Goal: Task Accomplishment & Management: Manage account settings

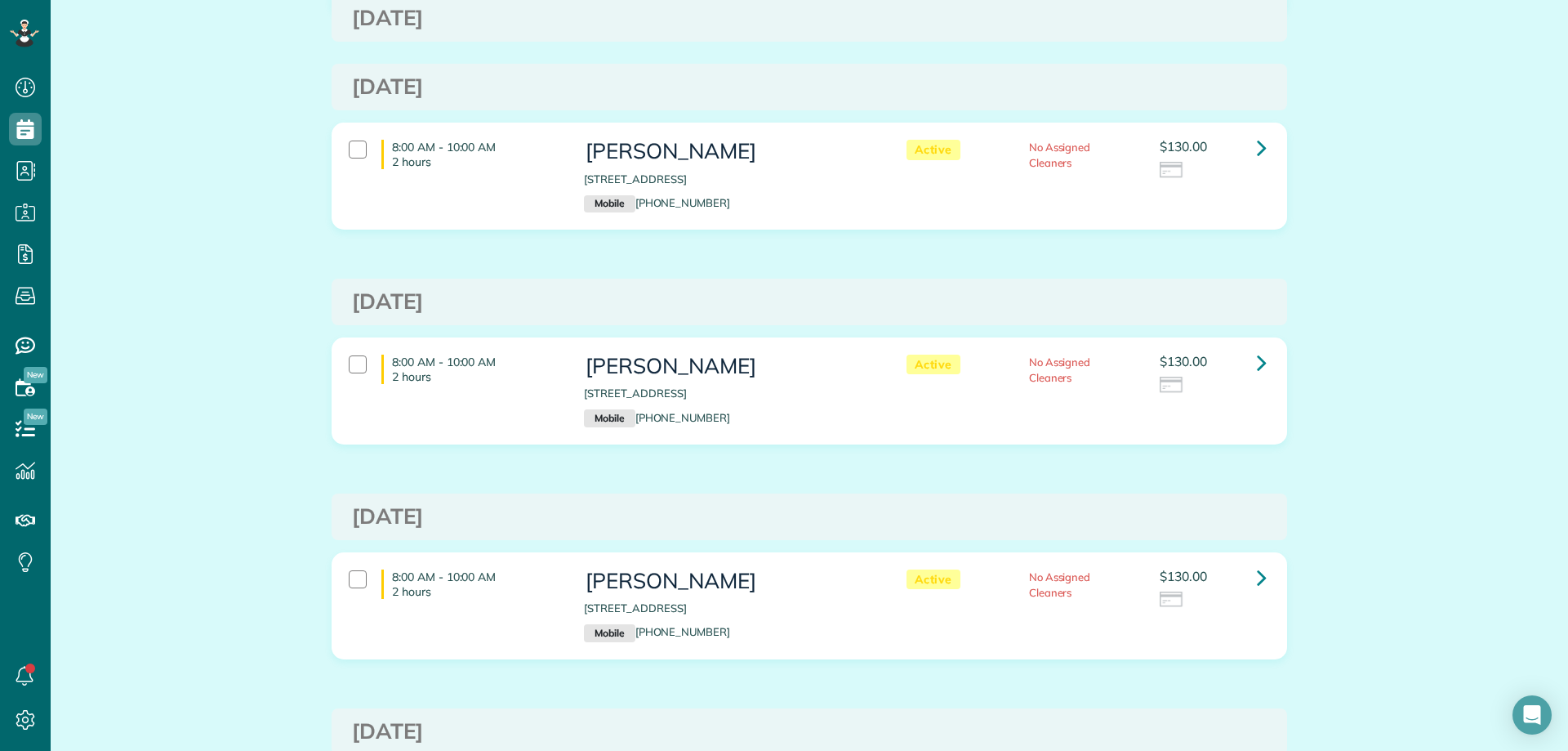
scroll to position [654, 0]
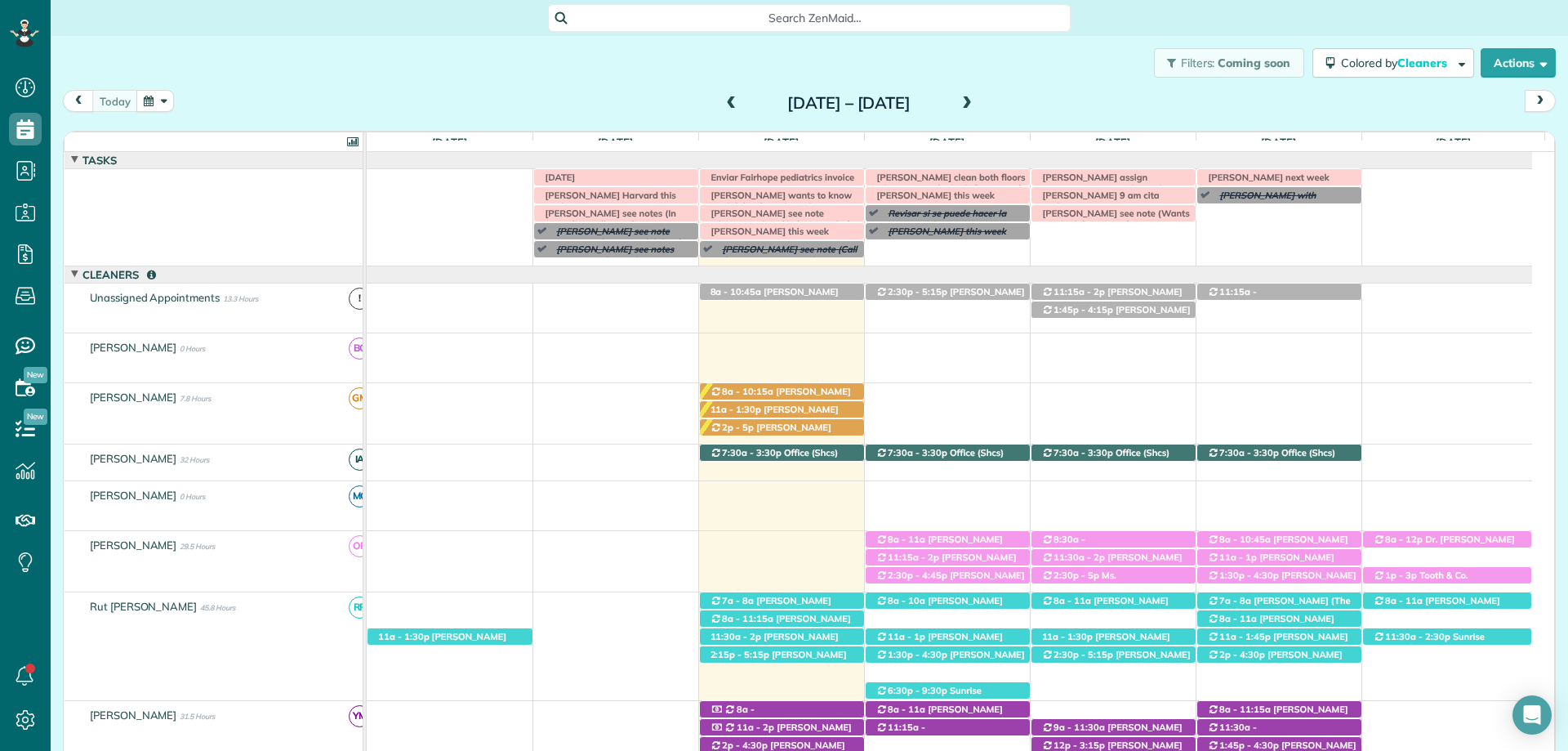
scroll to position [163, 0]
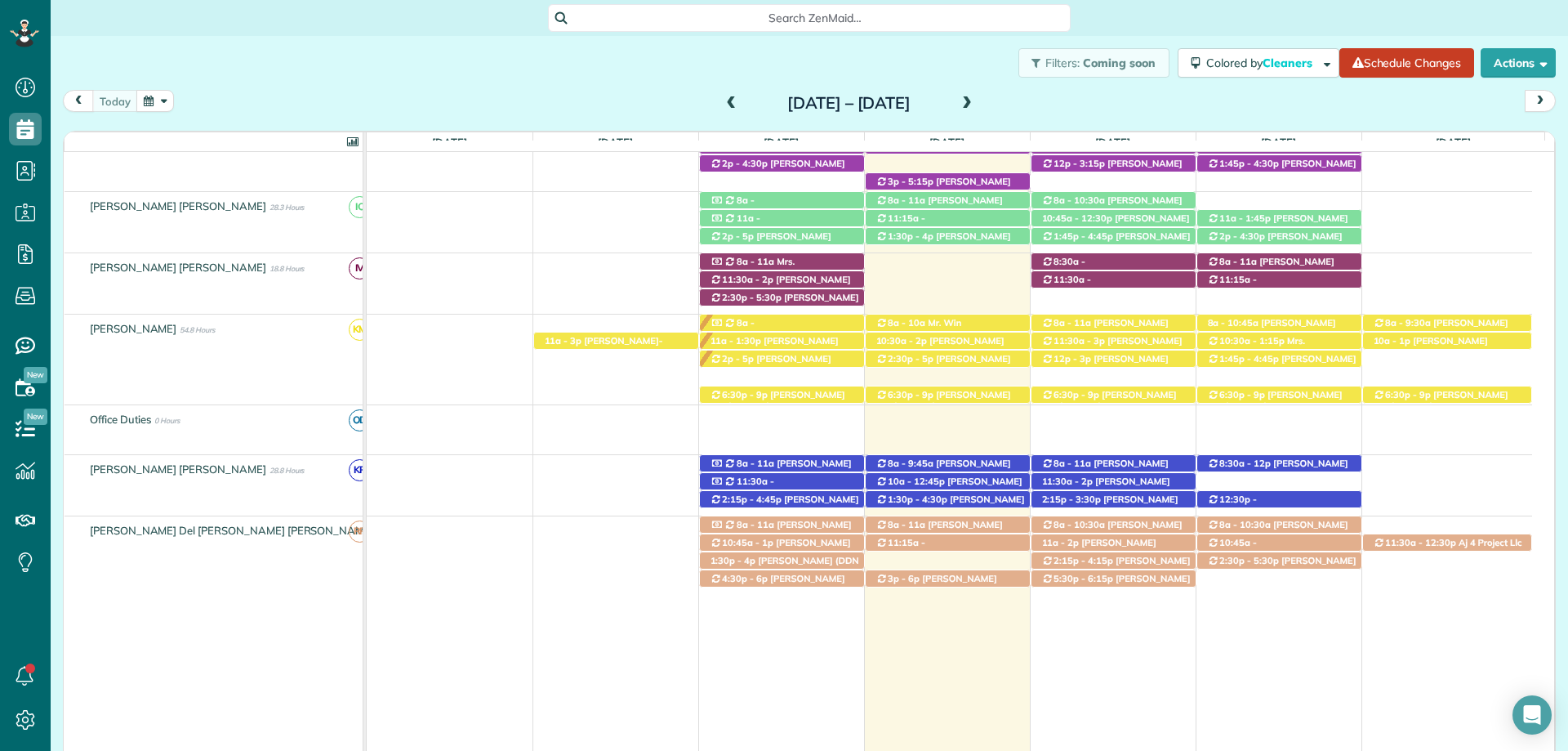
scroll to position [538, 0]
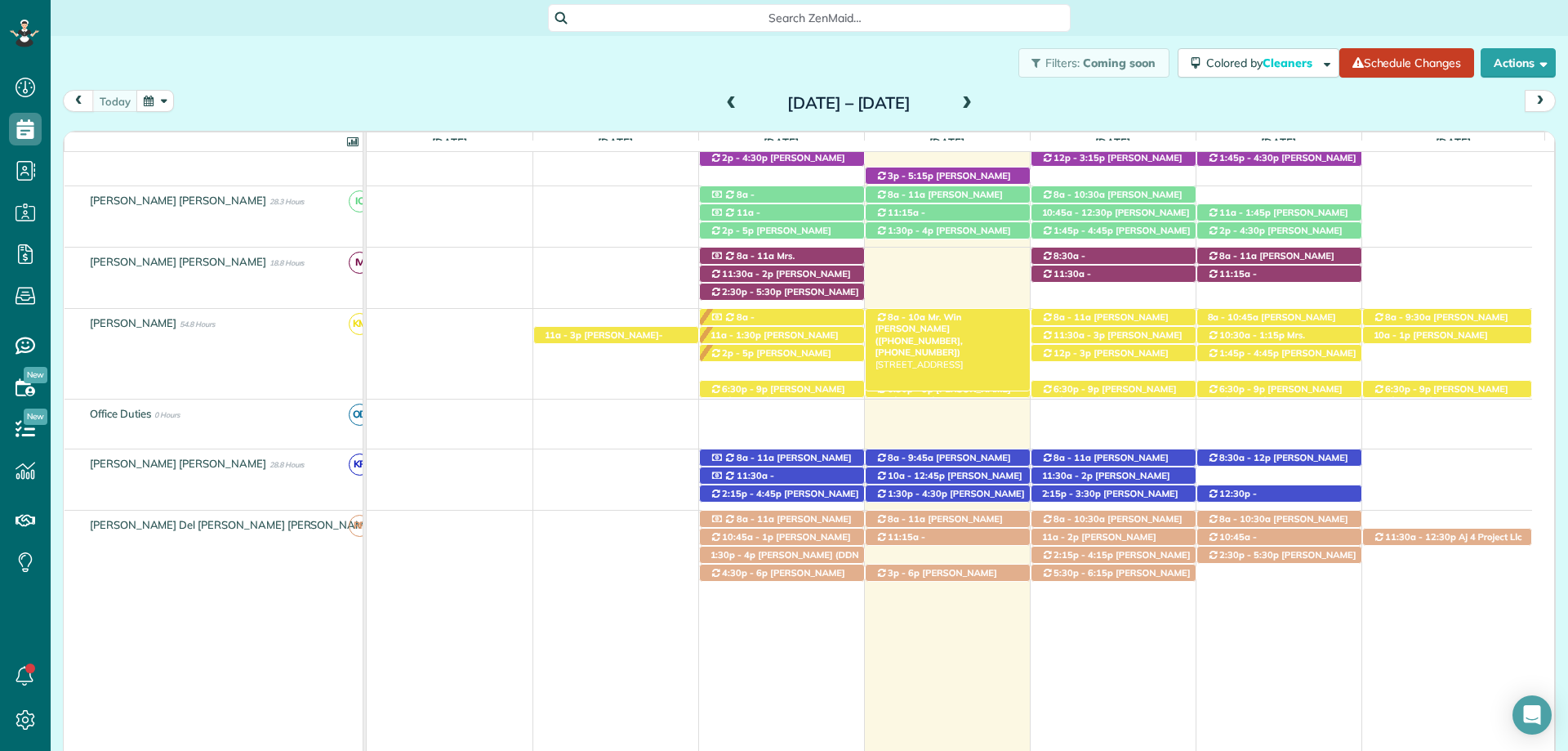
click at [963, 315] on span "Mr. Win Thurber (+12513916159, +12512986196)" at bounding box center [919, 334] width 87 height 47
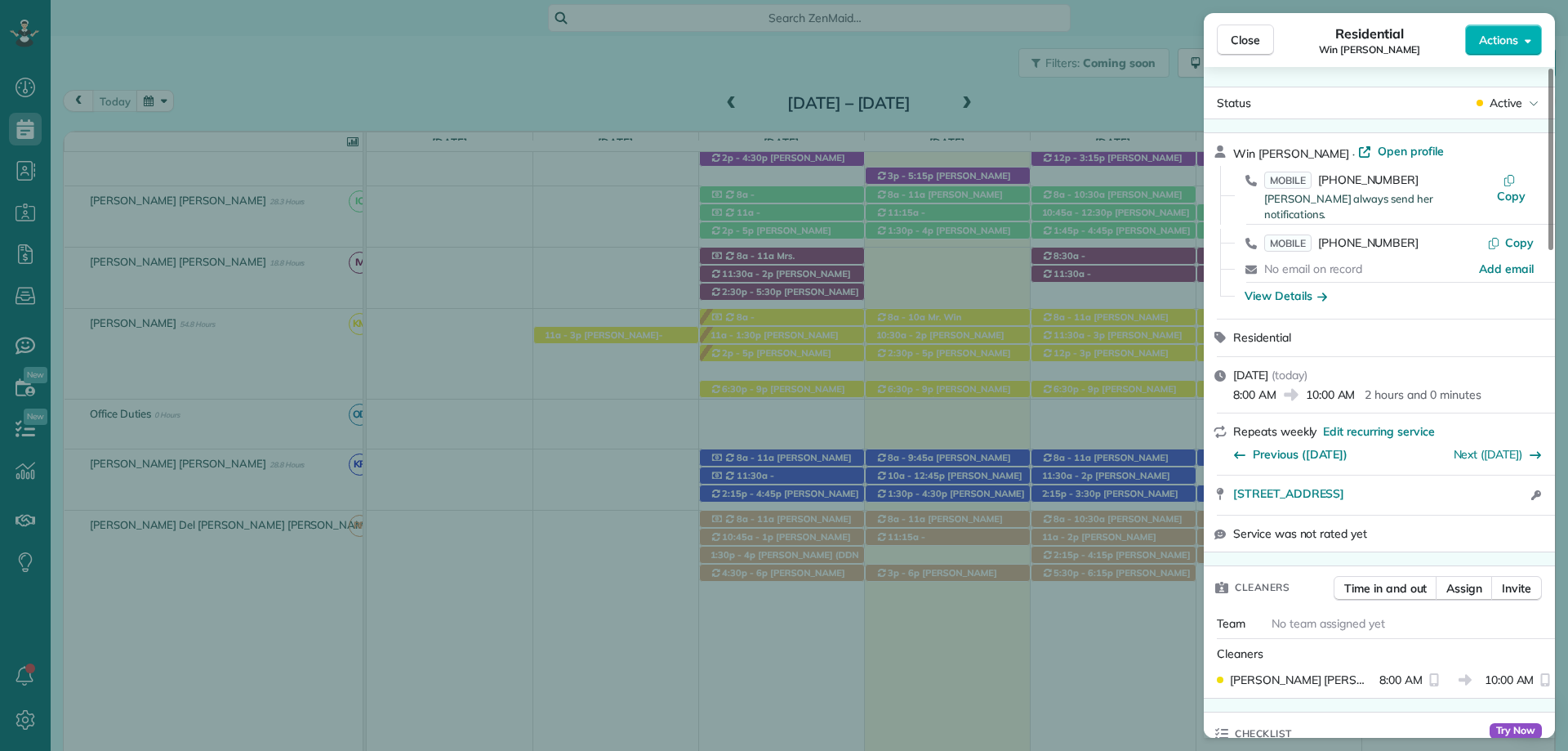
scroll to position [326, 0]
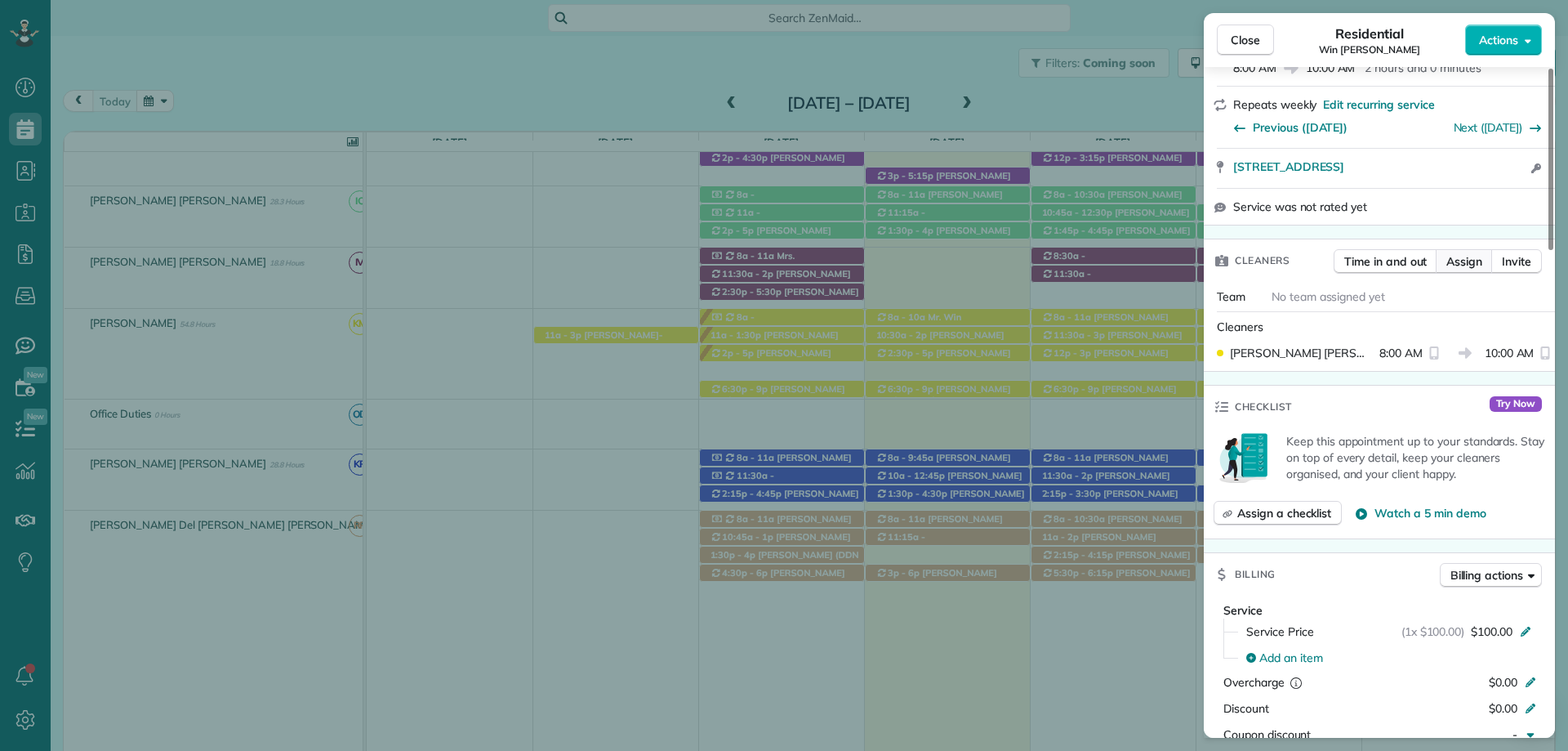
click at [1459, 253] on span "Assign" at bounding box center [1464, 260] width 36 height 16
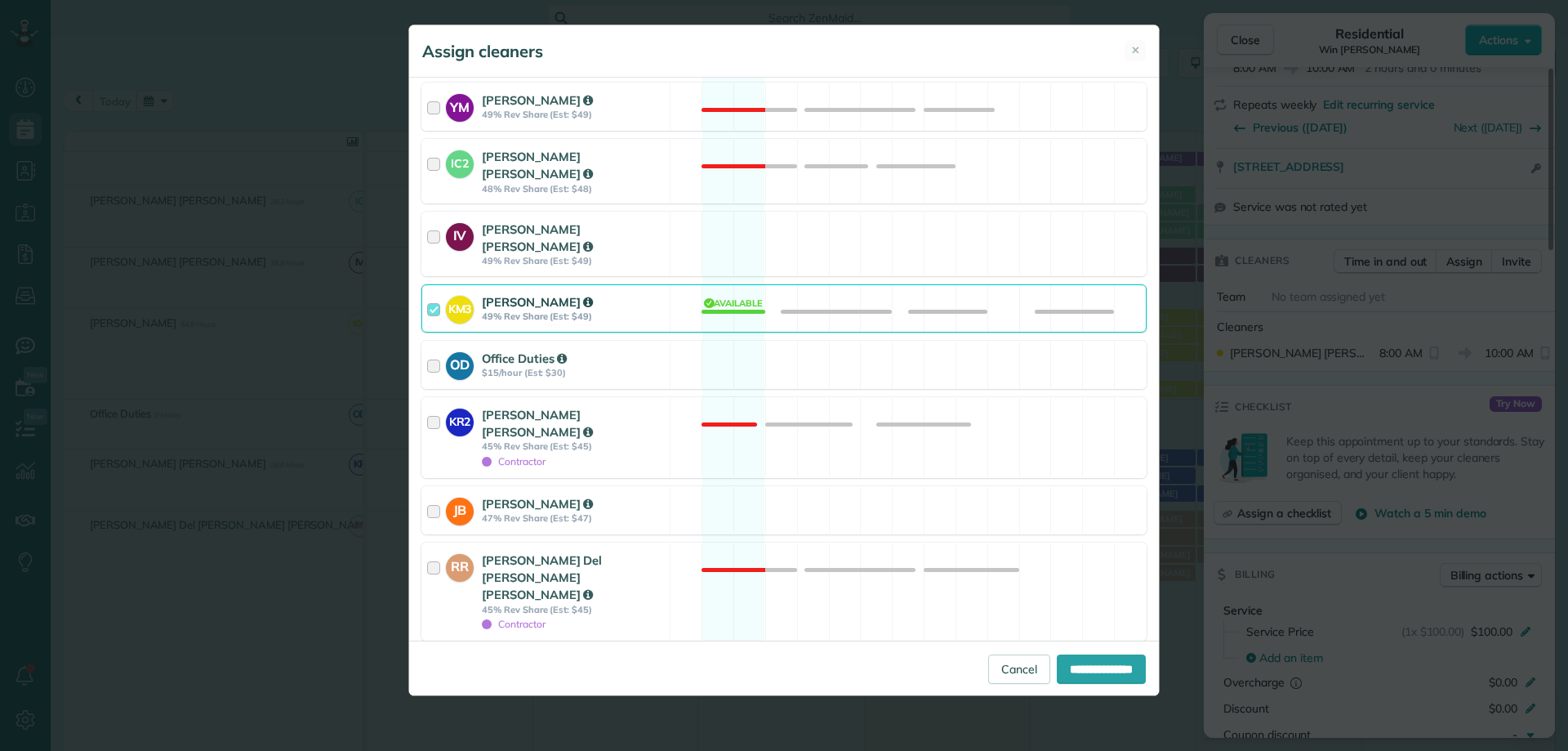
click at [462, 661] on strong "GM" at bounding box center [459, 672] width 28 height 23
click at [1081, 671] on input "**********" at bounding box center [1101, 669] width 89 height 30
type input "**********"
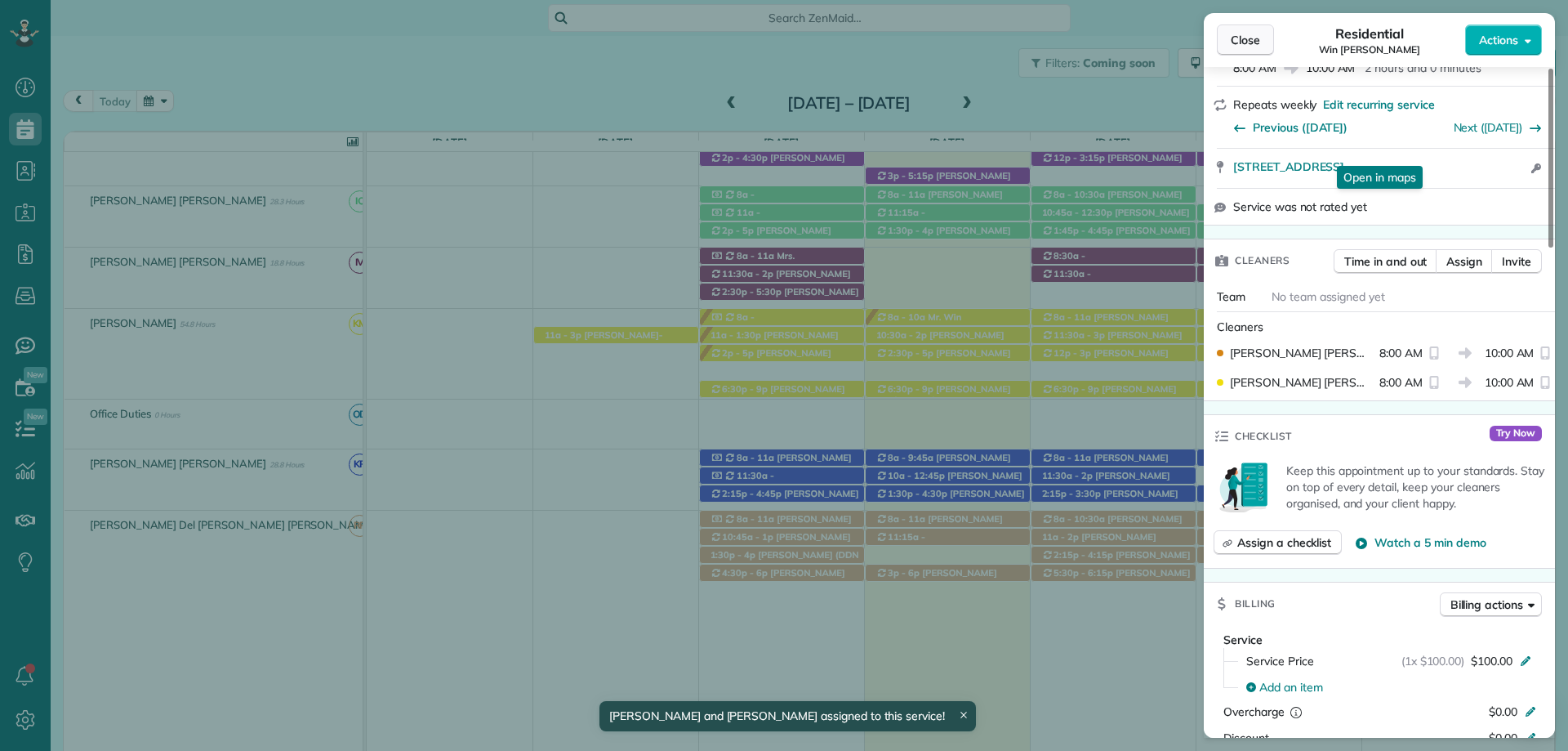
click at [1237, 33] on span "Close" at bounding box center [1245, 40] width 30 height 16
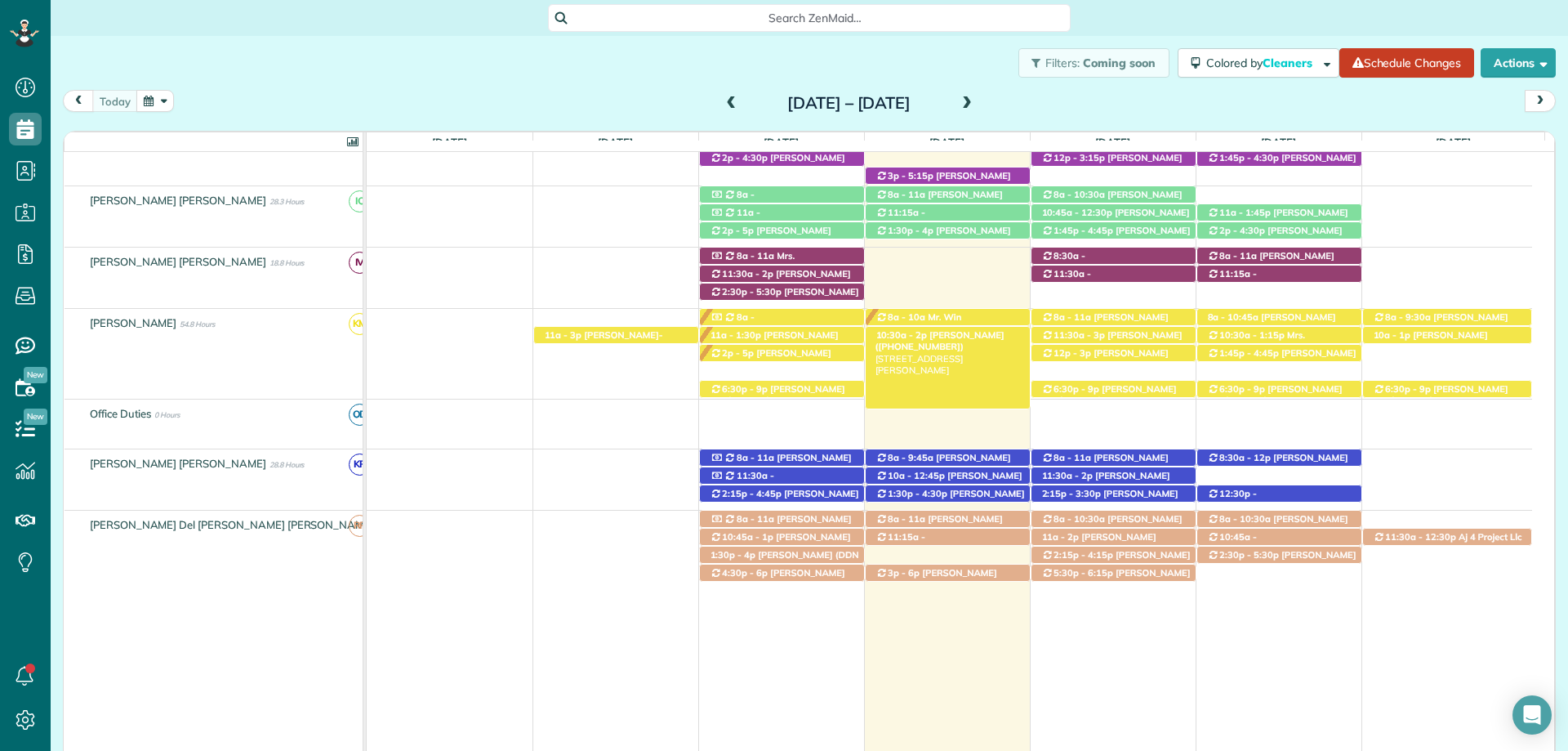
click at [945, 336] on span "Carmelita Mikkelsen (+12517520231)" at bounding box center [940, 340] width 129 height 23
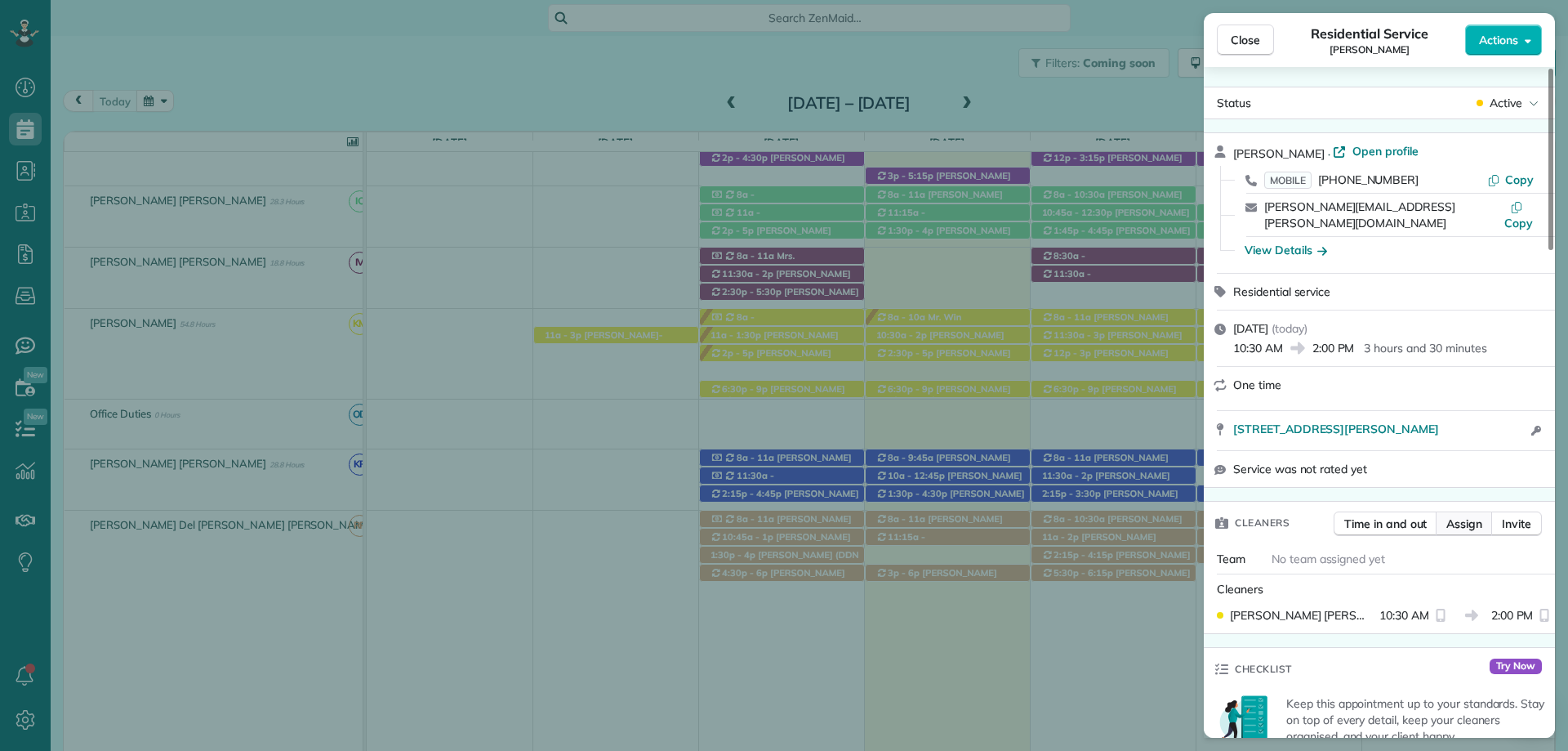
click at [1468, 516] on span "Assign" at bounding box center [1464, 524] width 36 height 16
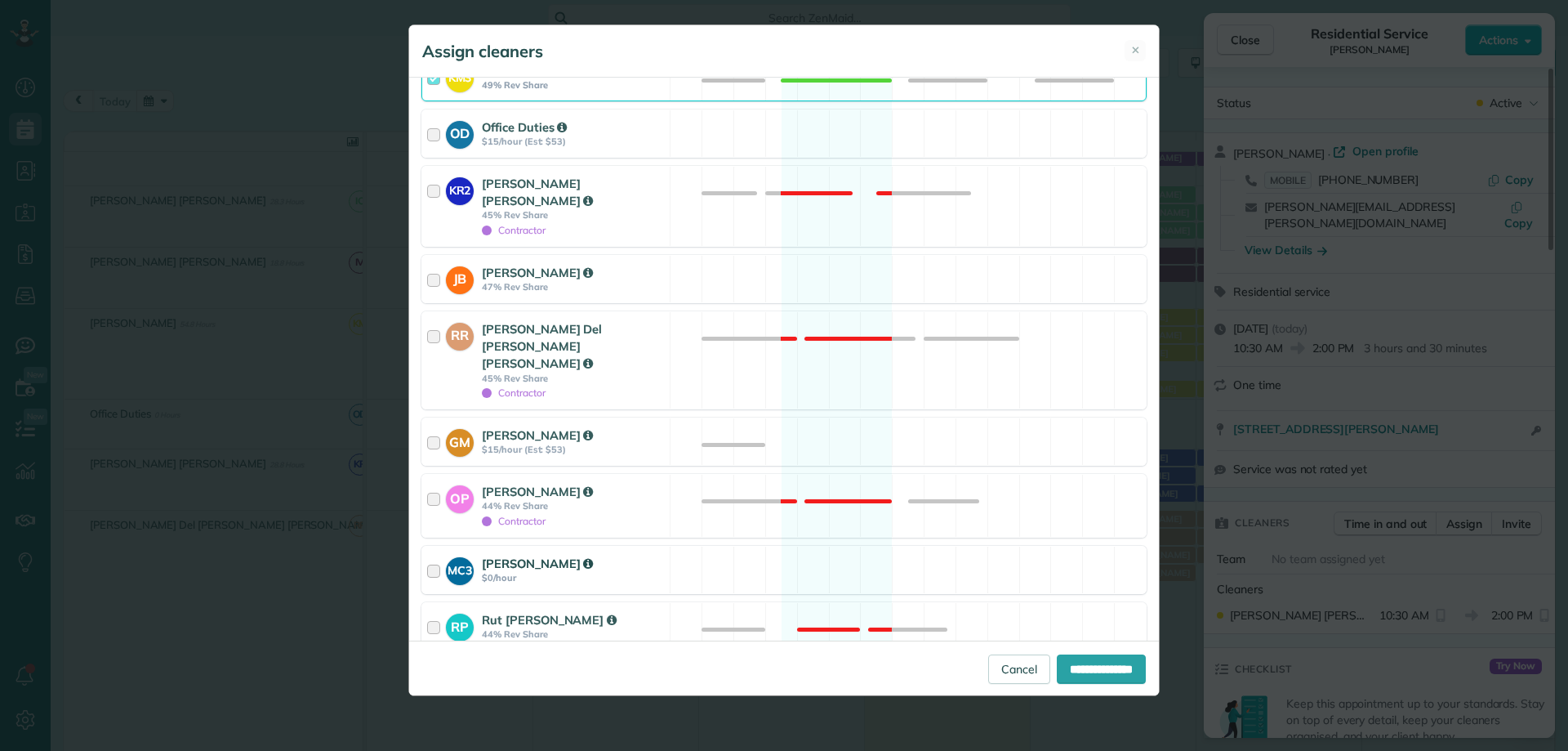
scroll to position [543, 0]
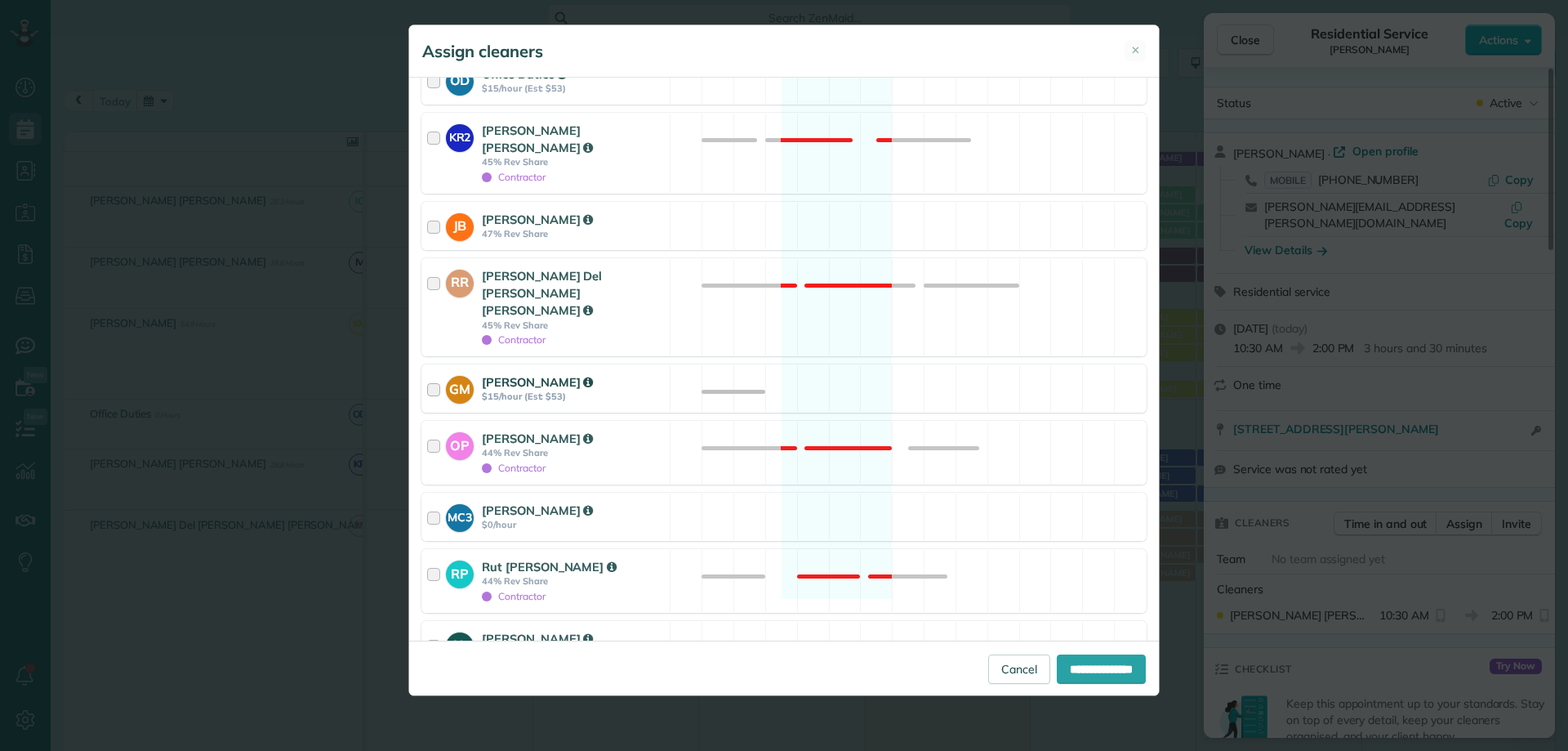
click at [532, 365] on div "GM Gabriela Munguia $15/hour (Est: $53) Available" at bounding box center [784, 388] width 725 height 48
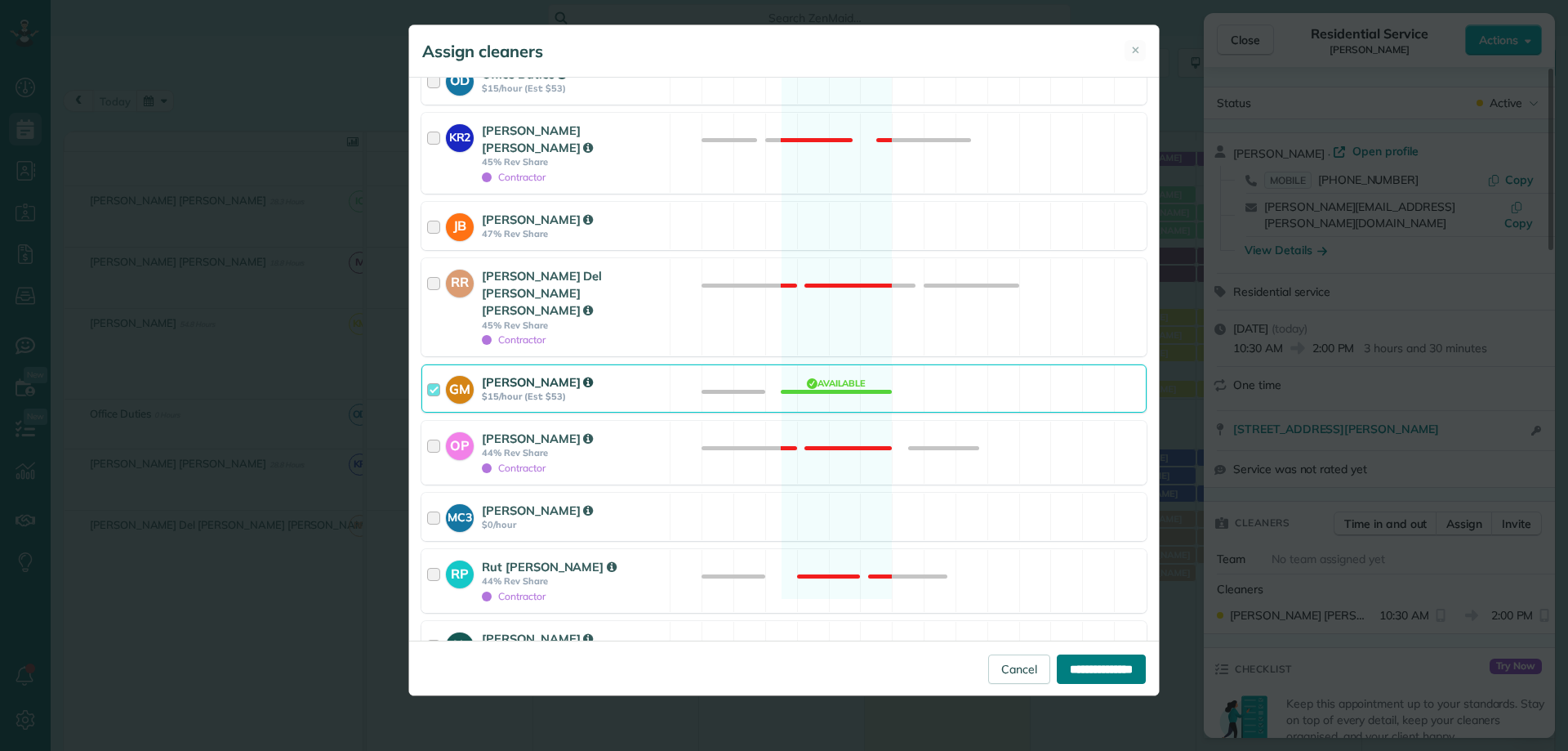
click at [1120, 669] on input "**********" at bounding box center [1101, 669] width 89 height 30
type input "**********"
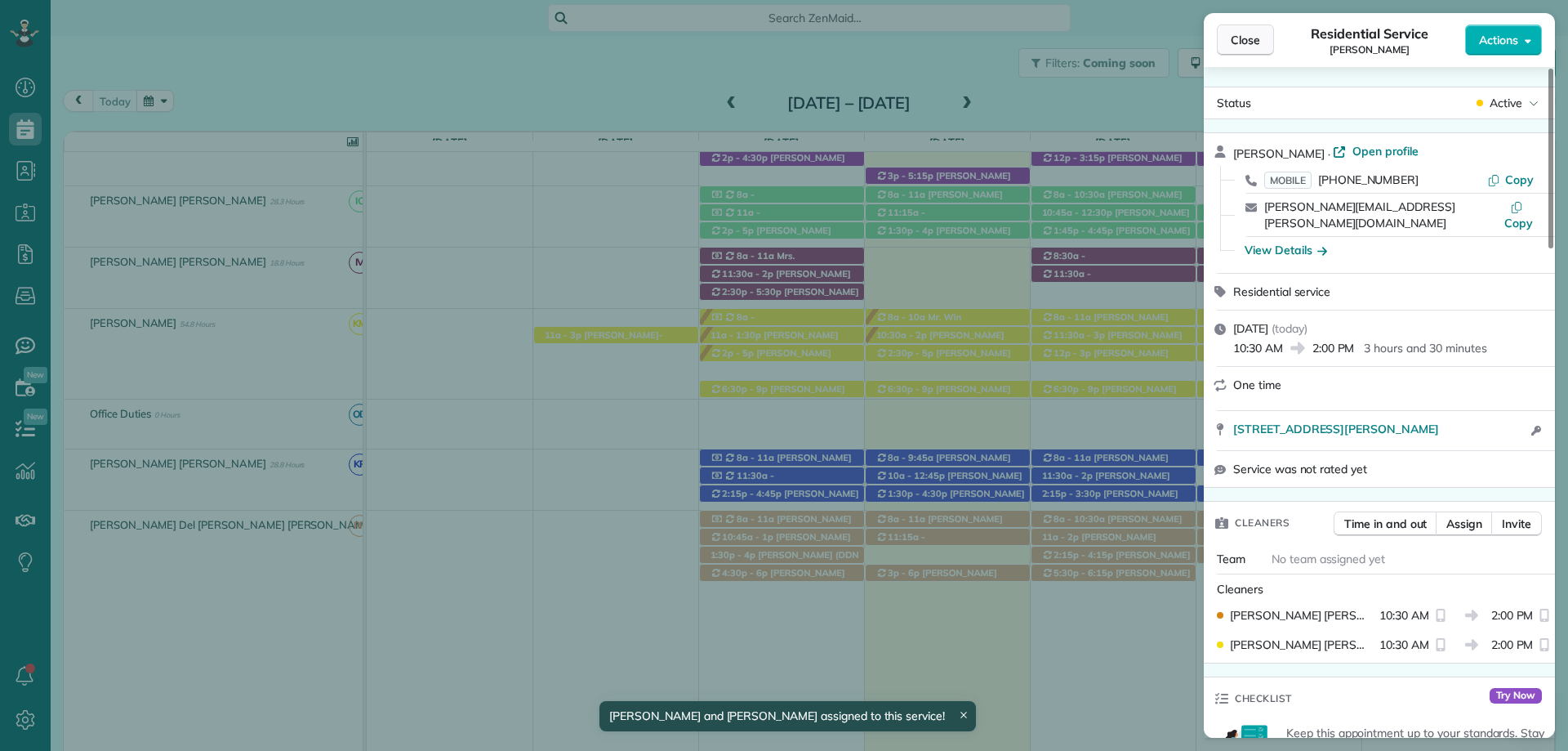
click at [1261, 43] on button "Close" at bounding box center [1245, 40] width 57 height 31
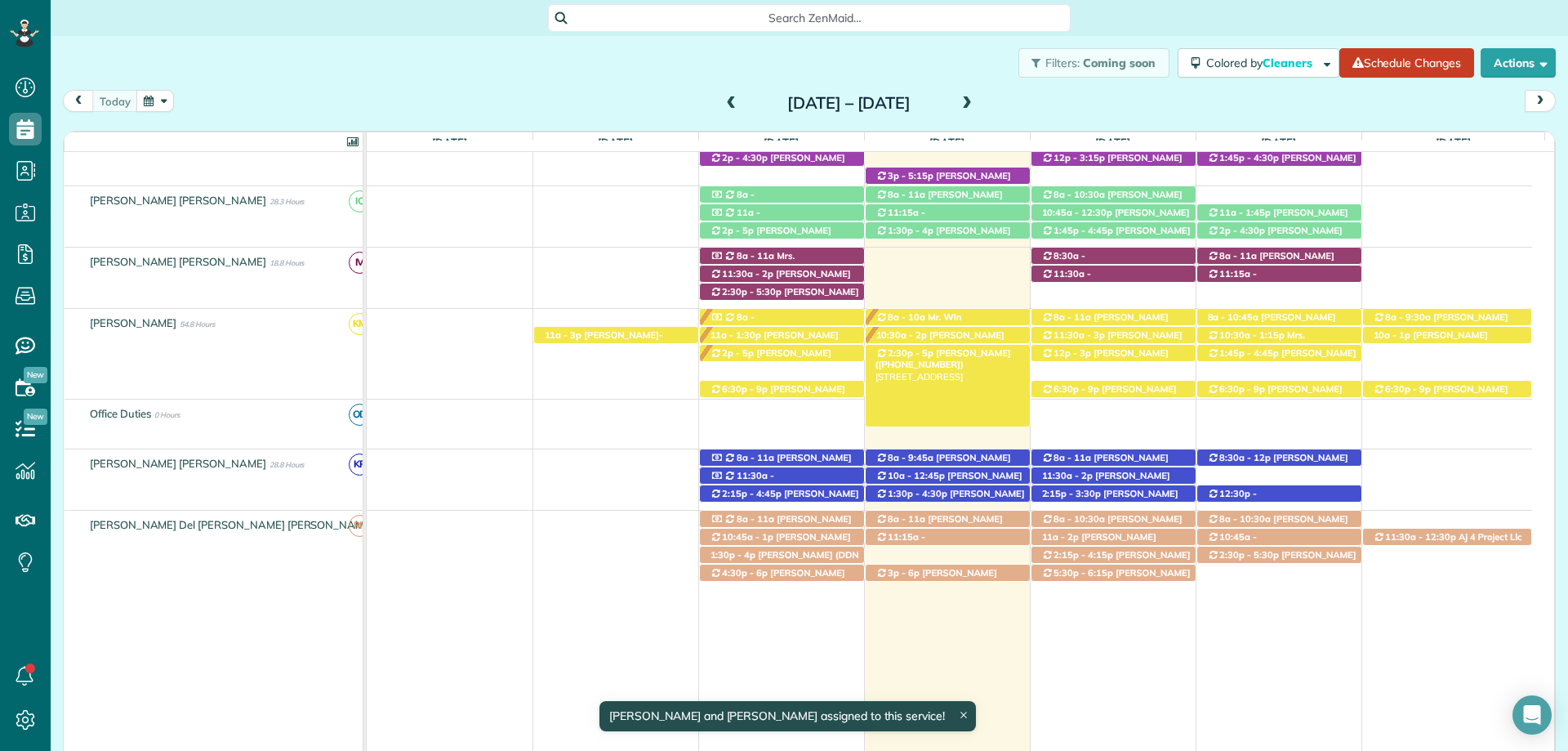
click at [984, 359] on div "2:30p - 5p Cori Stone (+17033461951) 210 Bronze Street - Fairhope, AL, 36532" at bounding box center [948, 354] width 164 height 17
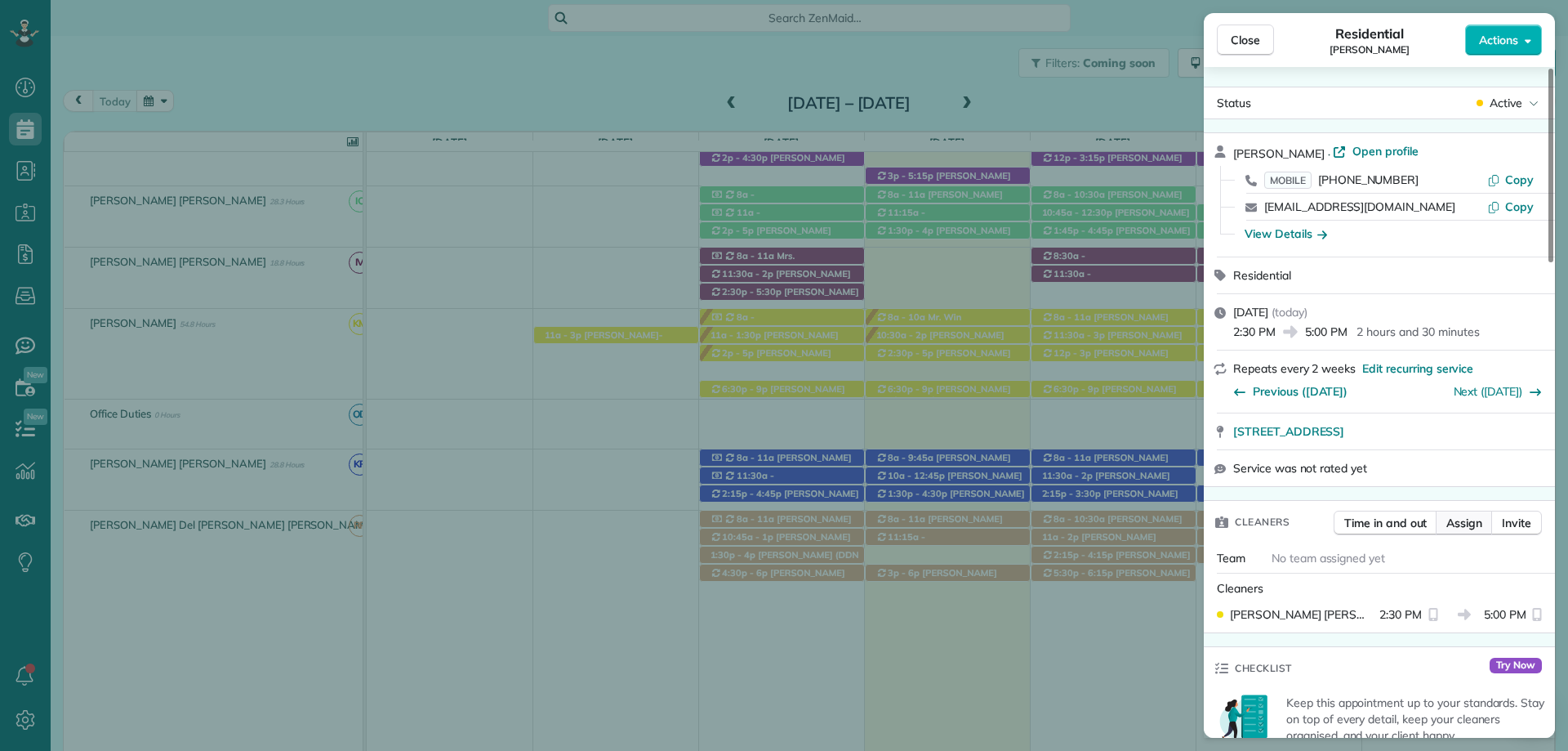
click at [1466, 525] on span "Assign" at bounding box center [1464, 523] width 36 height 16
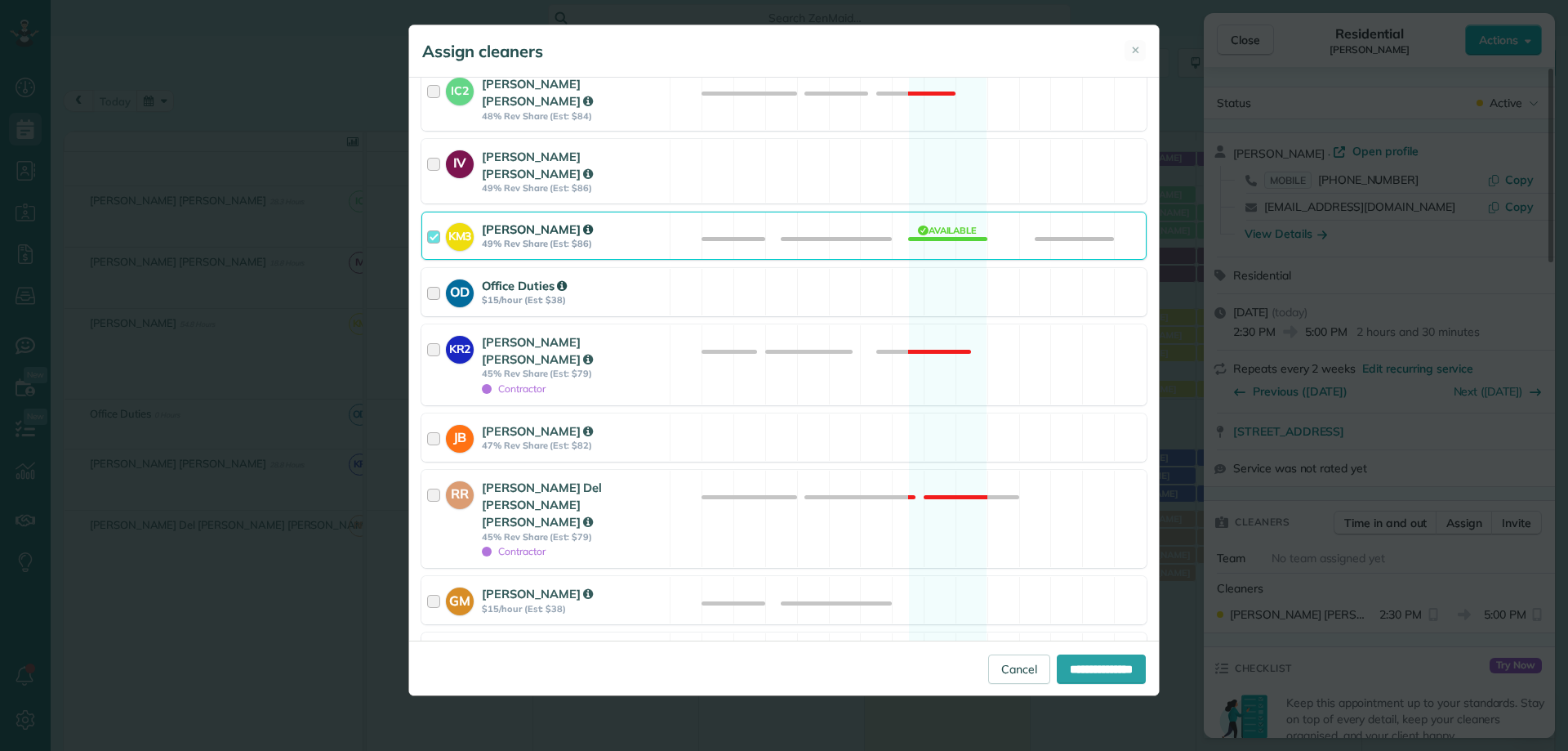
scroll to position [408, 0]
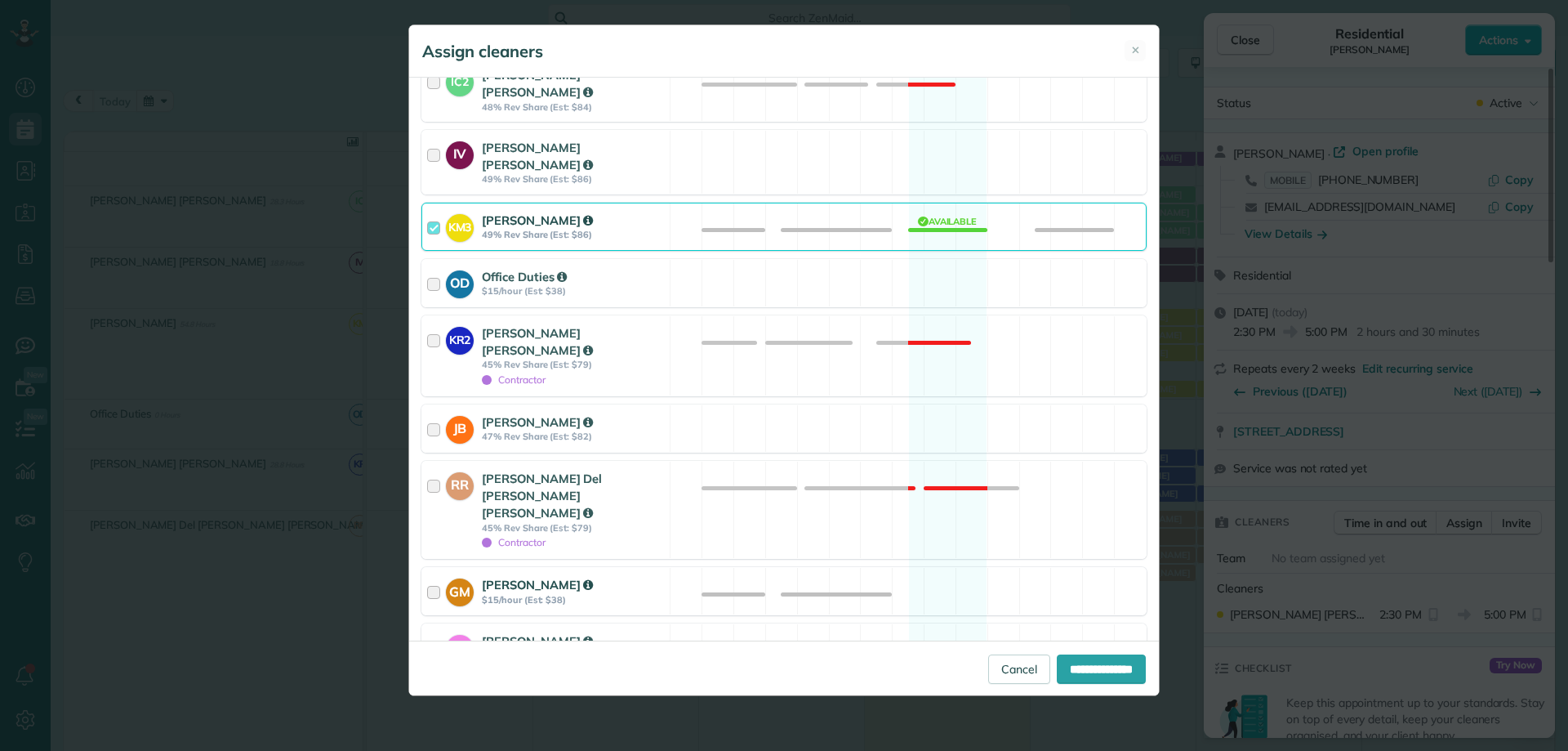
drag, startPoint x: 509, startPoint y: 534, endPoint x: 530, endPoint y: 533, distance: 21.0
click at [511, 594] on strong "$15/hour (Est: $38)" at bounding box center [573, 600] width 183 height 12
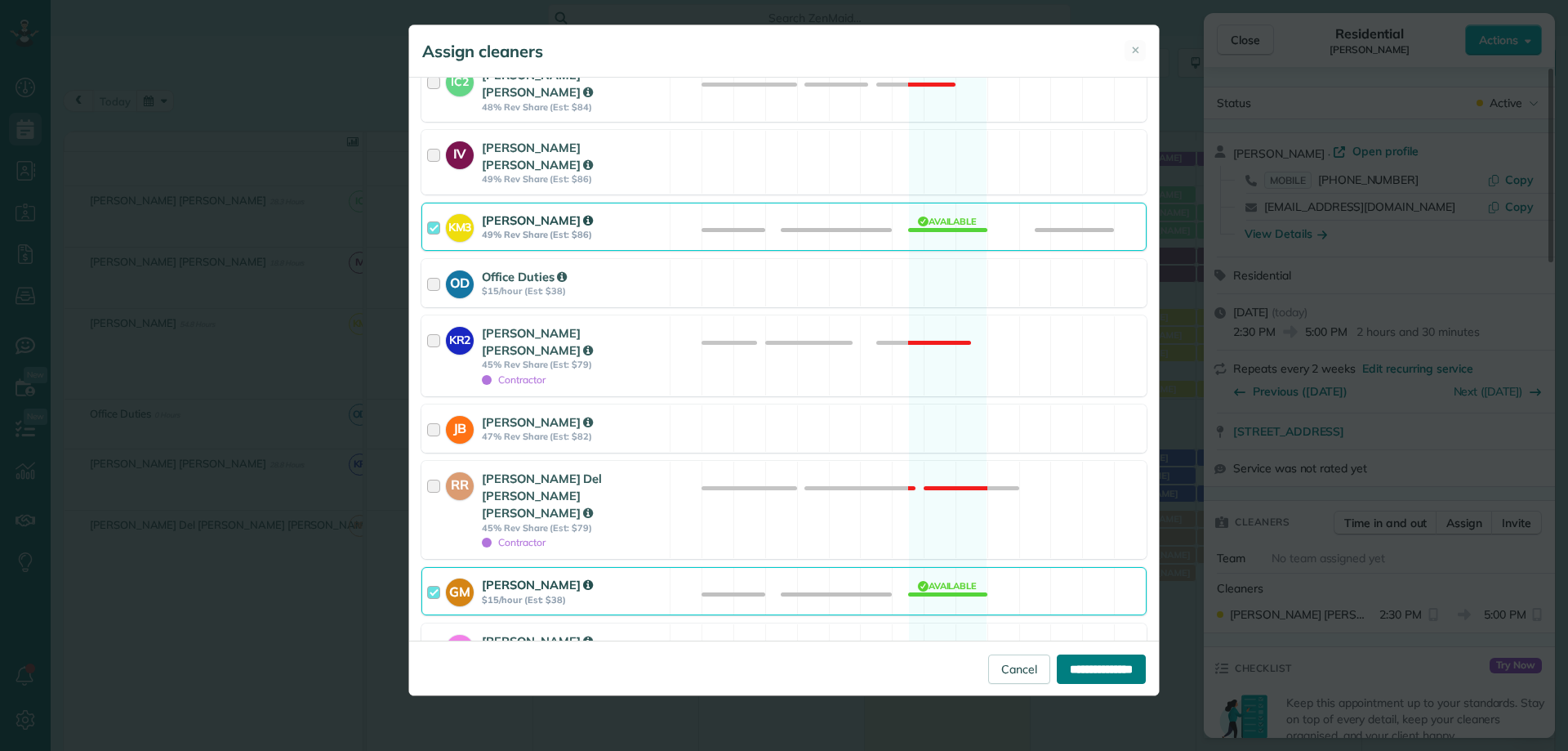
click at [1075, 663] on input "**********" at bounding box center [1101, 669] width 89 height 30
type input "**********"
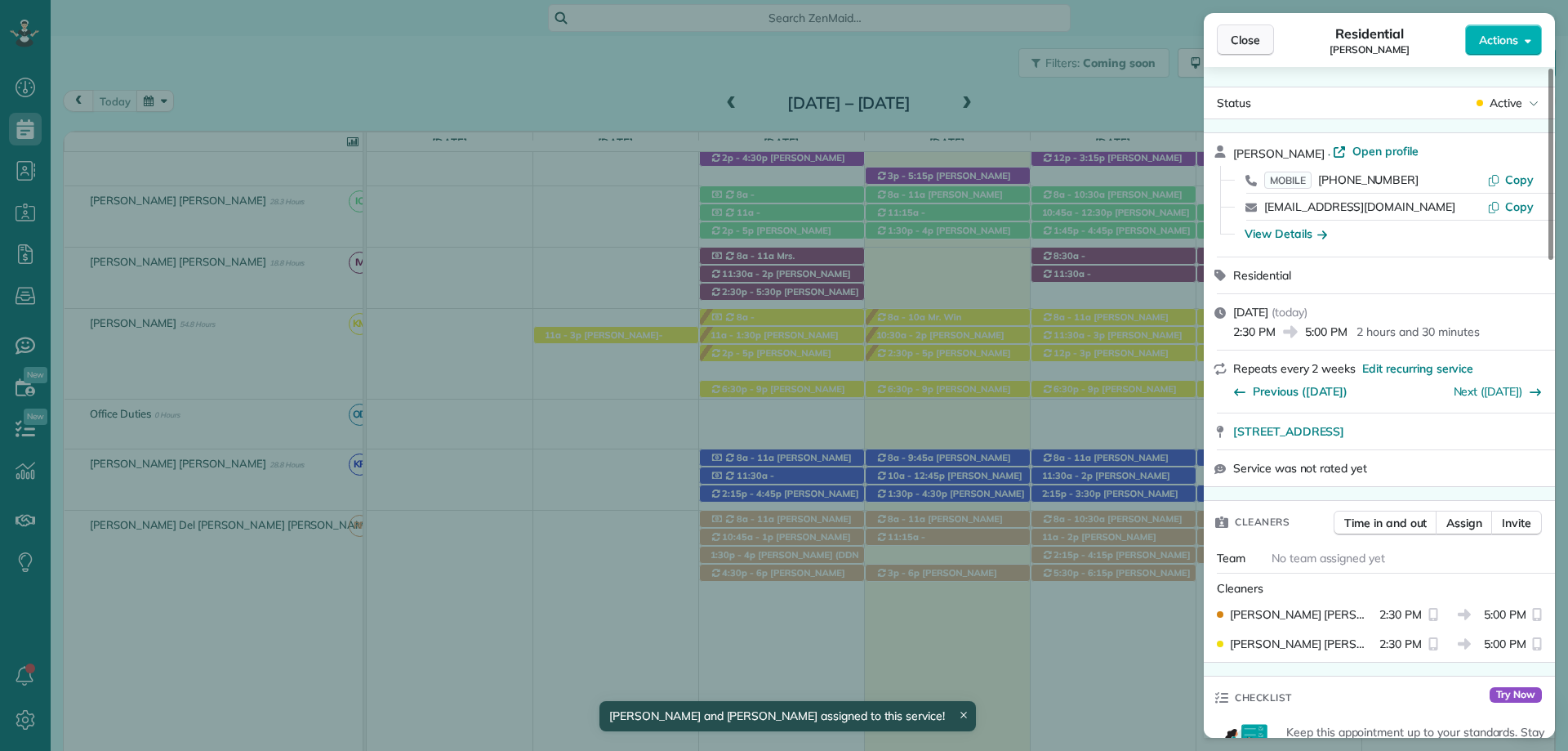
click at [1265, 35] on button "Close" at bounding box center [1245, 40] width 57 height 31
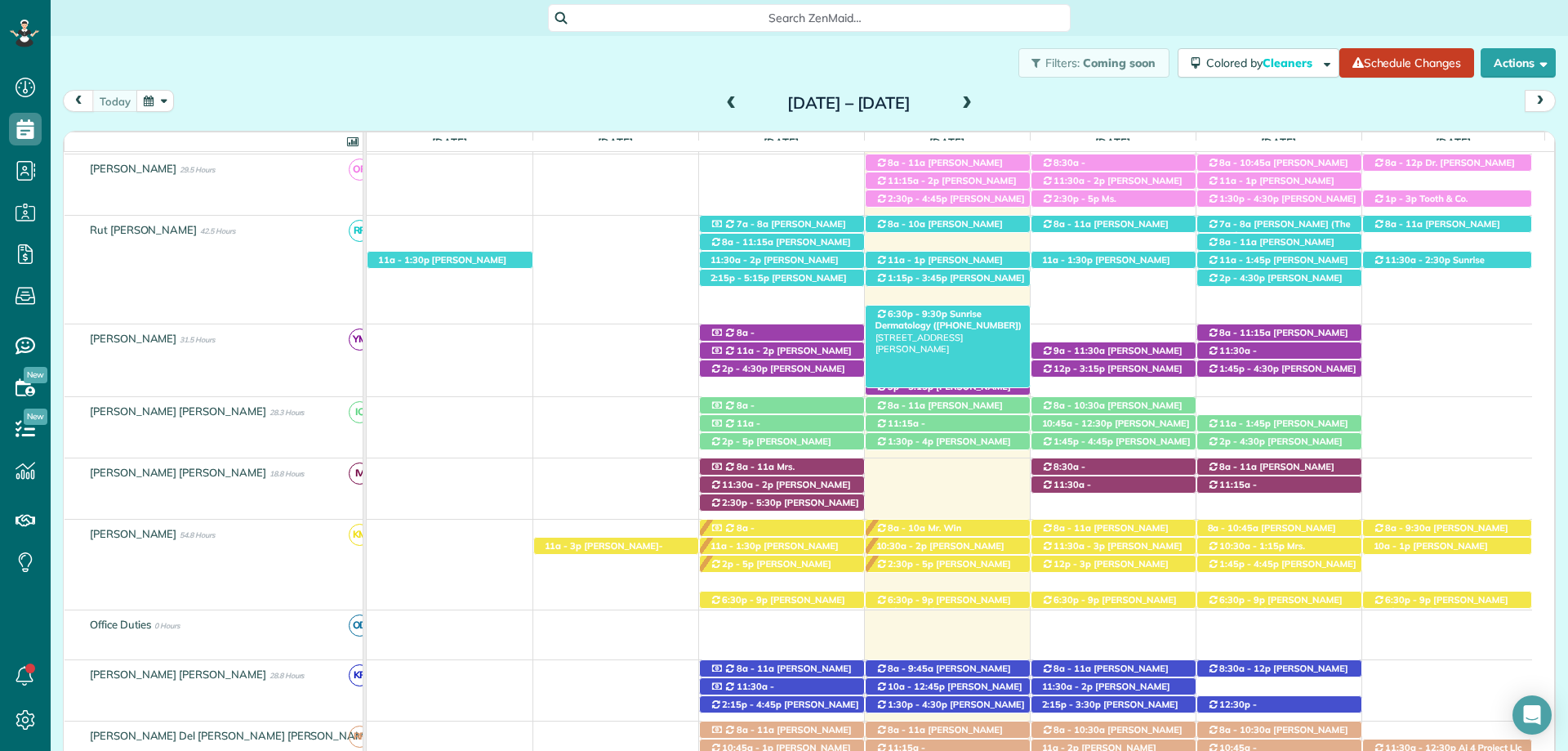
scroll to position [491, 0]
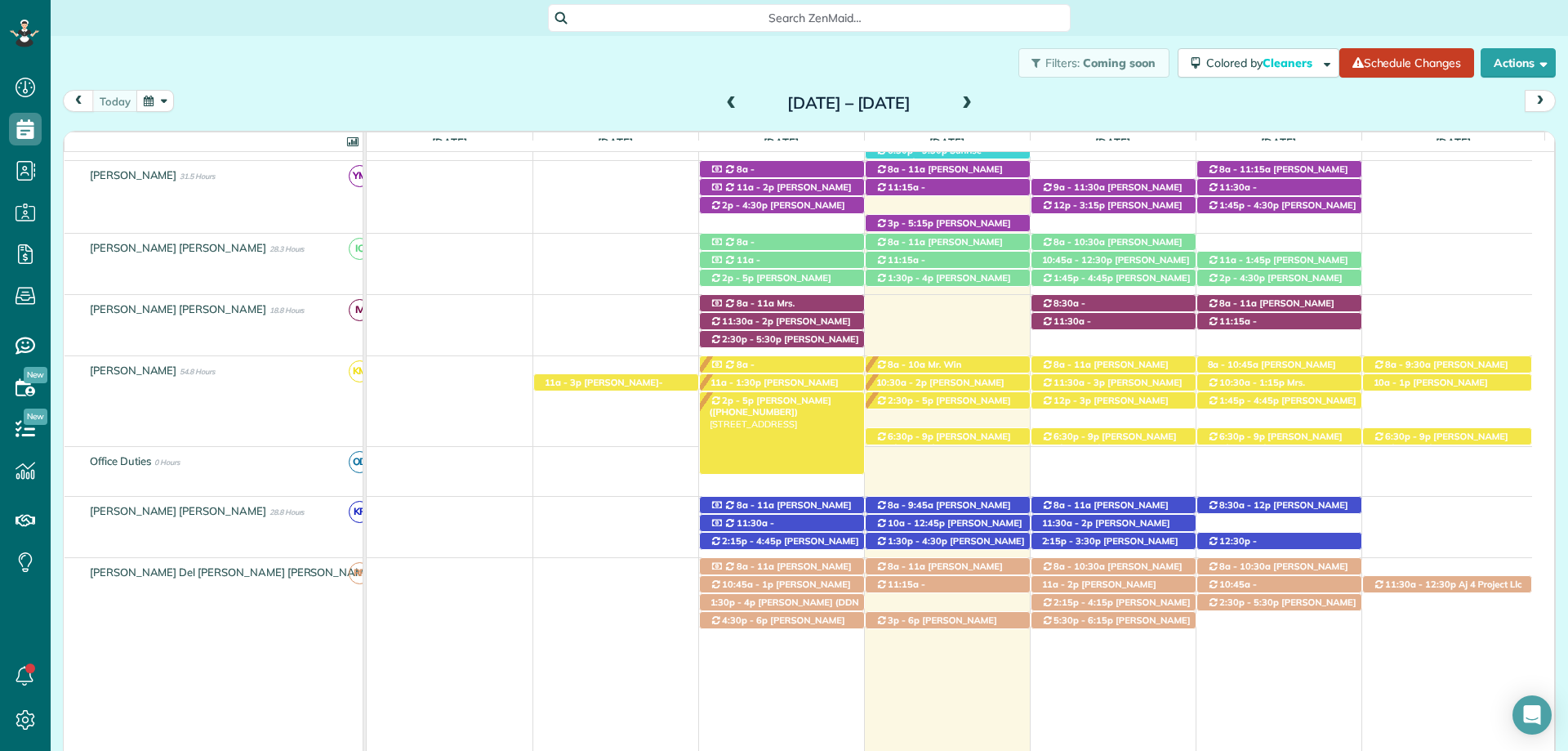
click at [814, 405] on div "2p - 5p Gina Walcott (+12516808735) 12330 Live oak St - Fairhope, AL, 36532" at bounding box center [782, 401] width 164 height 17
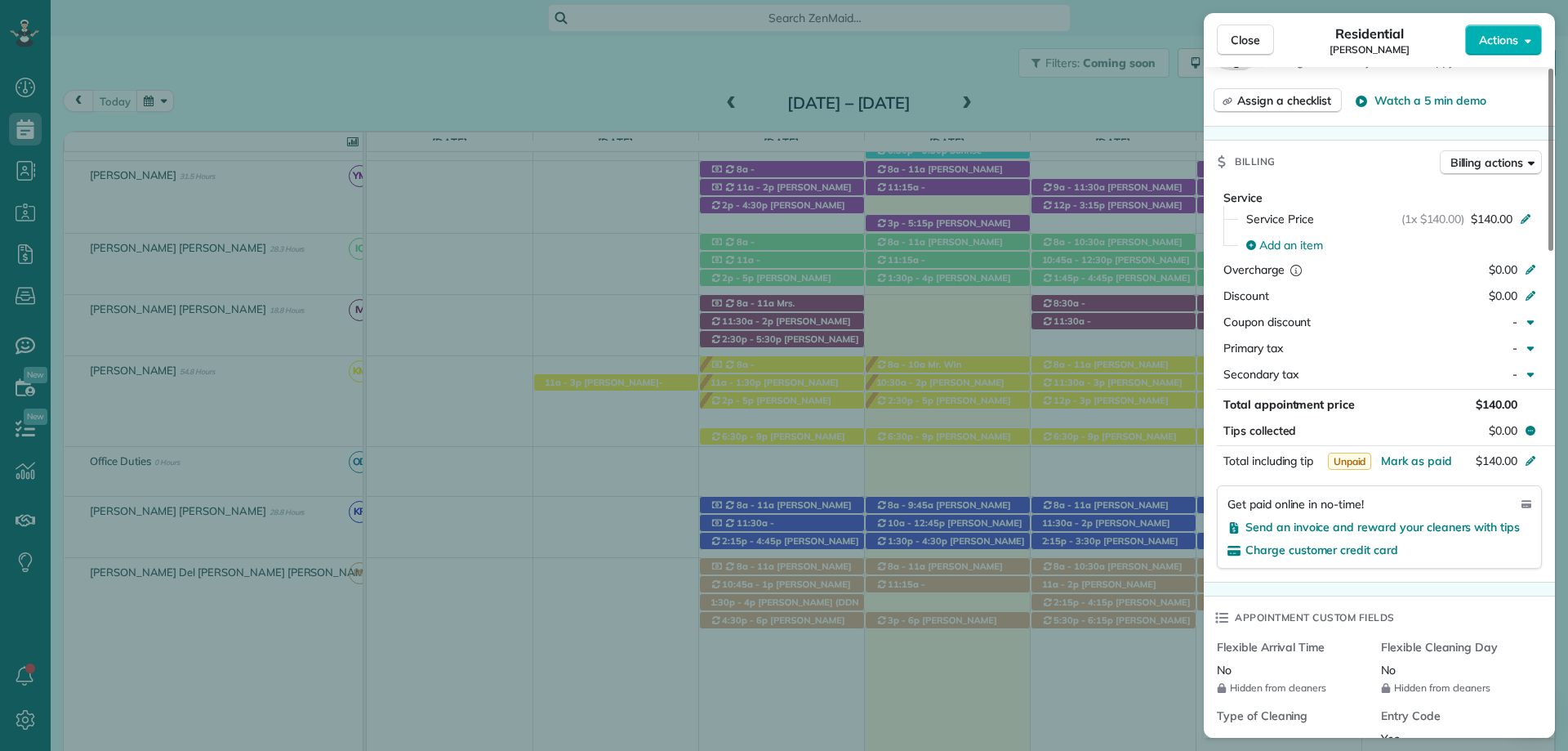
scroll to position [735, 0]
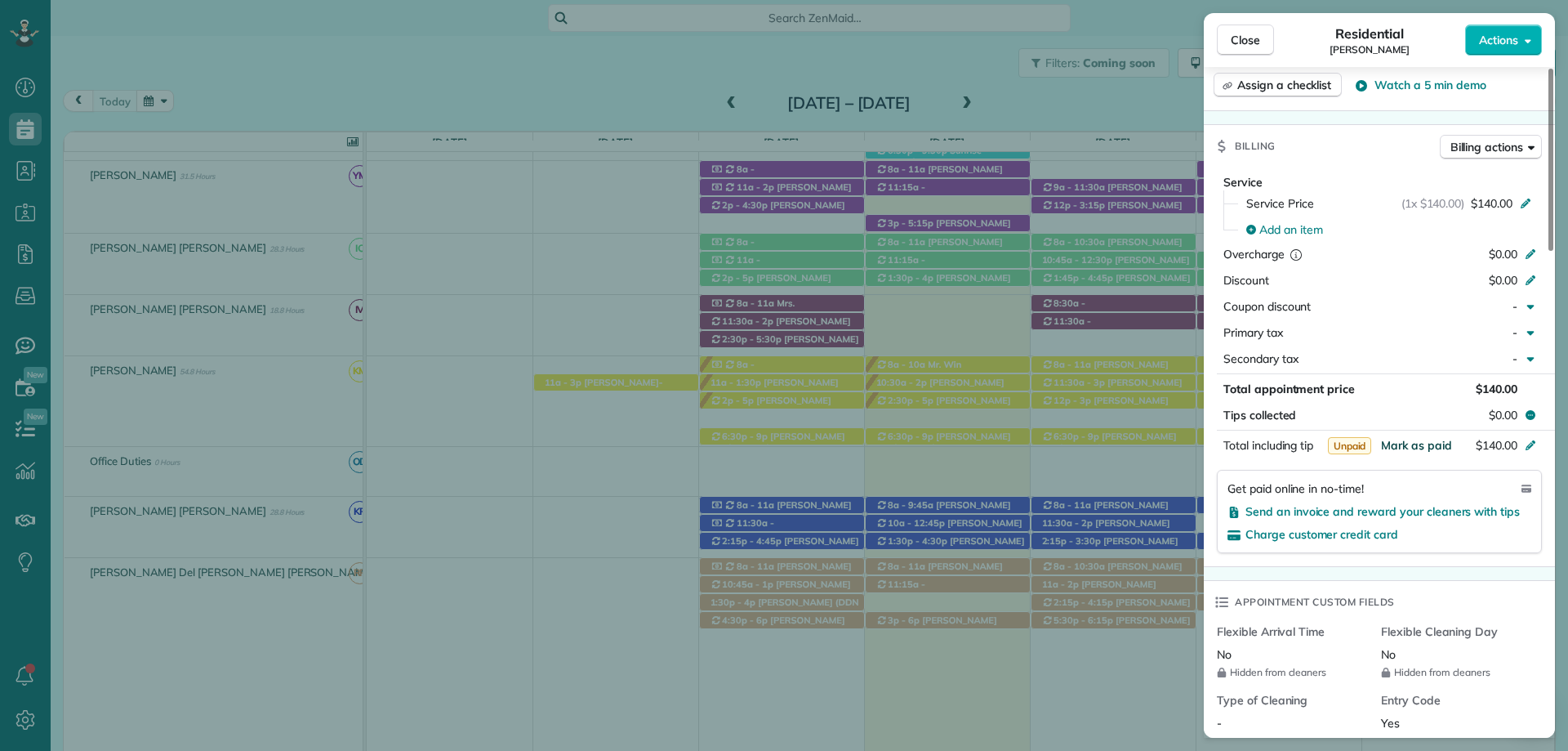
click at [1421, 438] on span "Mark as paid" at bounding box center [1416, 445] width 71 height 14
click at [1237, 38] on span "Close" at bounding box center [1245, 40] width 30 height 16
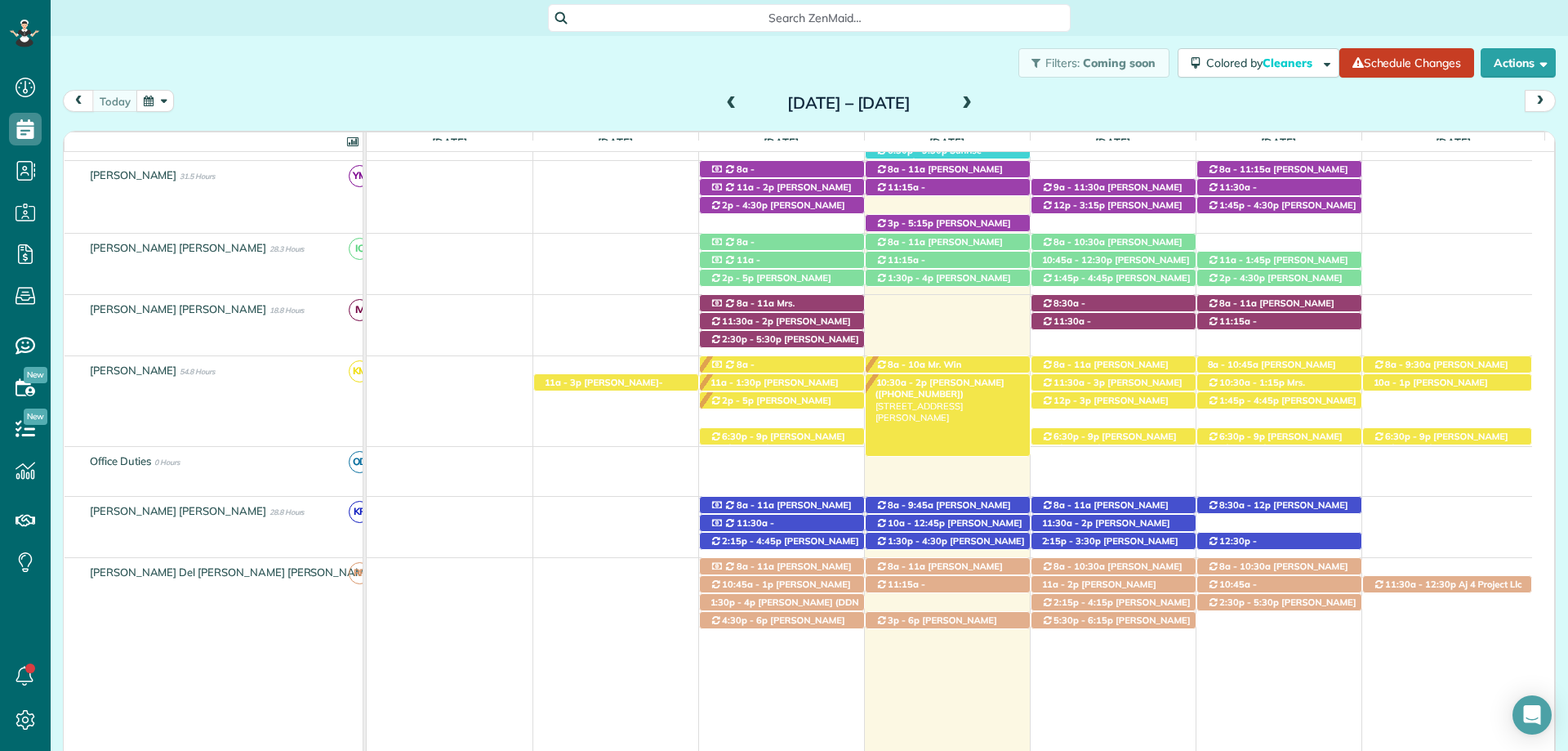
click at [994, 379] on span "[PERSON_NAME] ([PHONE_NUMBER])" at bounding box center [940, 387] width 129 height 23
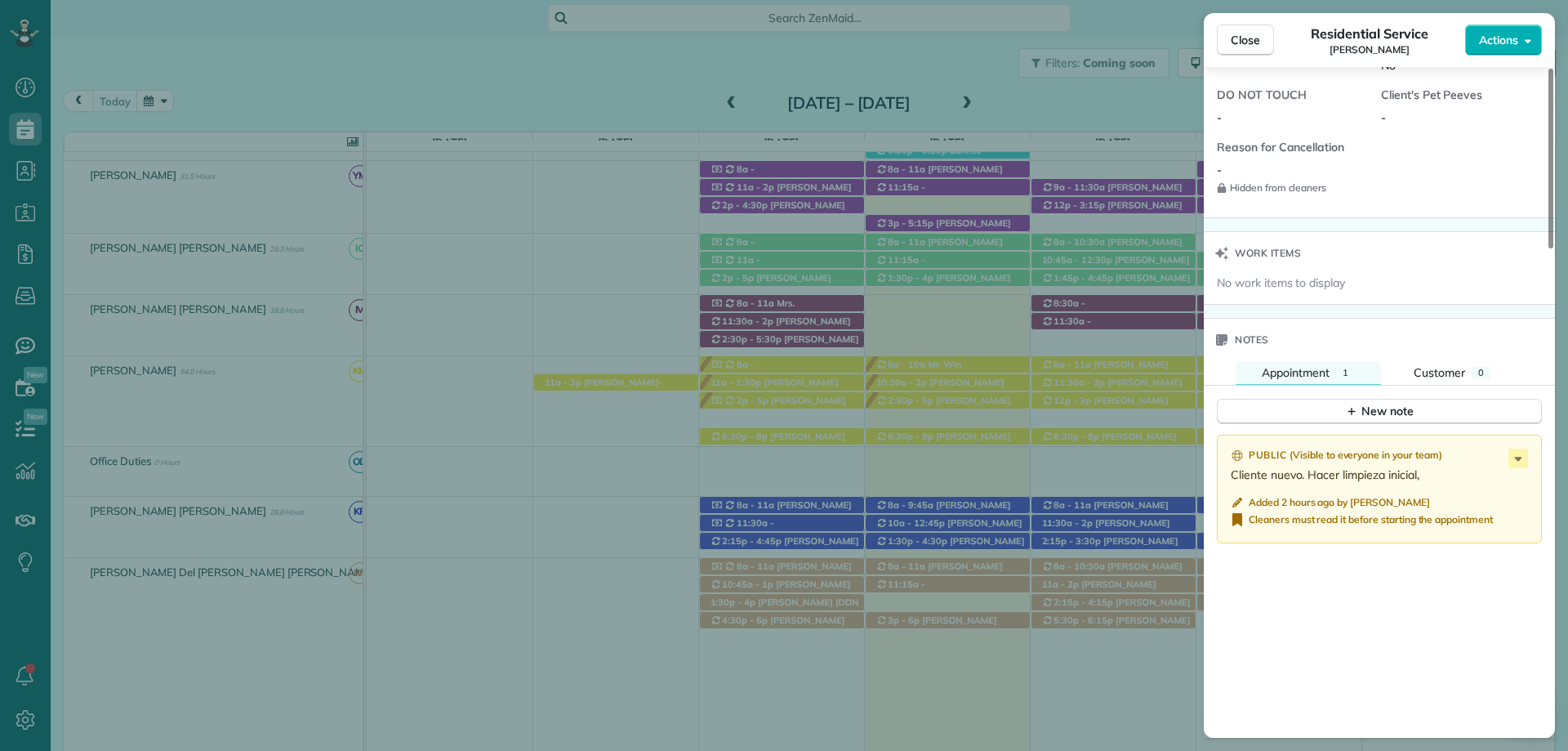
scroll to position [1390, 0]
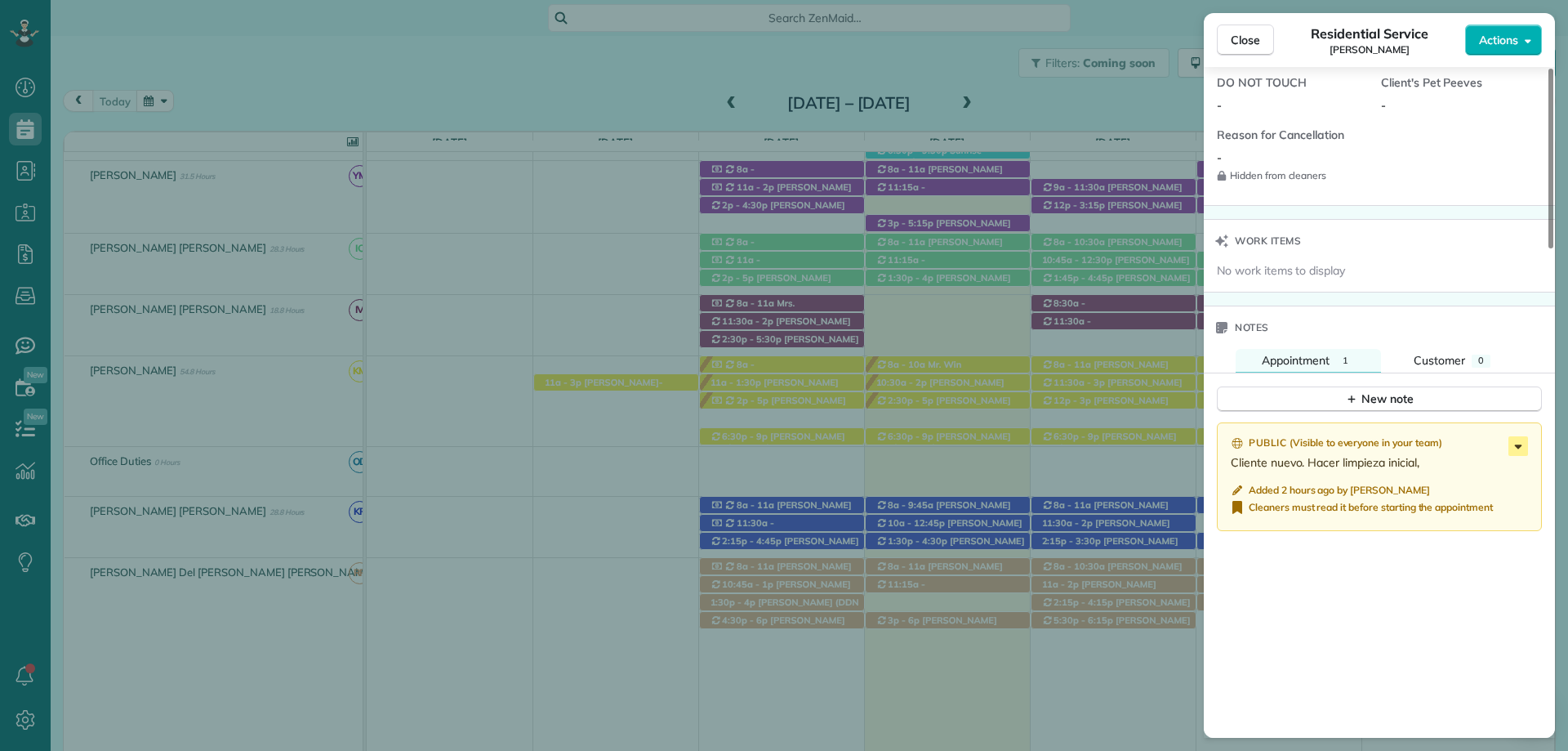
click at [1512, 436] on icon at bounding box center [1517, 446] width 19 height 19
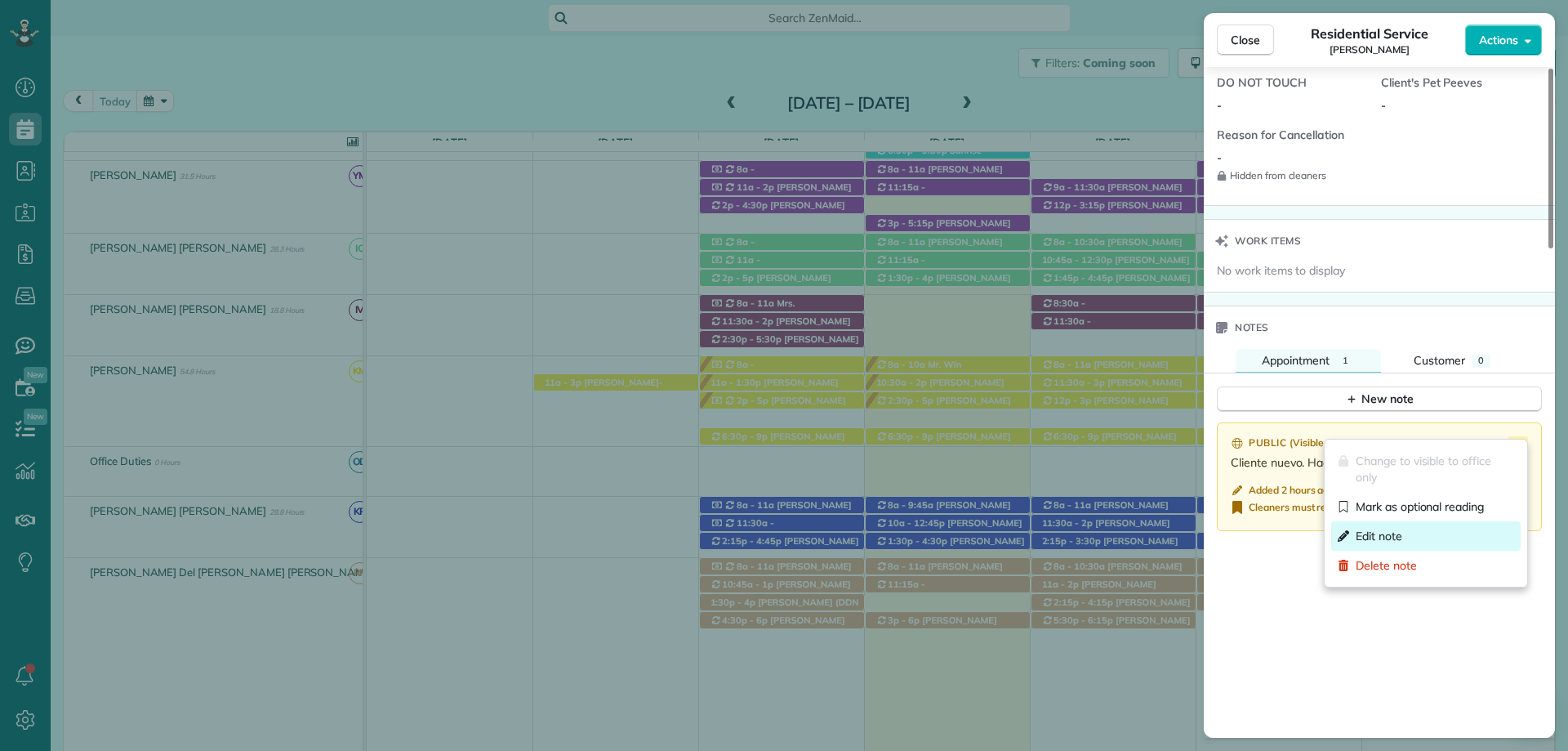
click at [1423, 533] on div "Edit note" at bounding box center [1426, 535] width 189 height 30
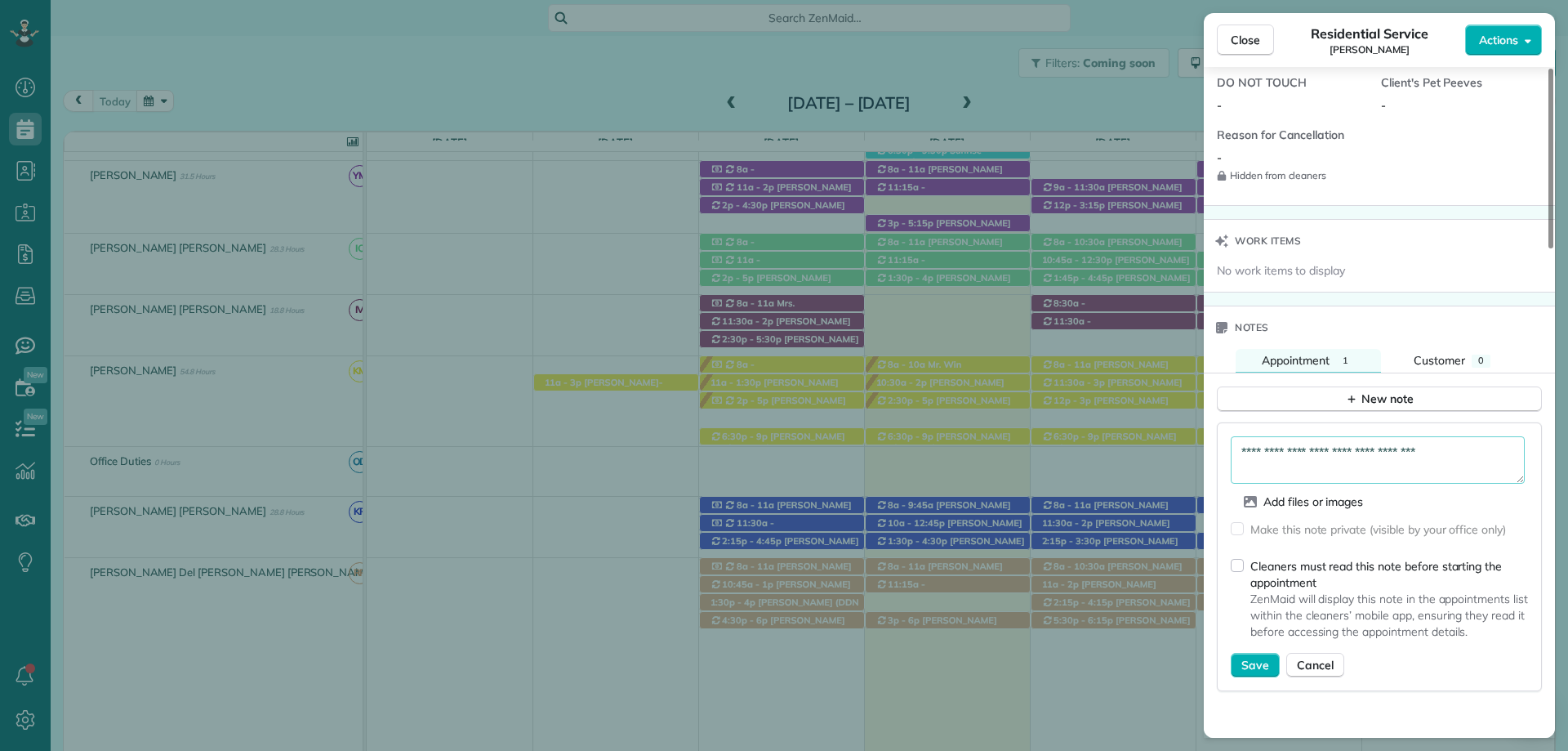
click at [1290, 449] on textarea "**********" at bounding box center [1378, 460] width 294 height 47
click at [1450, 438] on textarea "**********" at bounding box center [1378, 460] width 294 height 47
type textarea "**********"
click at [1246, 657] on span "Save" at bounding box center [1254, 665] width 28 height 16
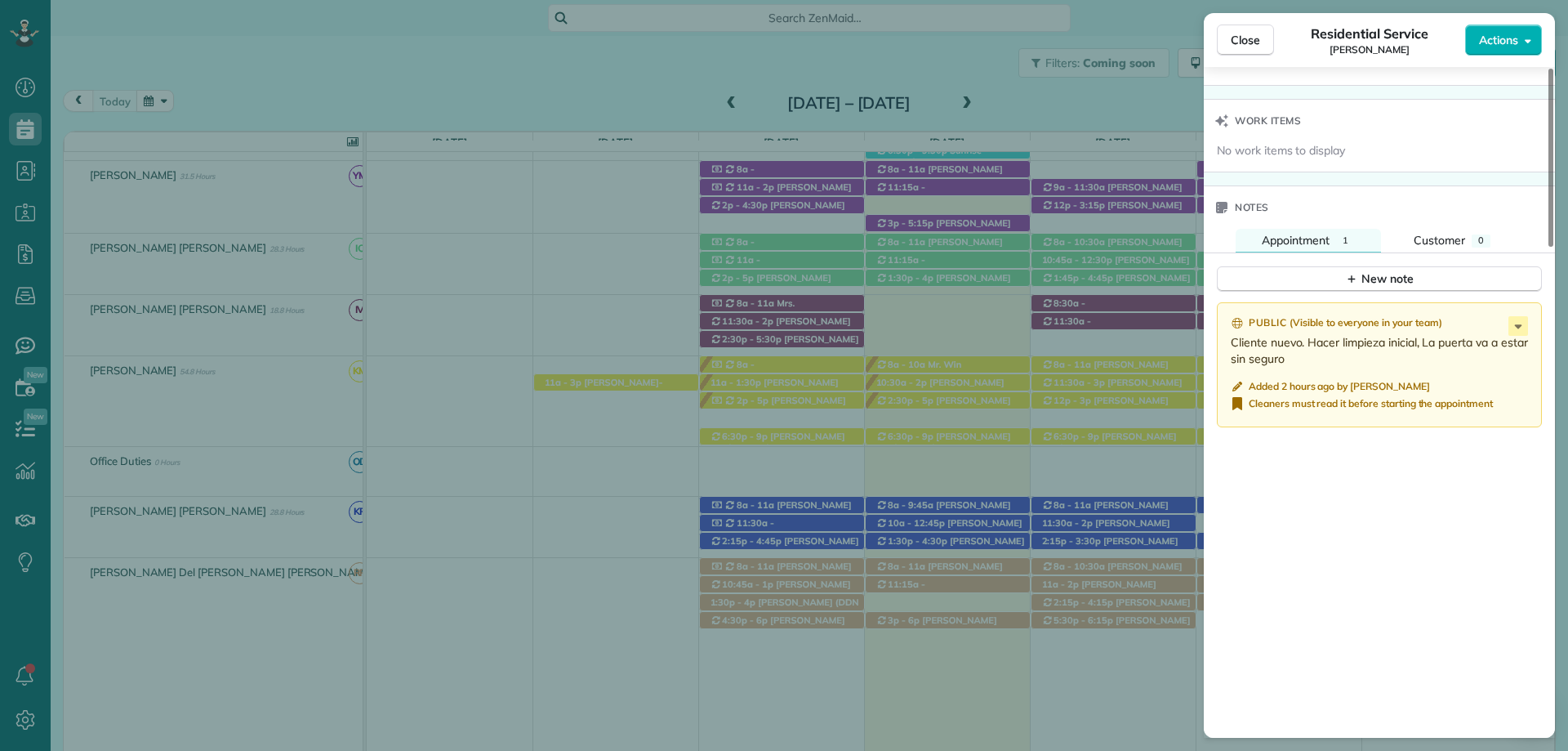
scroll to position [1661, 0]
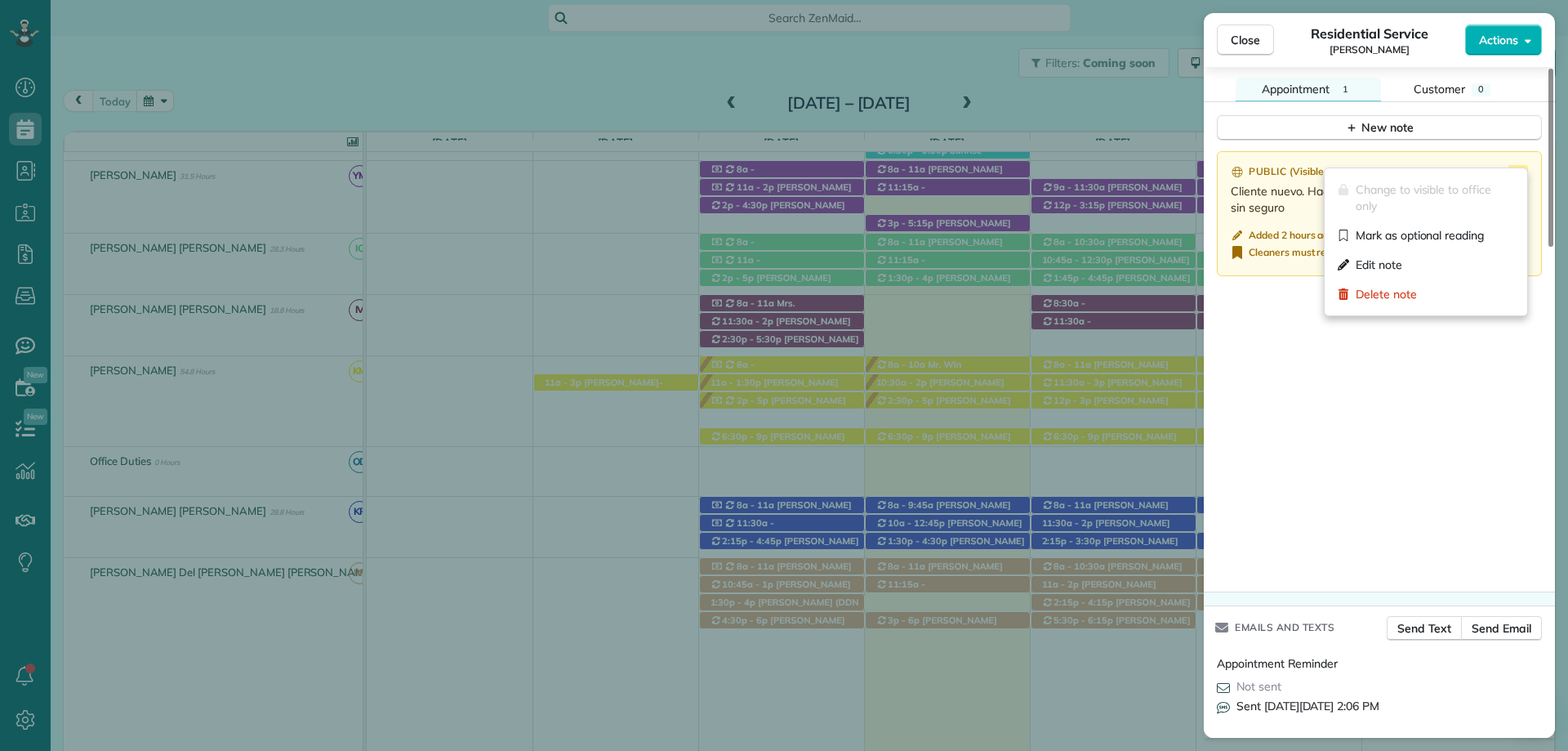
click at [1513, 165] on icon at bounding box center [1517, 174] width 19 height 19
click at [1491, 420] on div "Public ( Visible to everyone in your team ) Cliente nuevo. Hacer limpieza inici…" at bounding box center [1379, 366] width 351 height 450
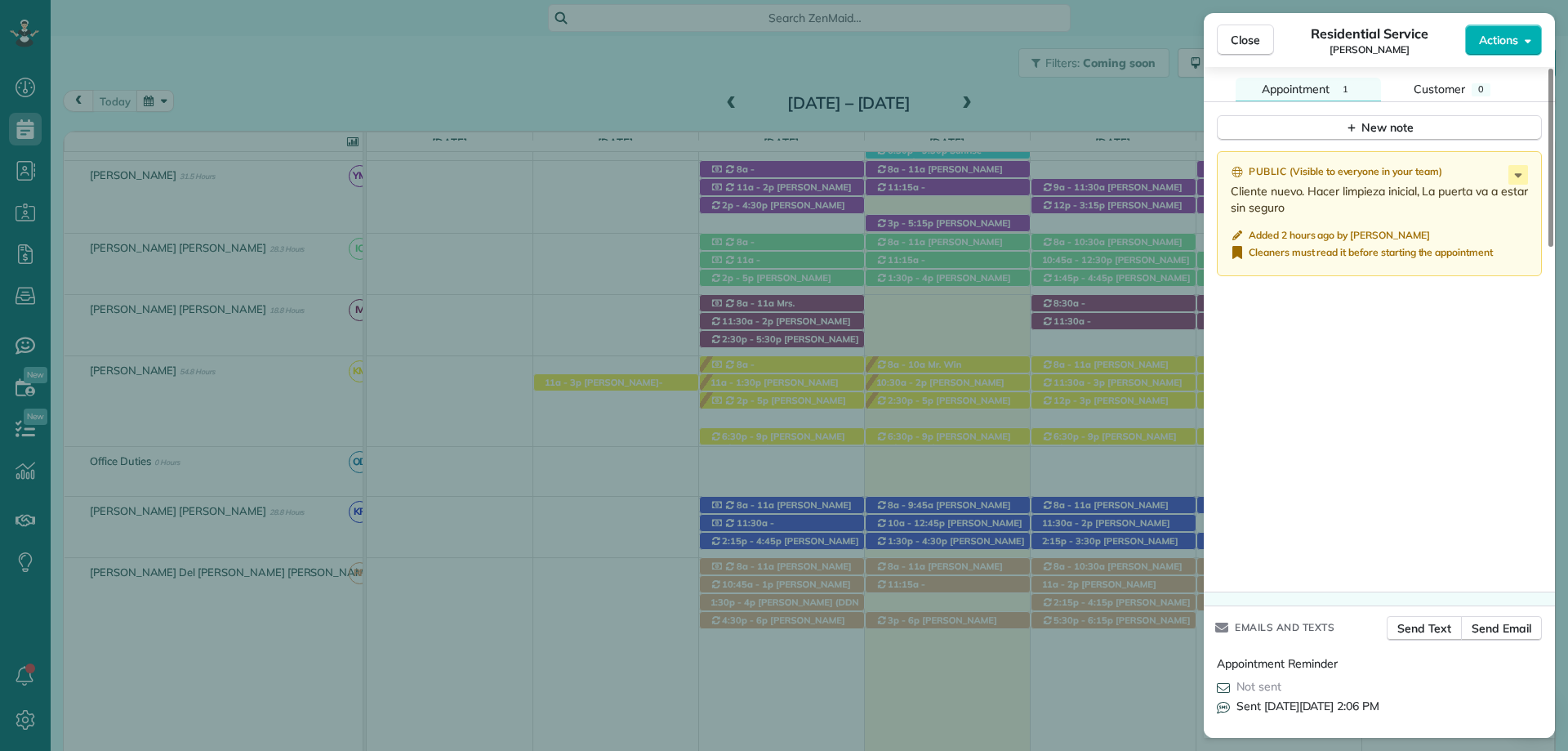
scroll to position [1498, 0]
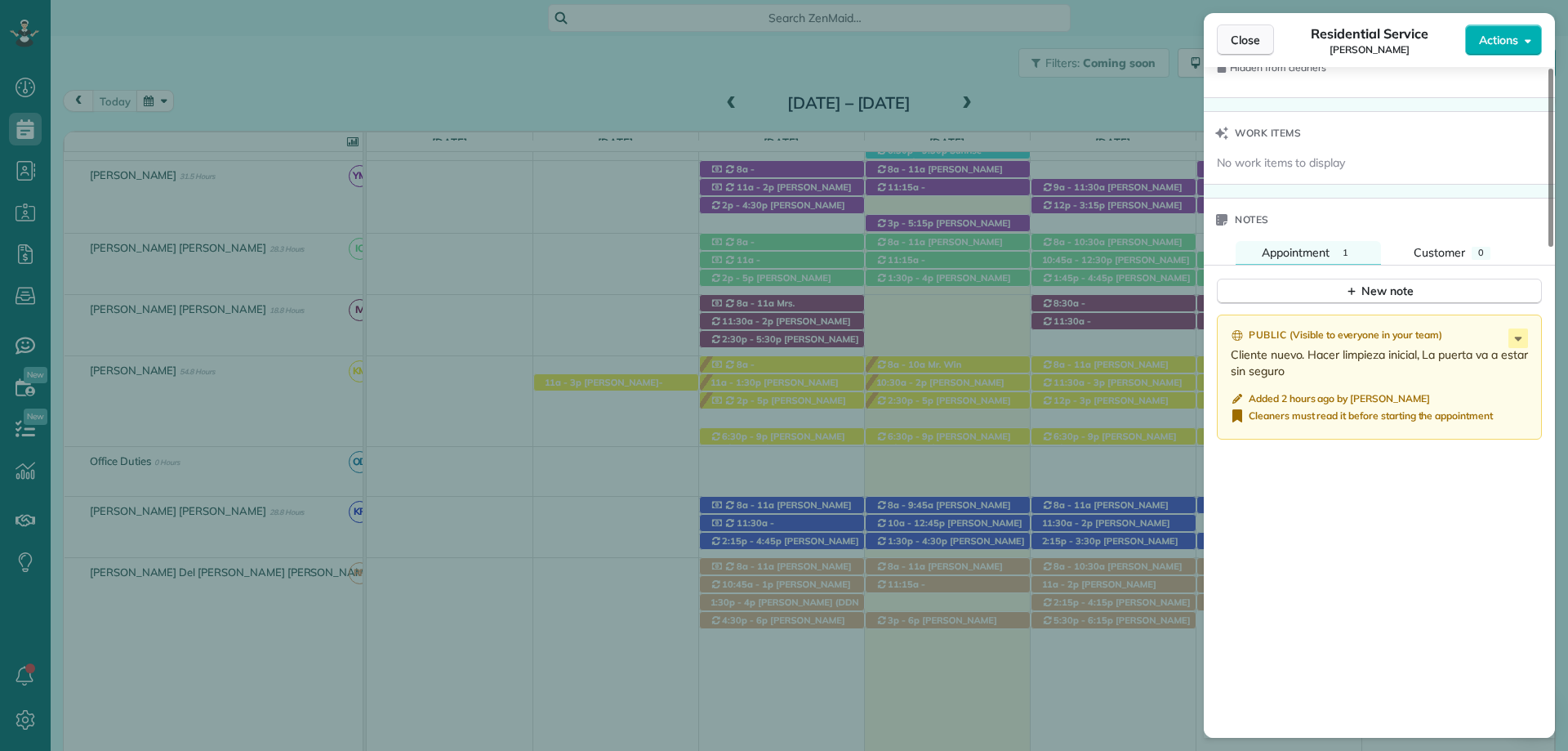
click at [1243, 33] on span "Close" at bounding box center [1245, 40] width 30 height 16
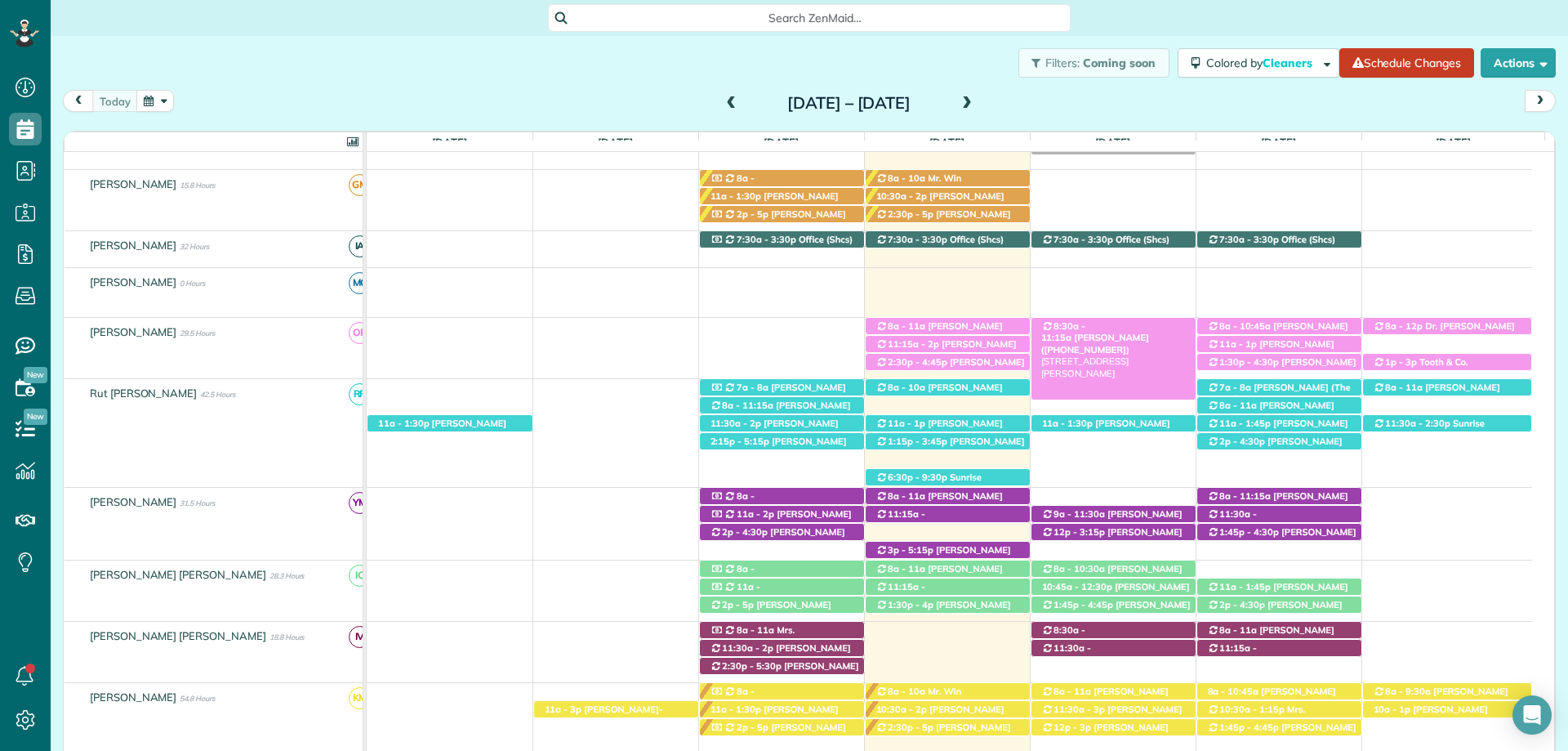
scroll to position [6, 0]
drag, startPoint x: 397, startPoint y: 54, endPoint x: 380, endPoint y: 38, distance: 23.3
click at [397, 54] on div "Filters: Coming soon Colored by Cleaners Color by Cleaner Color by Team Color b…" at bounding box center [809, 63] width 1517 height 54
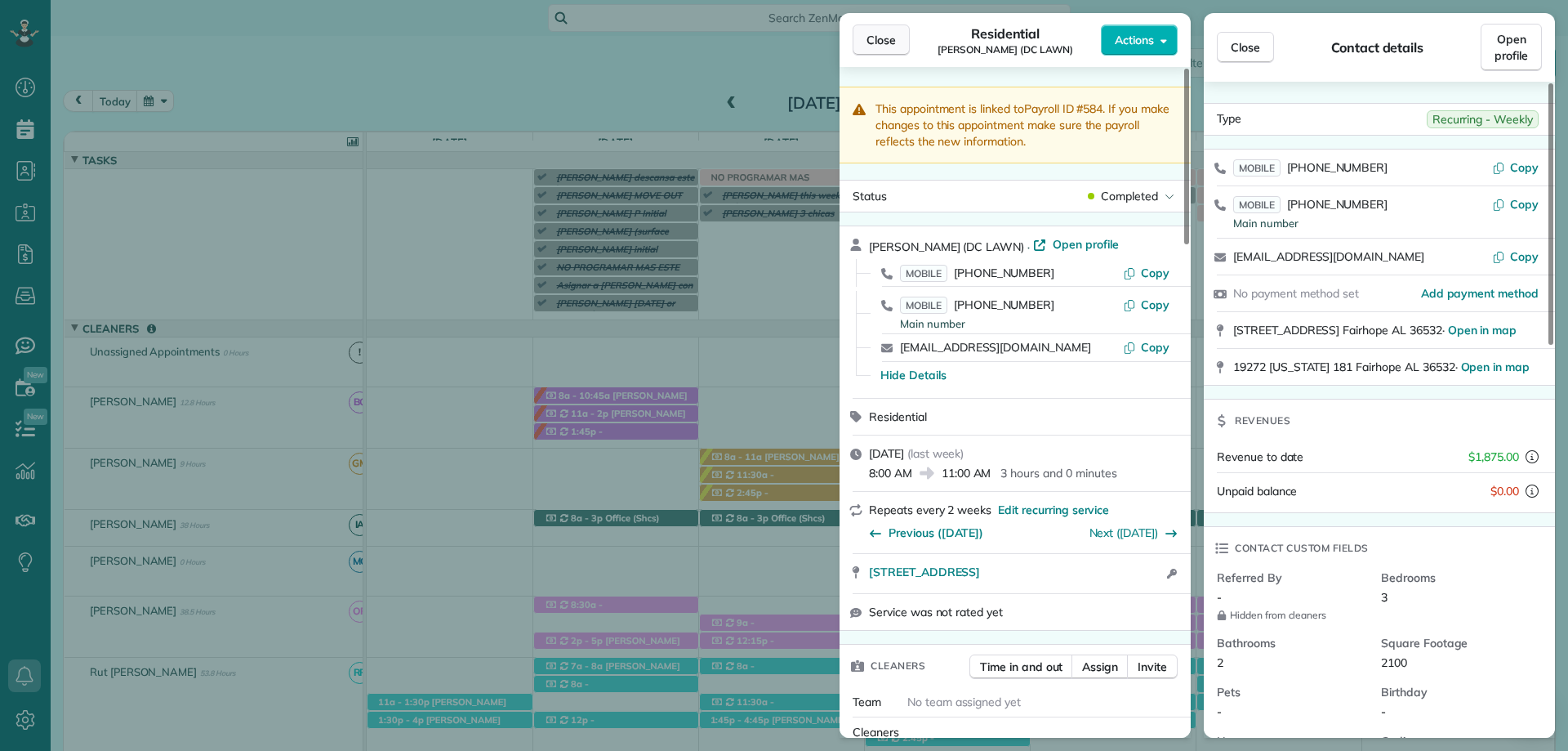
scroll to position [82, 0]
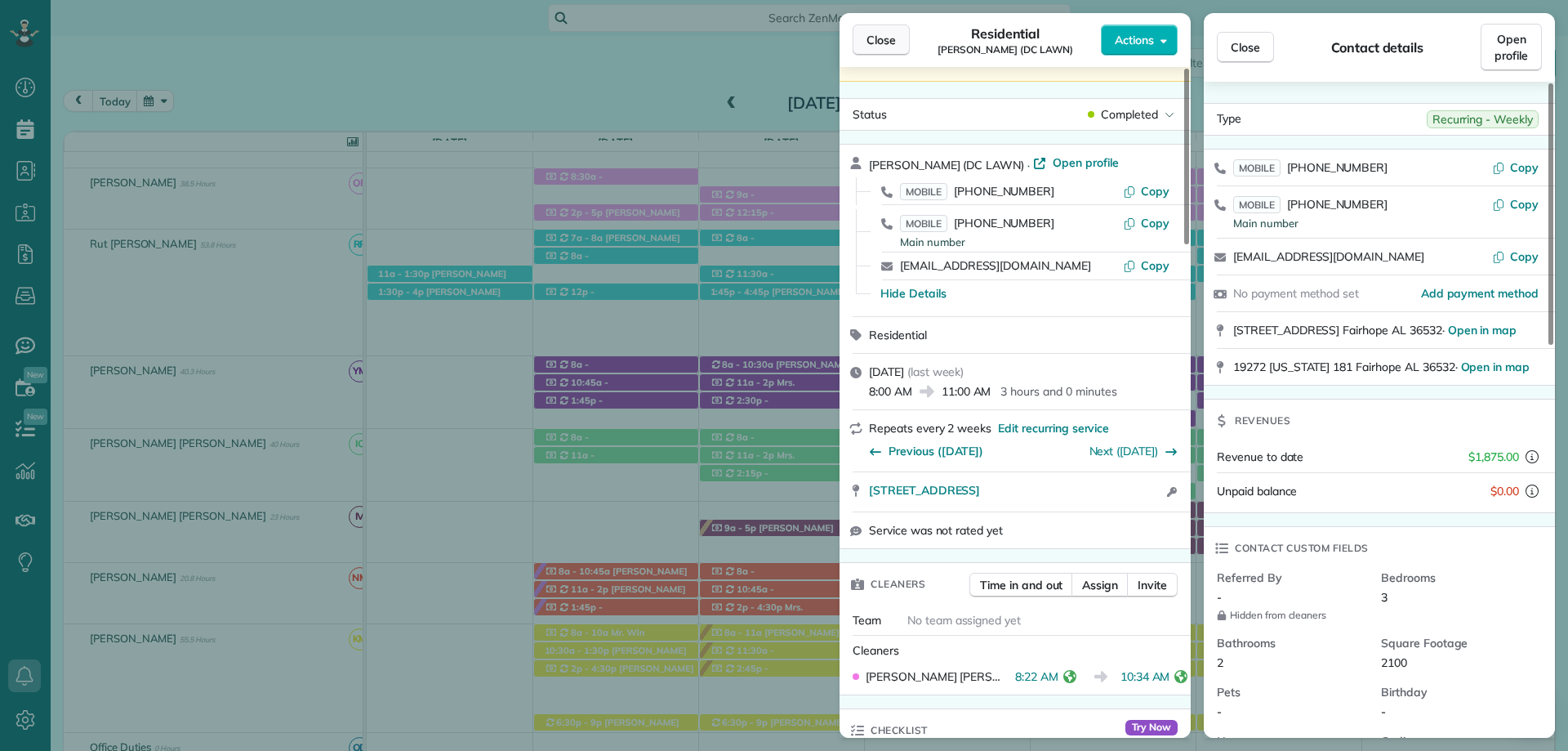
click at [874, 42] on span "Close" at bounding box center [881, 40] width 30 height 16
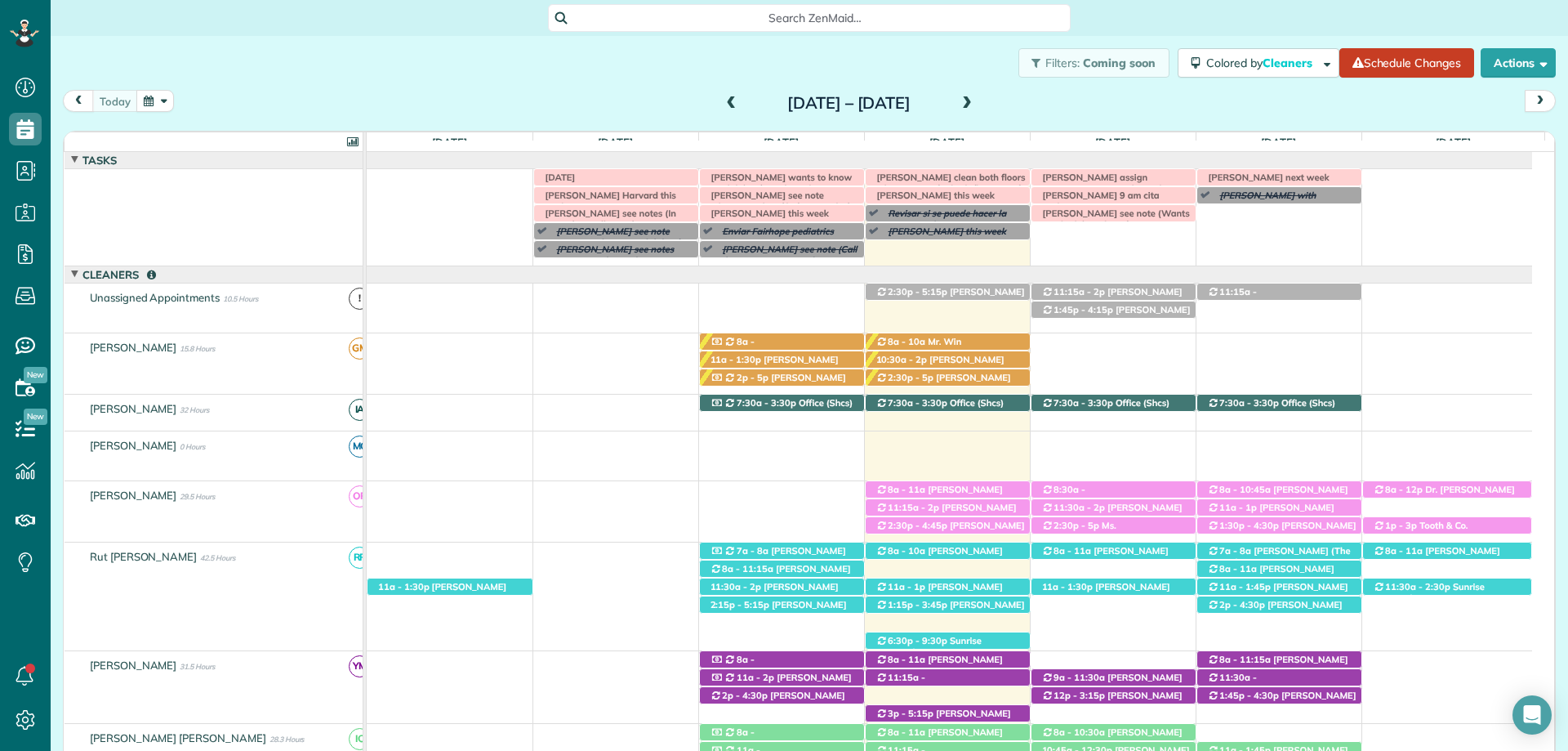
scroll to position [47, 0]
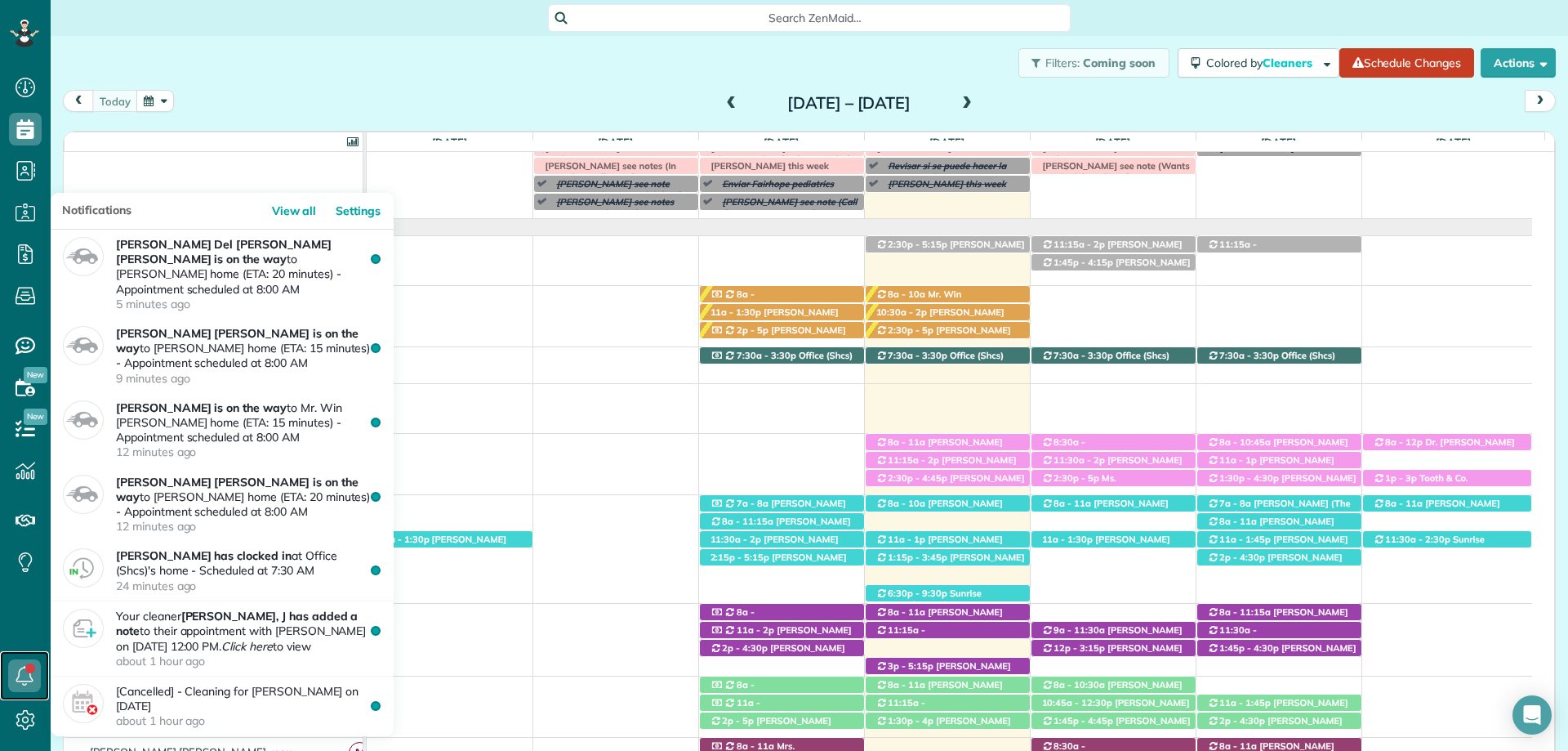
click at [29, 674] on icon at bounding box center [25, 676] width 33 height 33
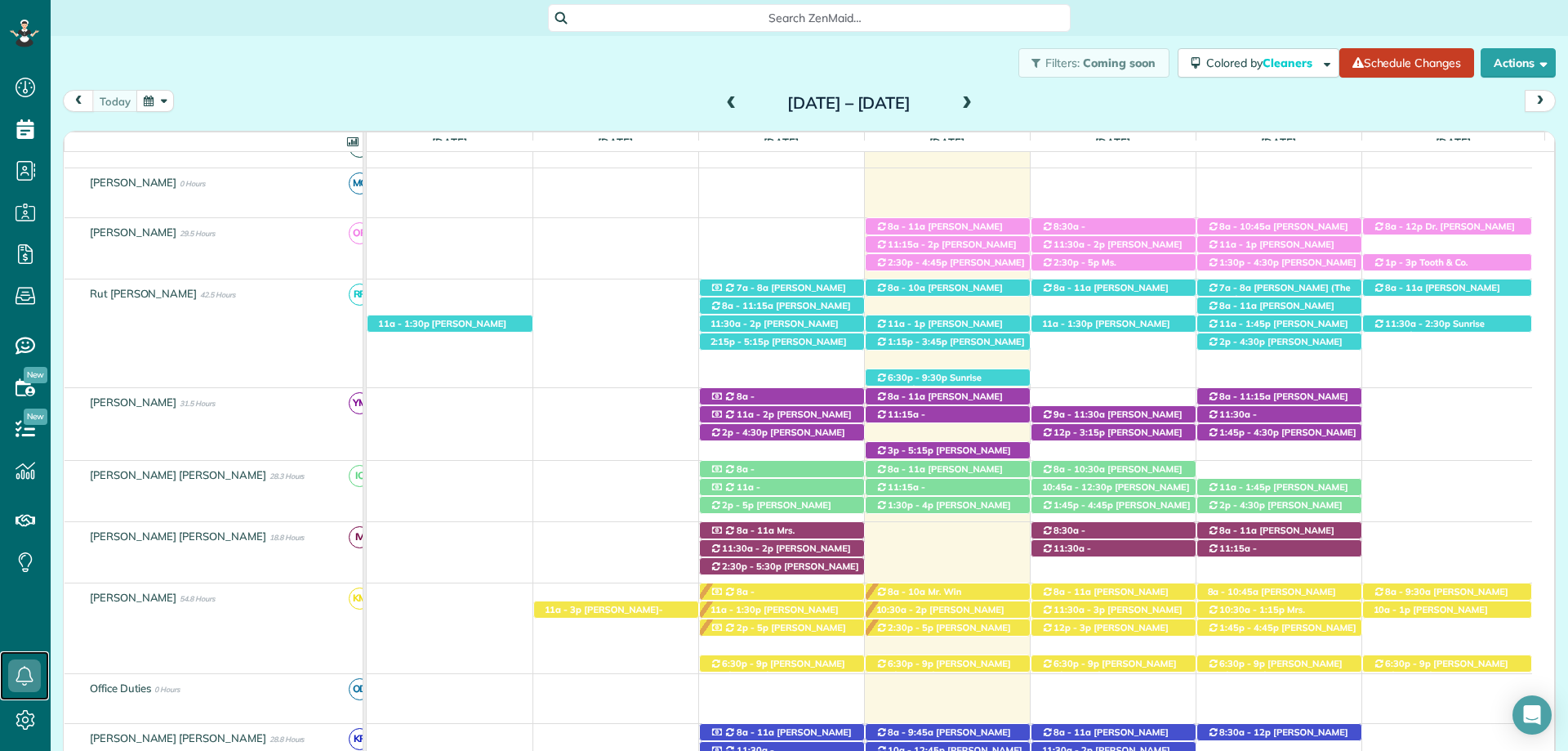
scroll to position [426, 0]
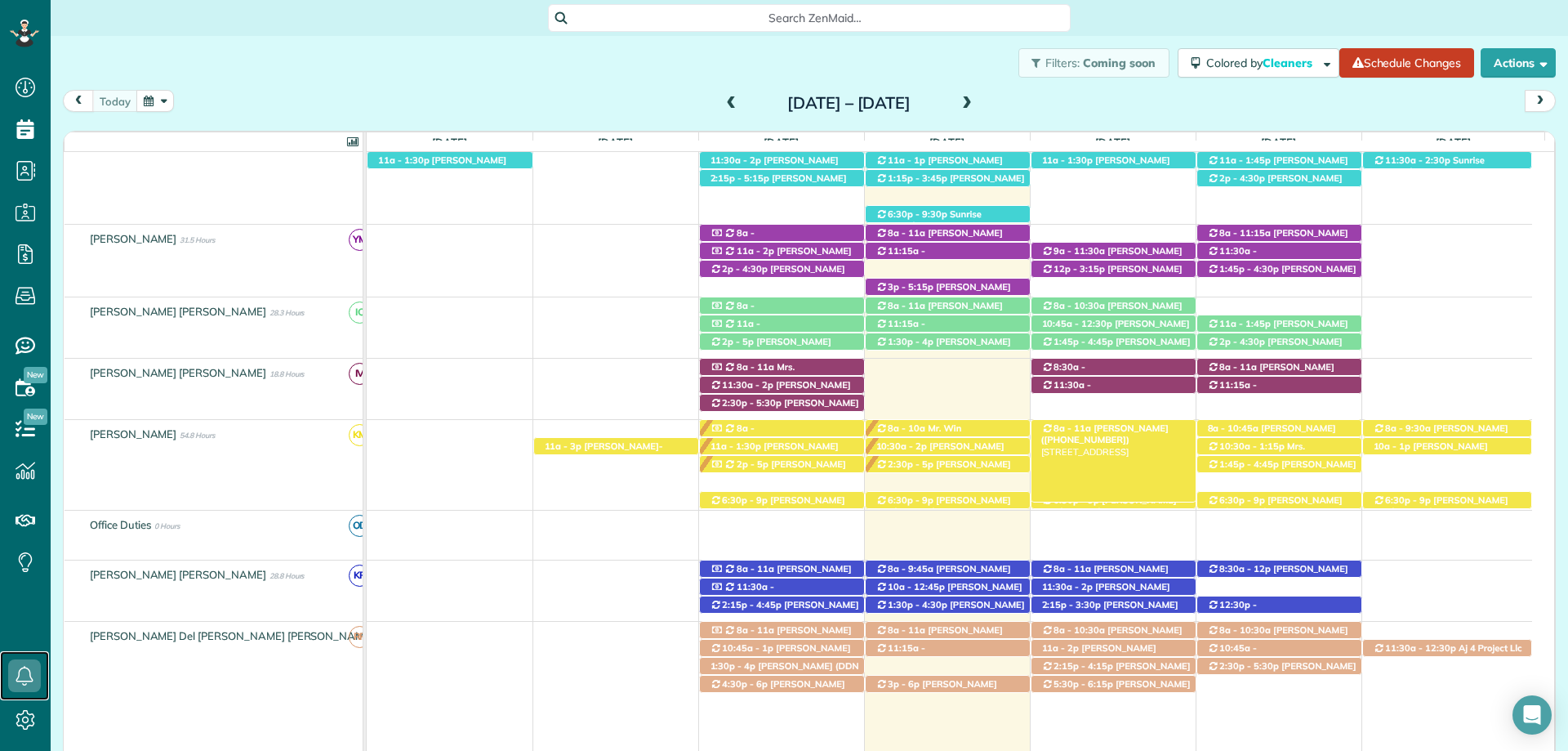
click at [1090, 430] on span "Mrs. Valerie Pipkin (+12517516055)" at bounding box center [1105, 433] width 128 height 23
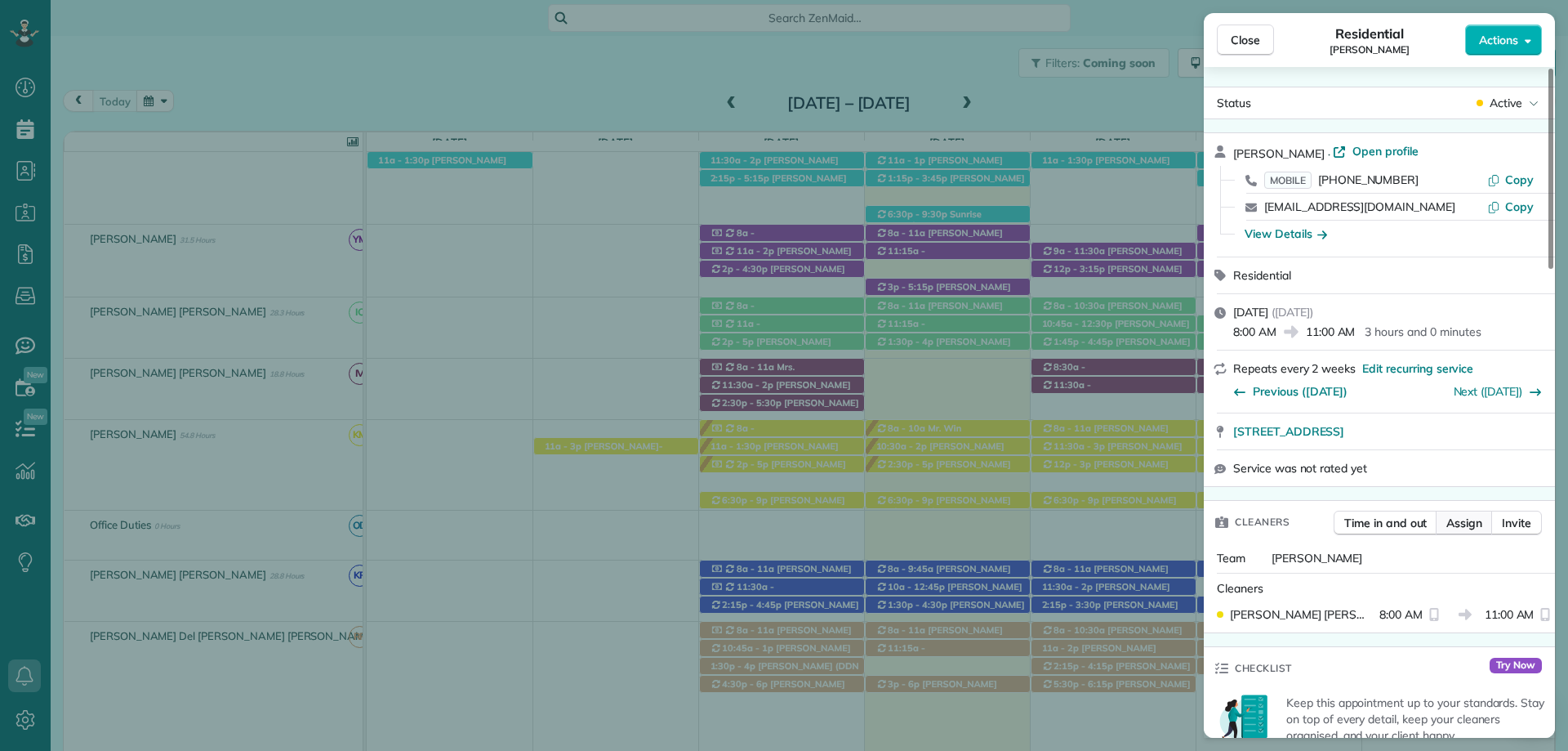
click at [1459, 529] on span "Assign" at bounding box center [1464, 523] width 36 height 16
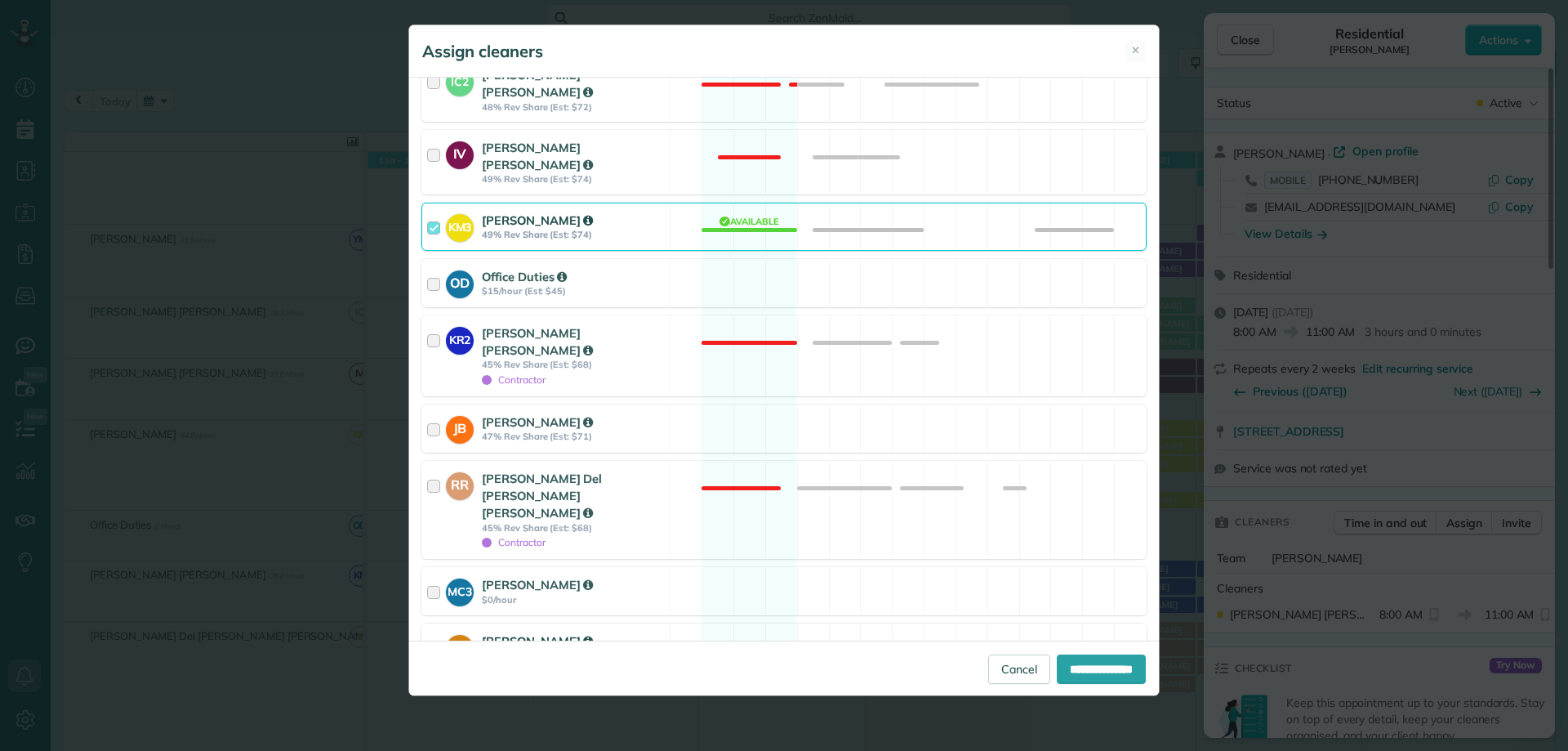
scroll to position [491, 0]
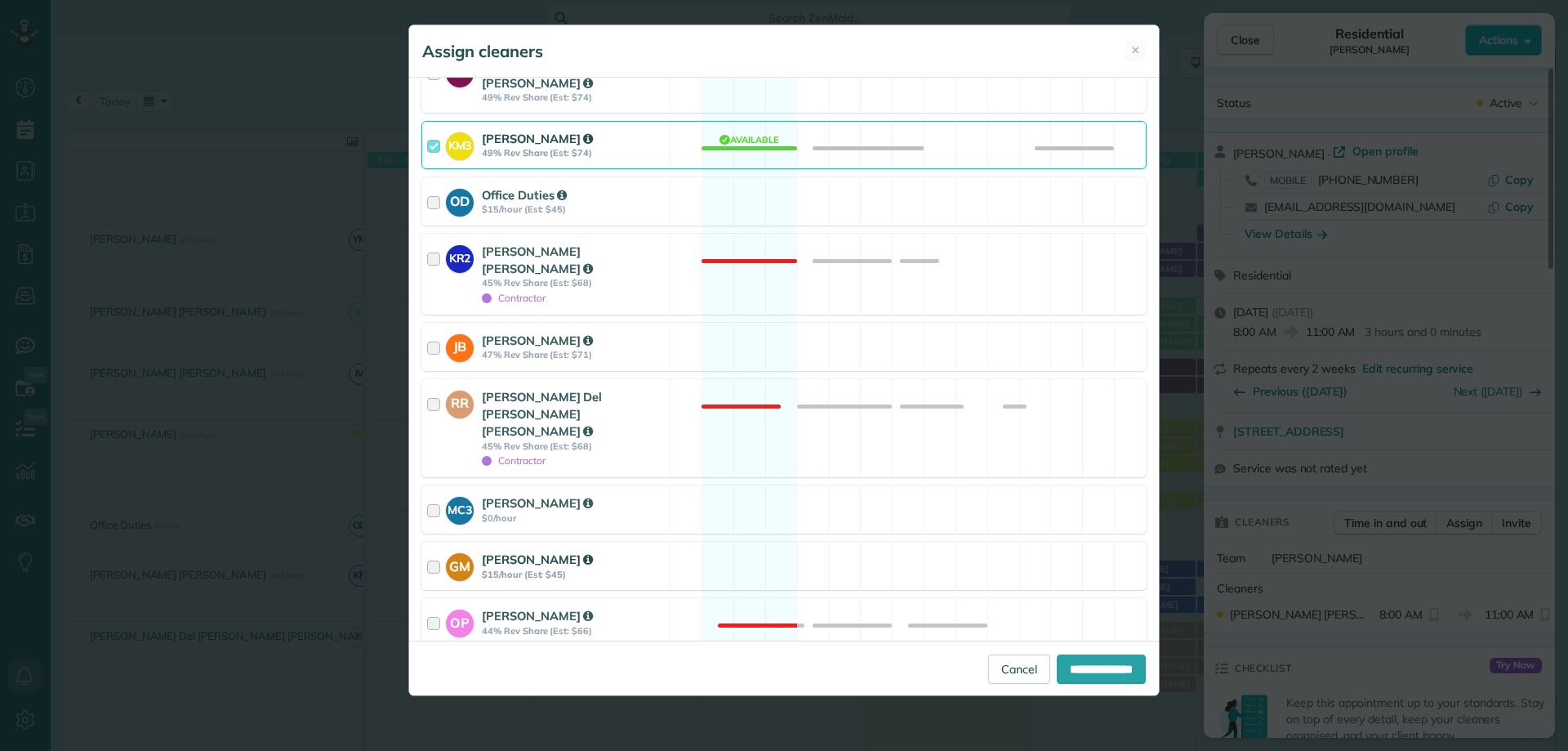
click at [434, 551] on div at bounding box center [436, 566] width 19 height 30
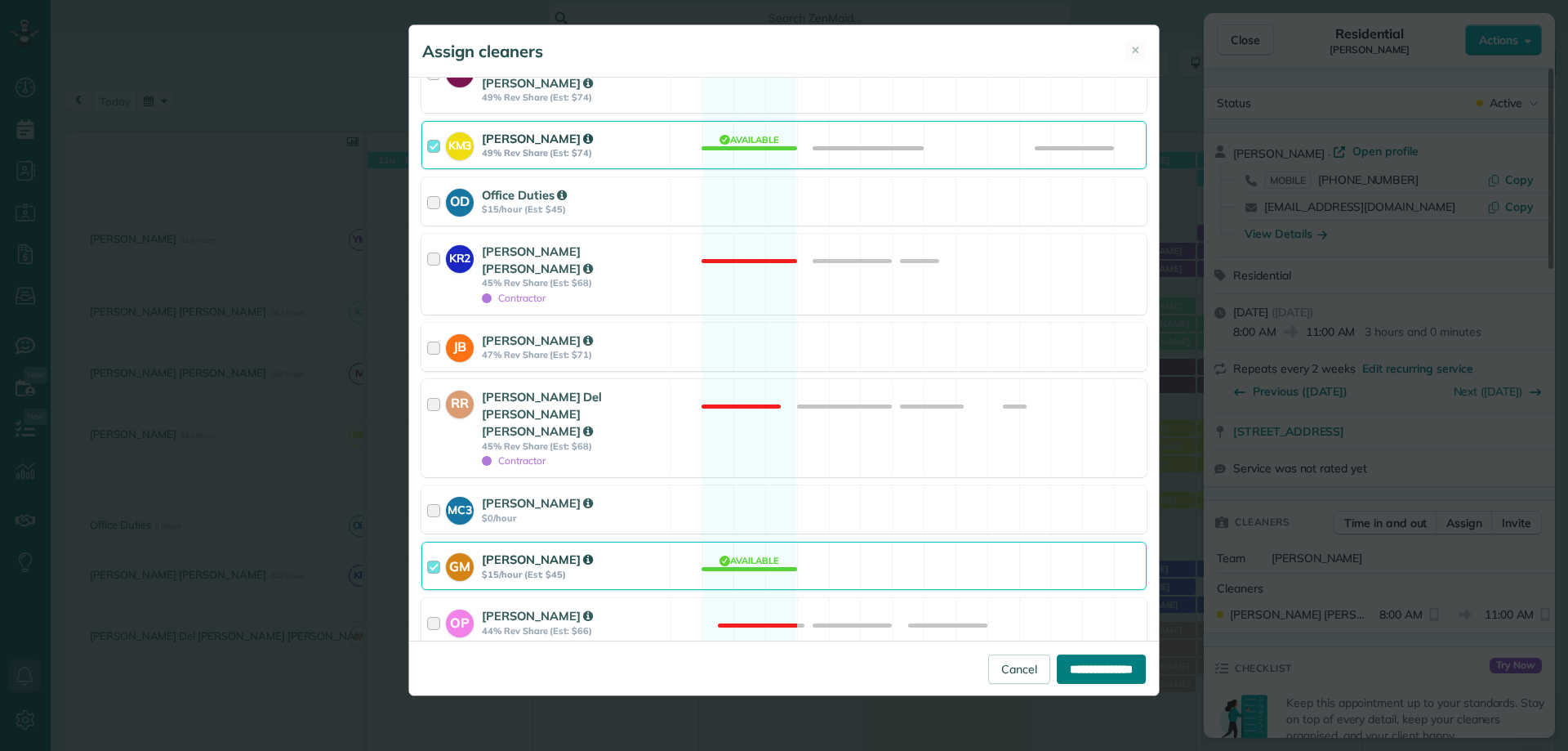
click at [1080, 667] on input "**********" at bounding box center [1101, 669] width 89 height 30
type input "**********"
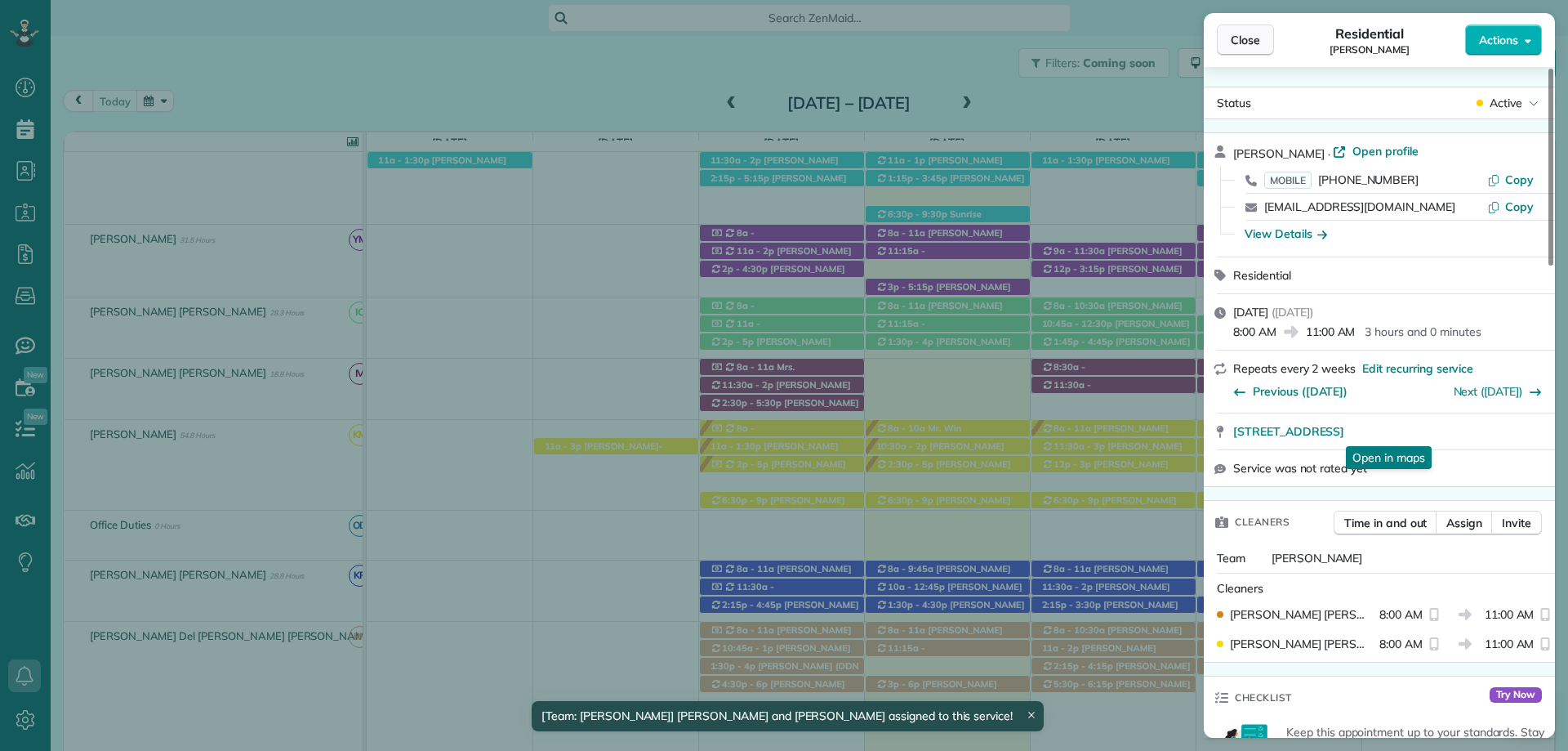
click at [1246, 30] on button "Close" at bounding box center [1245, 40] width 57 height 31
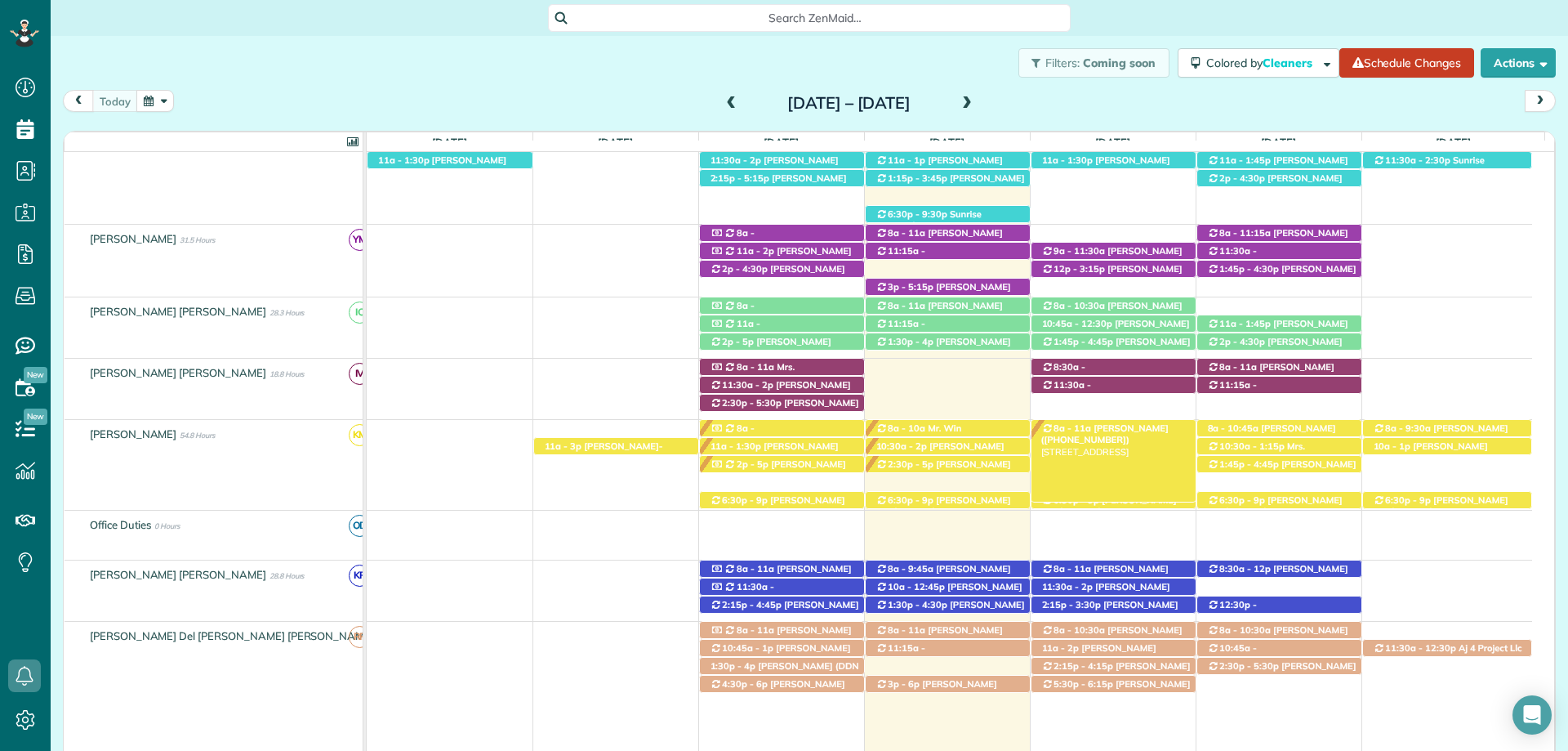
click at [1078, 425] on span "8a - 11a" at bounding box center [1072, 428] width 39 height 12
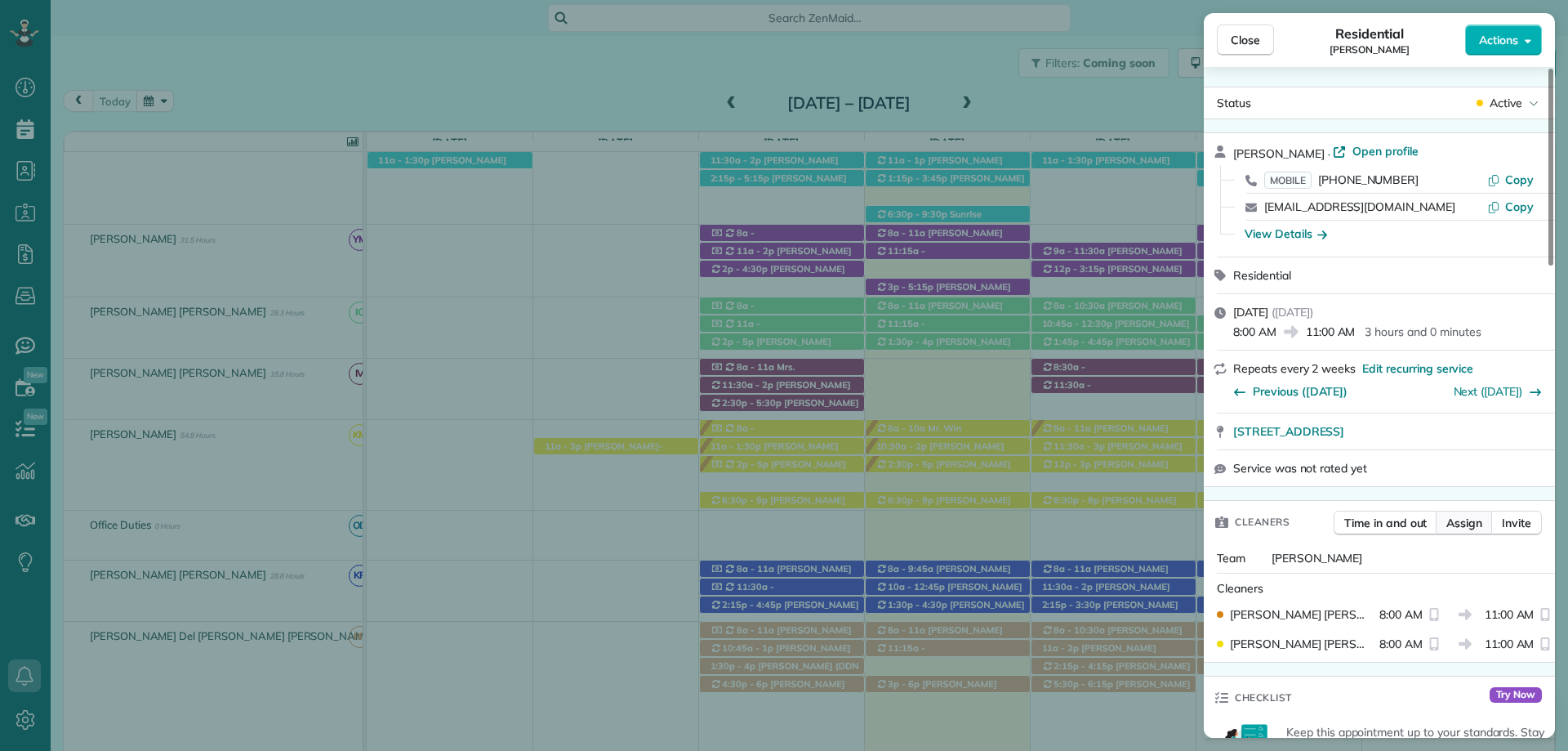
click at [1458, 523] on span "Assign" at bounding box center [1464, 523] width 36 height 16
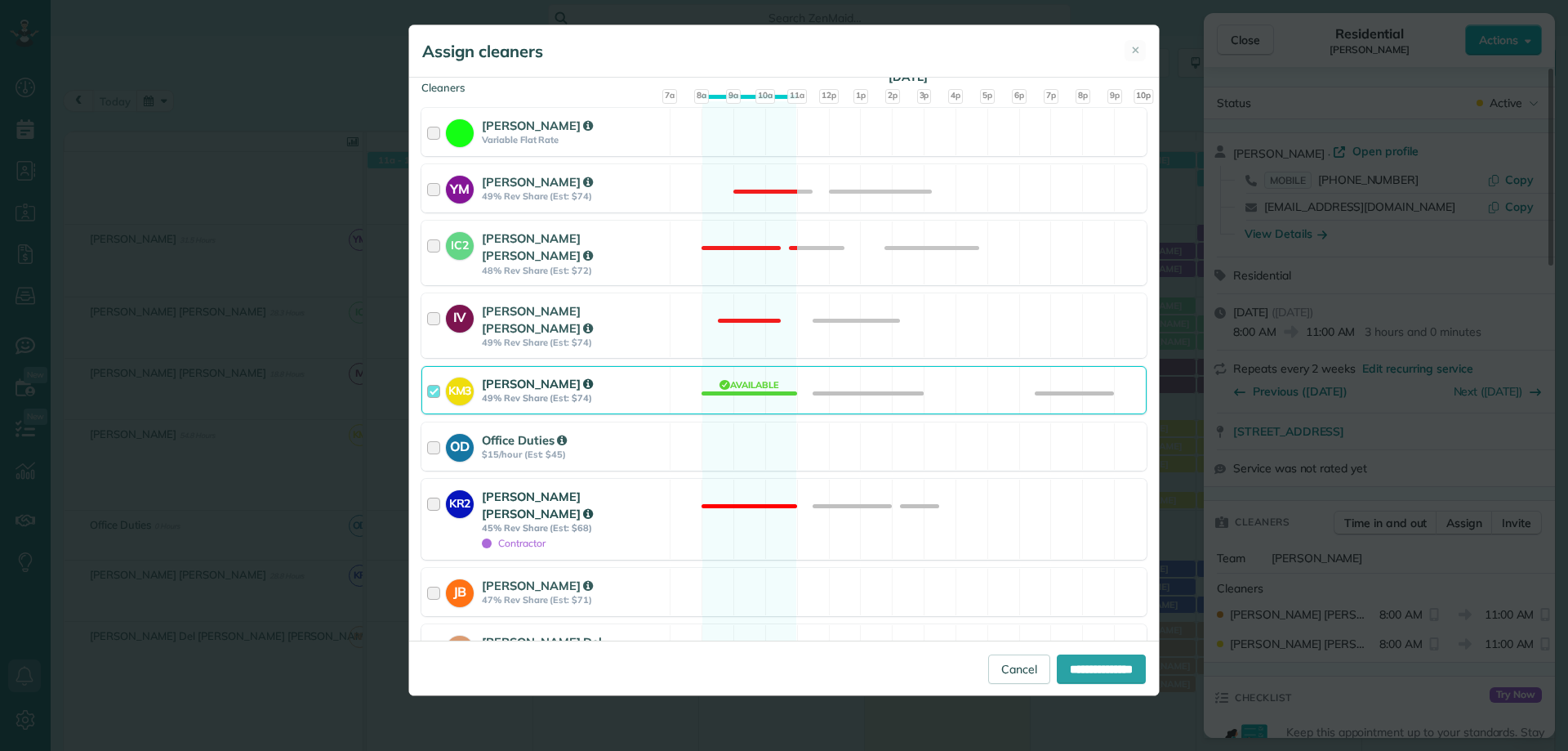
scroll to position [408, 0]
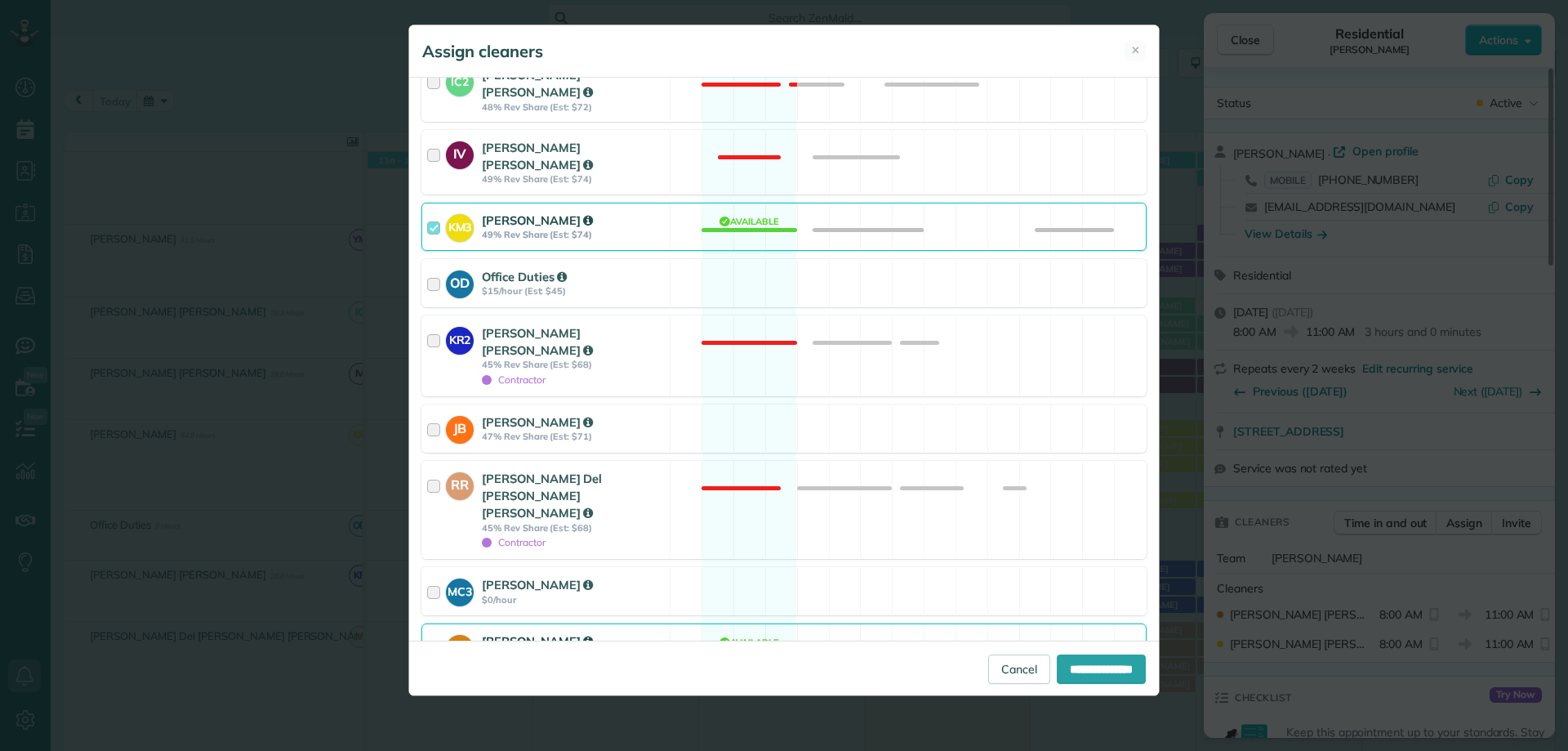
click at [508, 633] on strong "Gabriela Munguia" at bounding box center [537, 641] width 111 height 15
click at [1121, 674] on input "**********" at bounding box center [1101, 669] width 89 height 30
type input "**********"
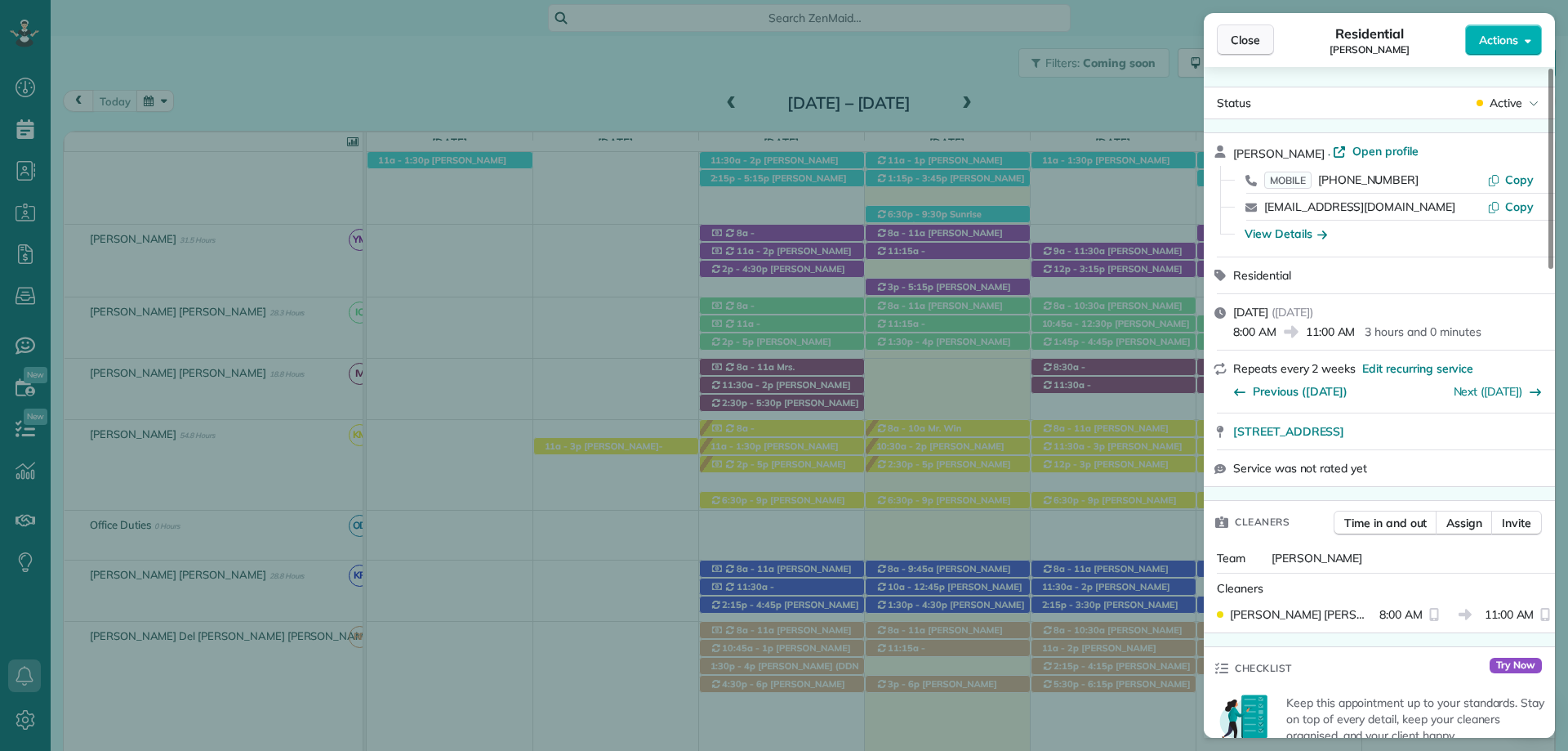
click at [1240, 47] on span "Close" at bounding box center [1245, 40] width 30 height 16
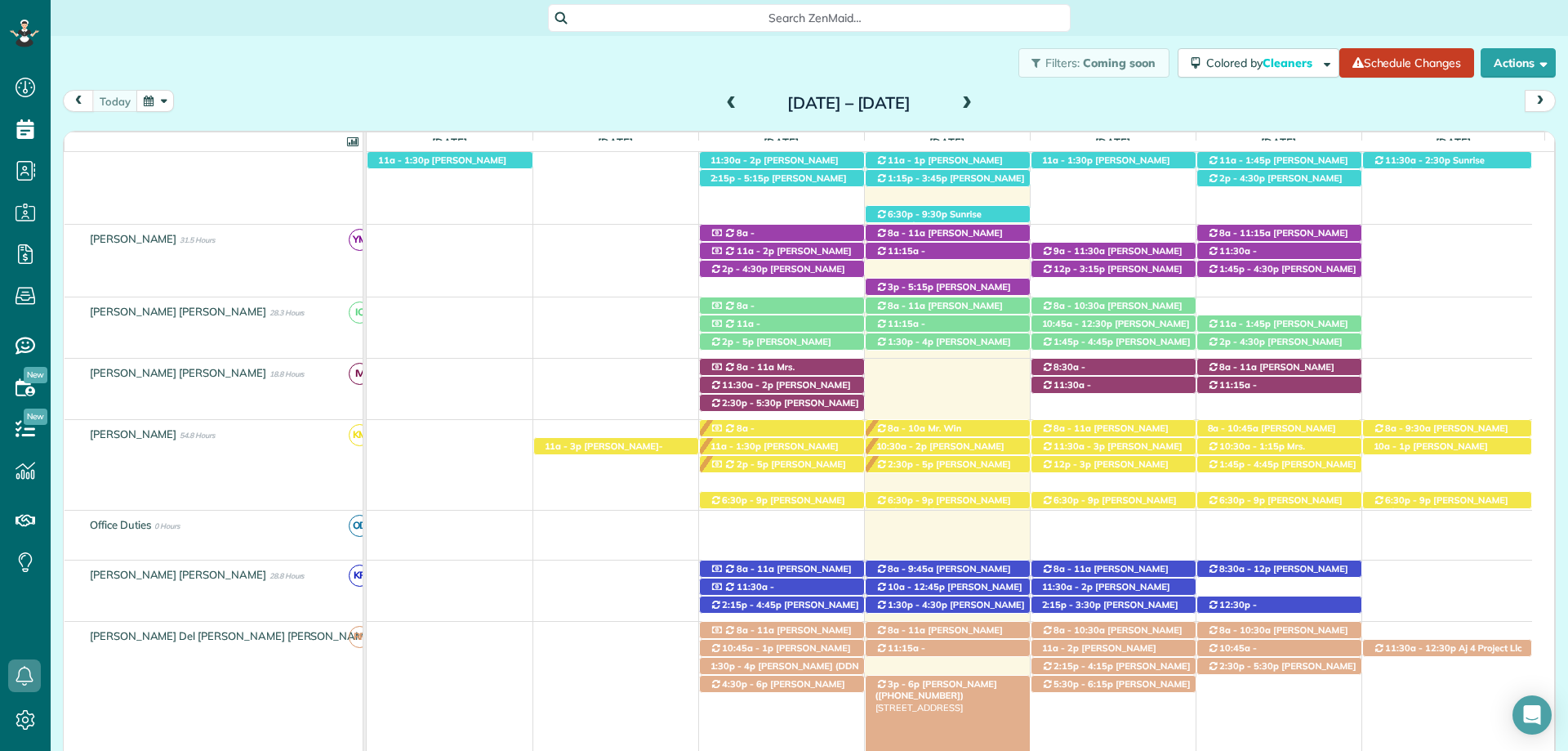
click at [935, 685] on span "Waymon Morrison (+12515865087)" at bounding box center [937, 689] width 122 height 23
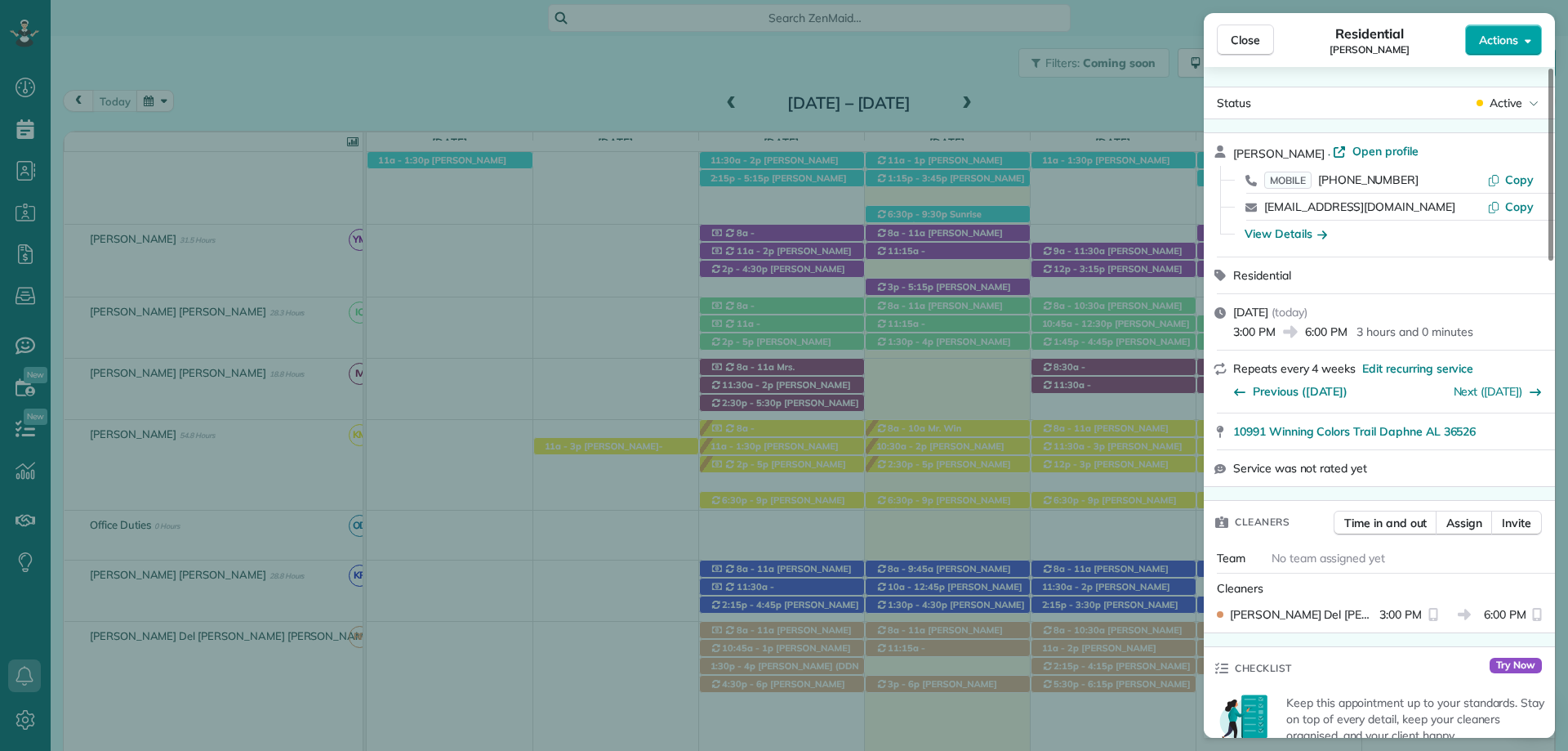
click at [1526, 38] on icon "button" at bounding box center [1528, 41] width 7 height 12
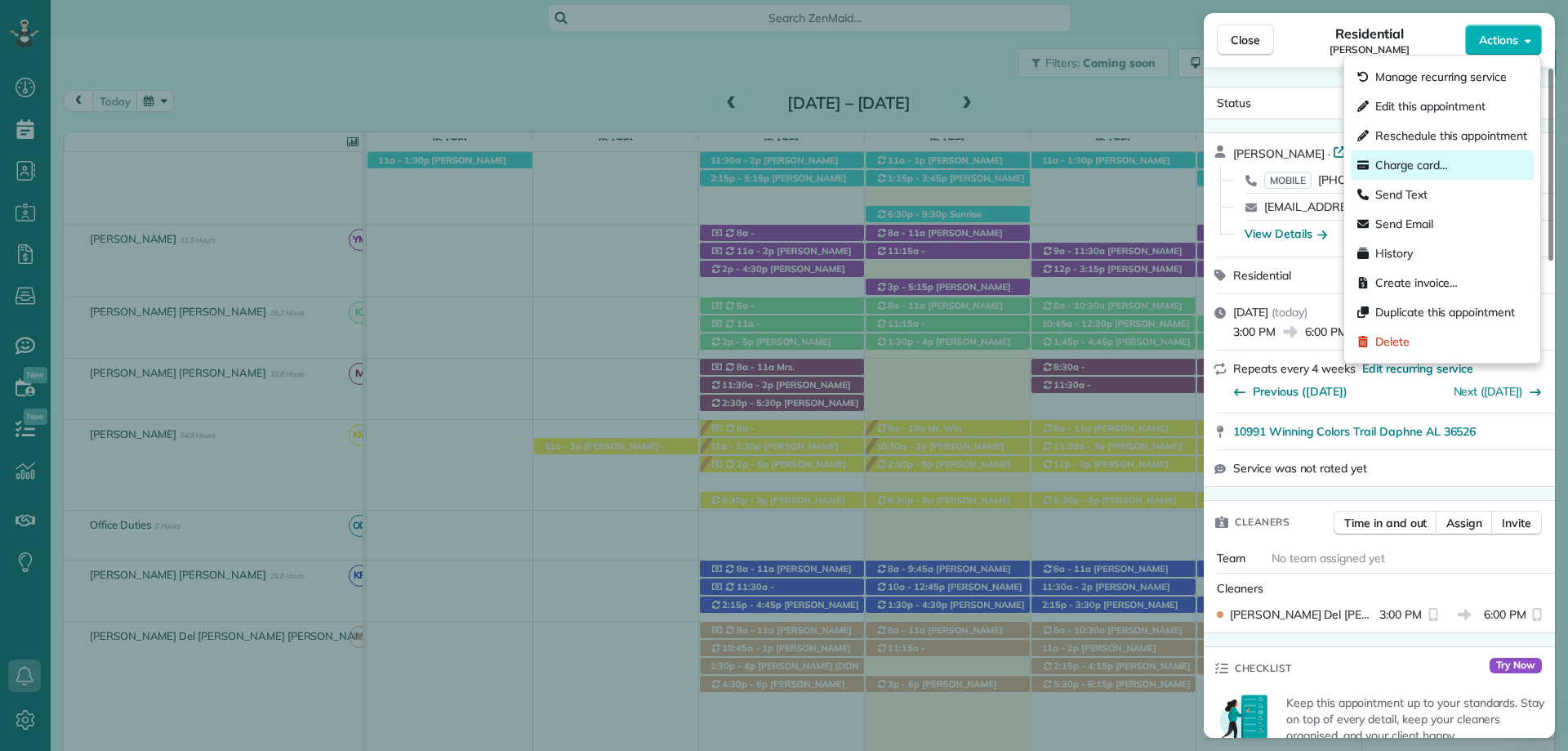
click at [1454, 156] on div "Charge card…" at bounding box center [1442, 165] width 183 height 30
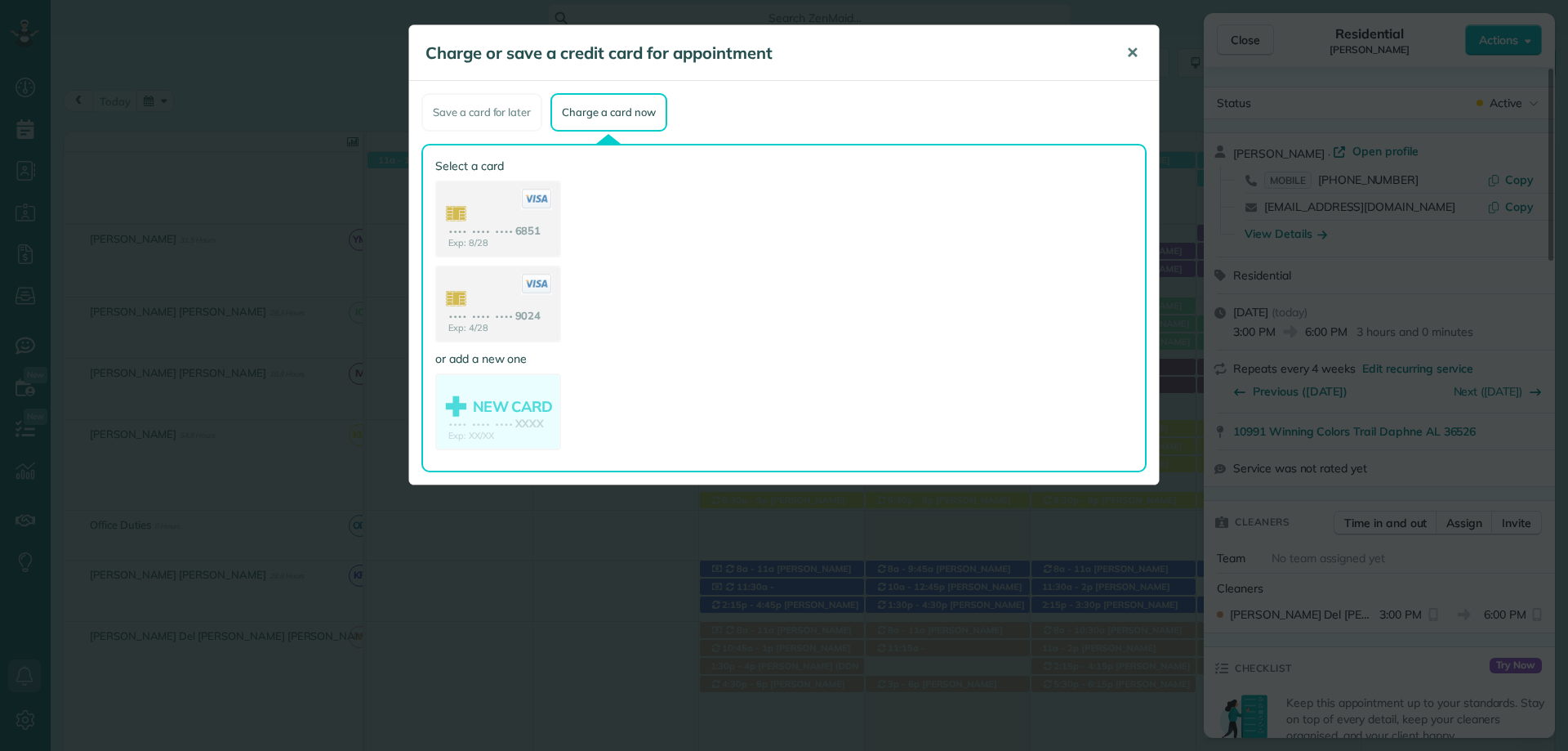
click at [1135, 54] on span "✕" at bounding box center [1132, 52] width 12 height 19
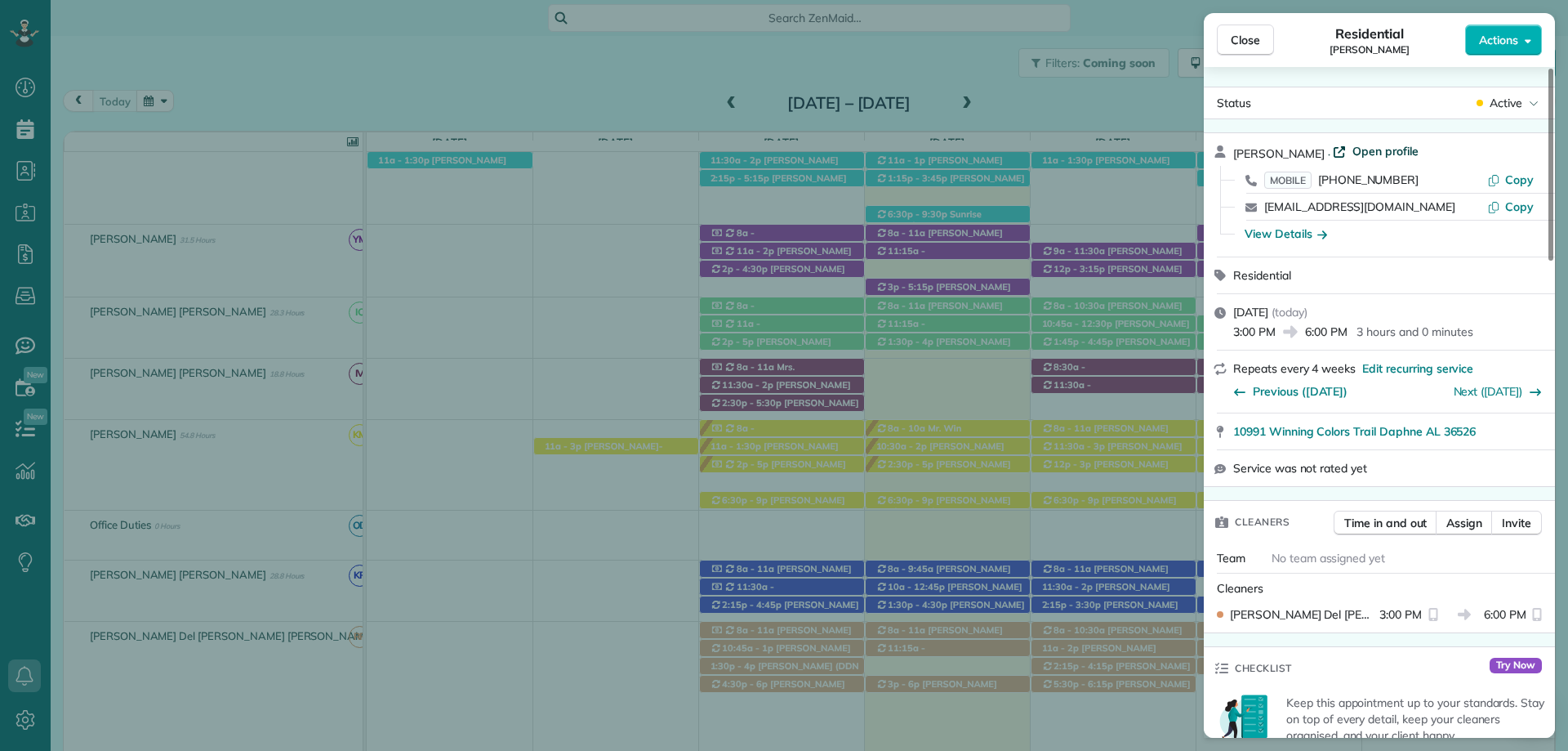
drag, startPoint x: 1386, startPoint y: 140, endPoint x: 1380, endPoint y: 151, distance: 12.5
click at [1384, 145] on div "Waymon Morrison · Open profile MOBILE (251) 586-5087 Copy wdmorrison111@aol.com…" at bounding box center [1379, 195] width 351 height 123
click at [1380, 151] on span "Open profile" at bounding box center [1385, 151] width 66 height 16
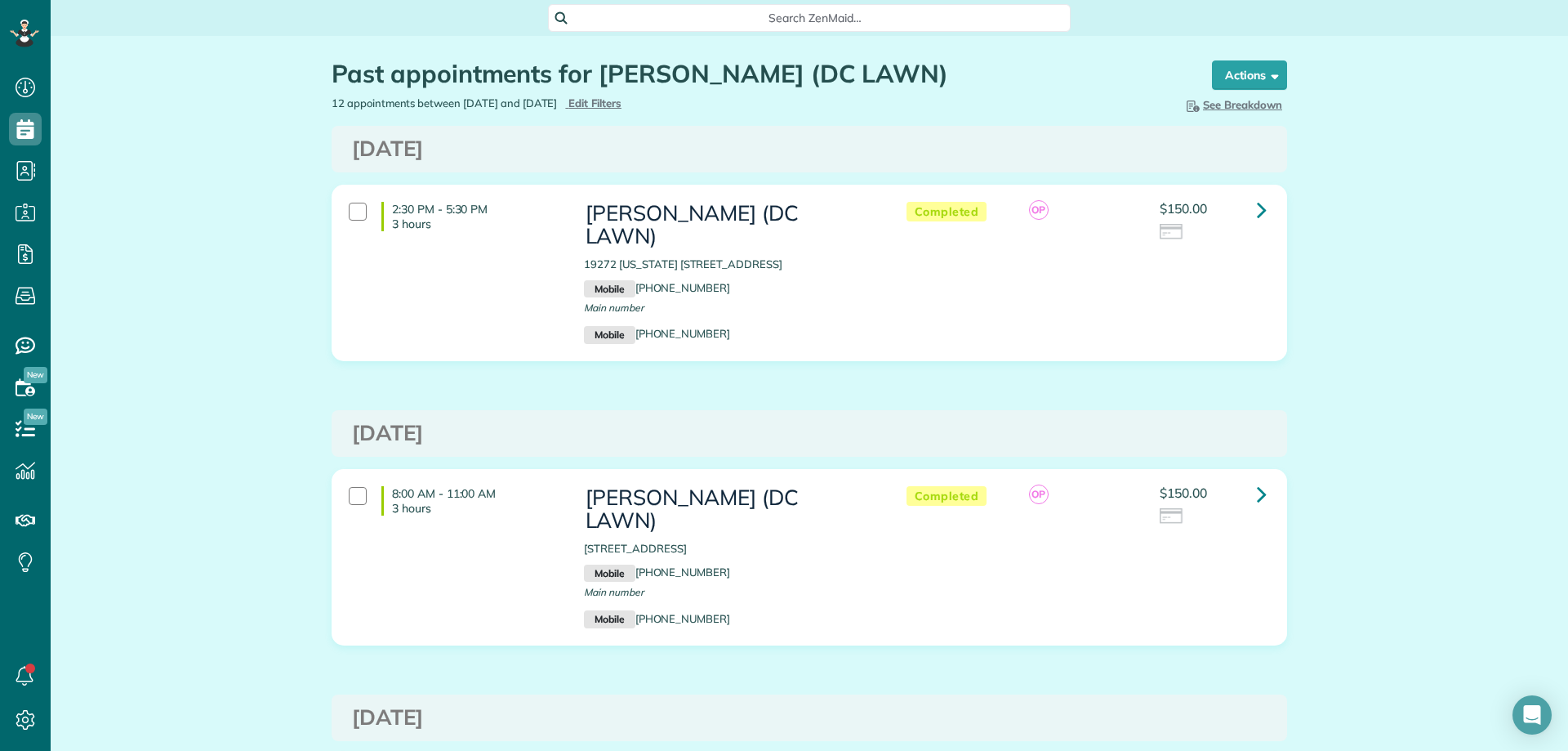
scroll to position [8, 8]
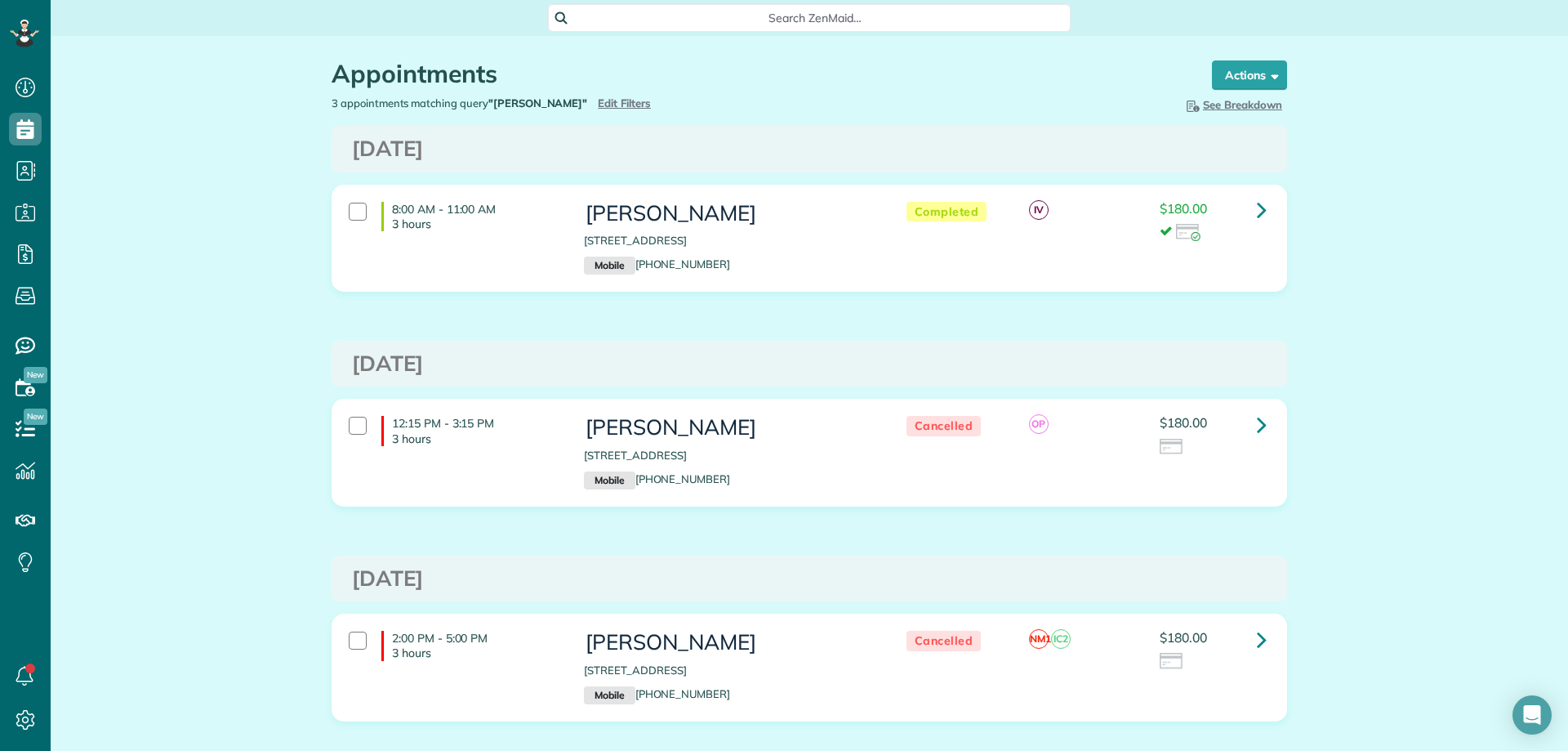
scroll to position [8, 8]
click at [723, 16] on span "Search ZenMaid…" at bounding box center [814, 18] width 496 height 16
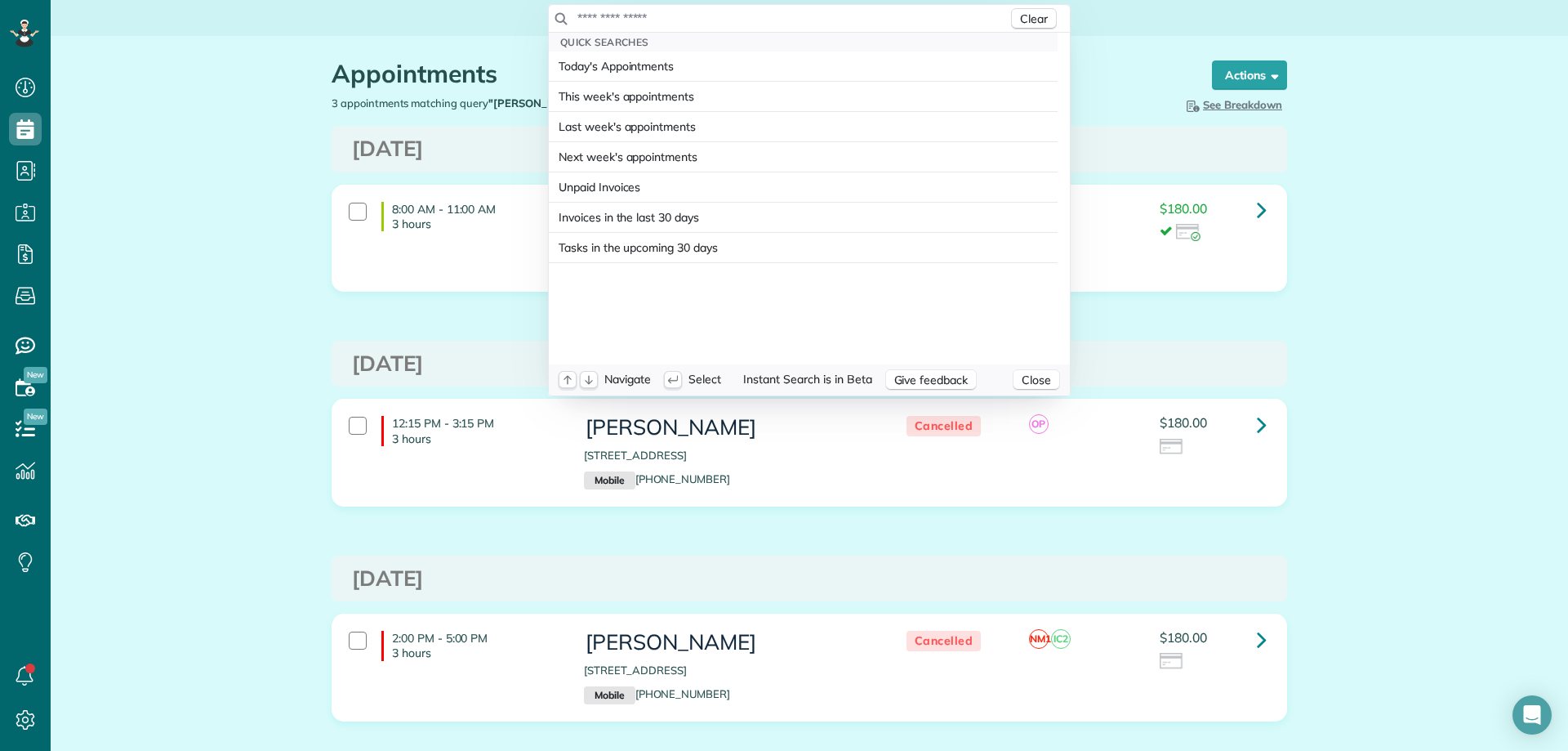
click at [723, 16] on input "text" at bounding box center [792, 18] width 431 height 16
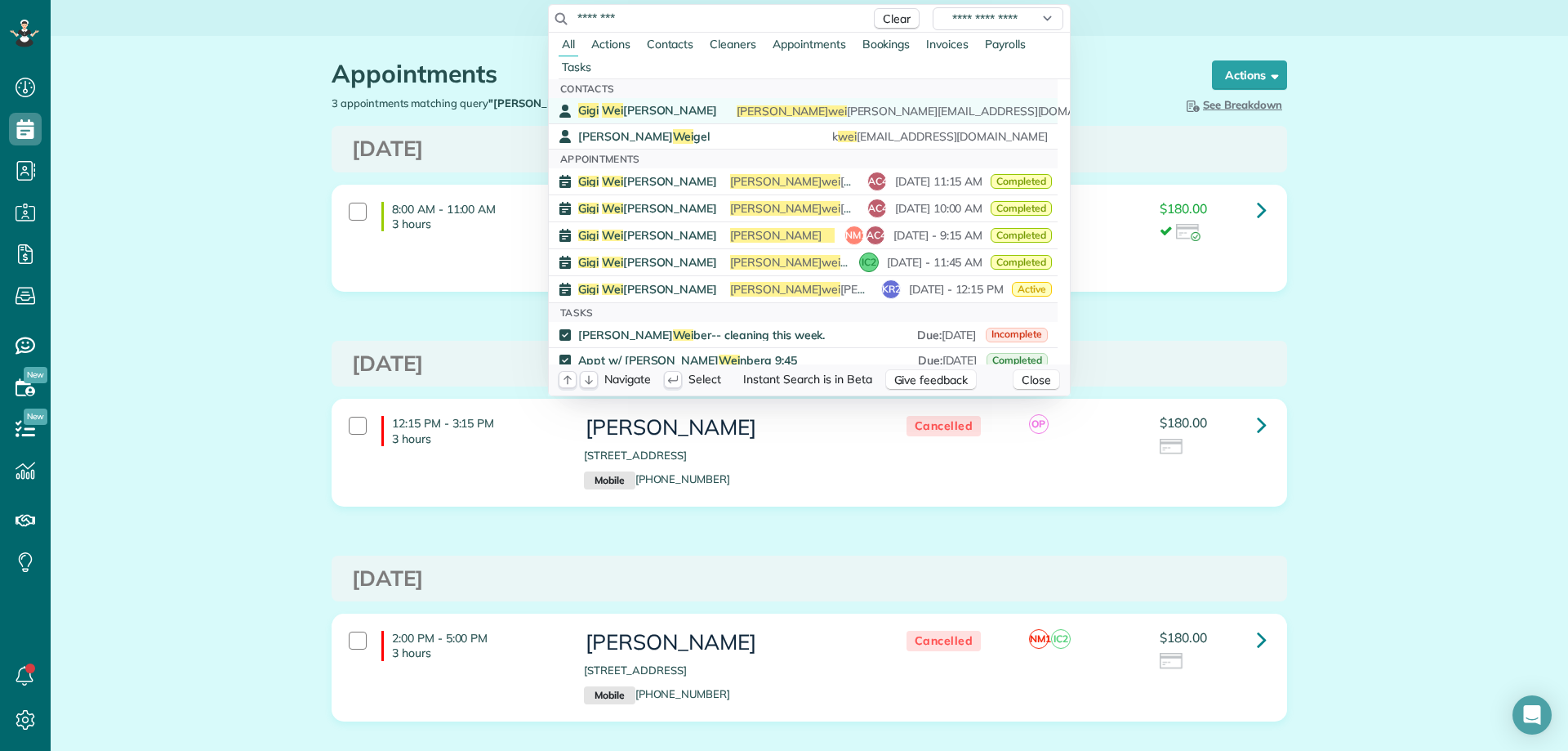
type input "********"
click at [724, 102] on link "Gigi Wei nacker gigi wei nacker@gmail.com (205) 587-6320" at bounding box center [803, 111] width 509 height 25
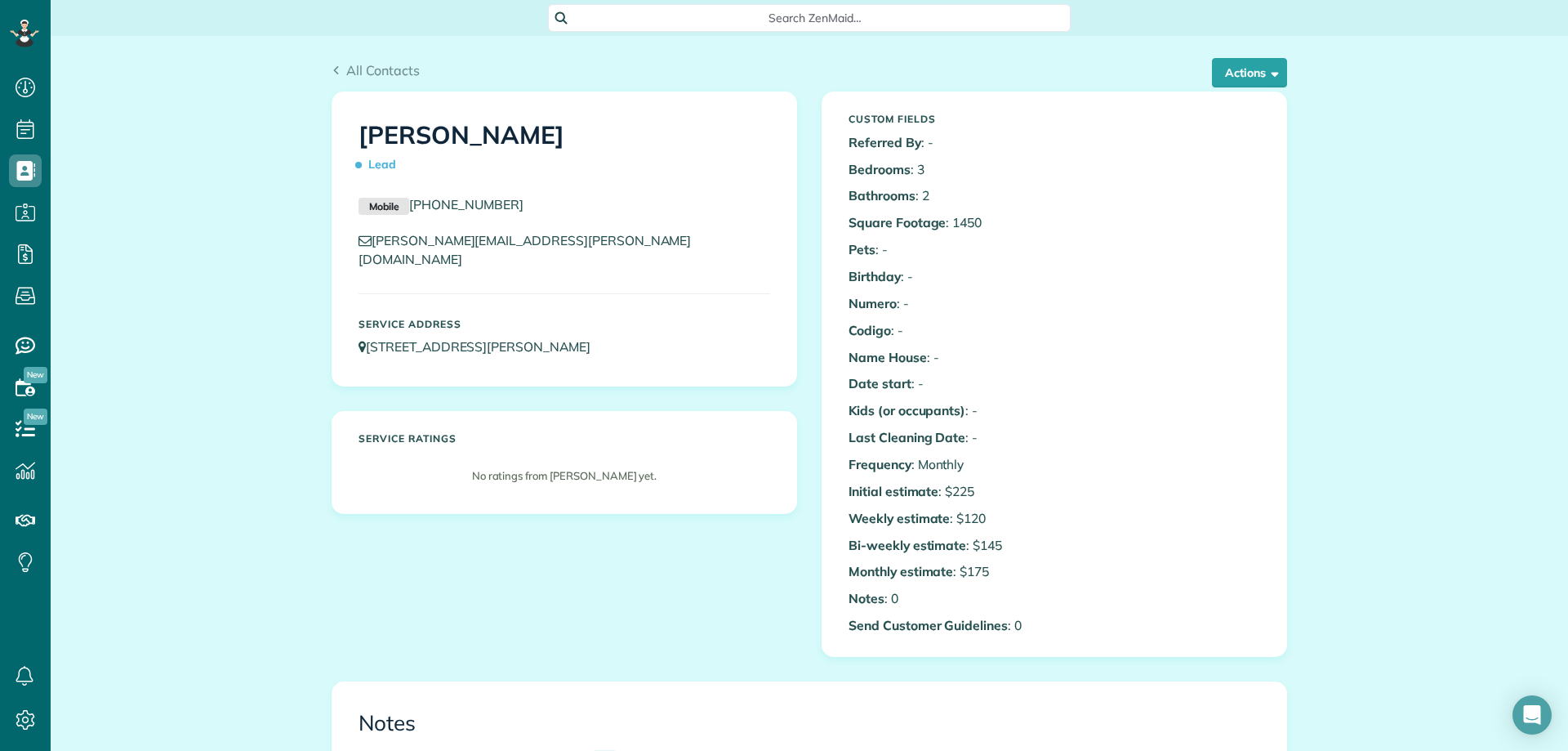
scroll to position [8, 8]
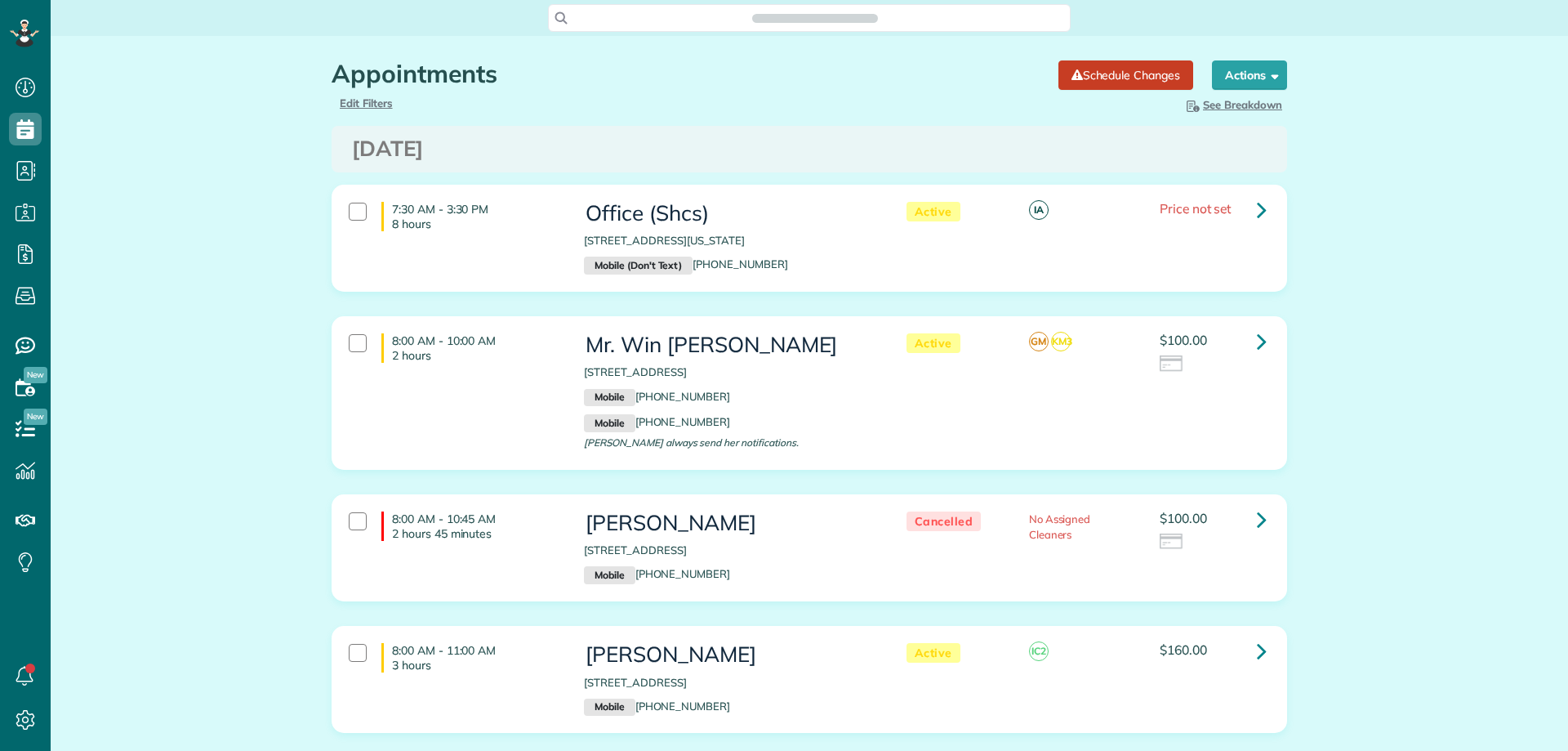
scroll to position [8, 8]
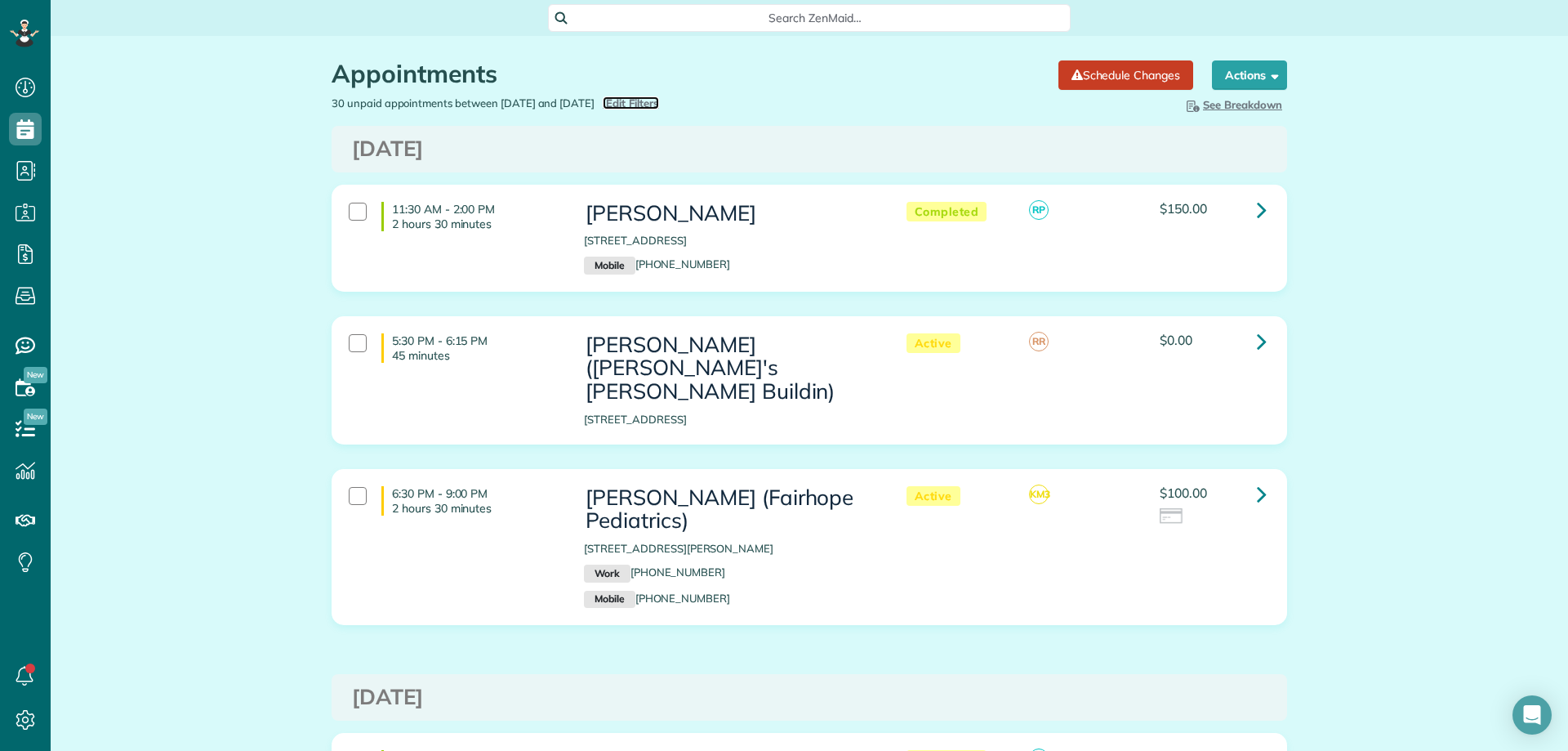
click at [659, 105] on span "Edit Filters" at bounding box center [632, 102] width 53 height 13
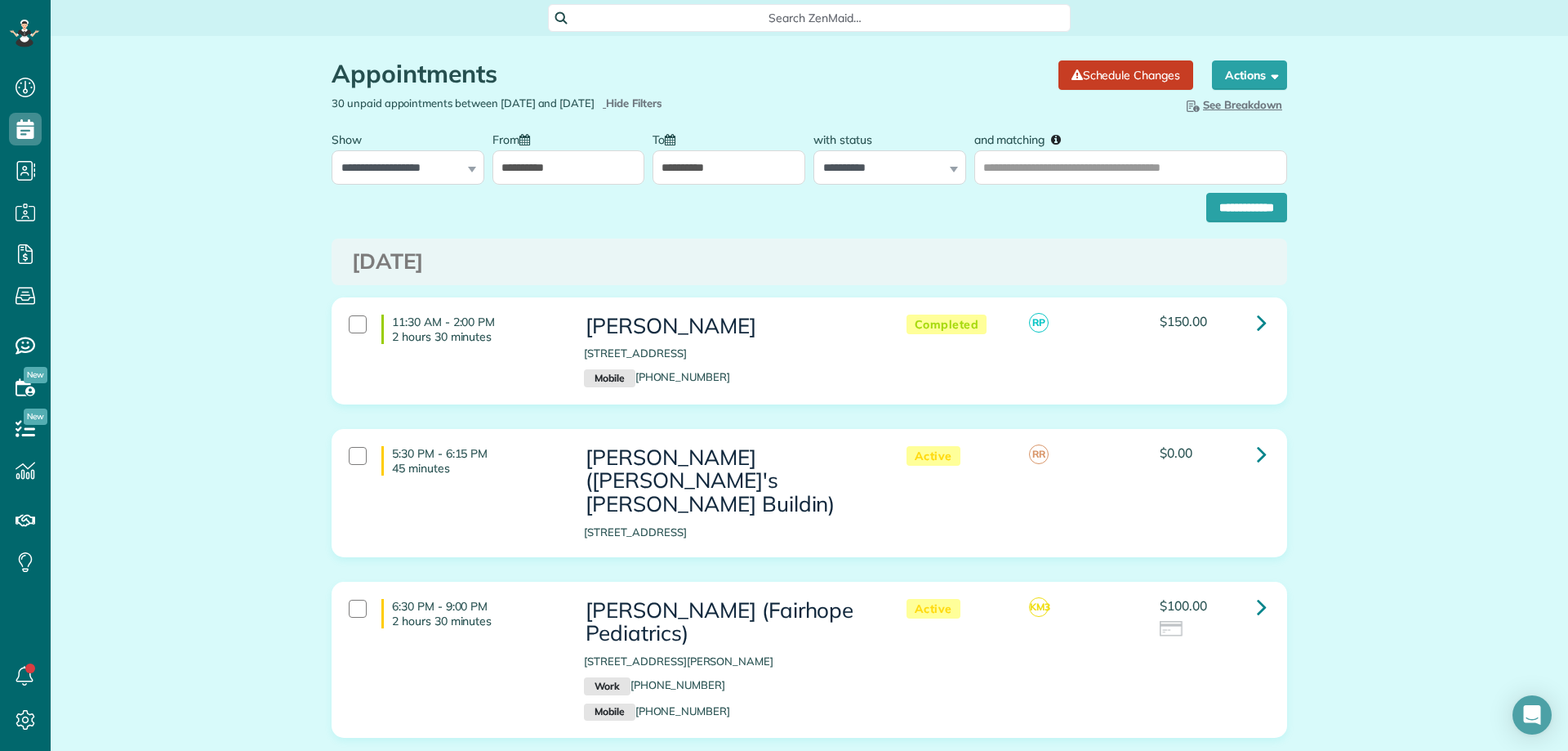
click at [566, 156] on input "**********" at bounding box center [568, 167] width 153 height 35
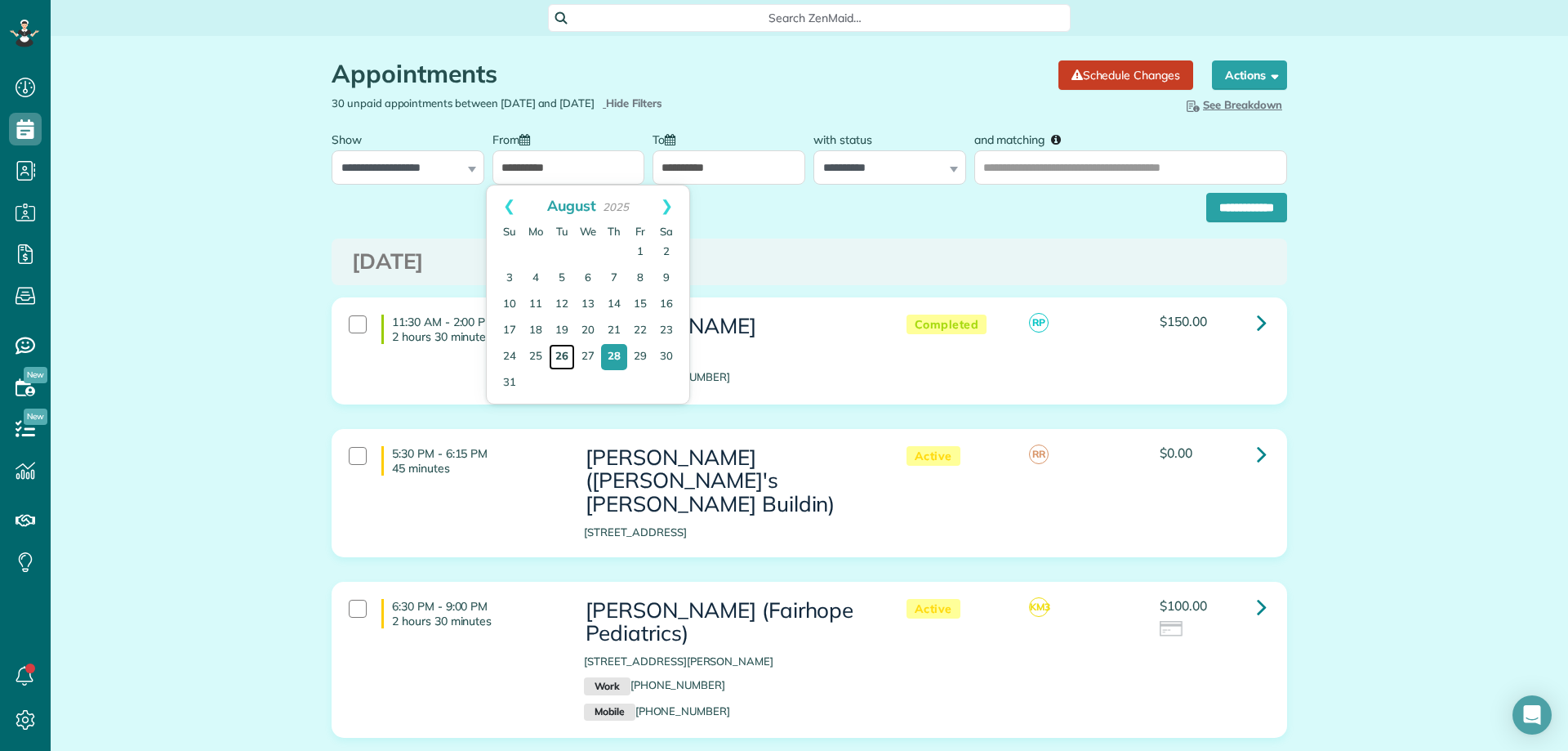
click at [559, 347] on link "26" at bounding box center [561, 357] width 26 height 26
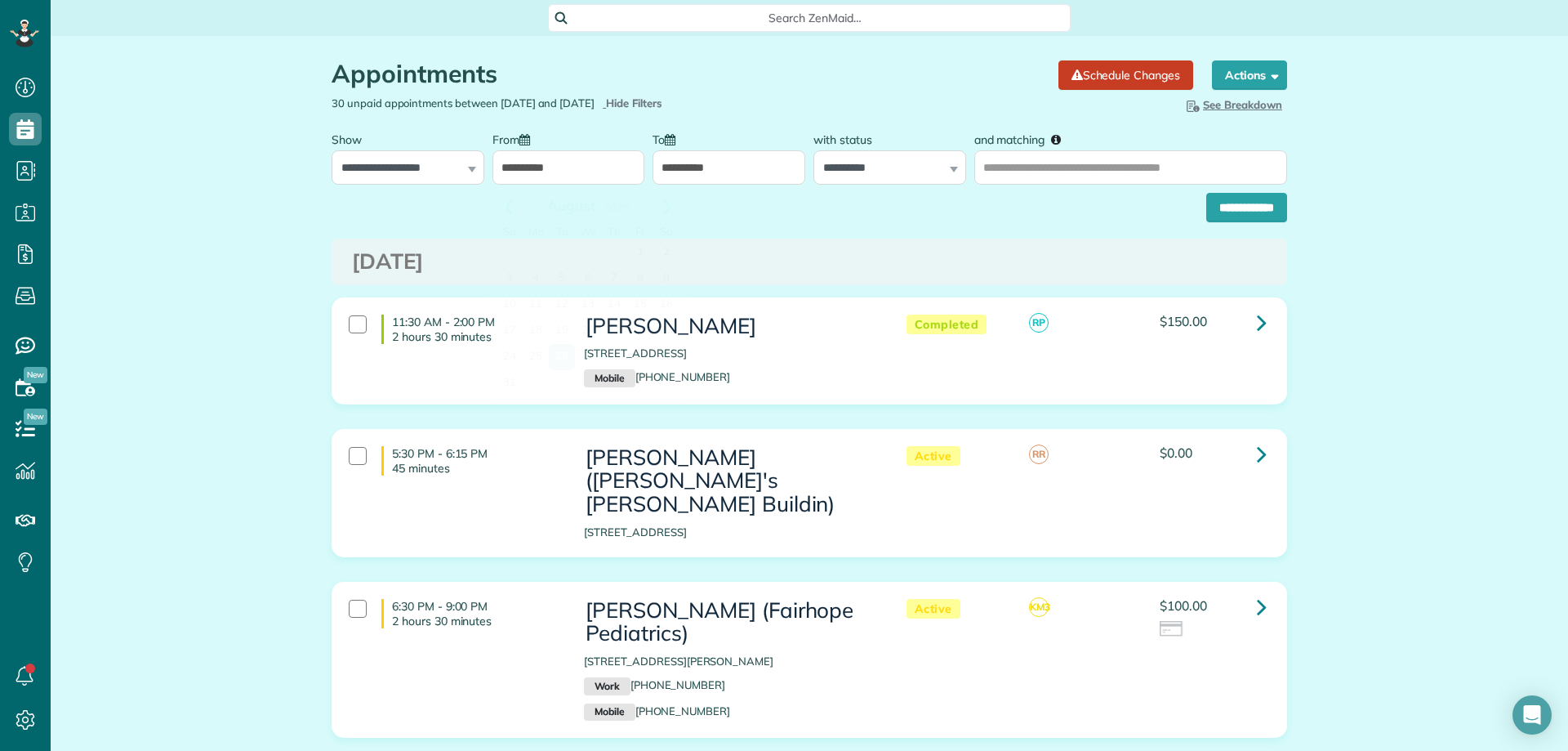
click at [536, 158] on input "**********" at bounding box center [568, 167] width 153 height 35
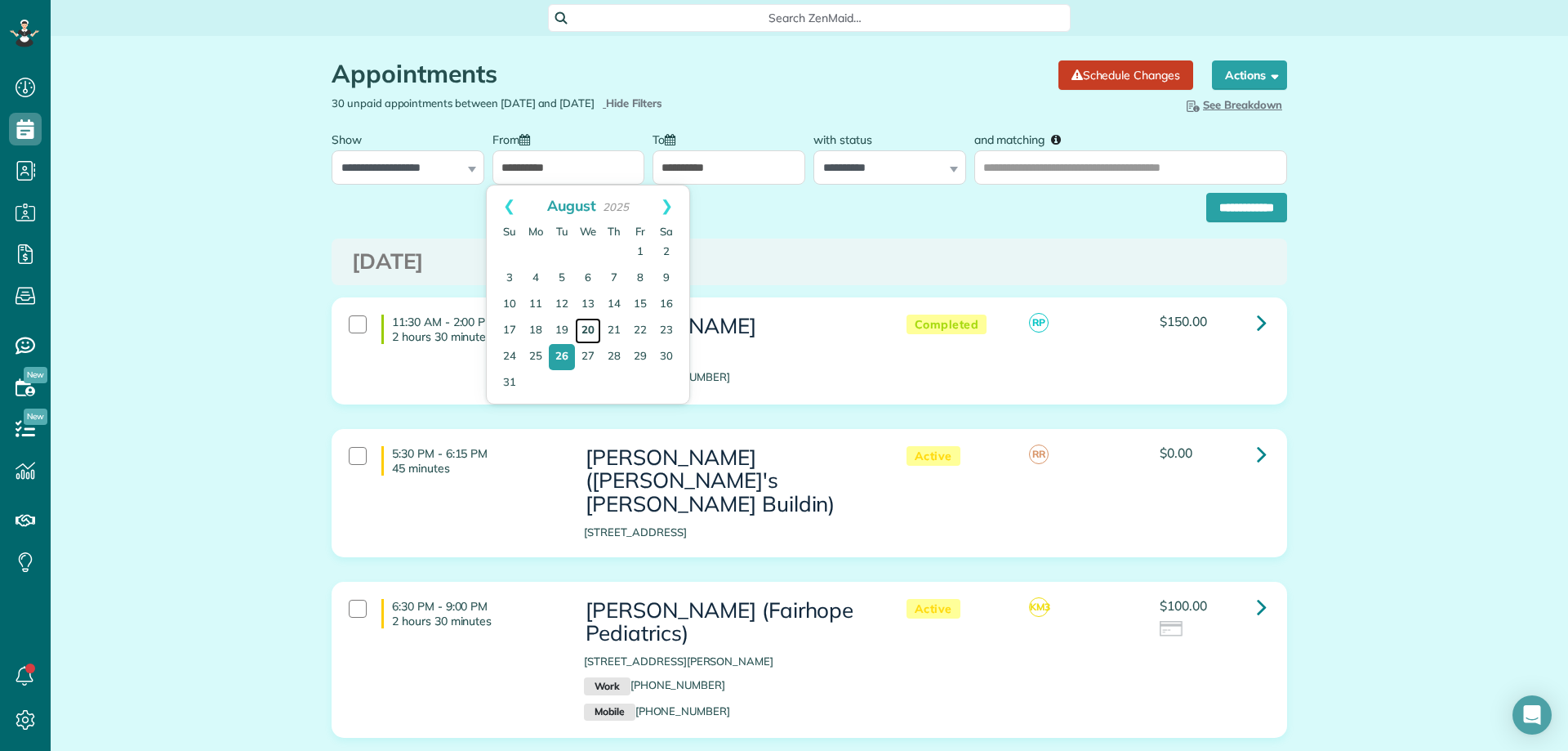
click at [584, 324] on link "20" at bounding box center [587, 331] width 26 height 26
type input "**********"
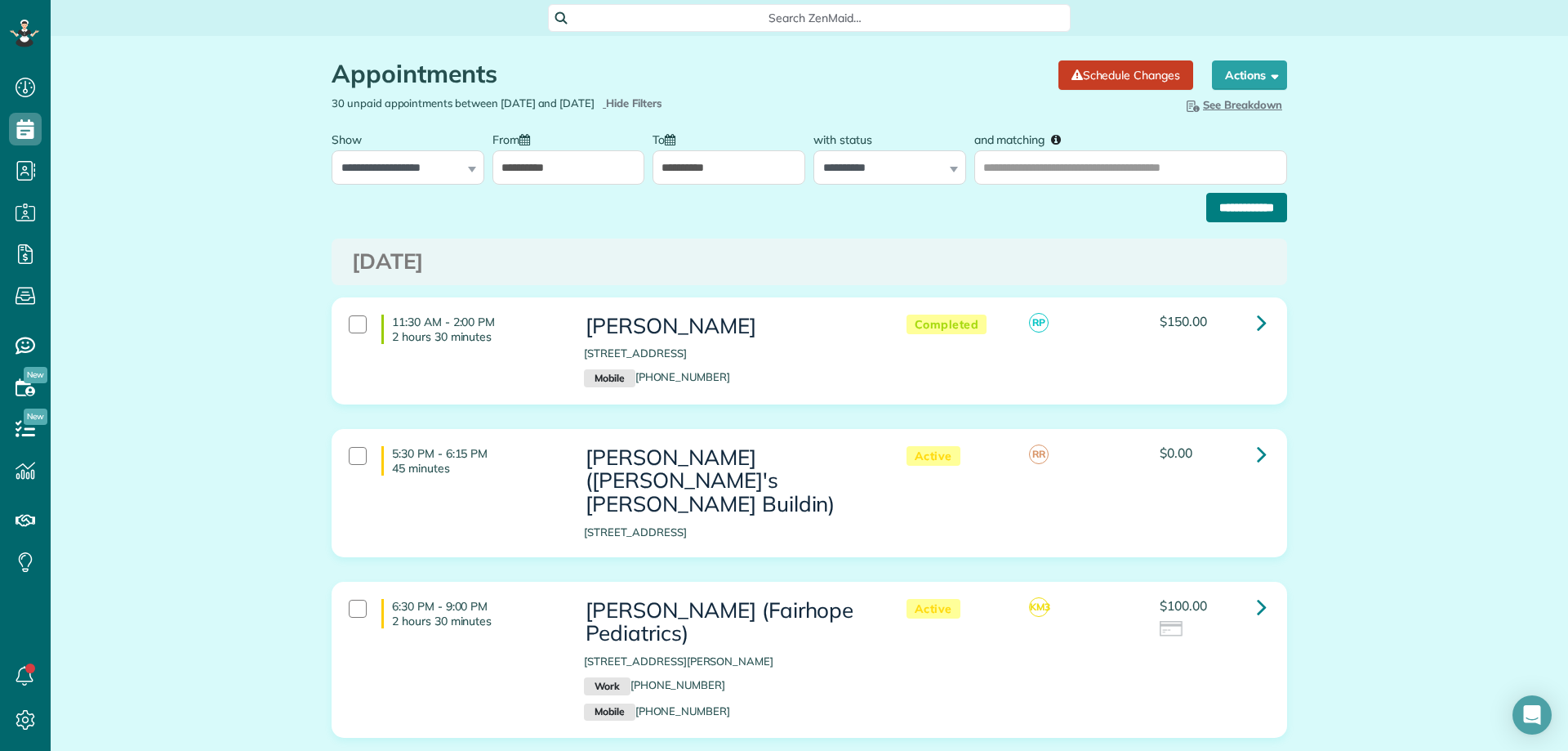
click at [1236, 202] on input "**********" at bounding box center [1247, 207] width 81 height 30
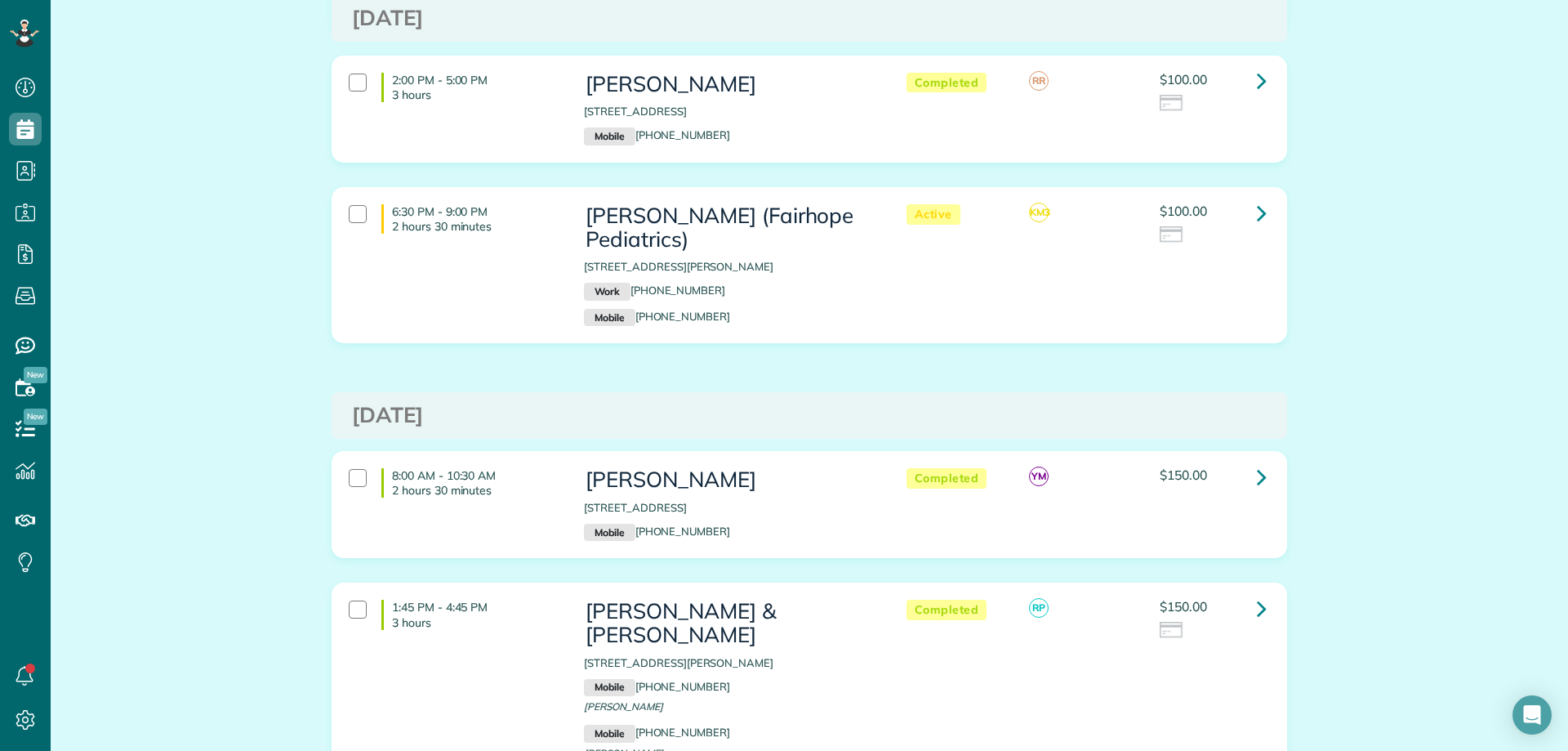
scroll to position [3023, 0]
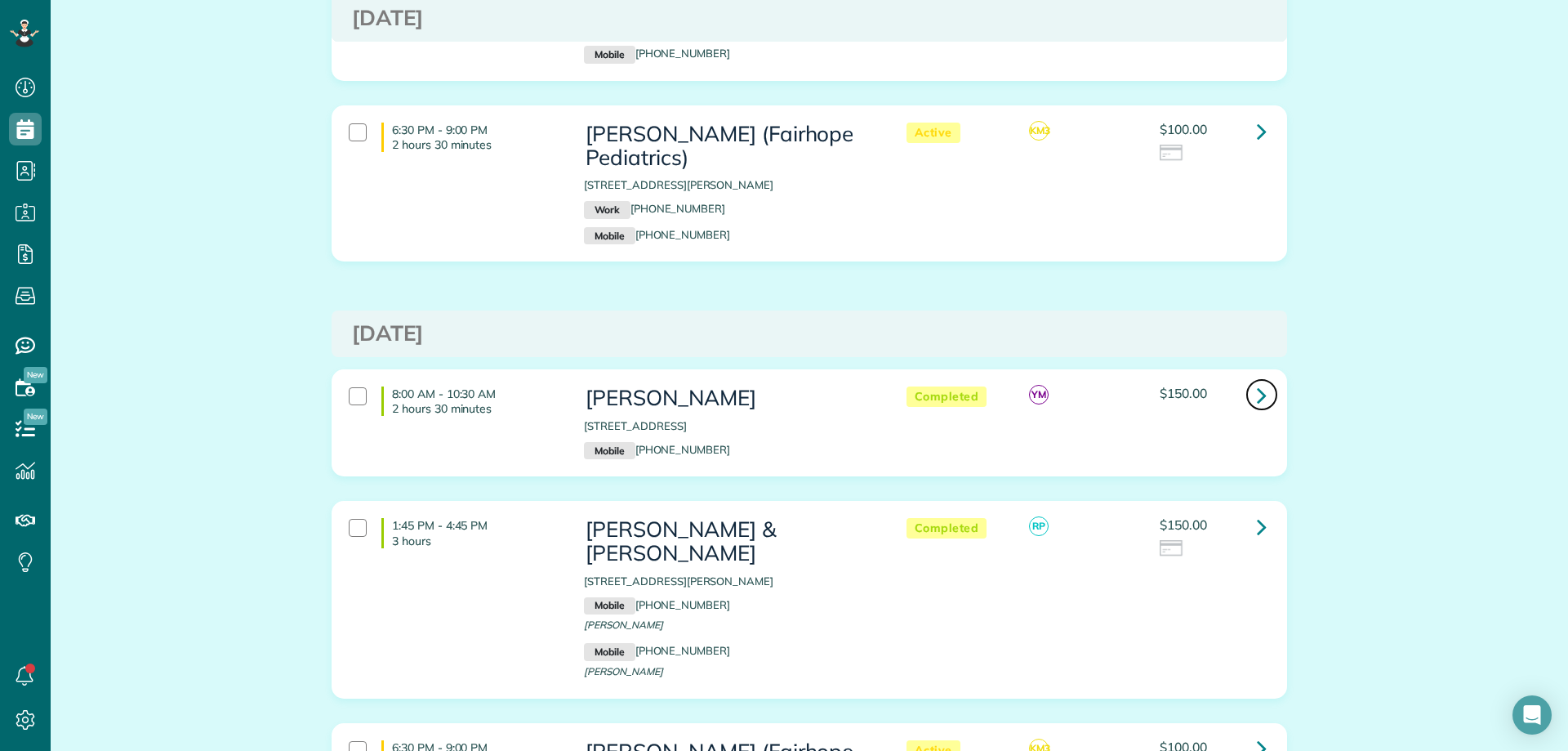
click at [1257, 381] on icon at bounding box center [1262, 395] width 10 height 29
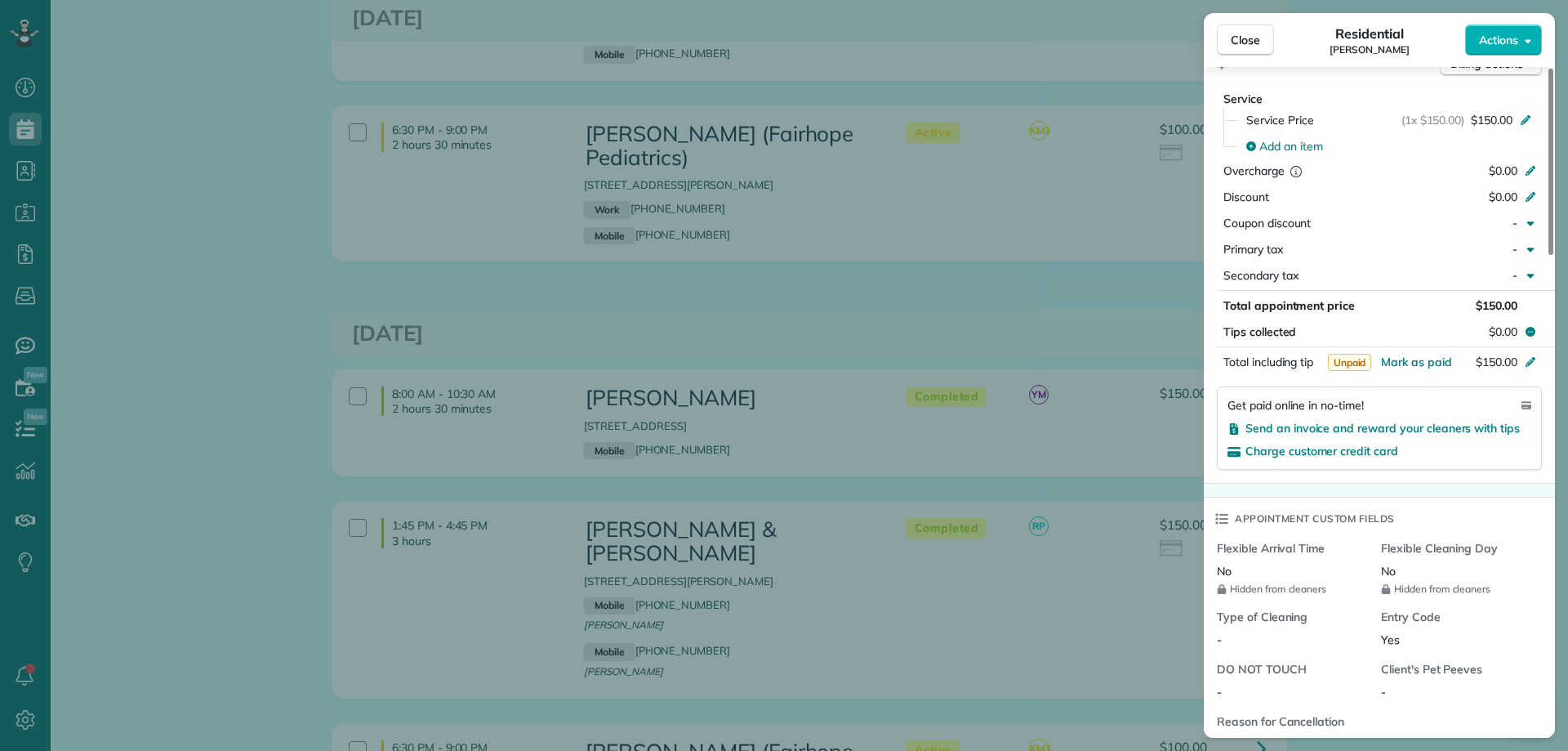
scroll to position [899, 0]
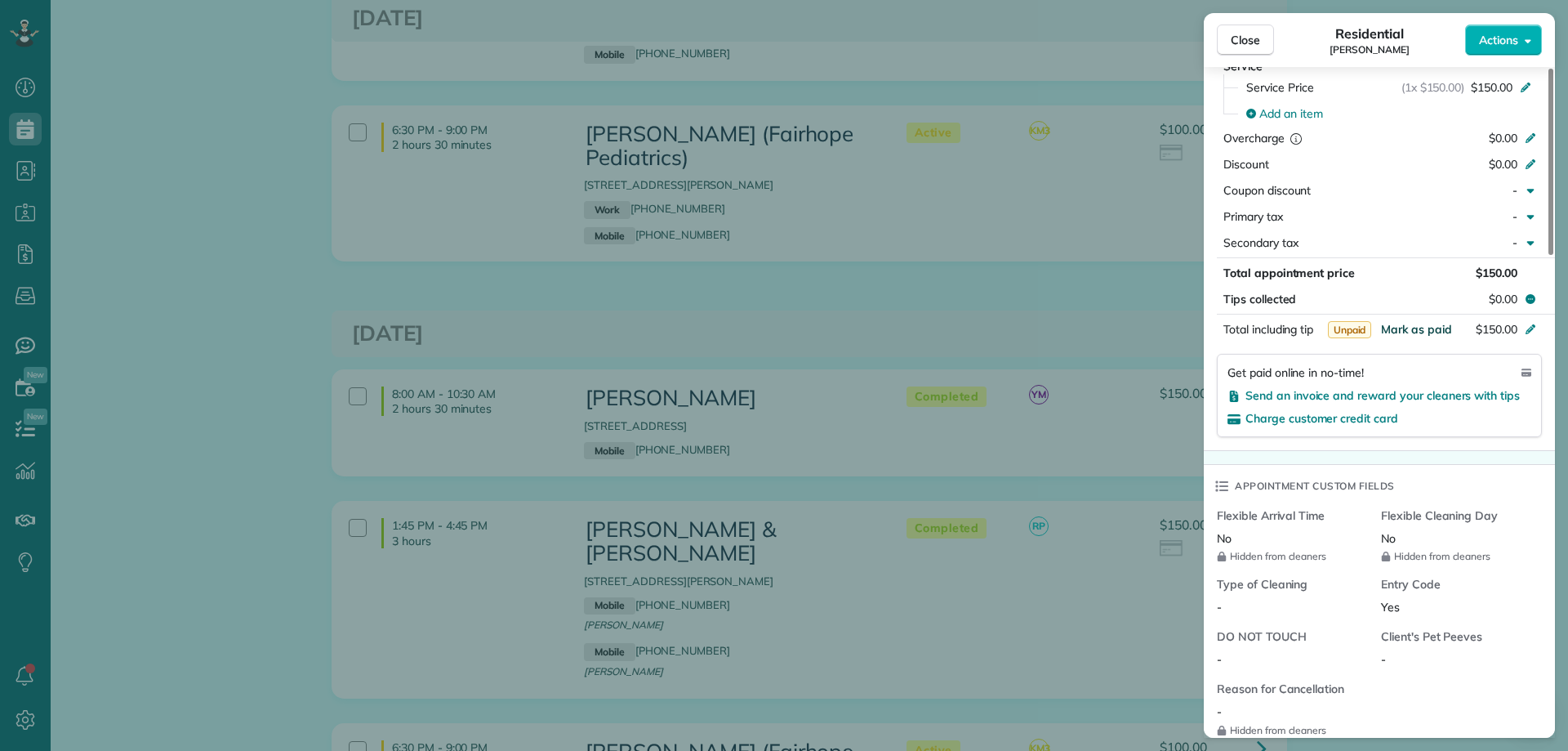
click at [1415, 326] on span "Mark as paid" at bounding box center [1416, 329] width 71 height 14
click at [1252, 36] on span "Close" at bounding box center [1245, 40] width 30 height 16
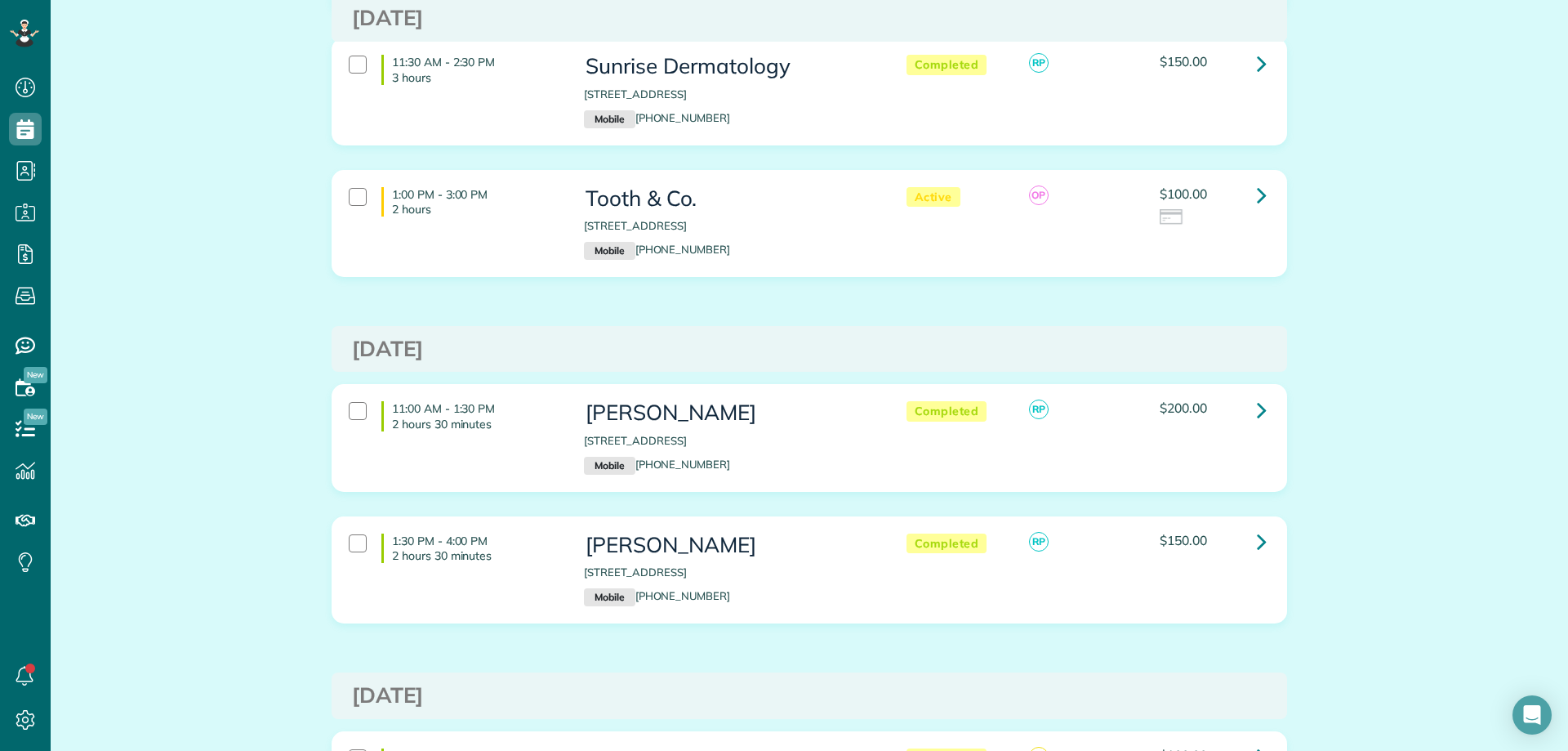
scroll to position [2042, 0]
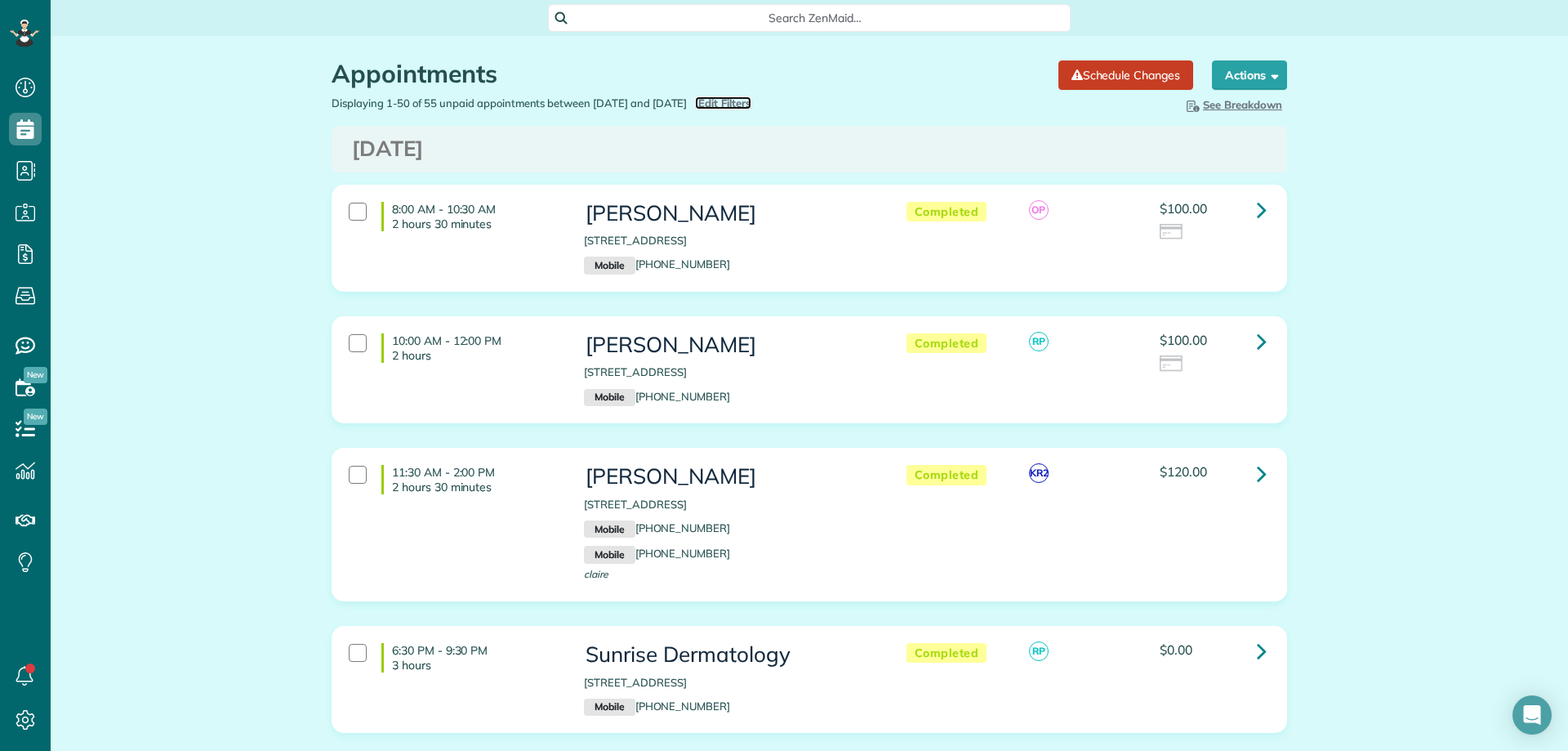
click at [751, 100] on span "Edit Filters" at bounding box center [724, 102] width 53 height 13
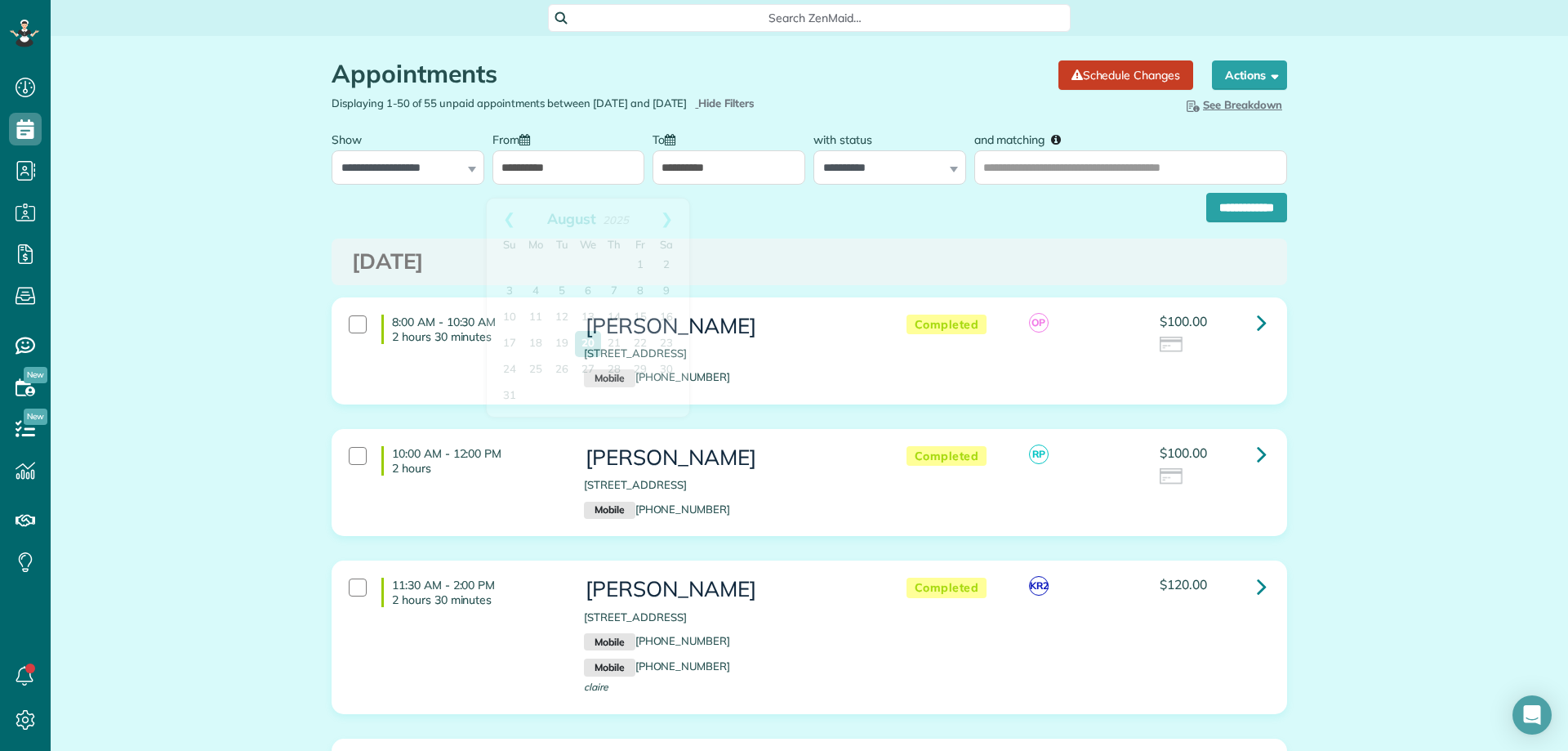
click at [536, 178] on input "**********" at bounding box center [568, 167] width 153 height 35
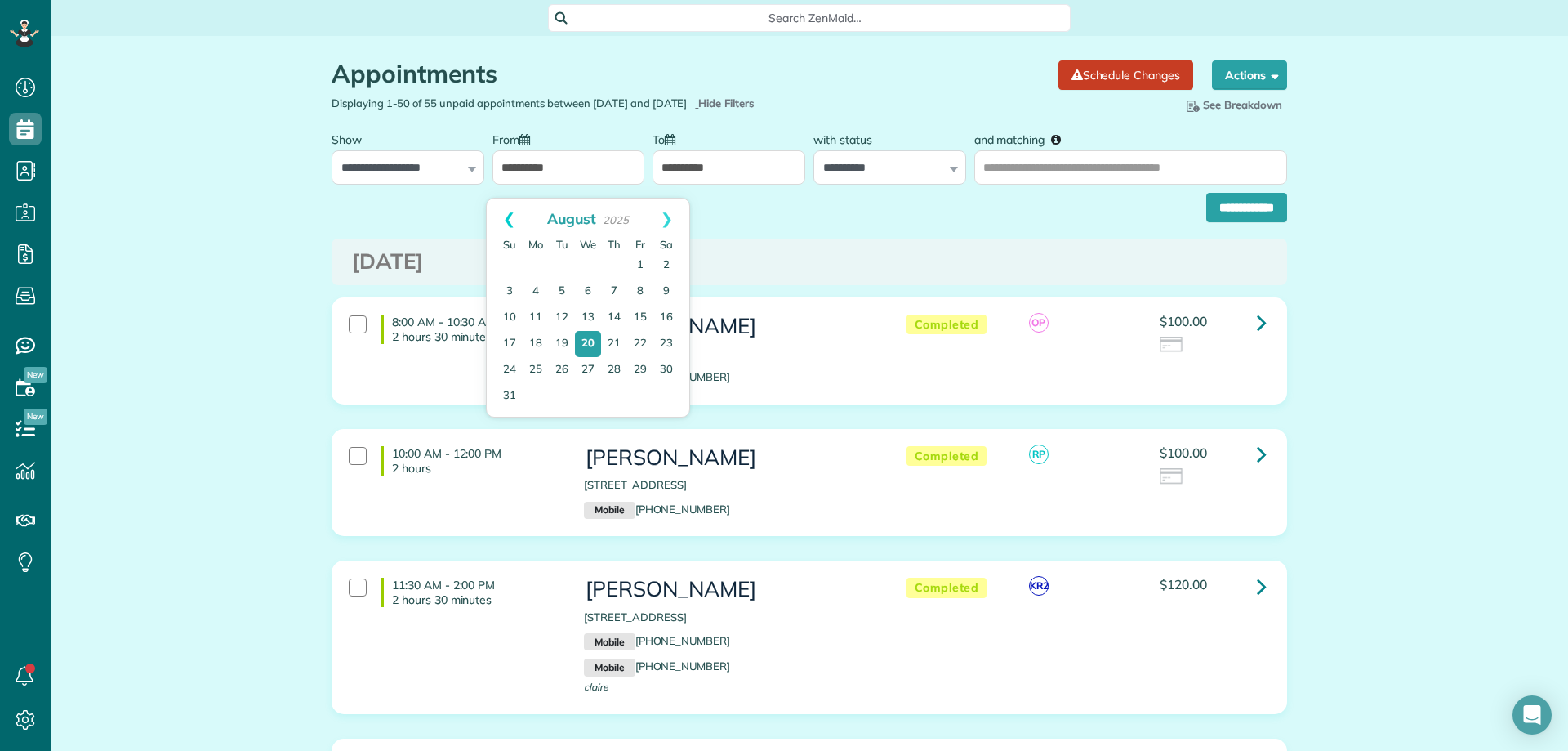
click at [509, 219] on link "Prev" at bounding box center [509, 219] width 45 height 41
click at [663, 340] on link "26" at bounding box center [666, 343] width 26 height 26
type input "**********"
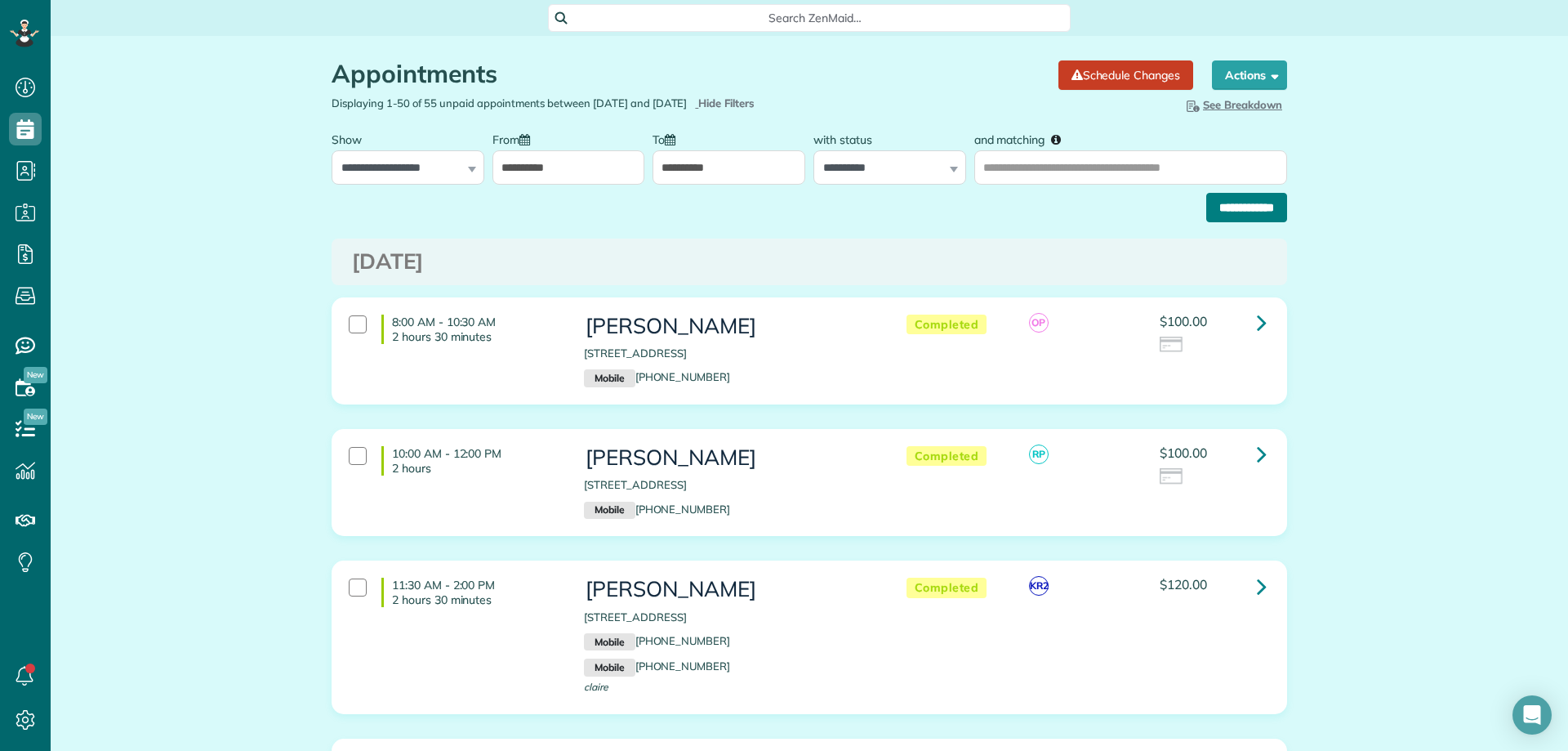
click at [1236, 222] on input "**********" at bounding box center [1247, 207] width 81 height 30
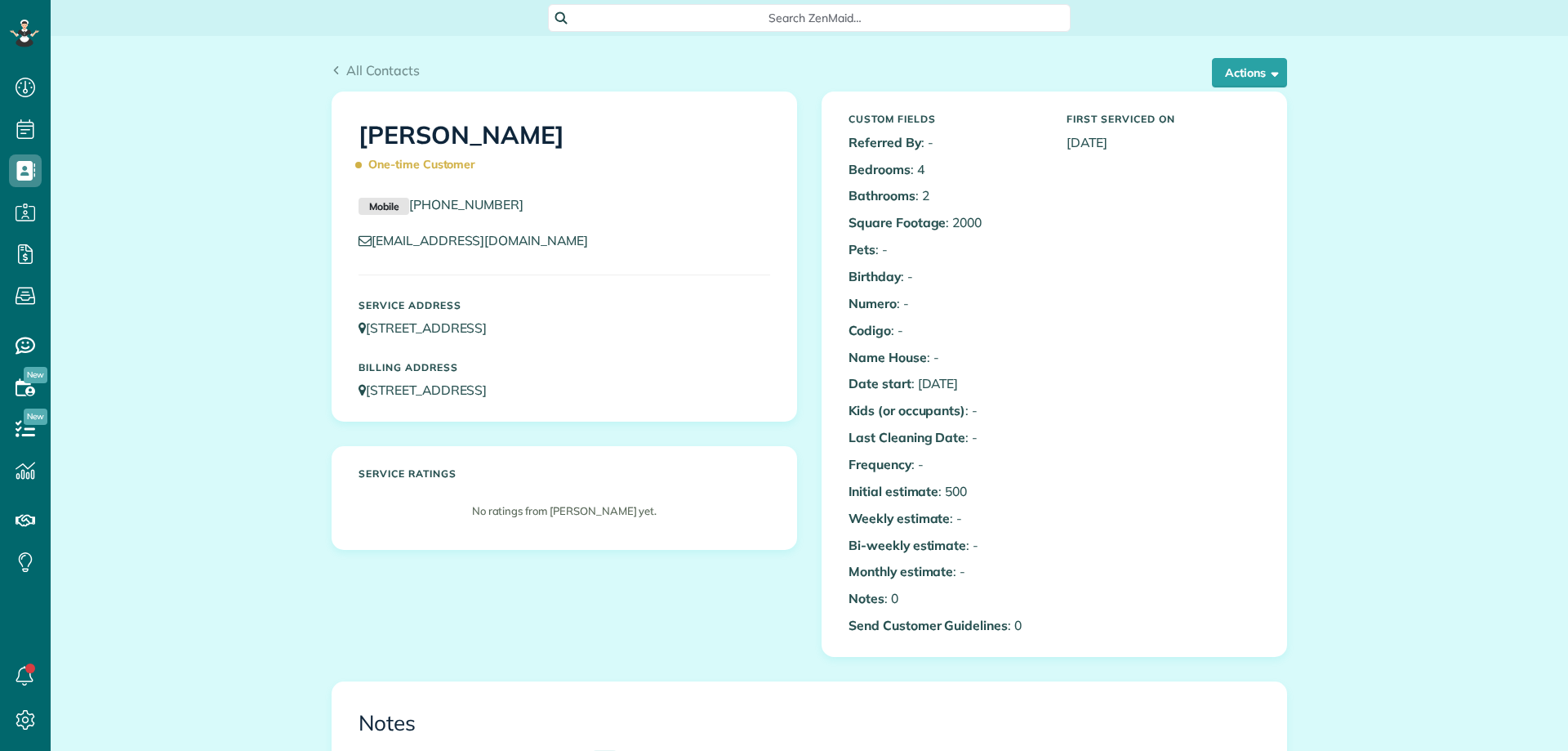
scroll to position [491, 0]
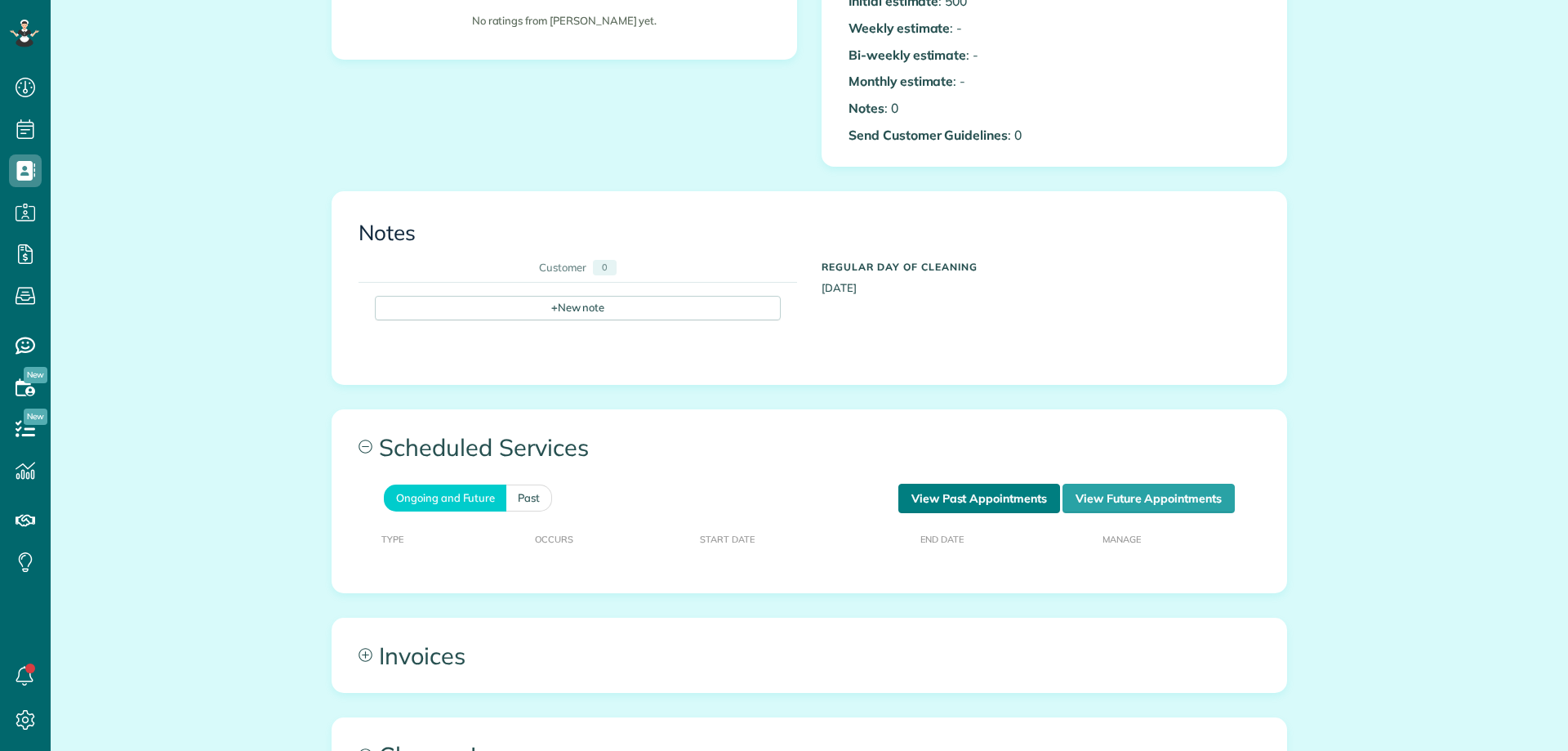
click at [942, 498] on link "View Past Appointments" at bounding box center [979, 498] width 161 height 30
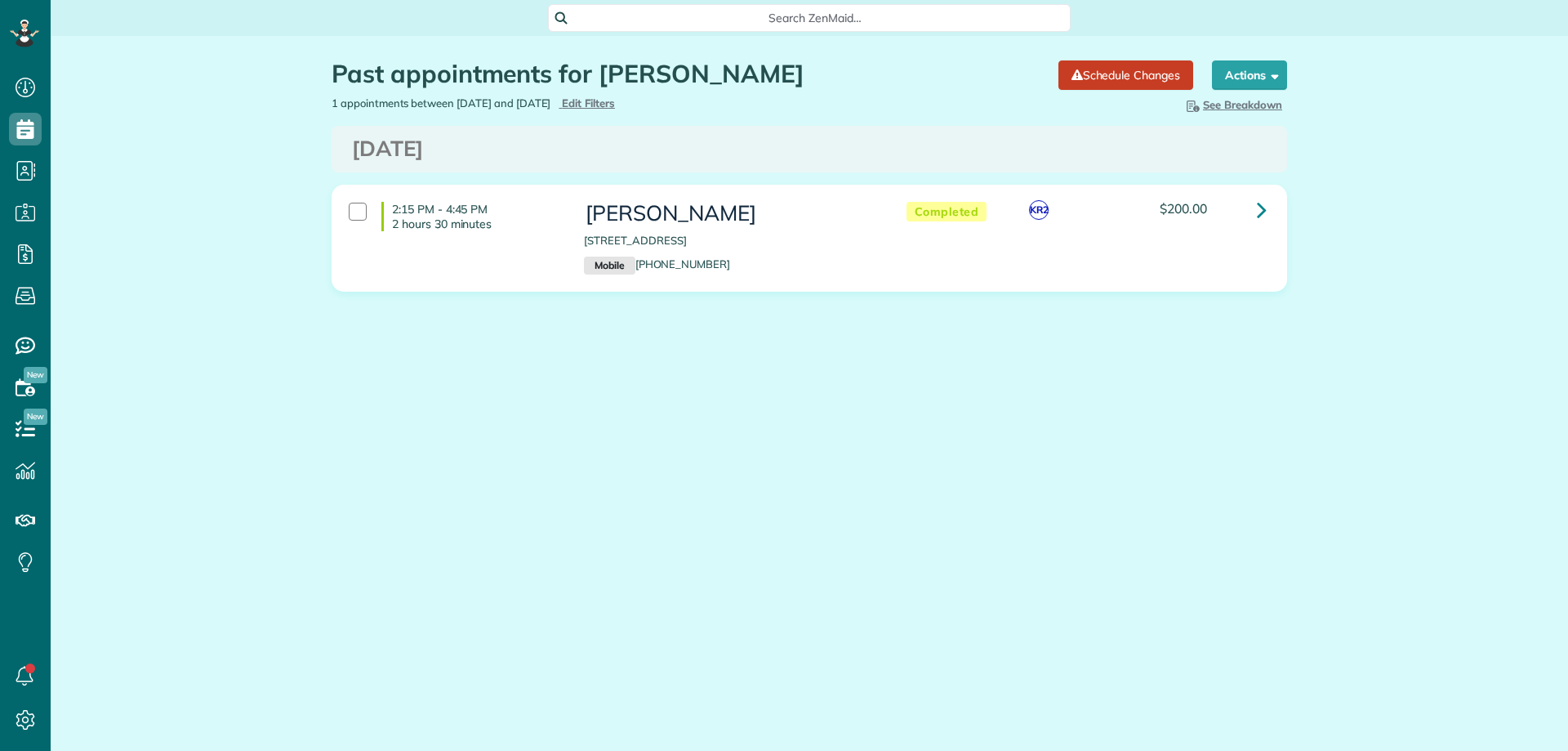
scroll to position [8, 8]
click at [615, 101] on span "Edit Filters" at bounding box center [588, 102] width 53 height 13
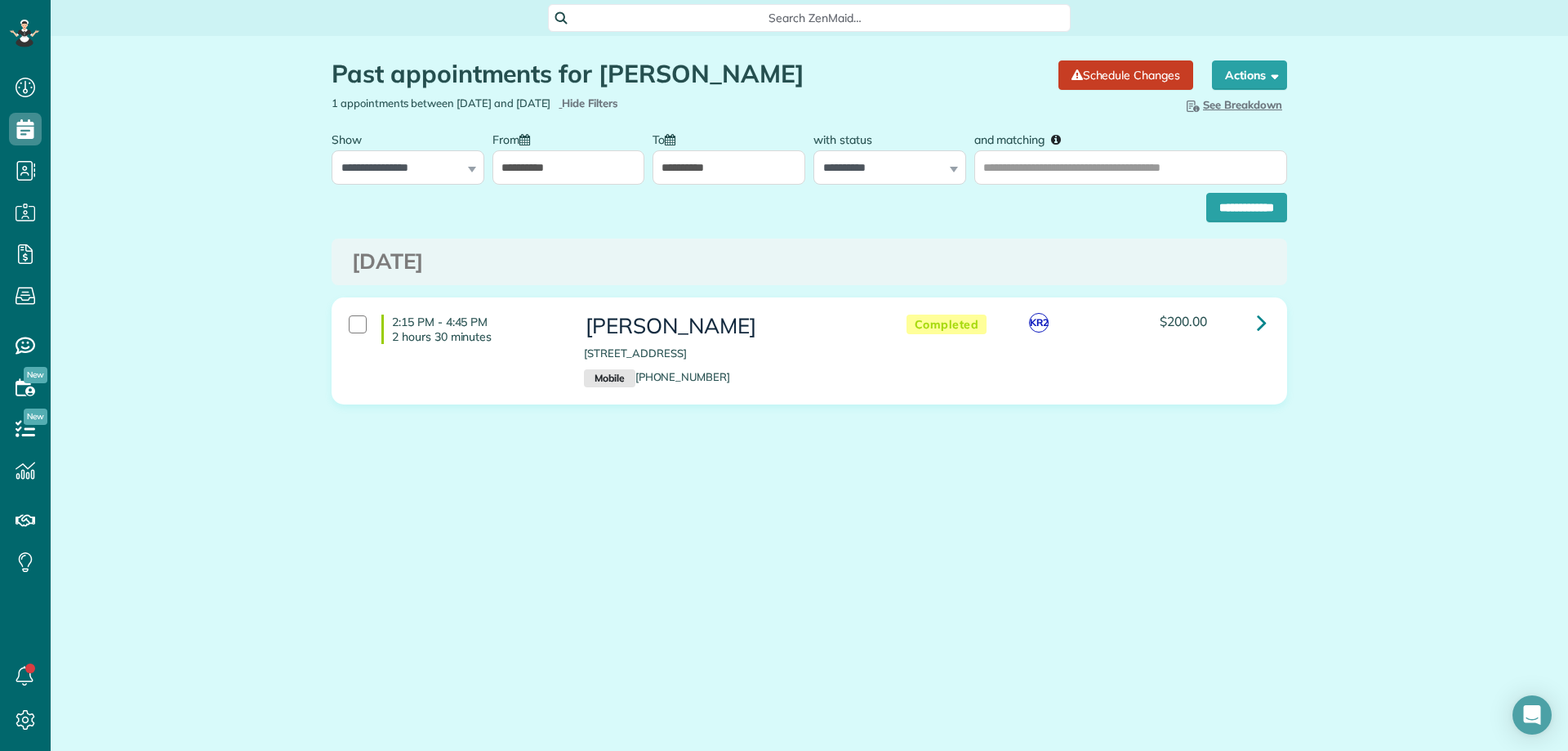
click at [550, 170] on input "**********" at bounding box center [568, 167] width 153 height 35
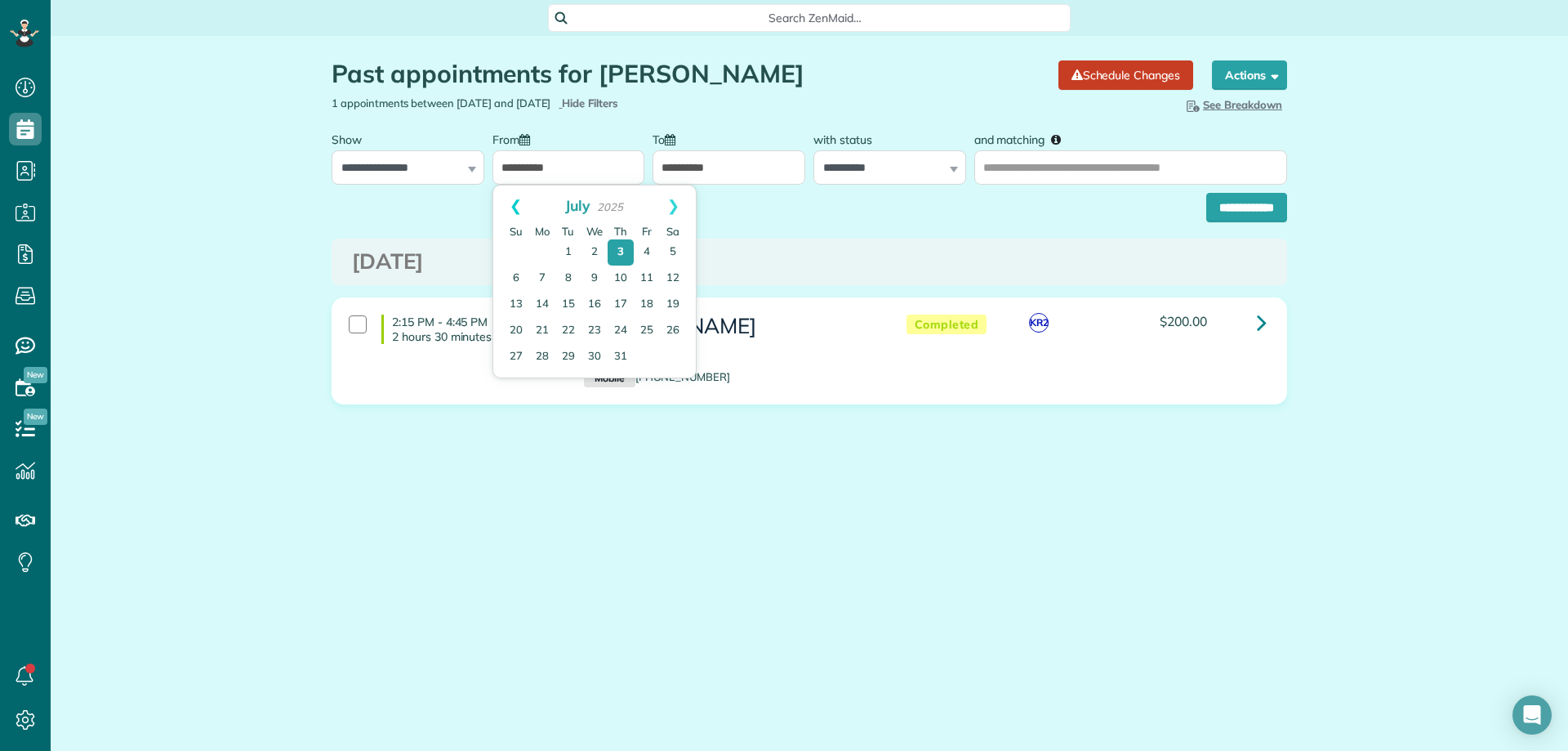
click at [516, 209] on link "Prev" at bounding box center [515, 206] width 45 height 41
click at [571, 252] on link "1" at bounding box center [568, 252] width 26 height 26
type input "**********"
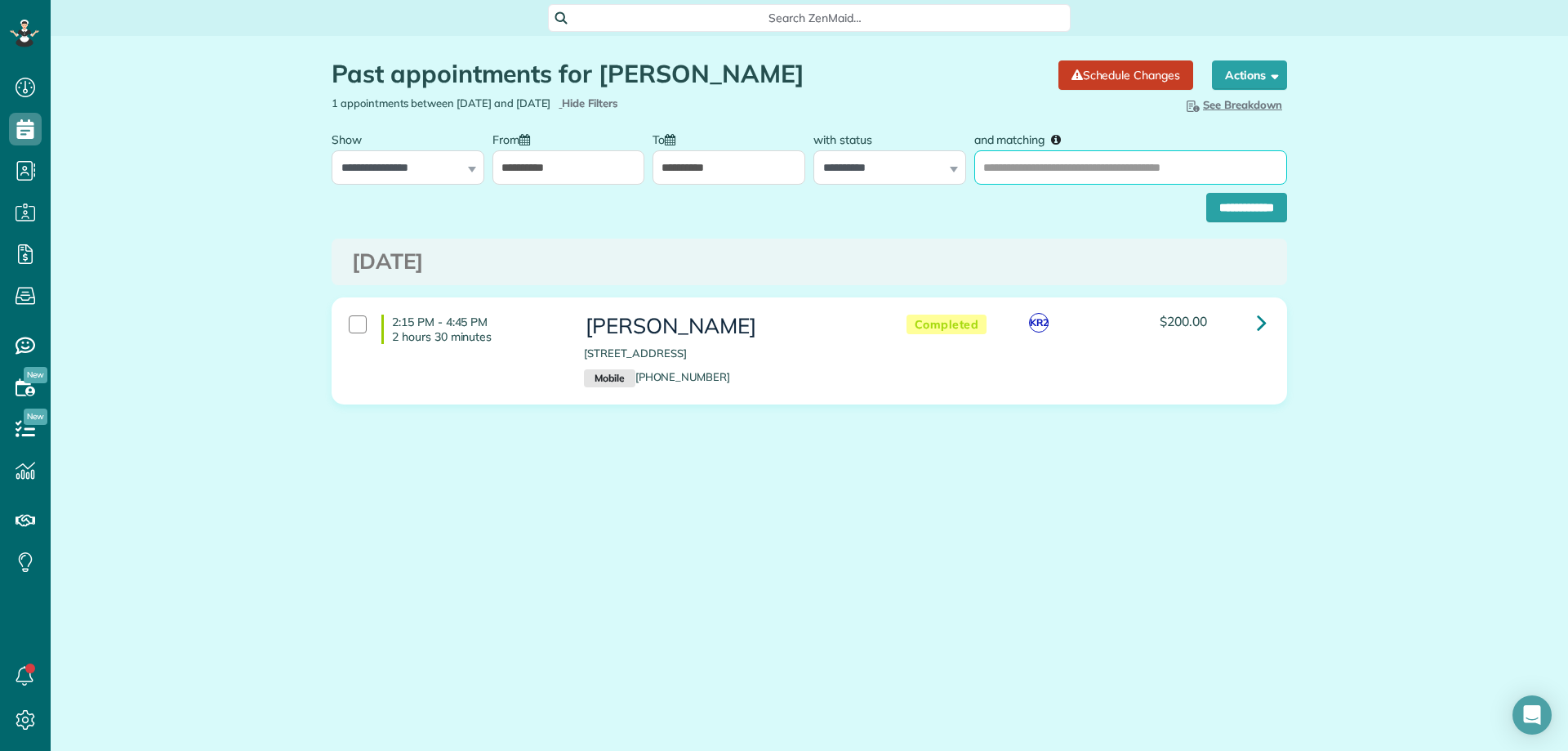
click at [1006, 167] on input "and matching" at bounding box center [1130, 167] width 313 height 35
type input "**********"
click at [1206, 193] on input "**********" at bounding box center [1247, 207] width 81 height 30
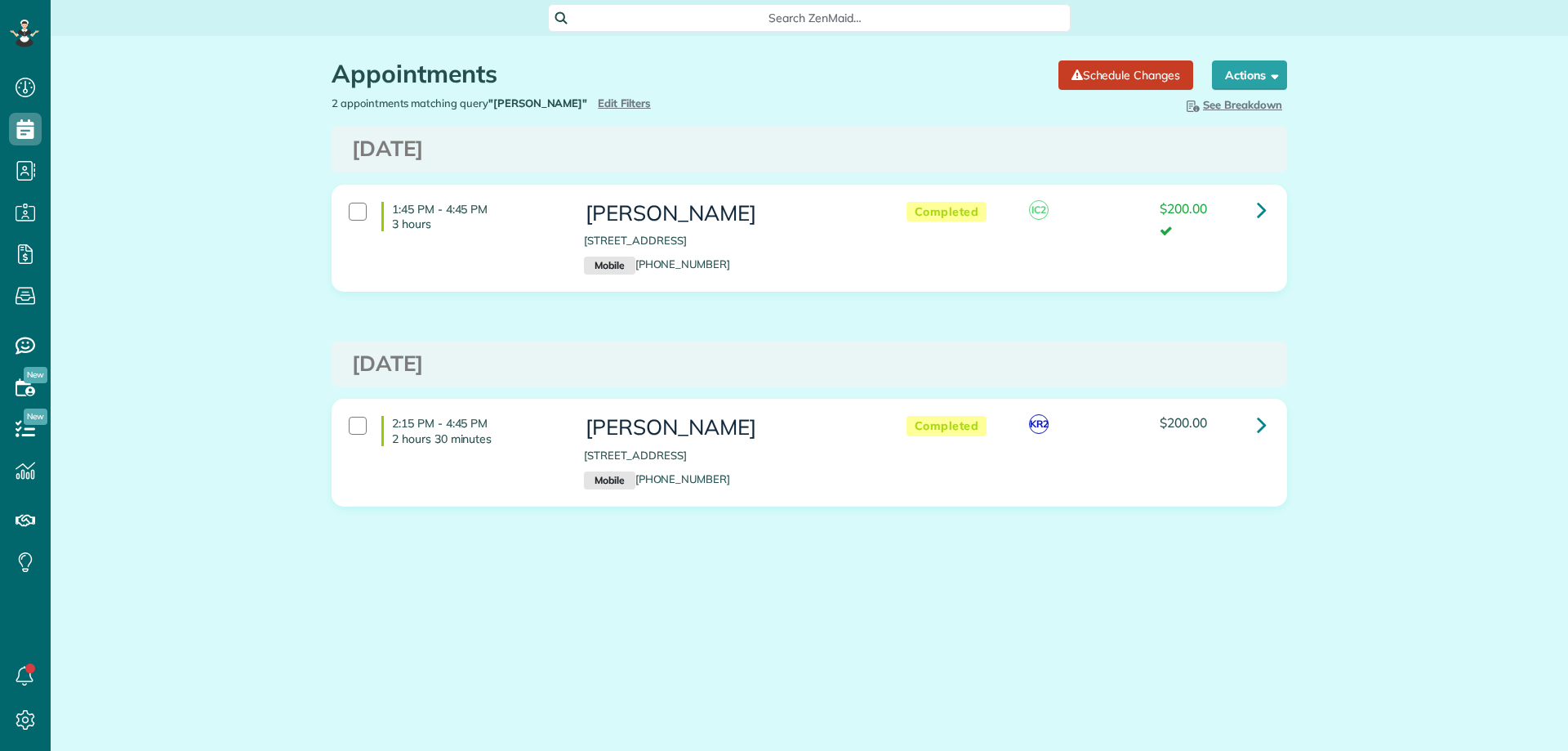
scroll to position [8, 8]
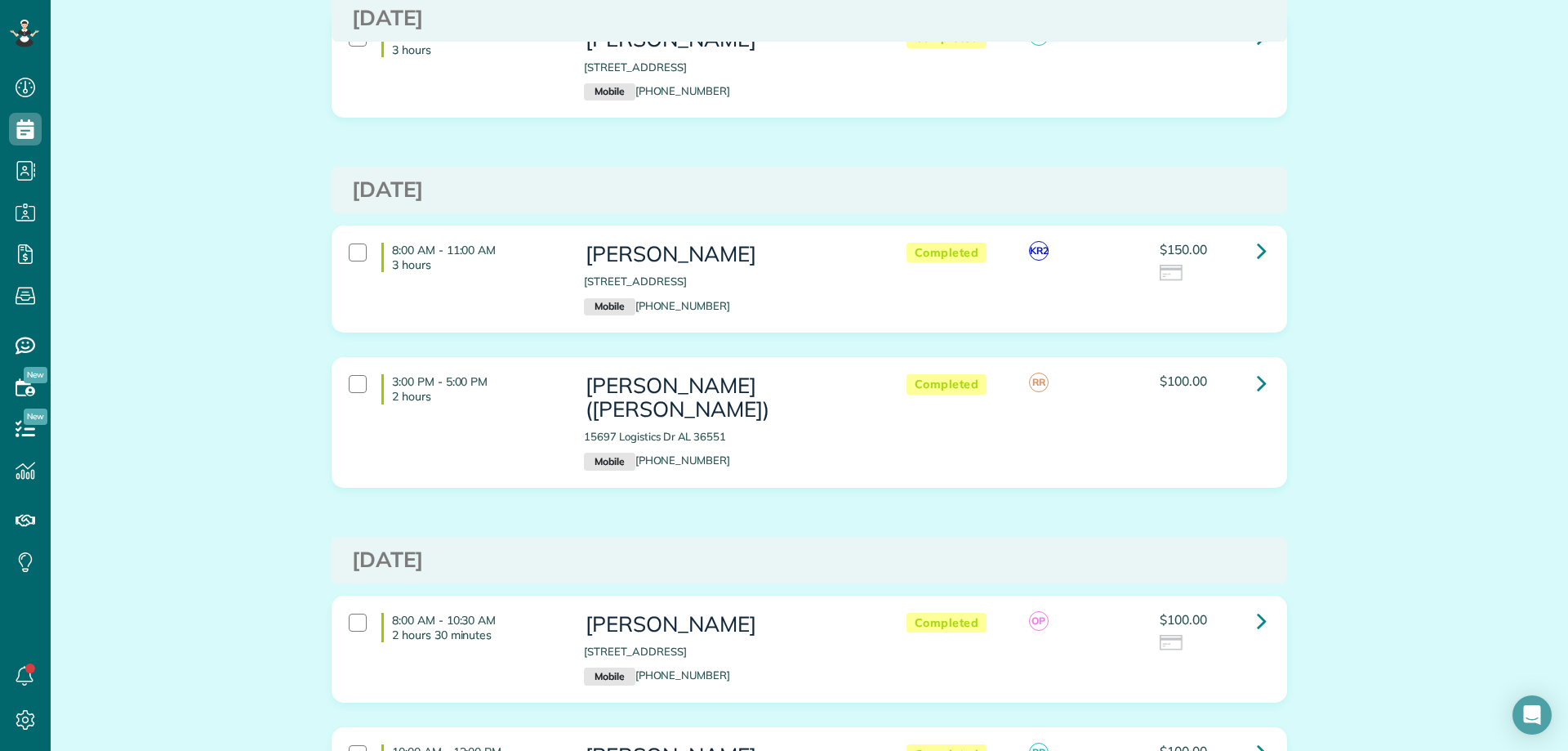
scroll to position [8157, 0]
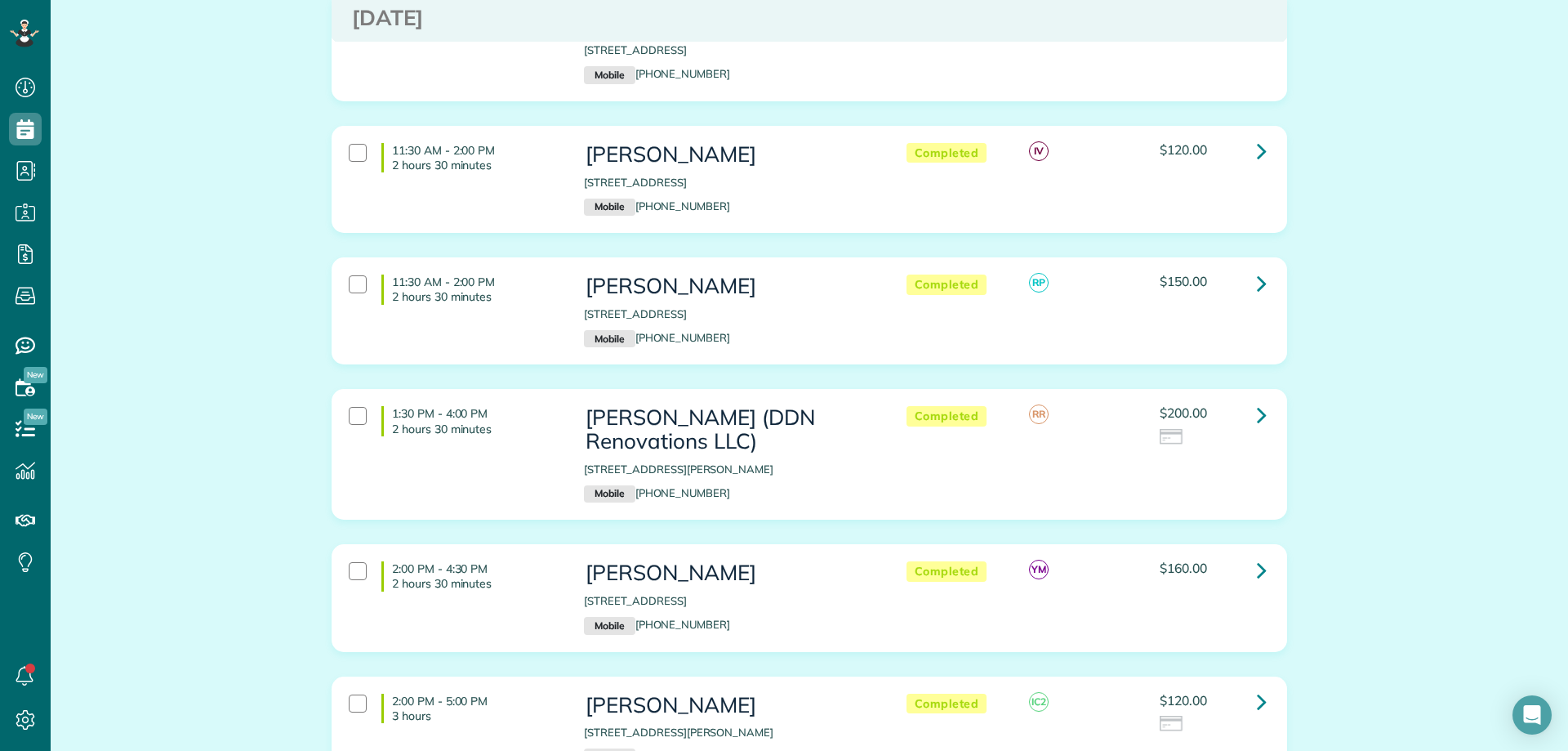
scroll to position [7787, 0]
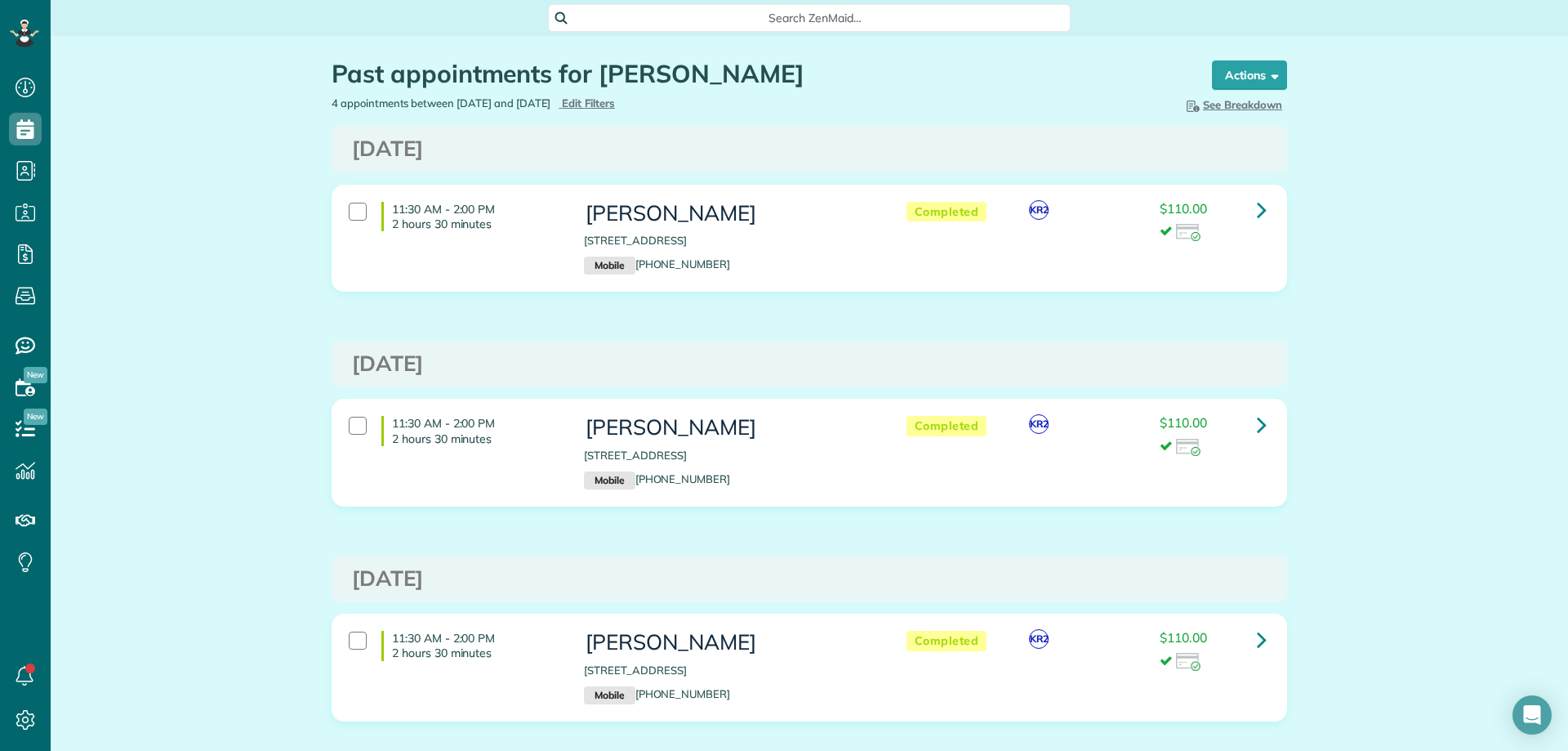
scroll to position [8, 8]
click at [766, 22] on span "Search ZenMaid…" at bounding box center [814, 18] width 496 height 16
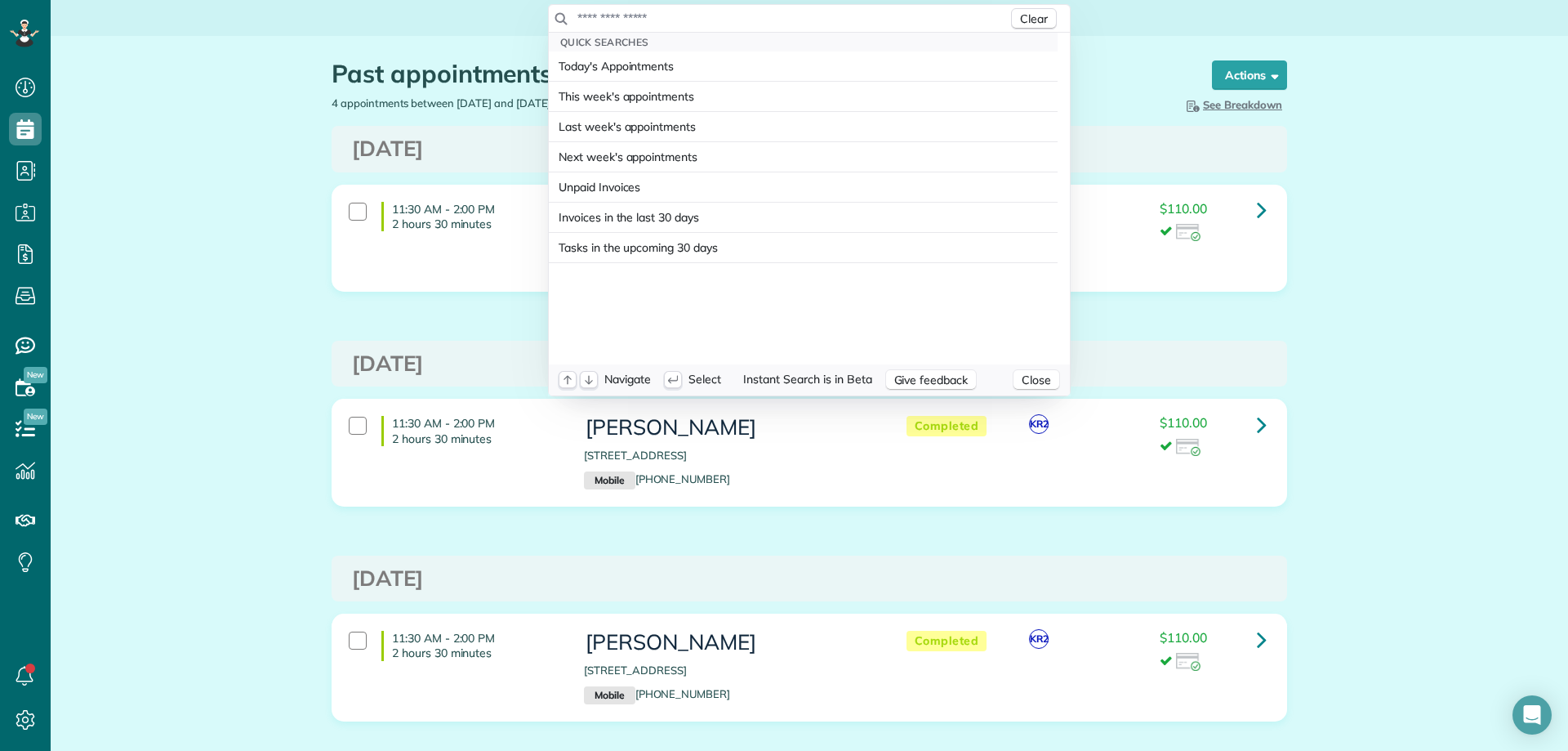
click at [766, 22] on input "text" at bounding box center [792, 18] width 431 height 16
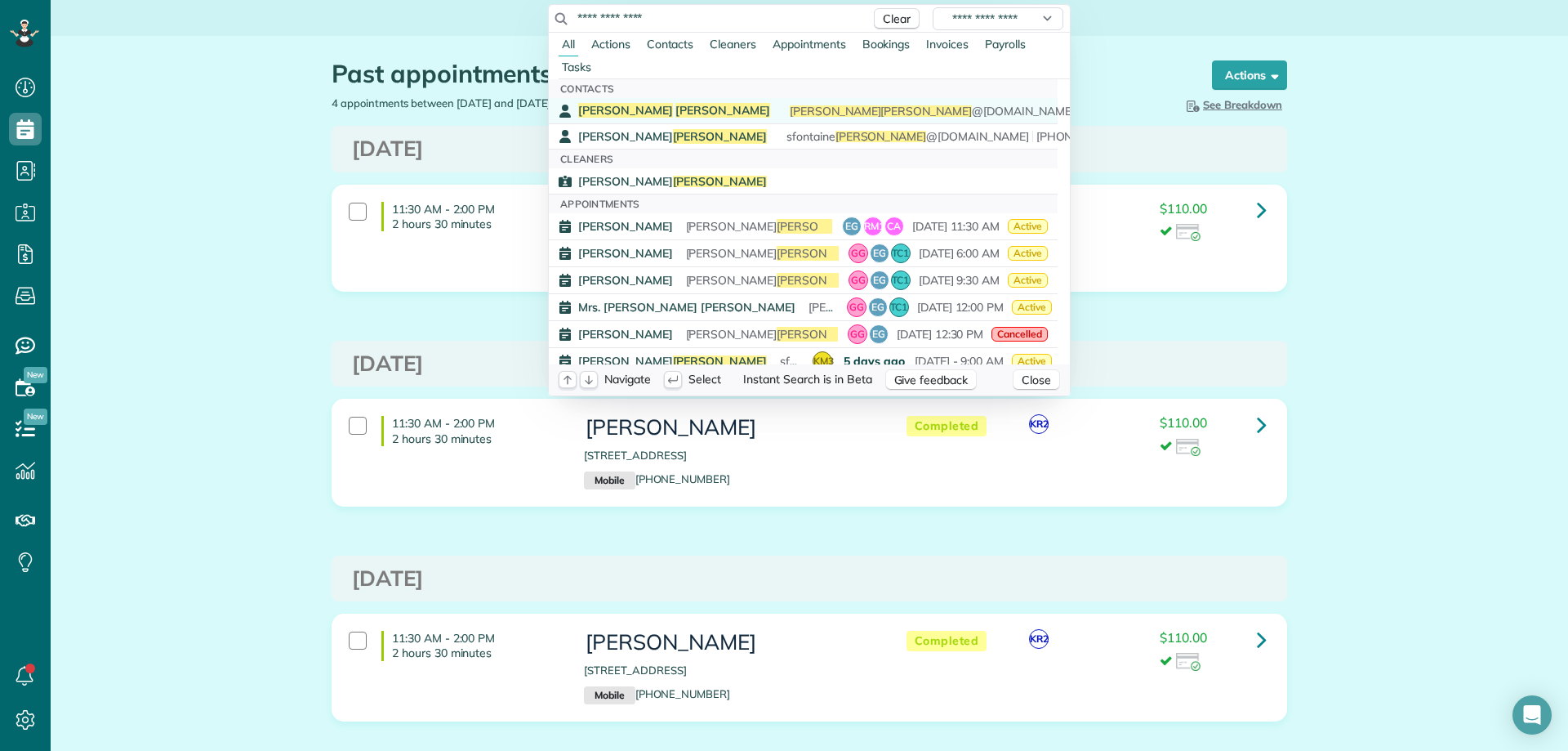
type input "**********"
click at [675, 113] on span "Godwin" at bounding box center [723, 110] width 95 height 14
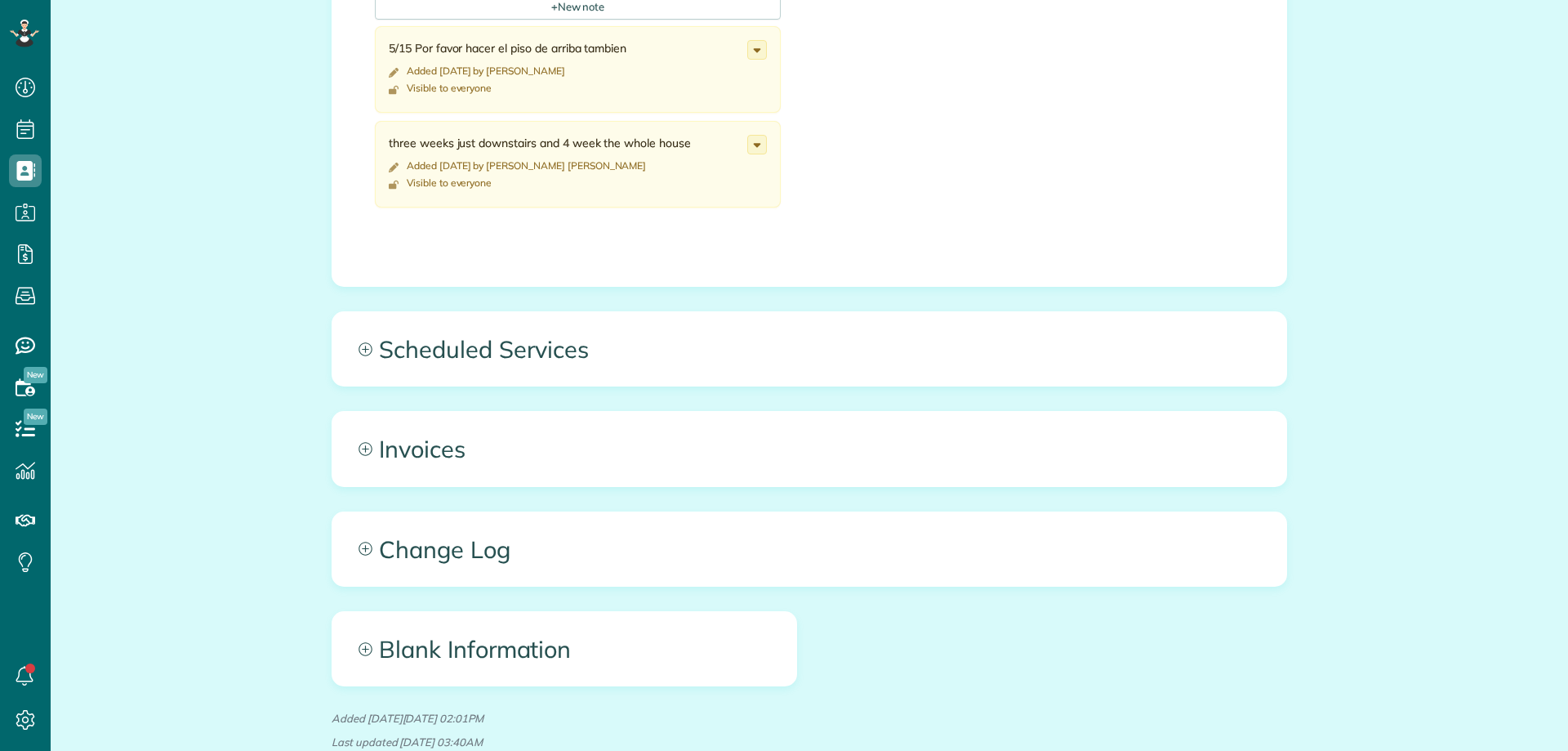
scroll to position [899, 0]
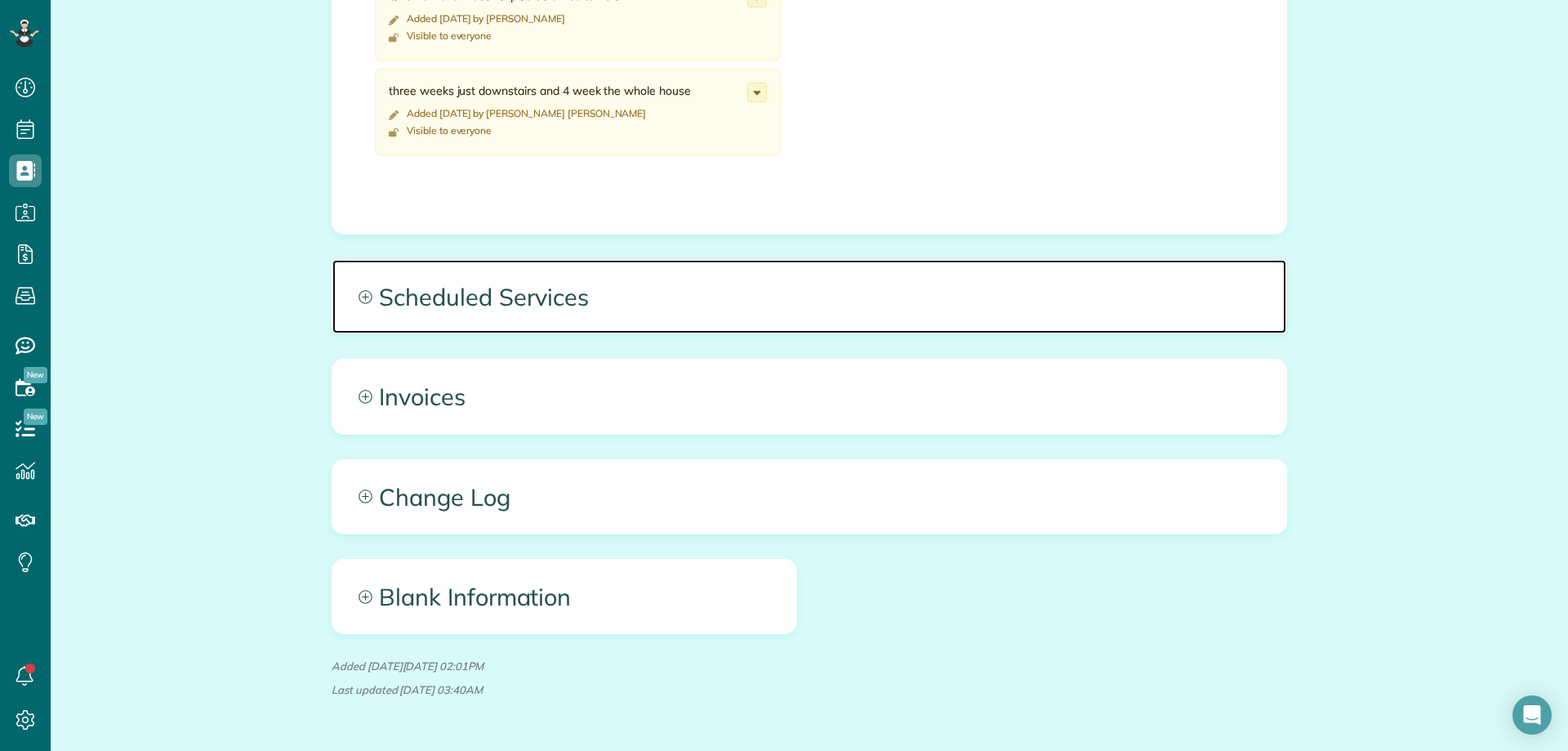
click at [484, 286] on span "Scheduled Services" at bounding box center [809, 296] width 953 height 74
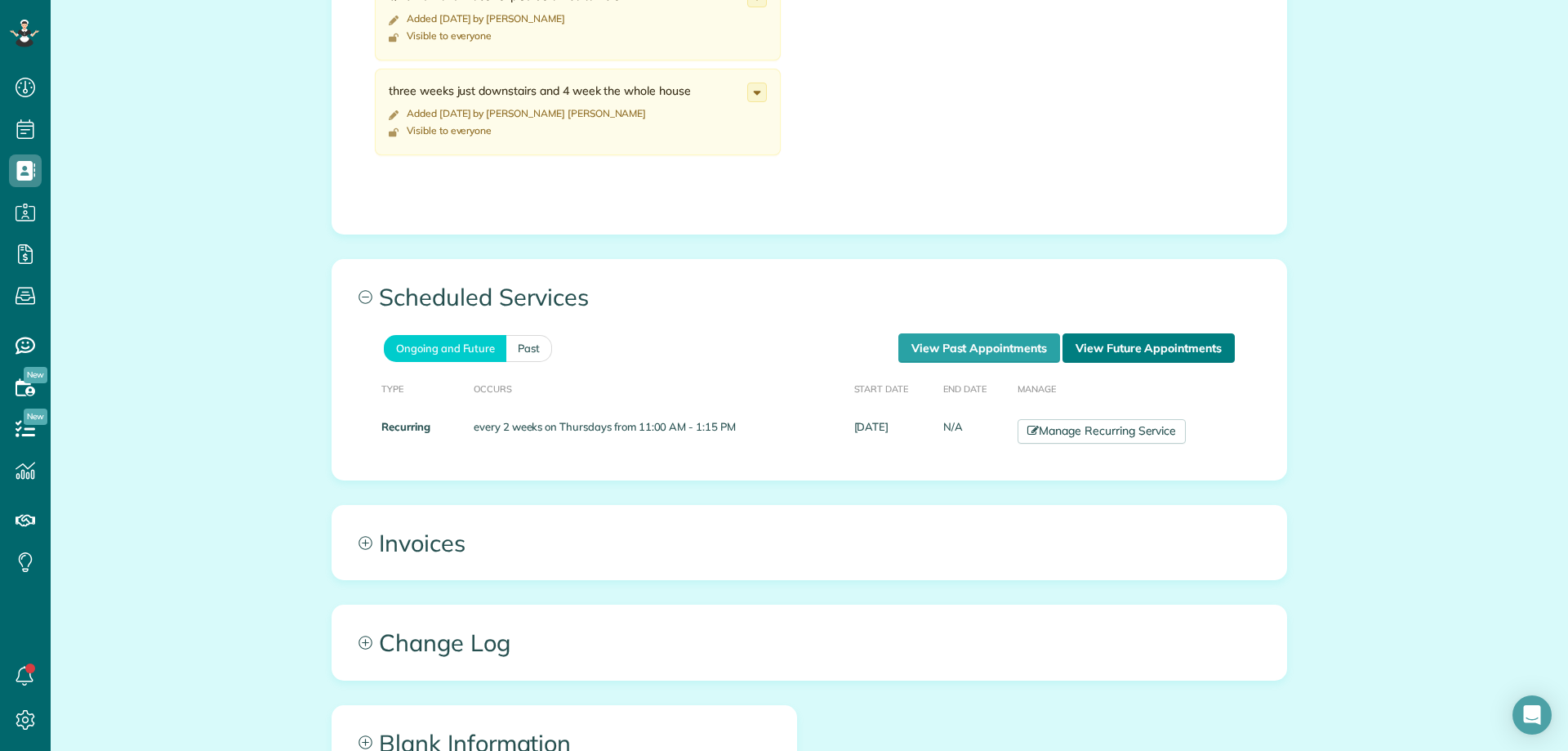
click at [1109, 346] on link "View Future Appointments" at bounding box center [1149, 348] width 172 height 30
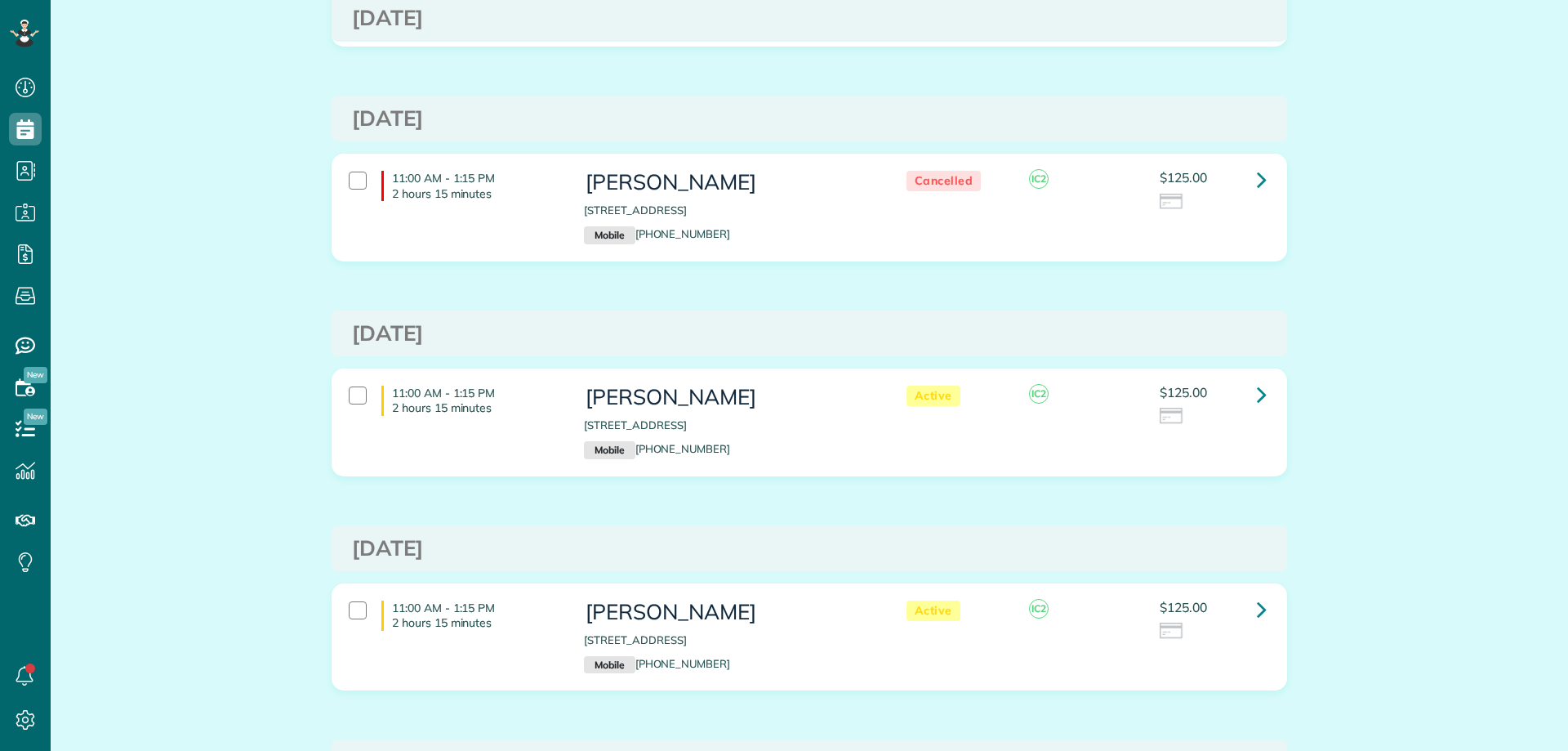
scroll to position [8, 8]
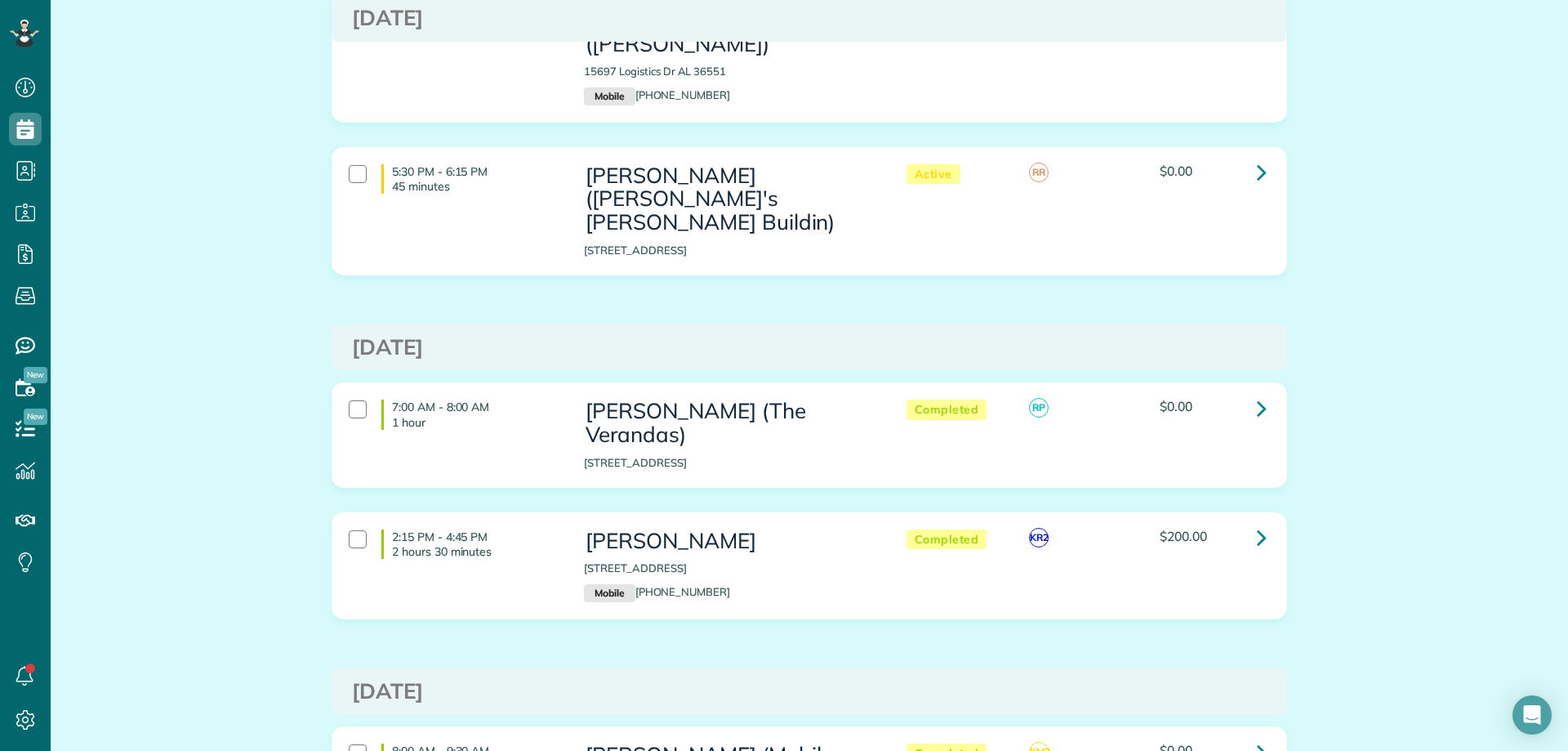
scroll to position [6618, 0]
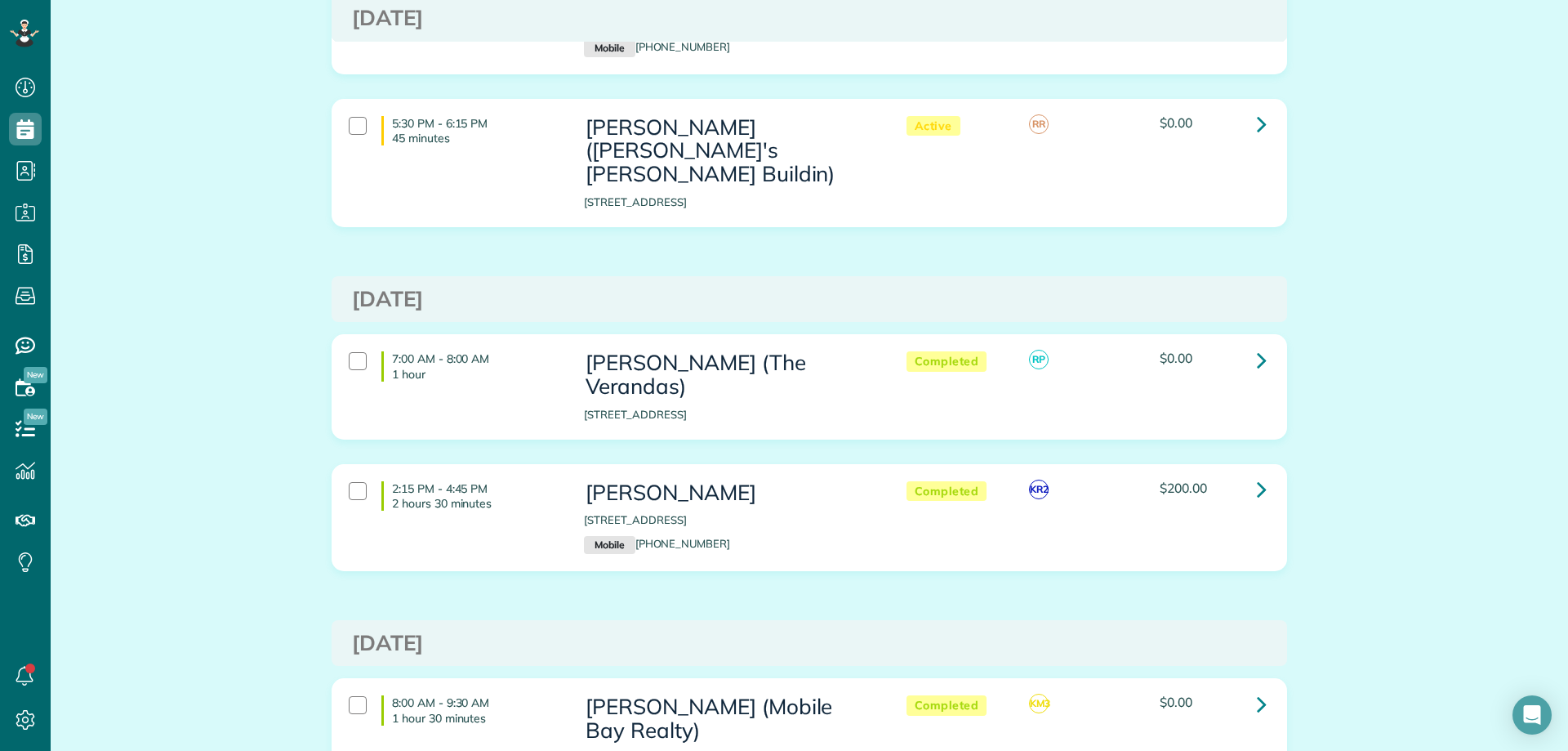
click at [1261, 473] on link at bounding box center [1261, 489] width 33 height 33
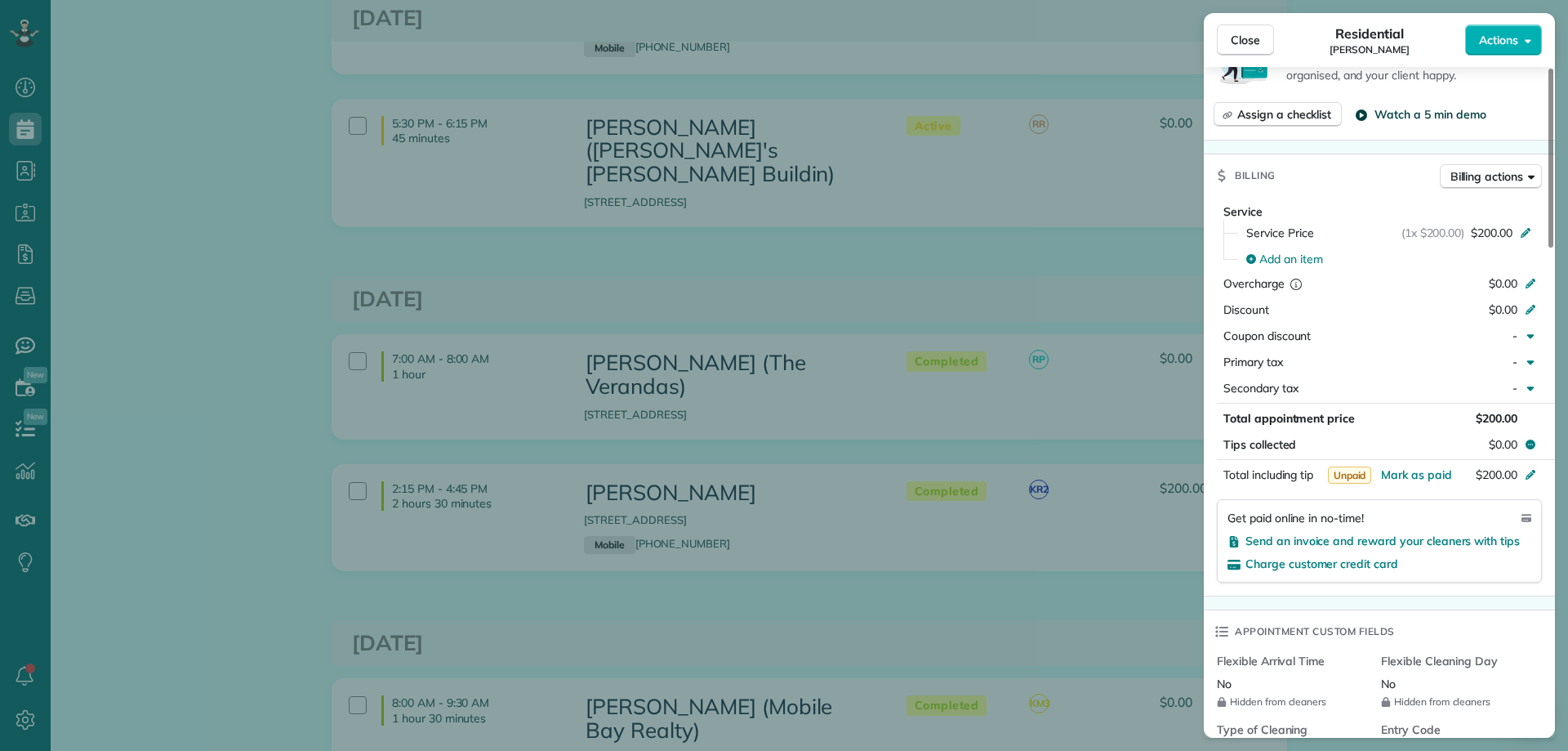
scroll to position [735, 0]
click at [1431, 475] on span "Mark as paid" at bounding box center [1416, 474] width 71 height 14
click at [1259, 36] on span "Close" at bounding box center [1245, 40] width 30 height 16
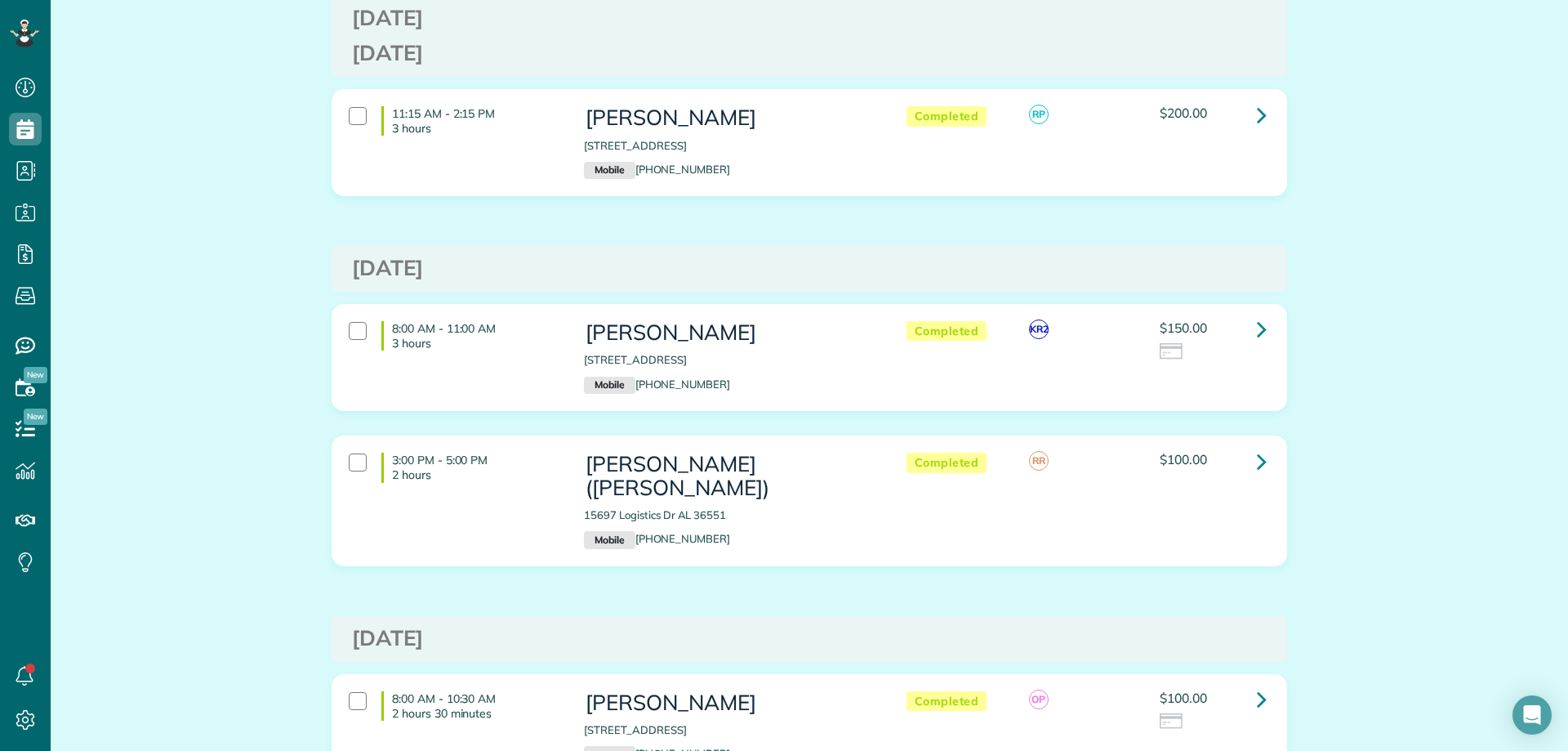
scroll to position [8088, 0]
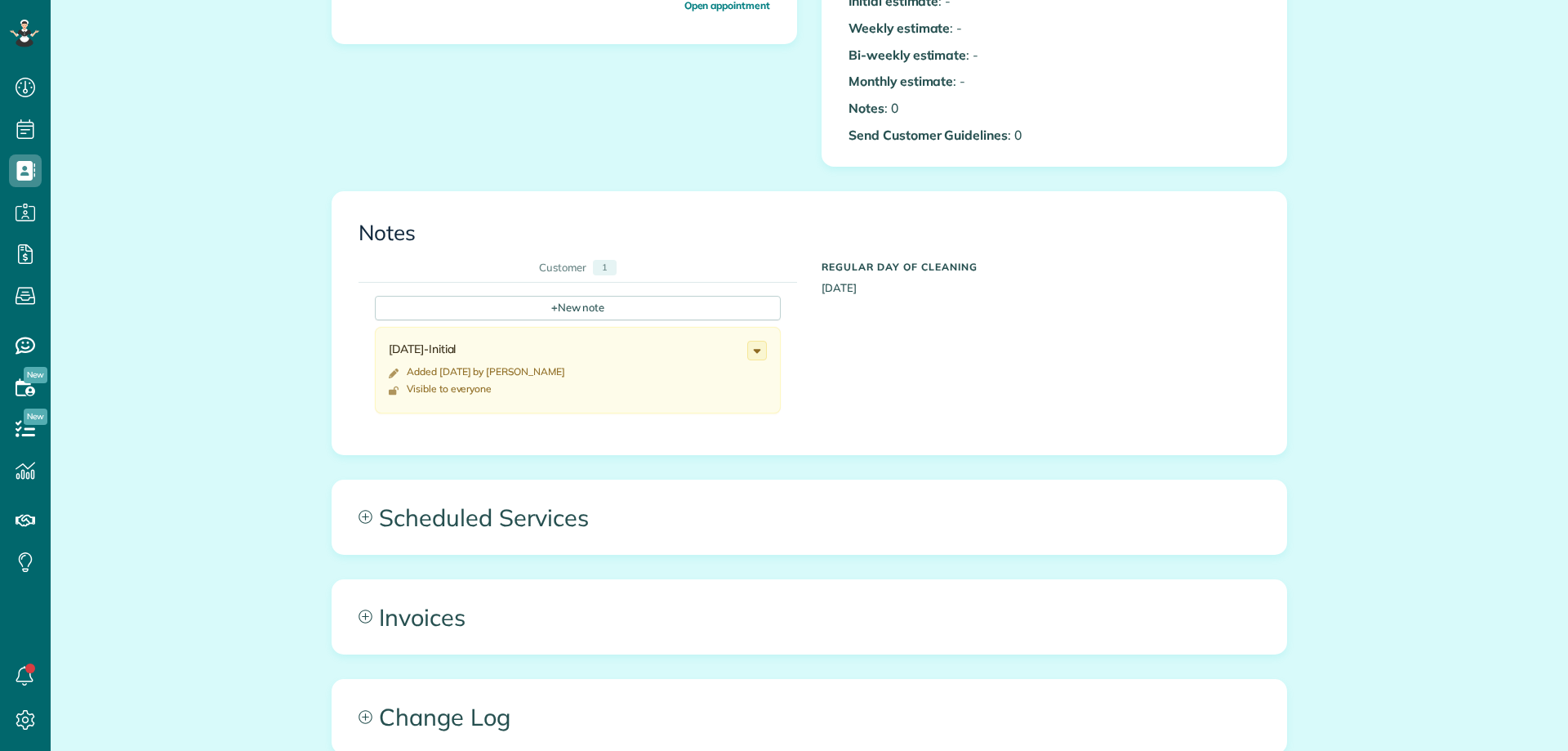
scroll to position [735, 0]
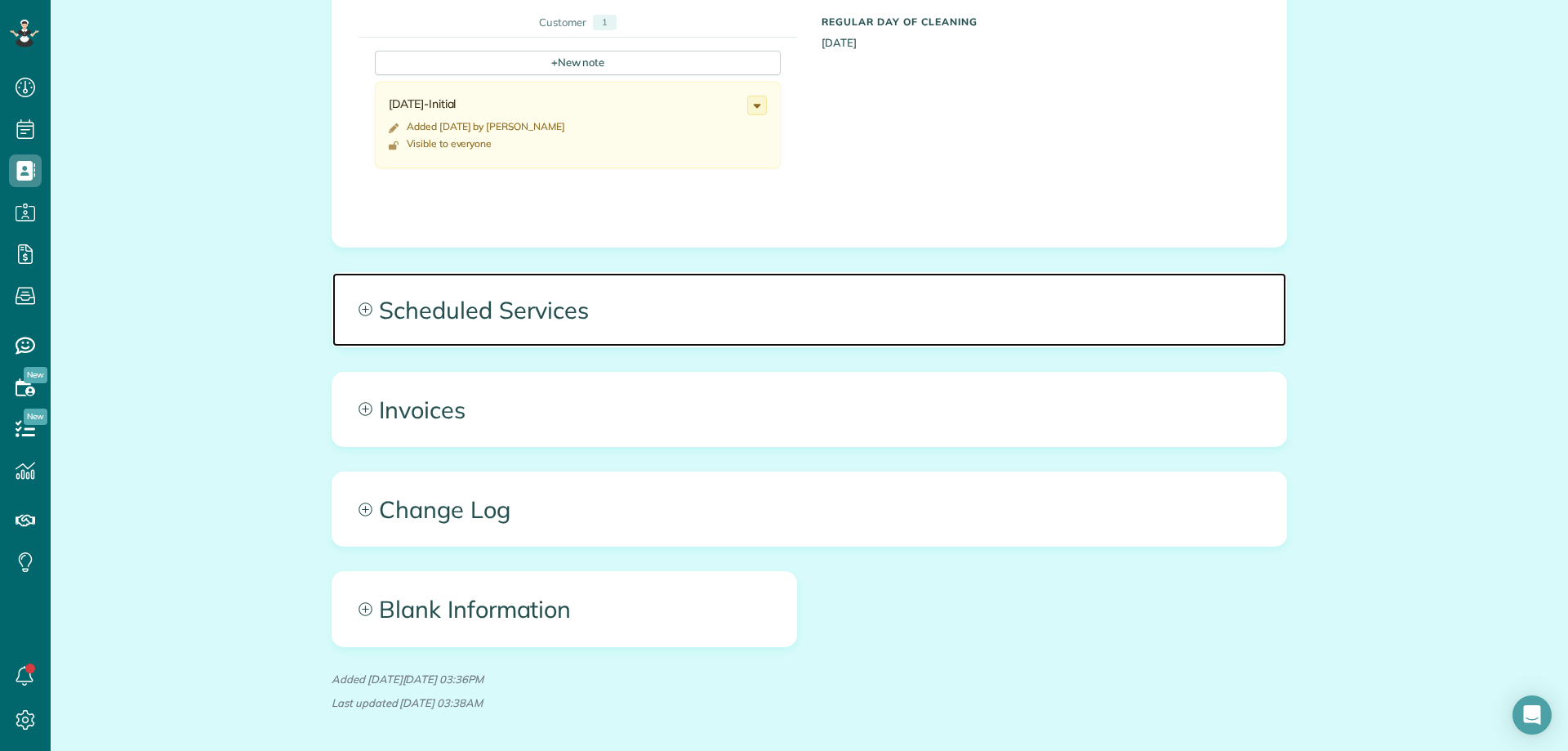
click at [545, 301] on span "Scheduled Services" at bounding box center [809, 310] width 953 height 74
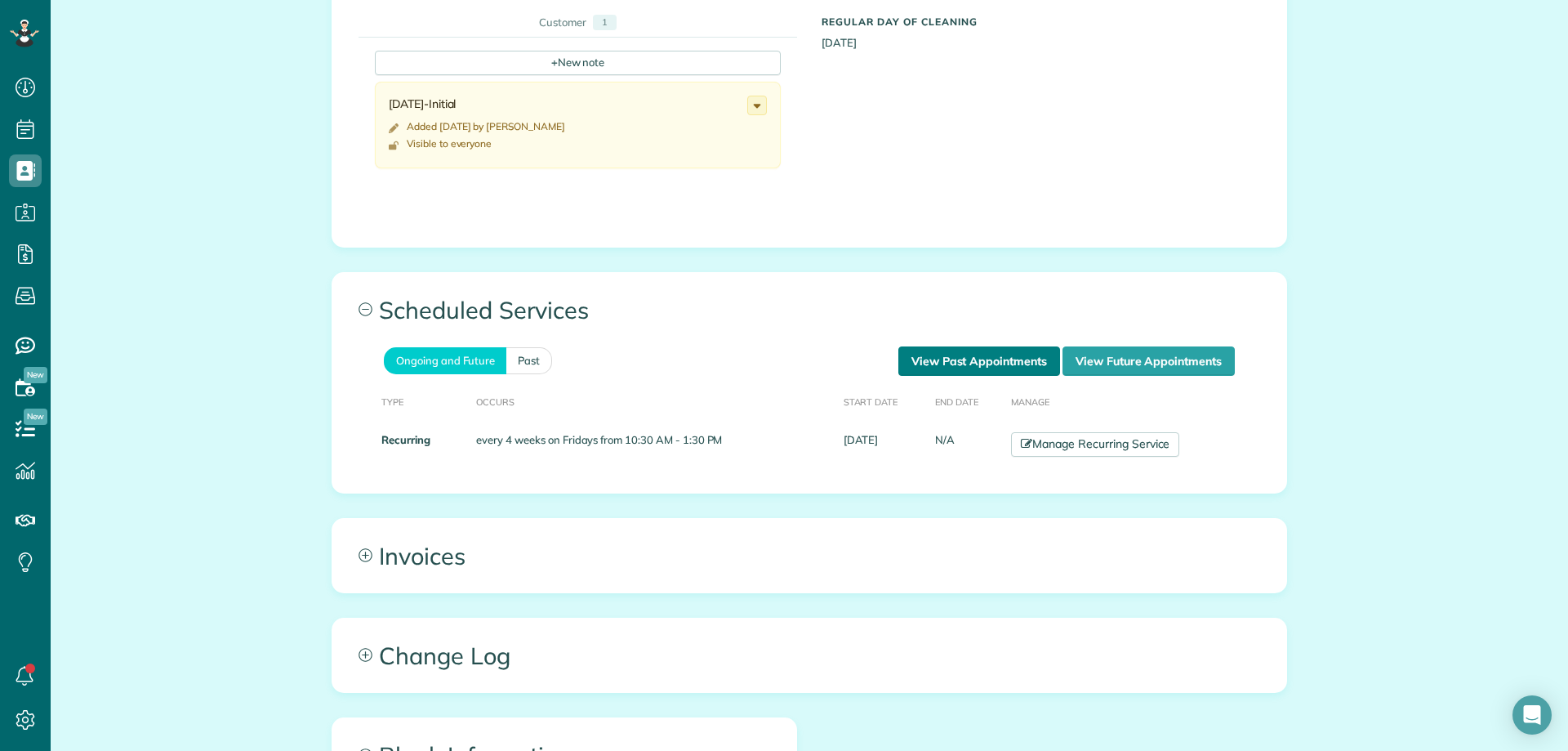
click at [922, 351] on link "View Past Appointments" at bounding box center [979, 361] width 161 height 30
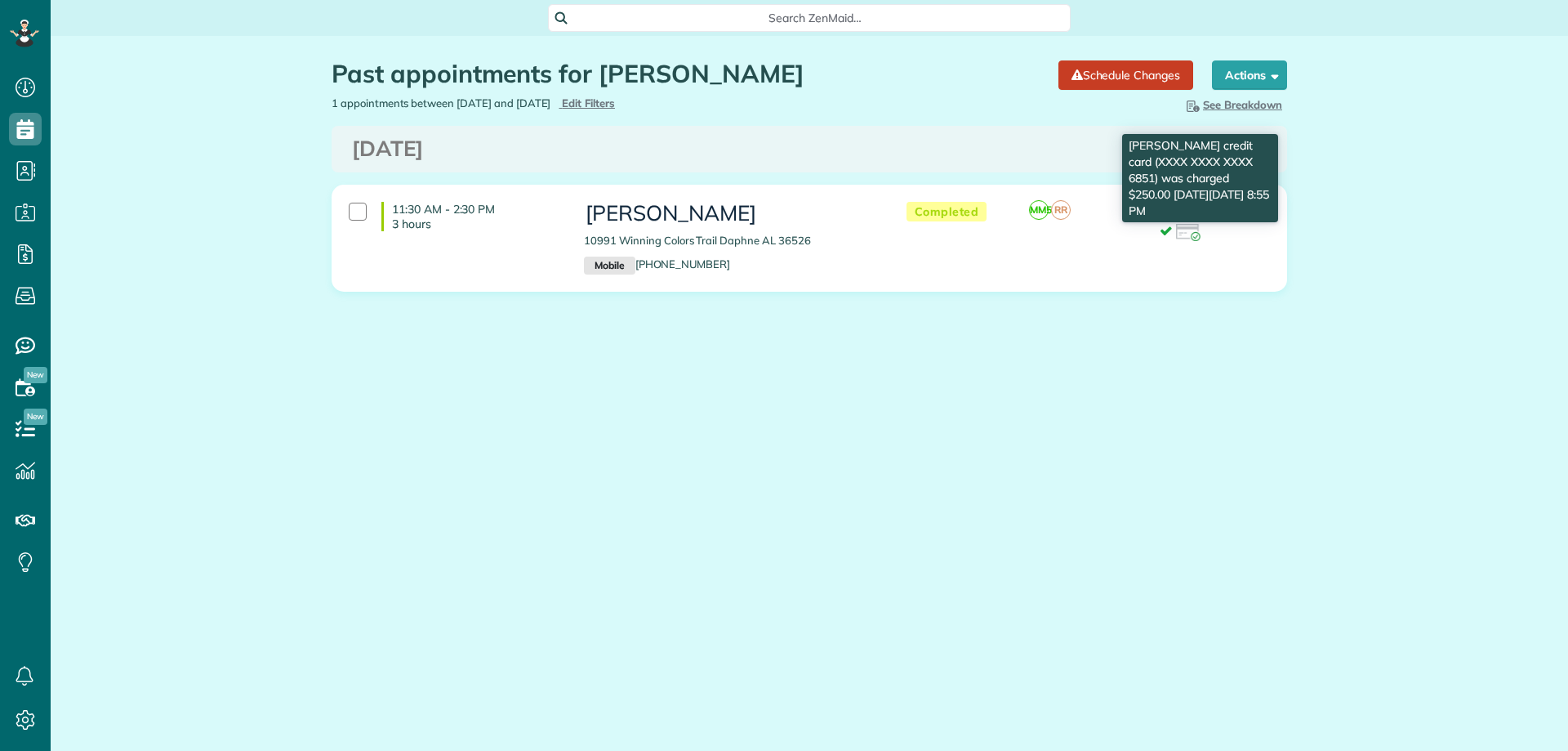
scroll to position [8, 8]
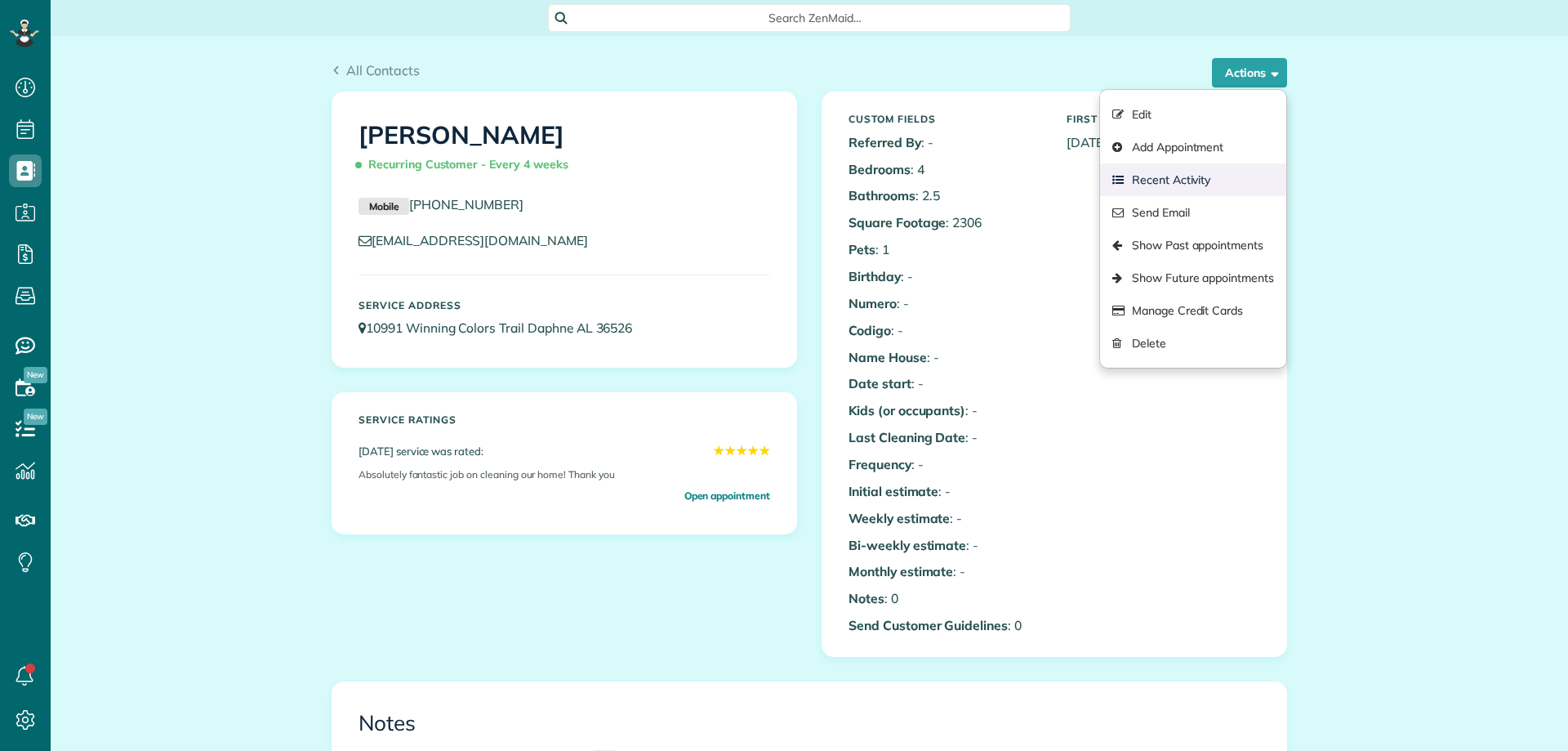
scroll to position [8, 8]
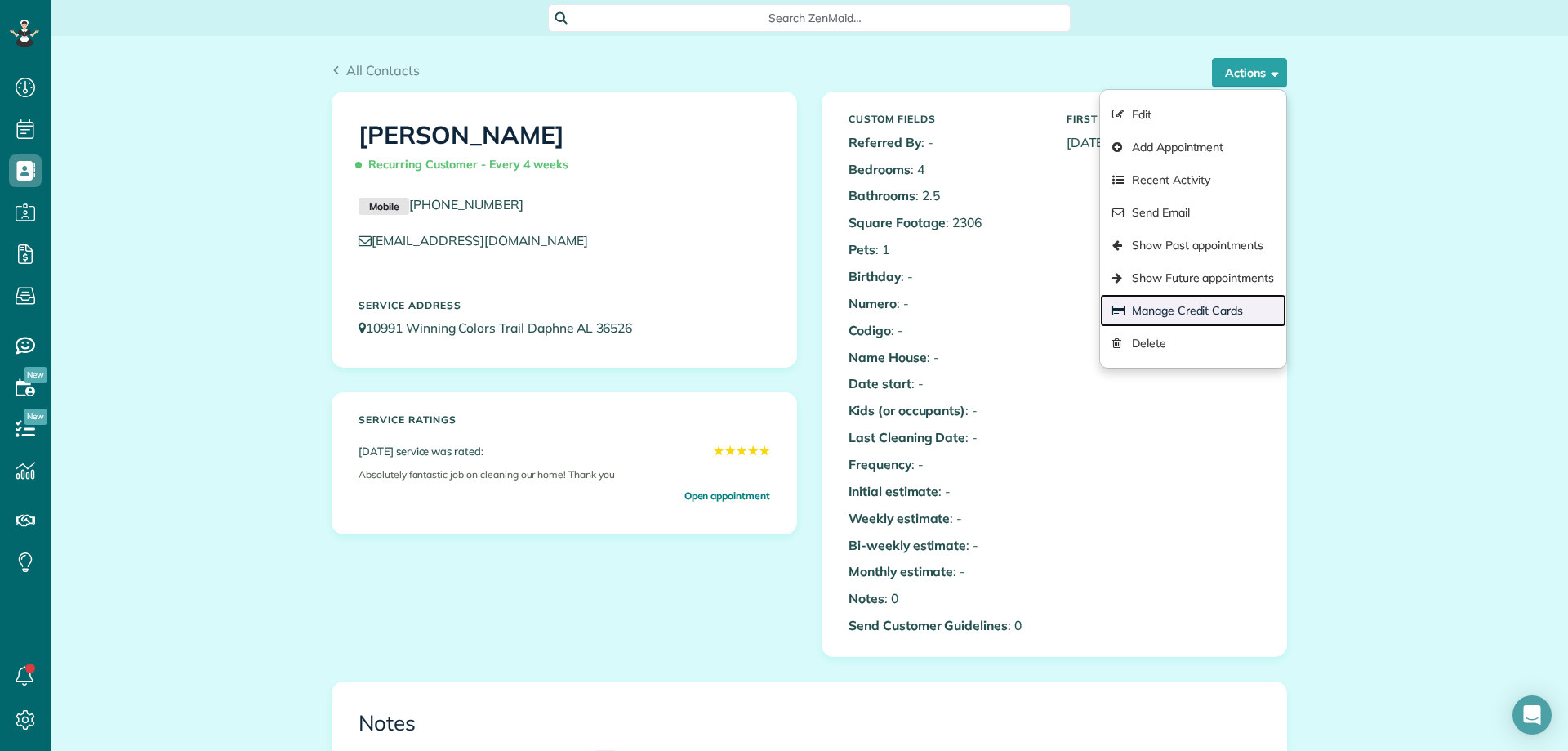
click at [1183, 306] on link "Manage Credit Cards" at bounding box center [1193, 310] width 186 height 33
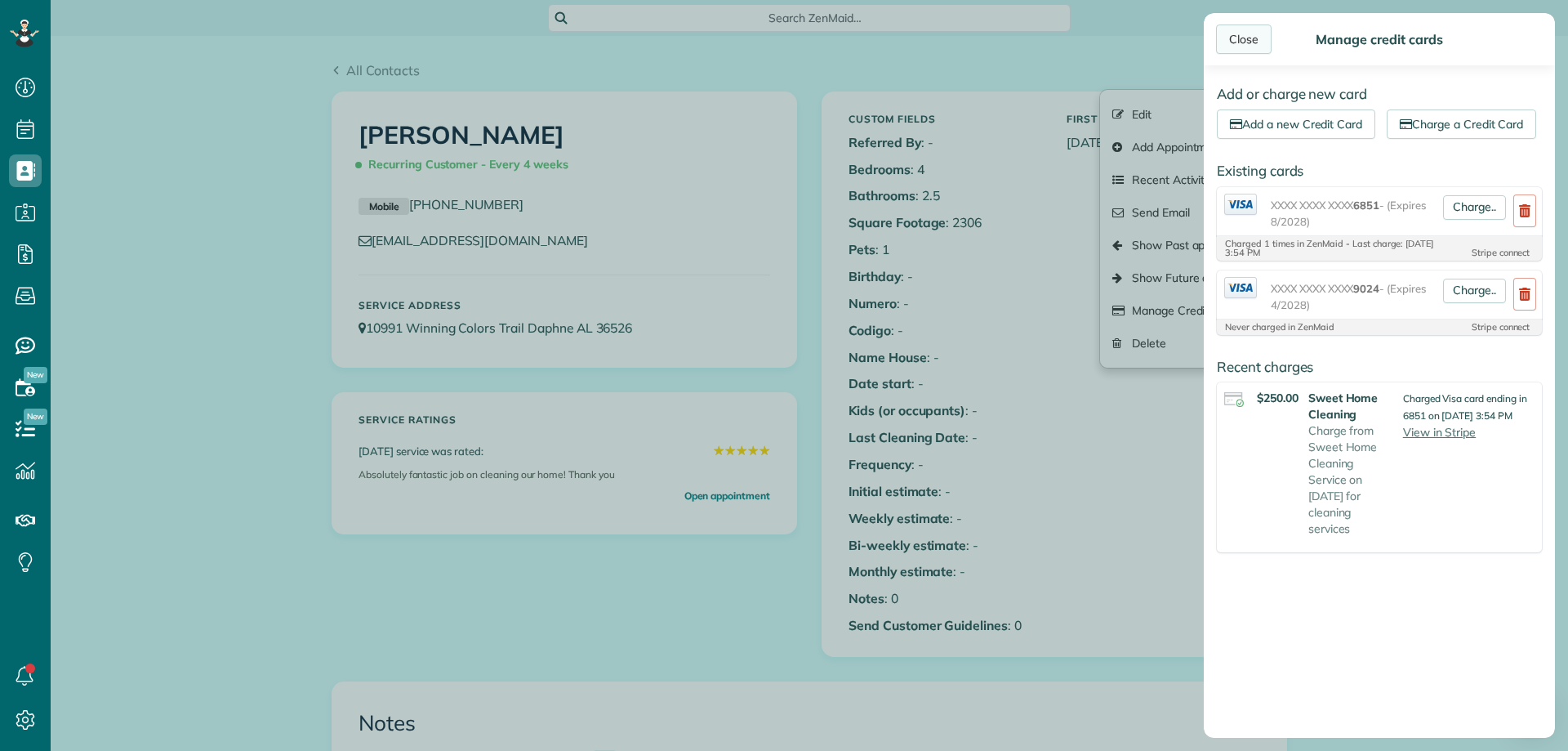
click at [1254, 41] on div "Close" at bounding box center [1243, 39] width 56 height 30
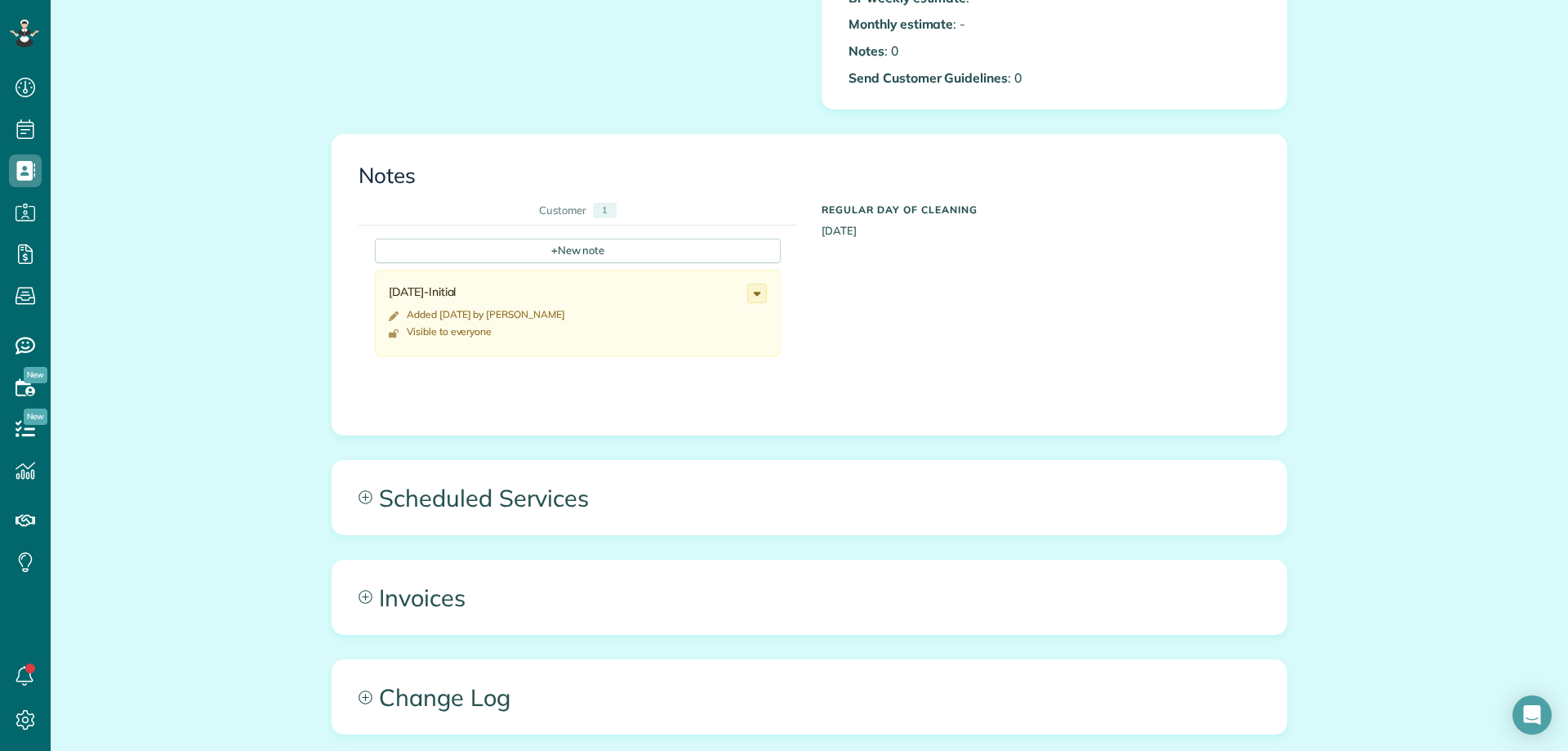
scroll to position [572, 0]
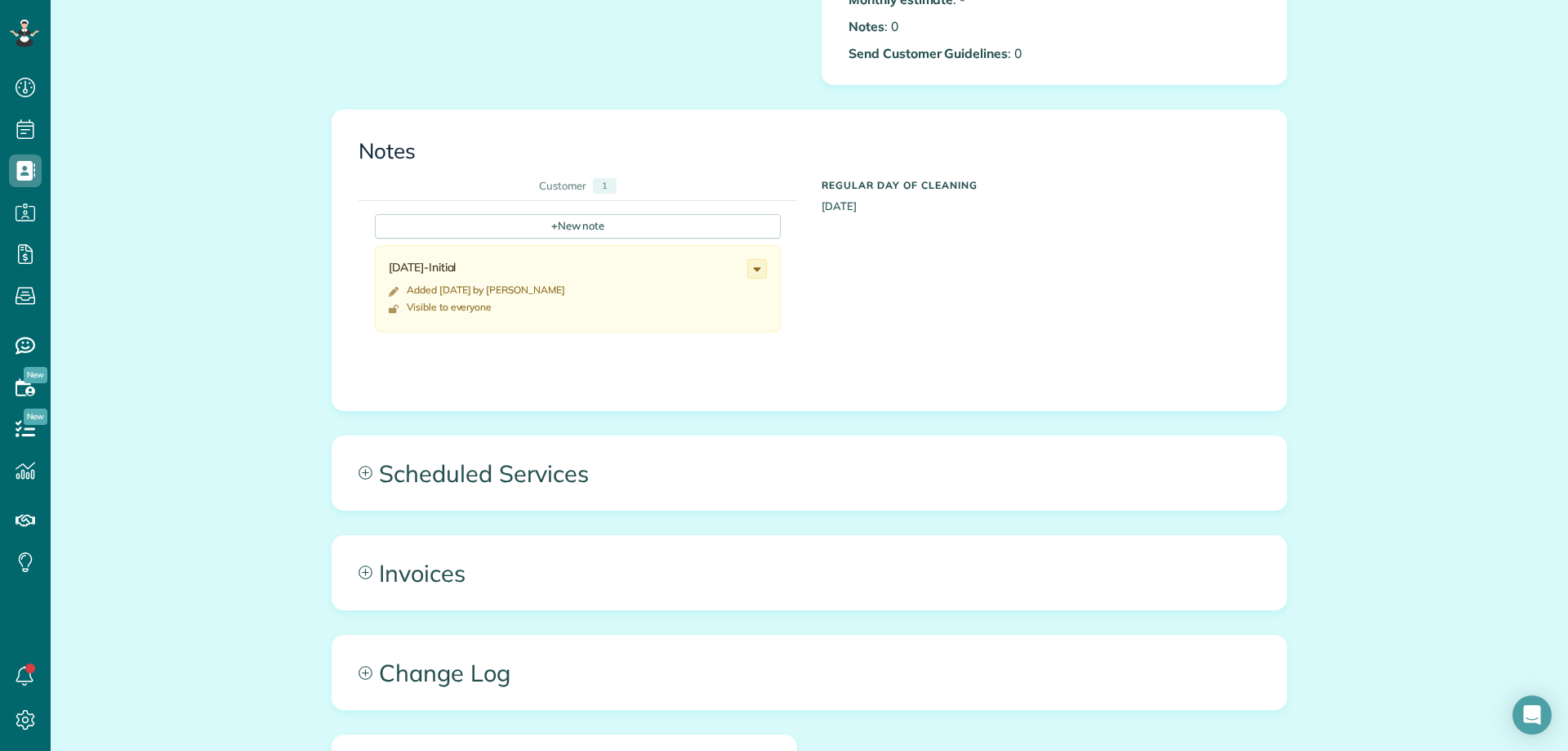
click at [1346, 254] on div "All Contacts Actions Edit Add Appointment Recent Activity Send Email Show Past …" at bounding box center [809, 222] width 1517 height 1516
click at [593, 222] on div "+ New note" at bounding box center [577, 226] width 406 height 25
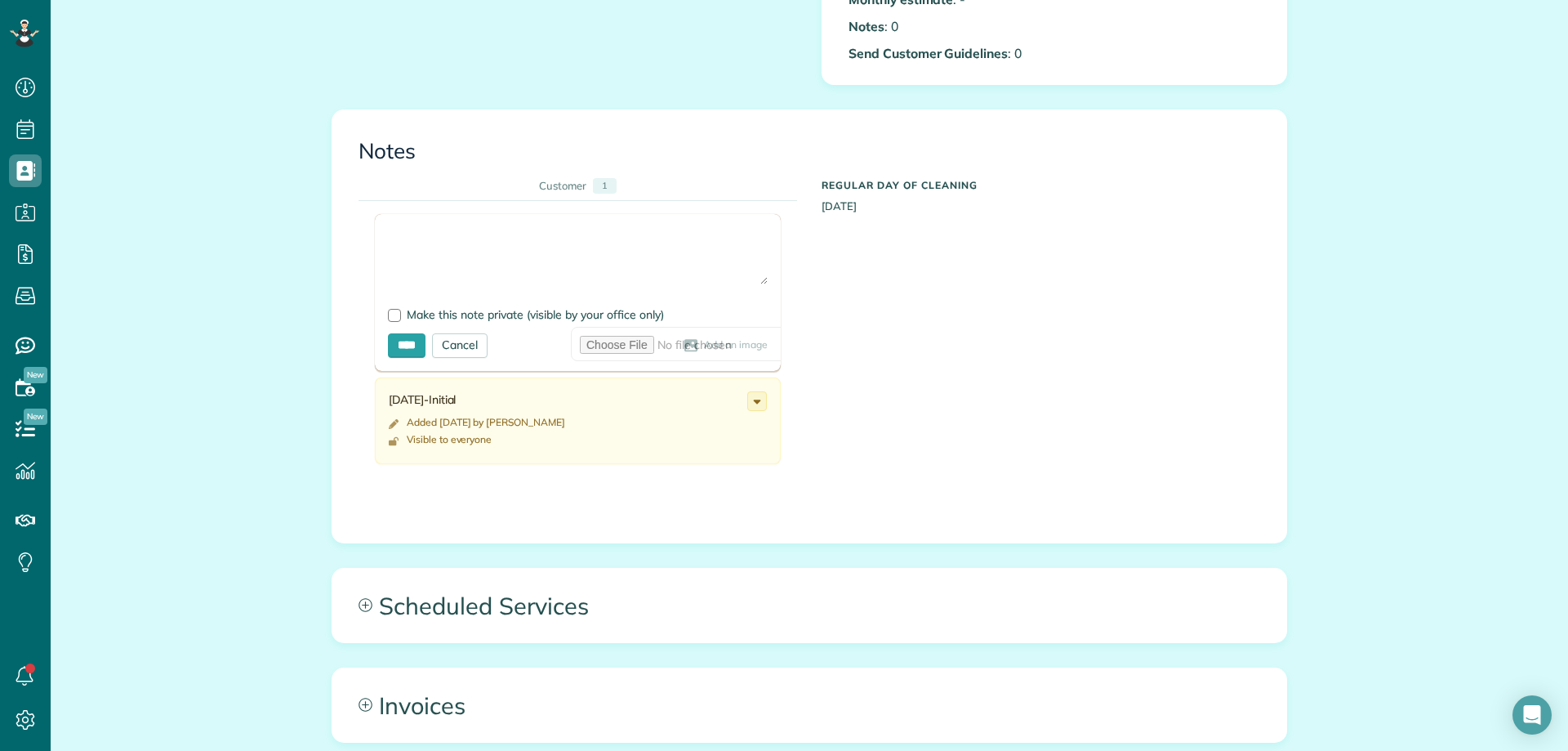
click at [413, 227] on textarea at bounding box center [577, 256] width 380 height 58
drag, startPoint x: 1398, startPoint y: 554, endPoint x: 1206, endPoint y: 492, distance: 201.8
click at [1398, 553] on div "All Contacts Actions Edit Add Appointment Recent Activity Send Email Show Past …" at bounding box center [809, 288] width 1517 height 1648
click at [484, 247] on textarea "**********" at bounding box center [577, 256] width 380 height 58
type textarea "**********"
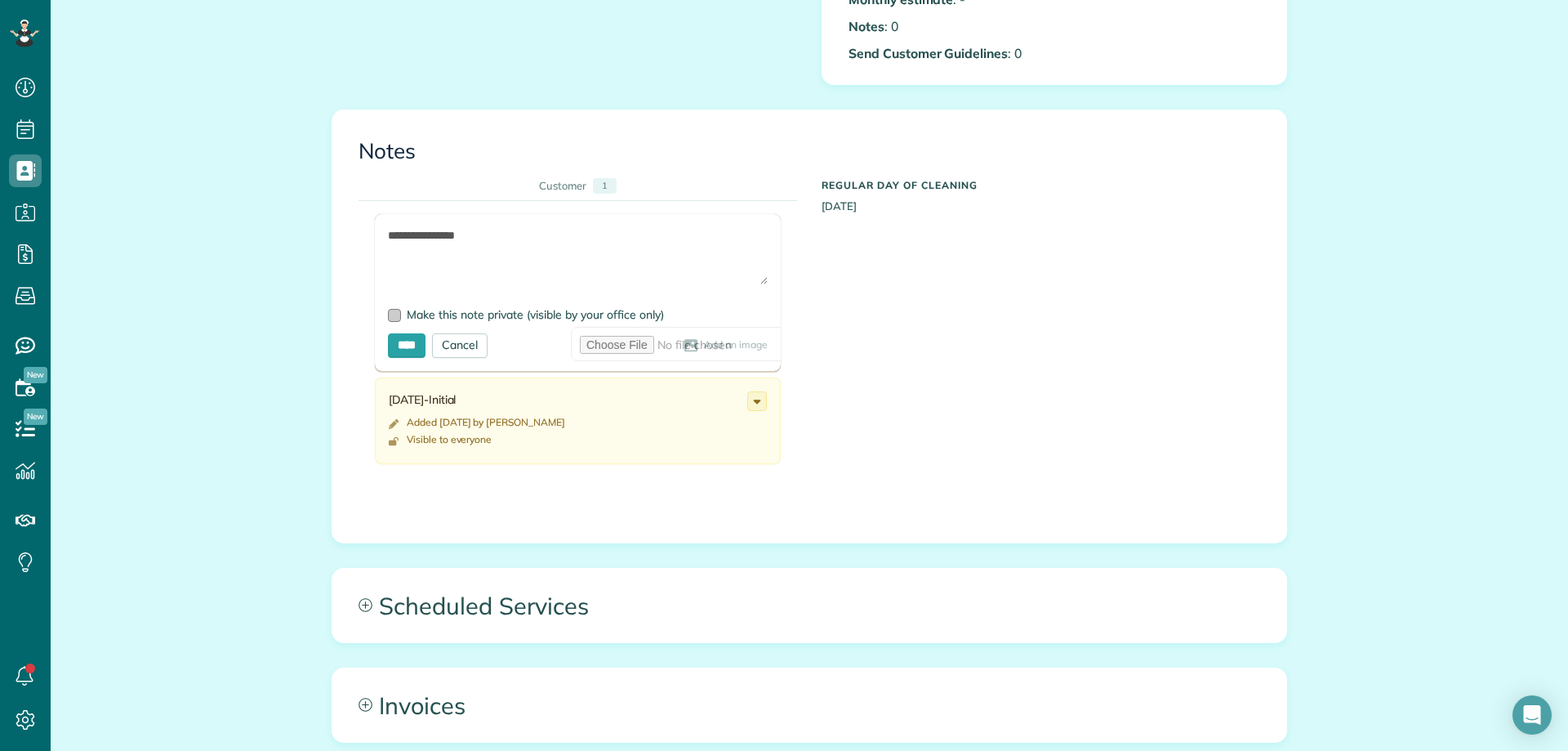
click at [388, 310] on div at bounding box center [394, 315] width 13 height 13
click at [423, 339] on input "****" at bounding box center [407, 345] width 37 height 25
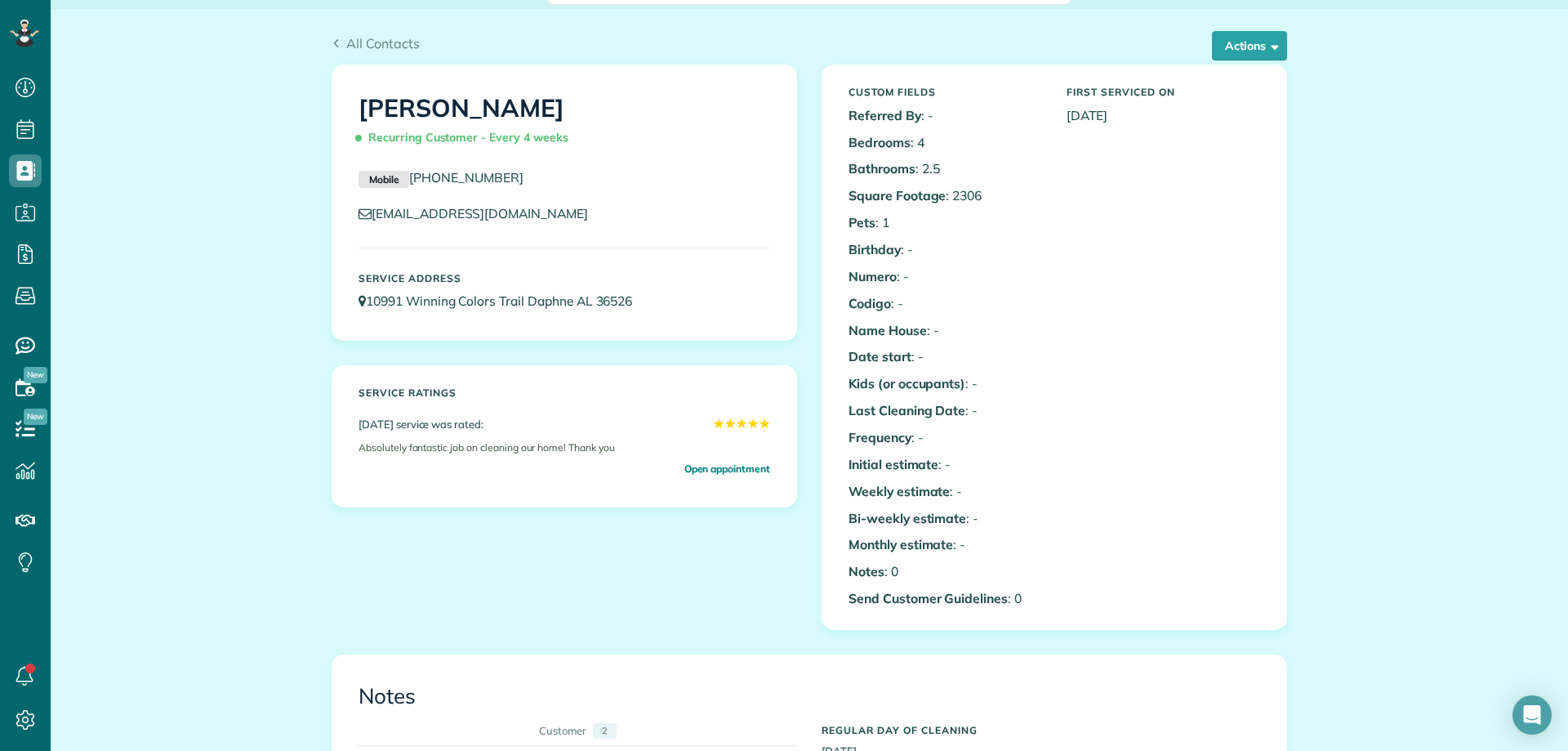
scroll to position [0, 0]
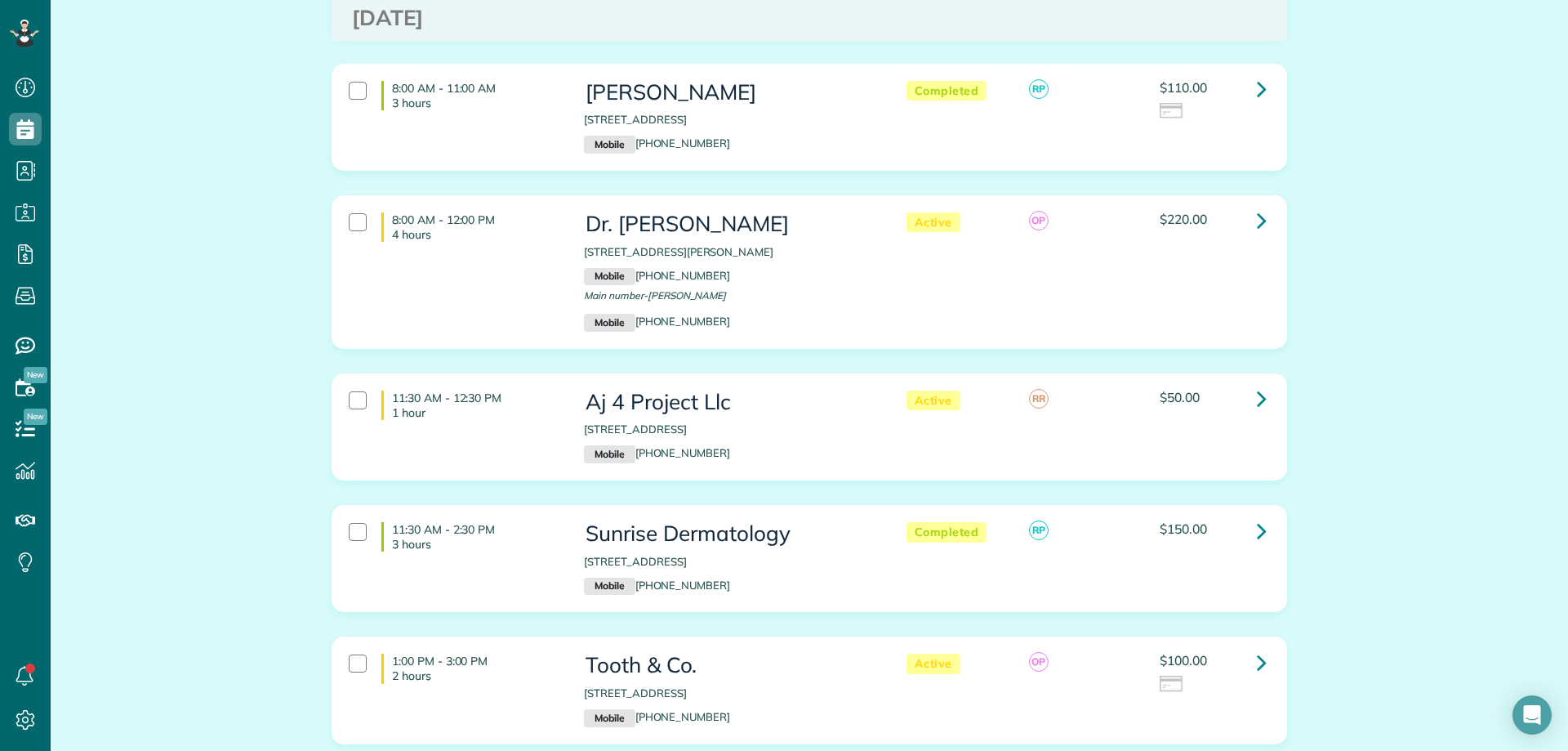
scroll to position [1143, 0]
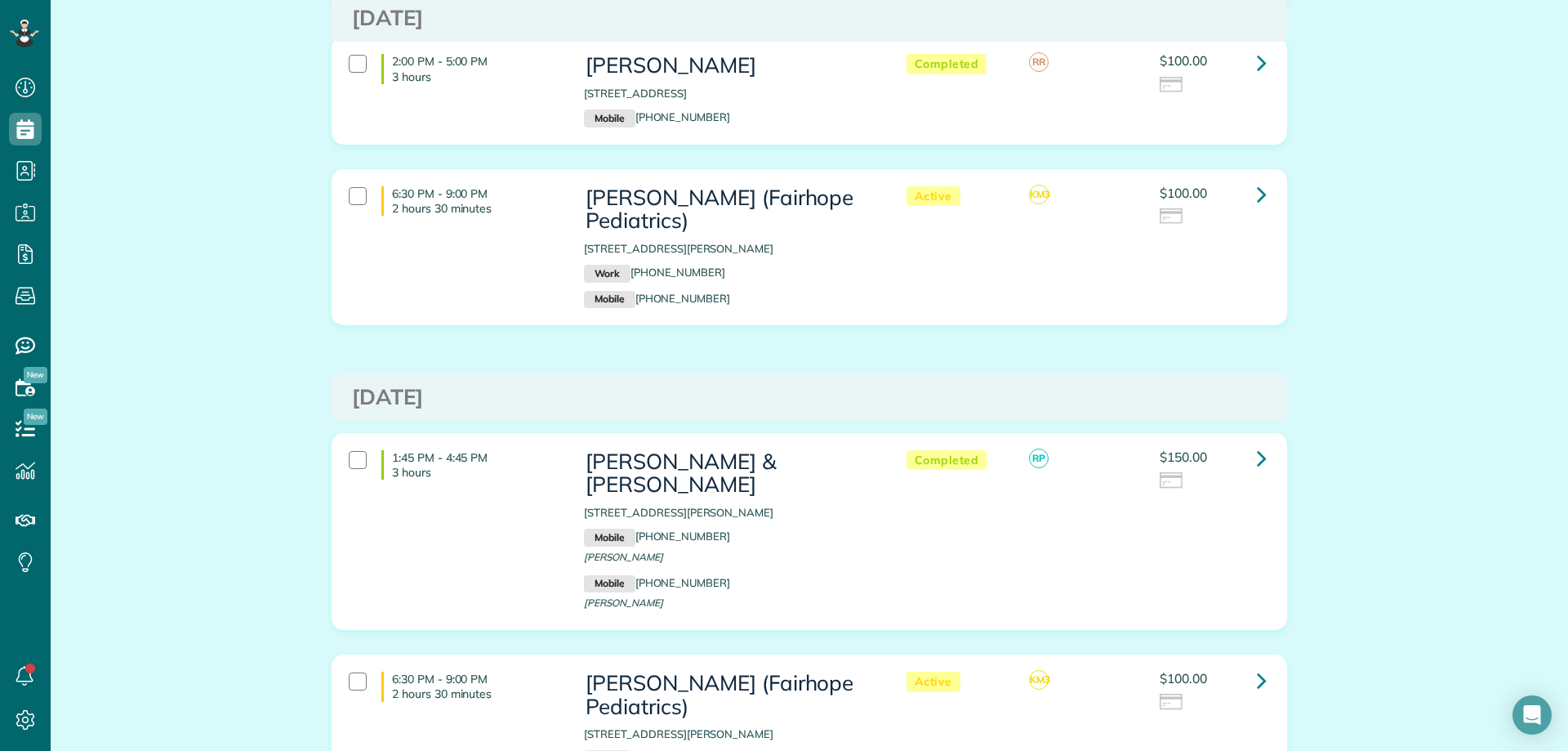
scroll to position [2696, 0]
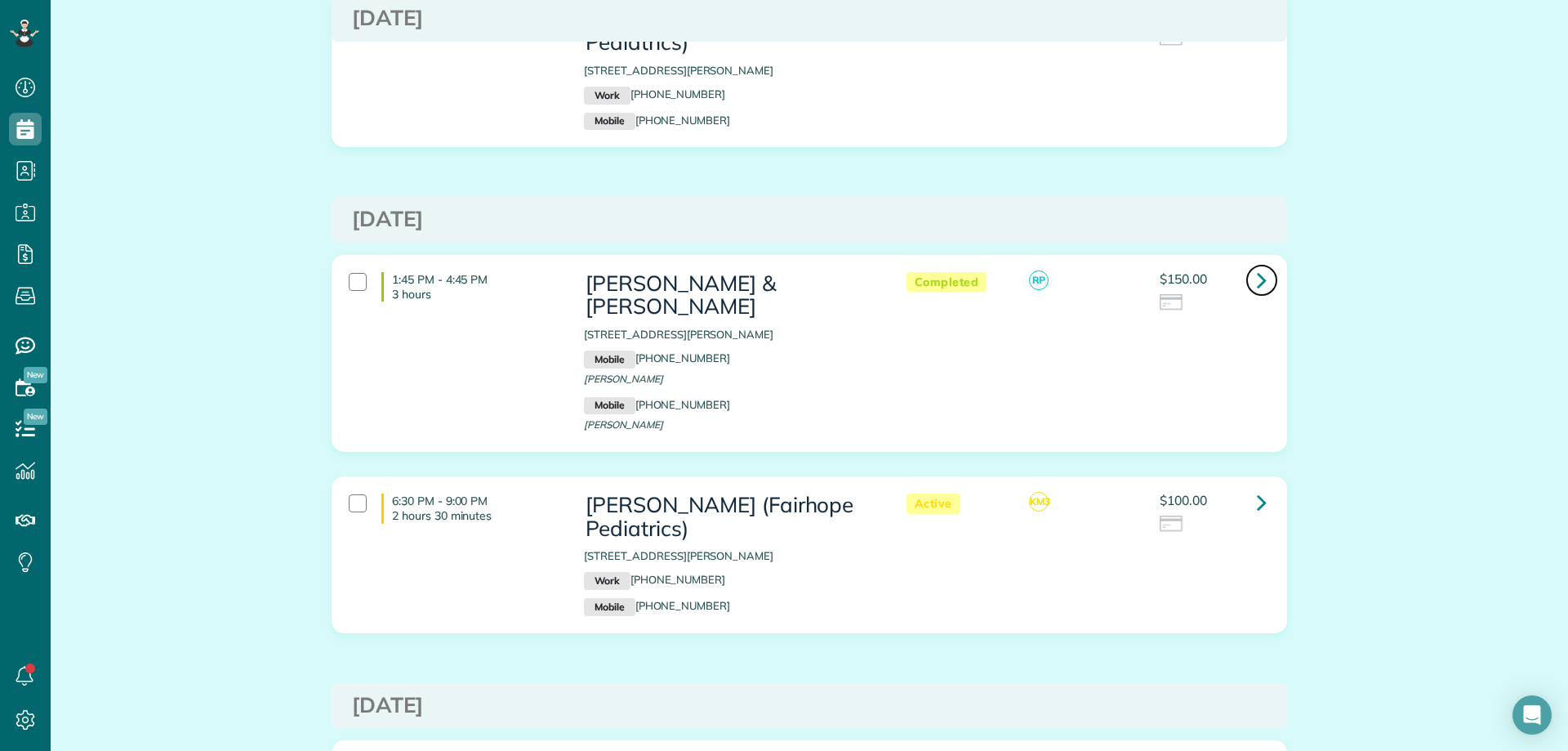
click at [1257, 266] on icon at bounding box center [1262, 280] width 10 height 29
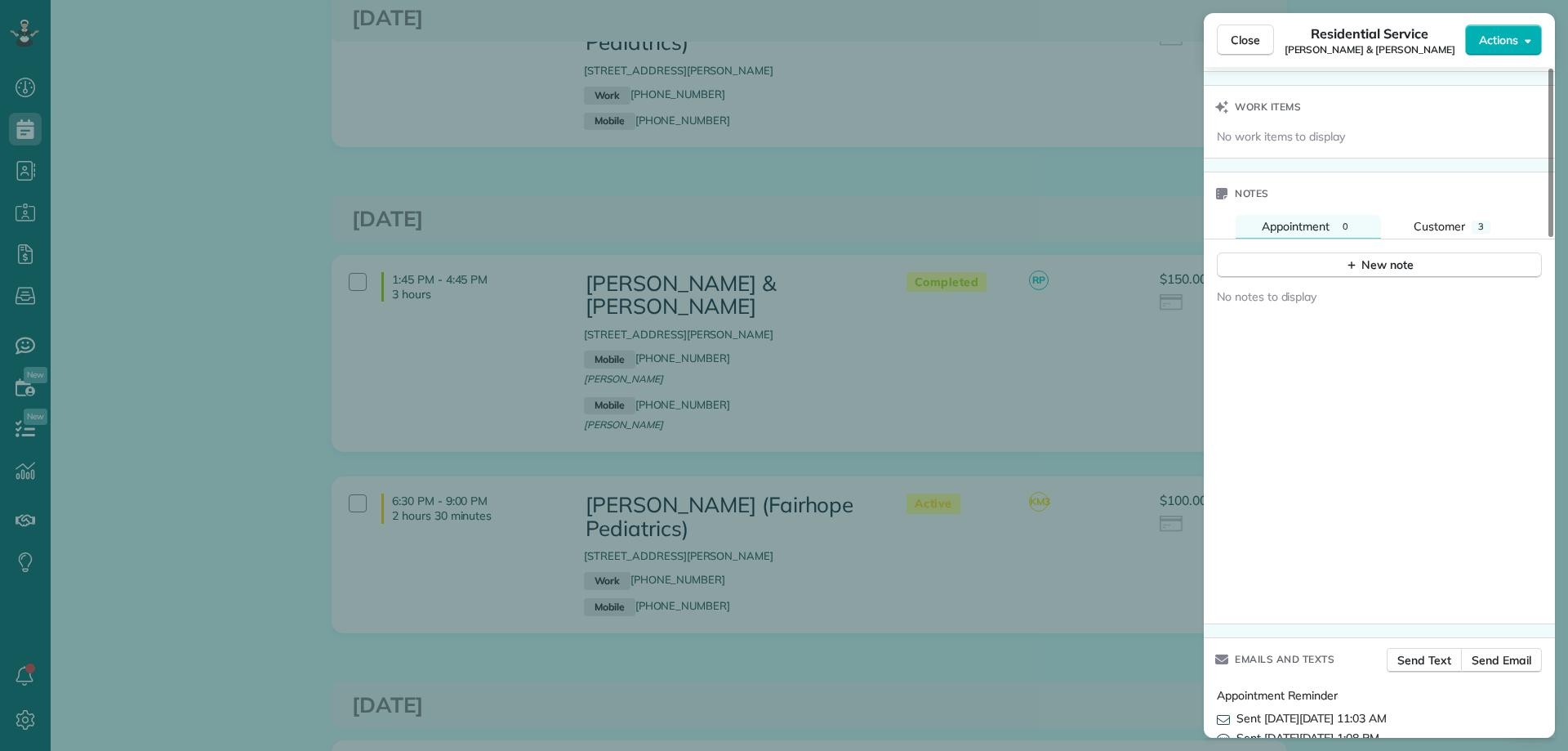
scroll to position [1634, 0]
click at [1445, 222] on span "Customer" at bounding box center [1439, 223] width 52 height 14
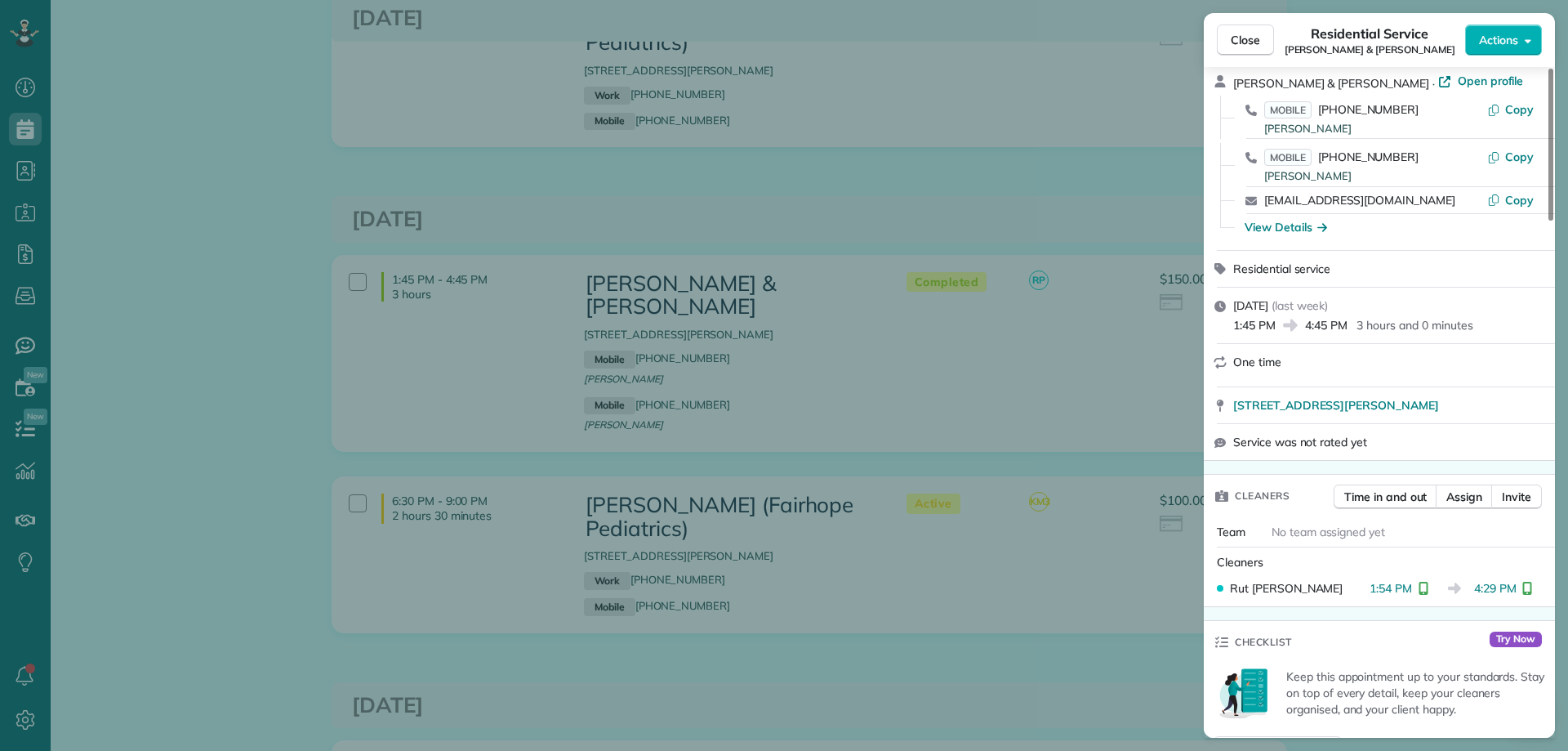
scroll to position [0, 0]
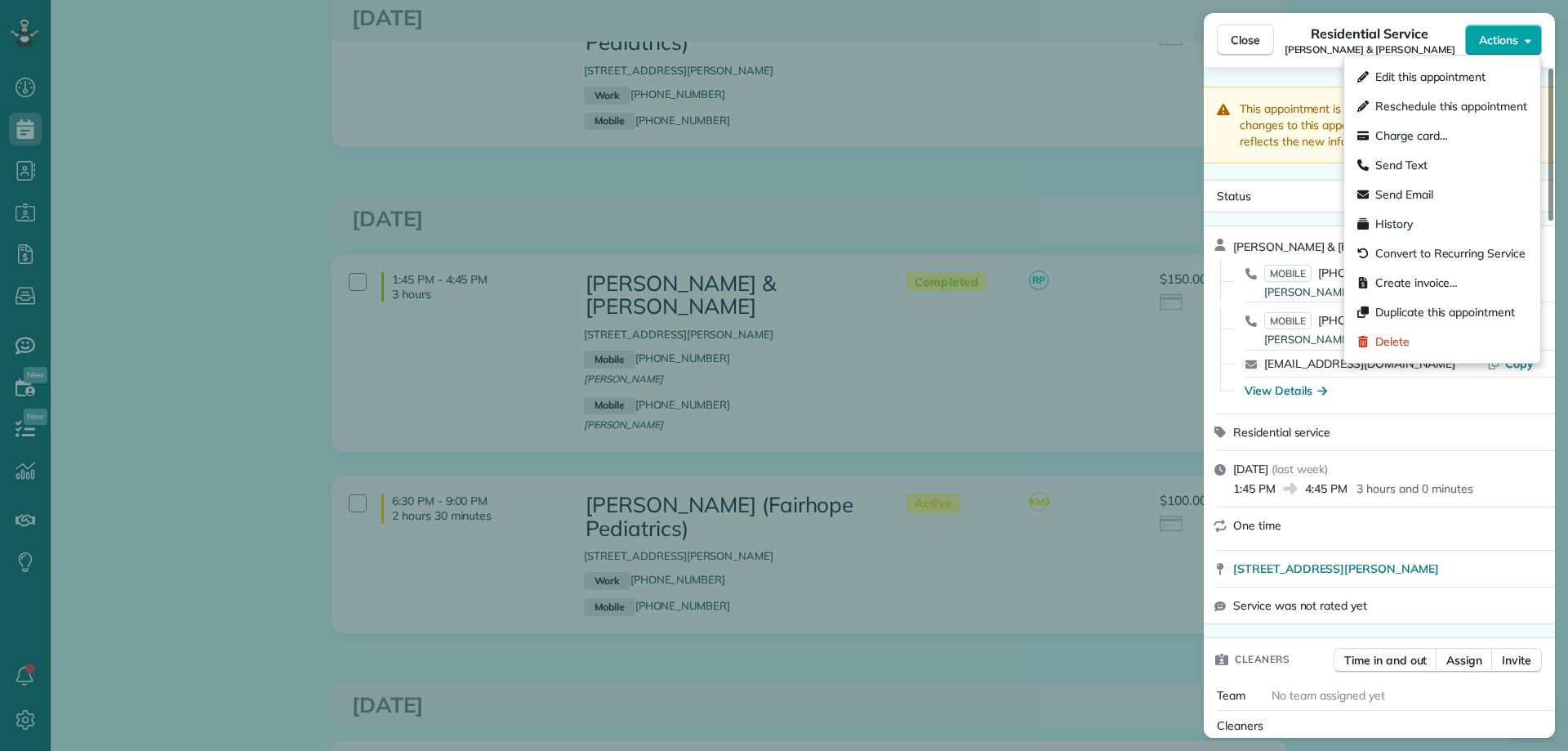
click at [1508, 38] on span "Actions" at bounding box center [1498, 40] width 39 height 16
click at [1426, 131] on span "Charge card…" at bounding box center [1412, 135] width 73 height 16
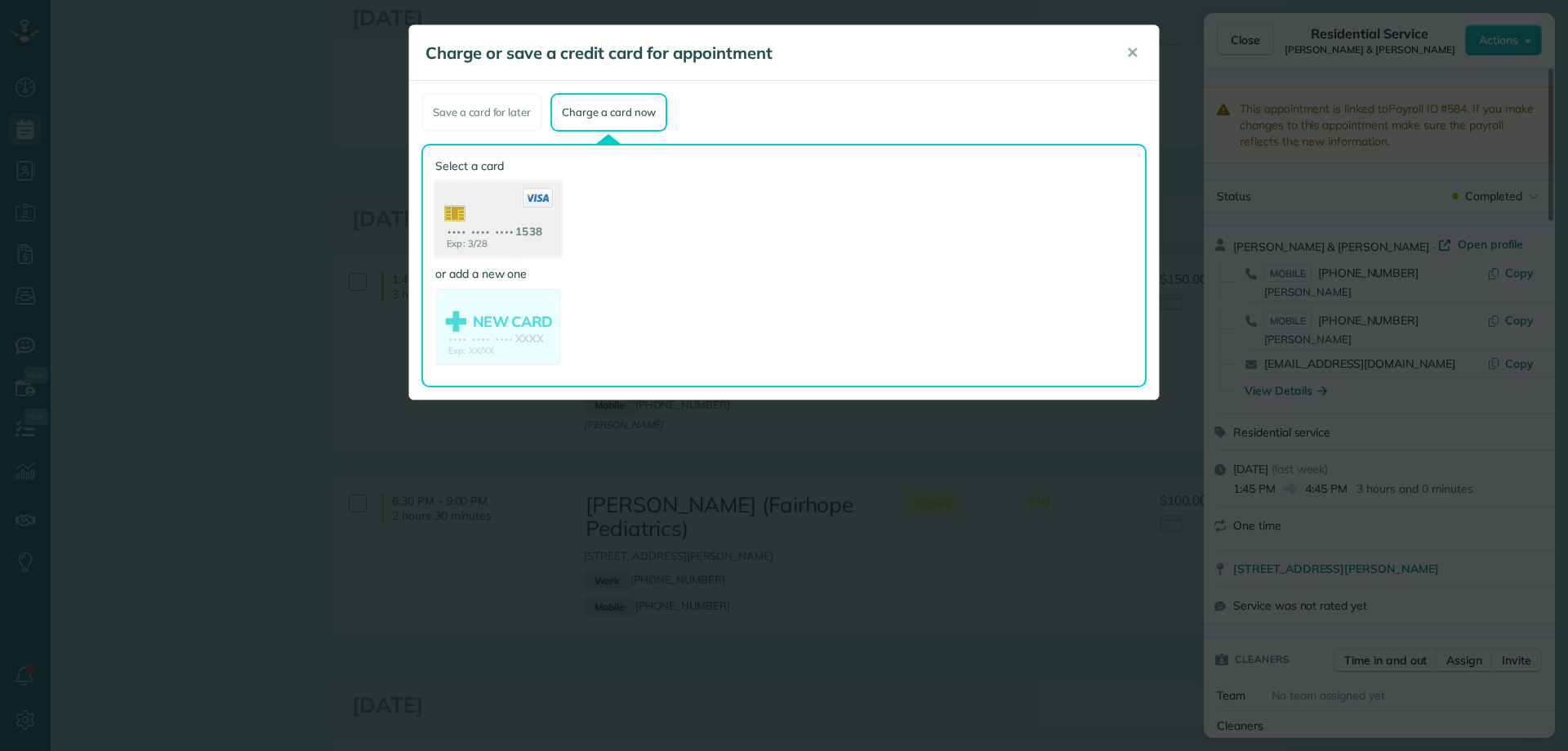
click at [513, 224] on use at bounding box center [498, 221] width 126 height 79
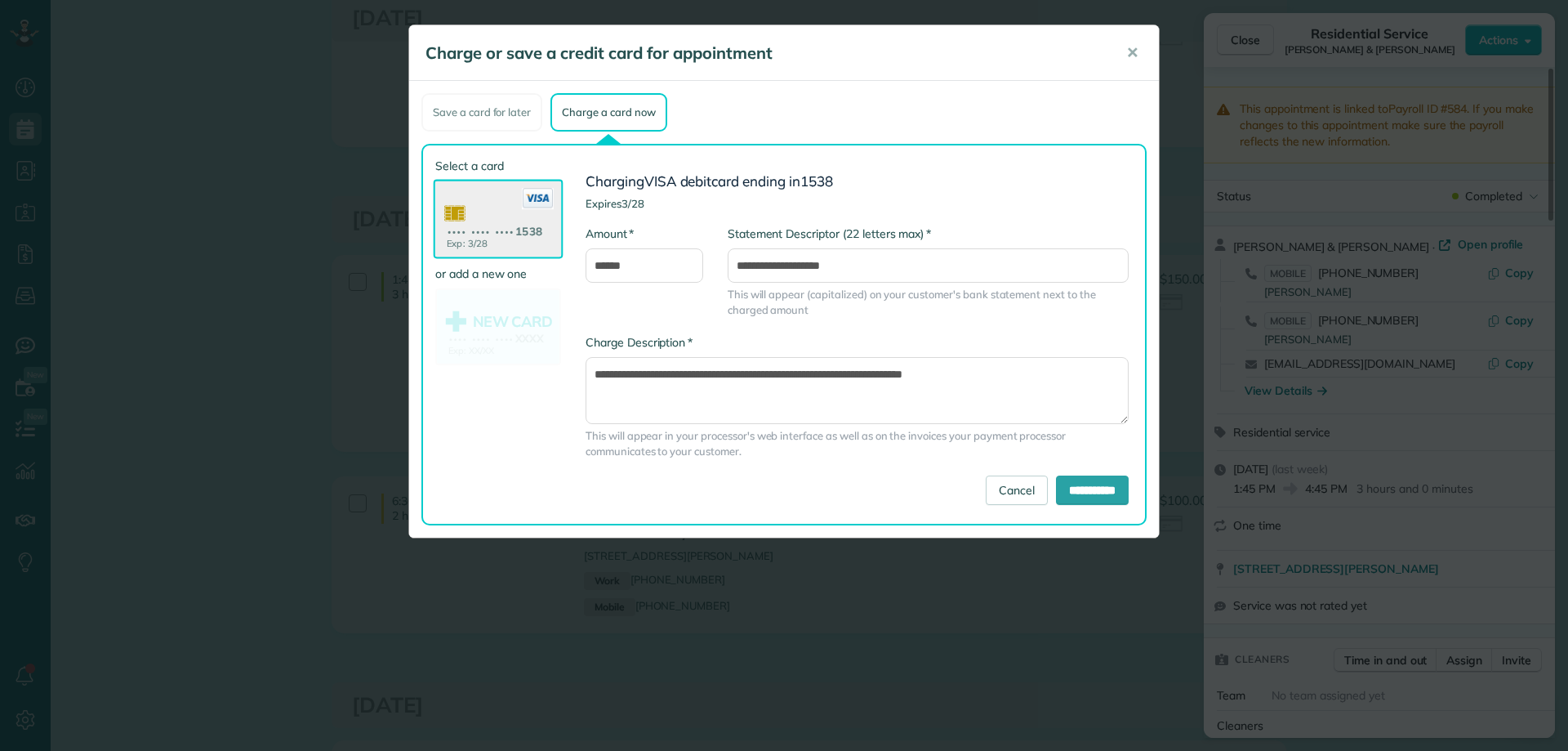
drag, startPoint x: 837, startPoint y: 36, endPoint x: 903, endPoint y: 58, distance: 69.6
click at [903, 58] on div "Charge or save a credit card for appointment ✕" at bounding box center [784, 53] width 750 height 56
click at [1138, 51] on span "✕" at bounding box center [1132, 52] width 12 height 19
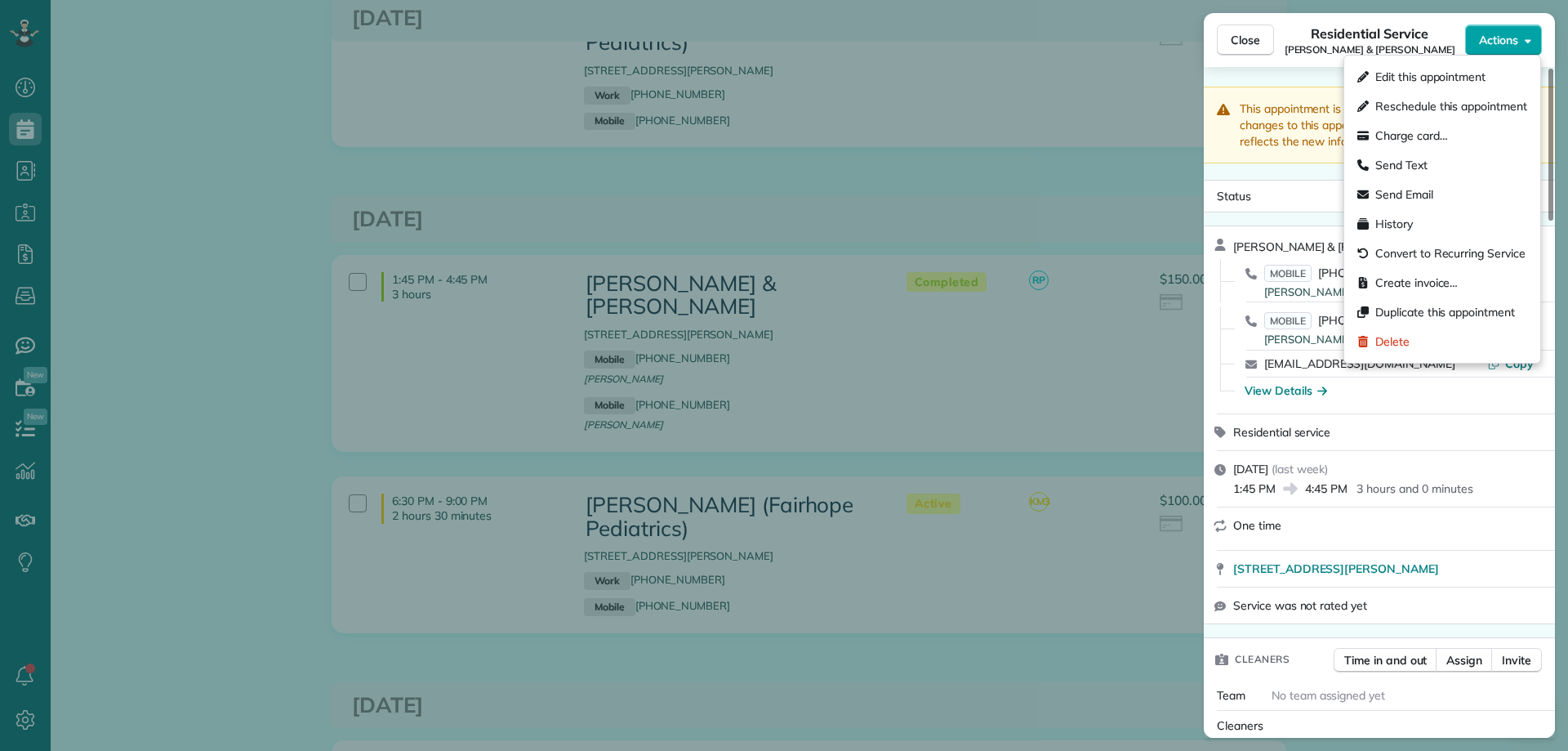
click at [1518, 53] on button "Actions" at bounding box center [1503, 40] width 77 height 31
click at [1413, 135] on span "Charge card…" at bounding box center [1412, 135] width 73 height 16
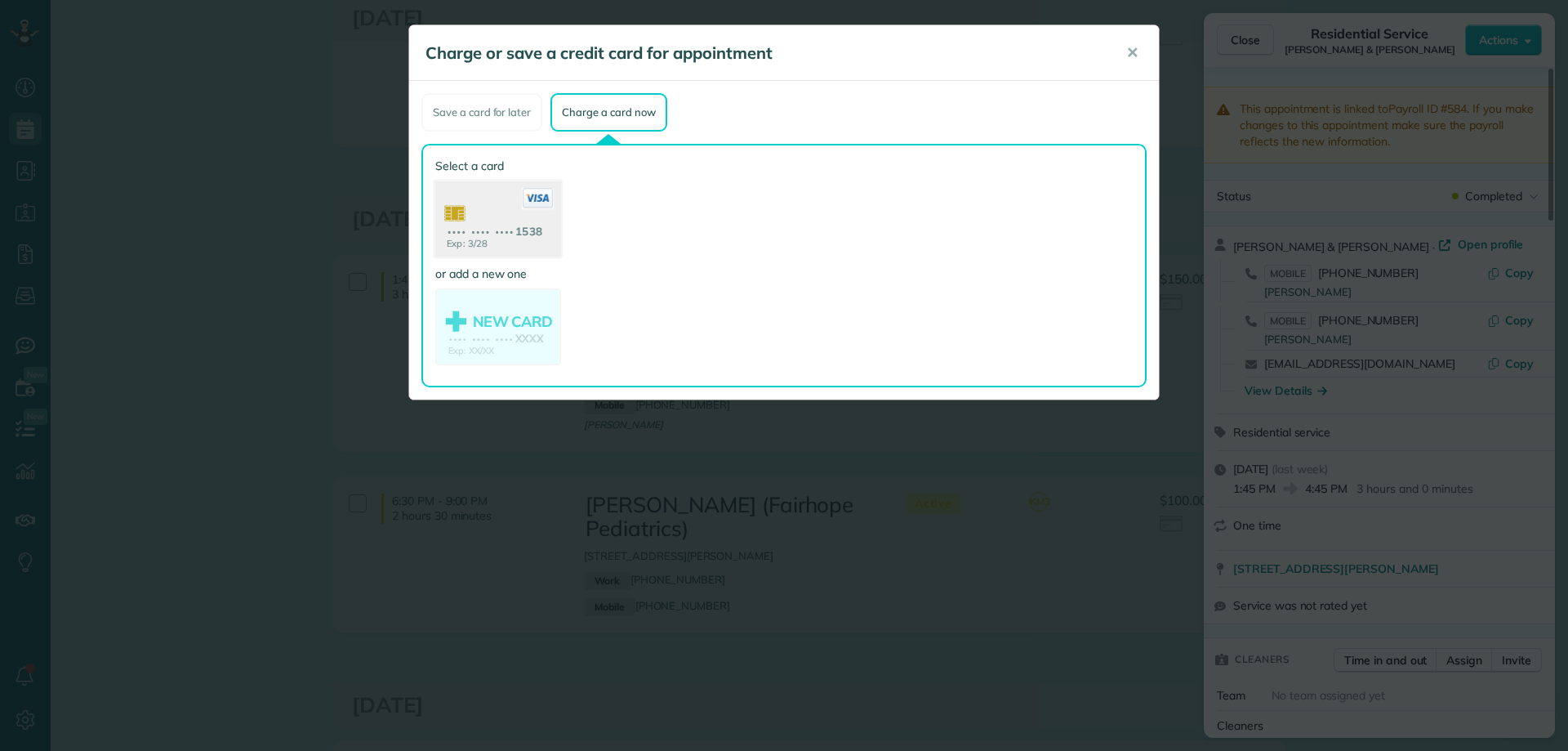
click at [473, 227] on use at bounding box center [498, 221] width 126 height 79
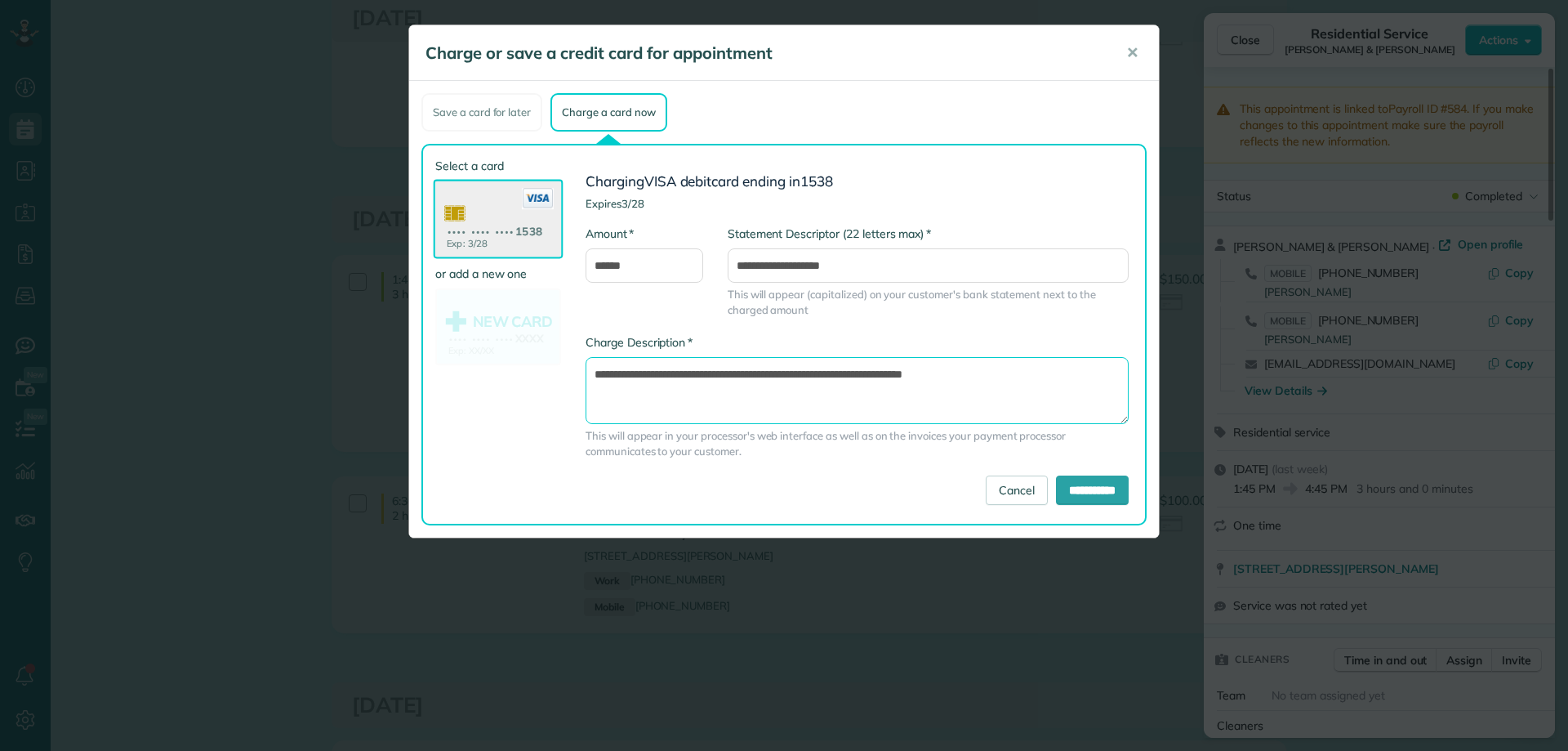
click at [852, 370] on textarea "**********" at bounding box center [857, 390] width 543 height 67
type textarea "**********"
click at [1094, 487] on input "**********" at bounding box center [1092, 490] width 73 height 30
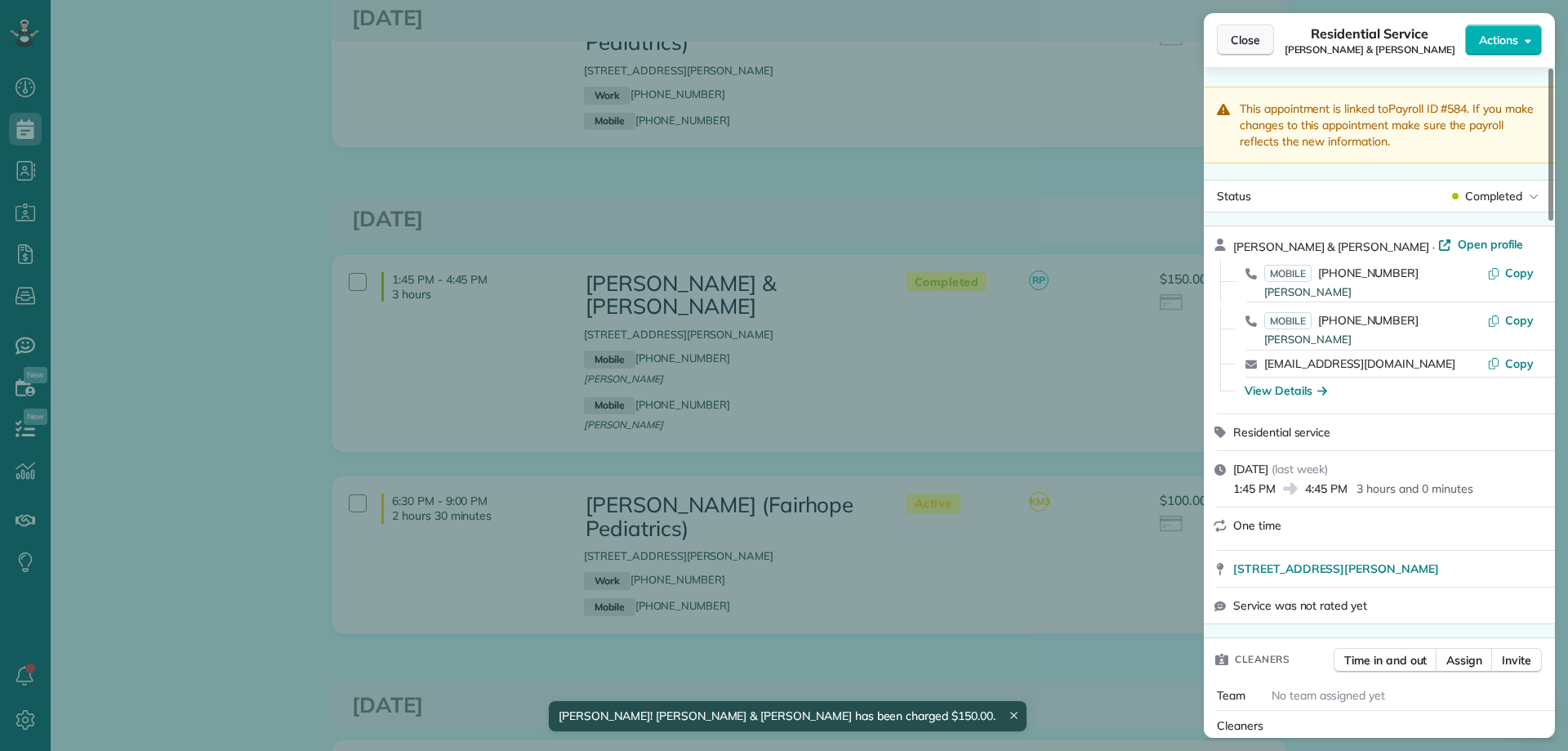
click at [1251, 39] on span "Close" at bounding box center [1245, 40] width 30 height 16
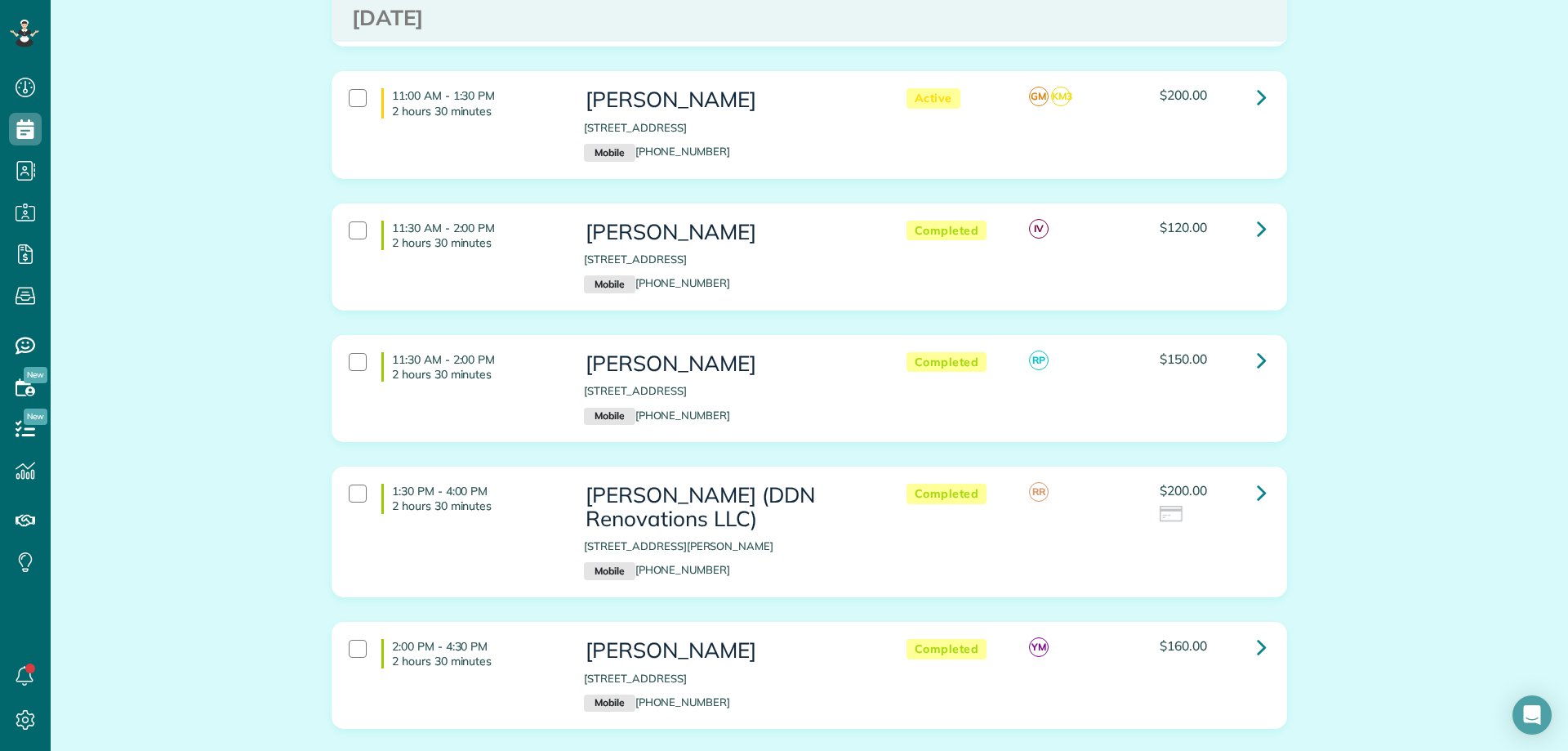
scroll to position [7107, 0]
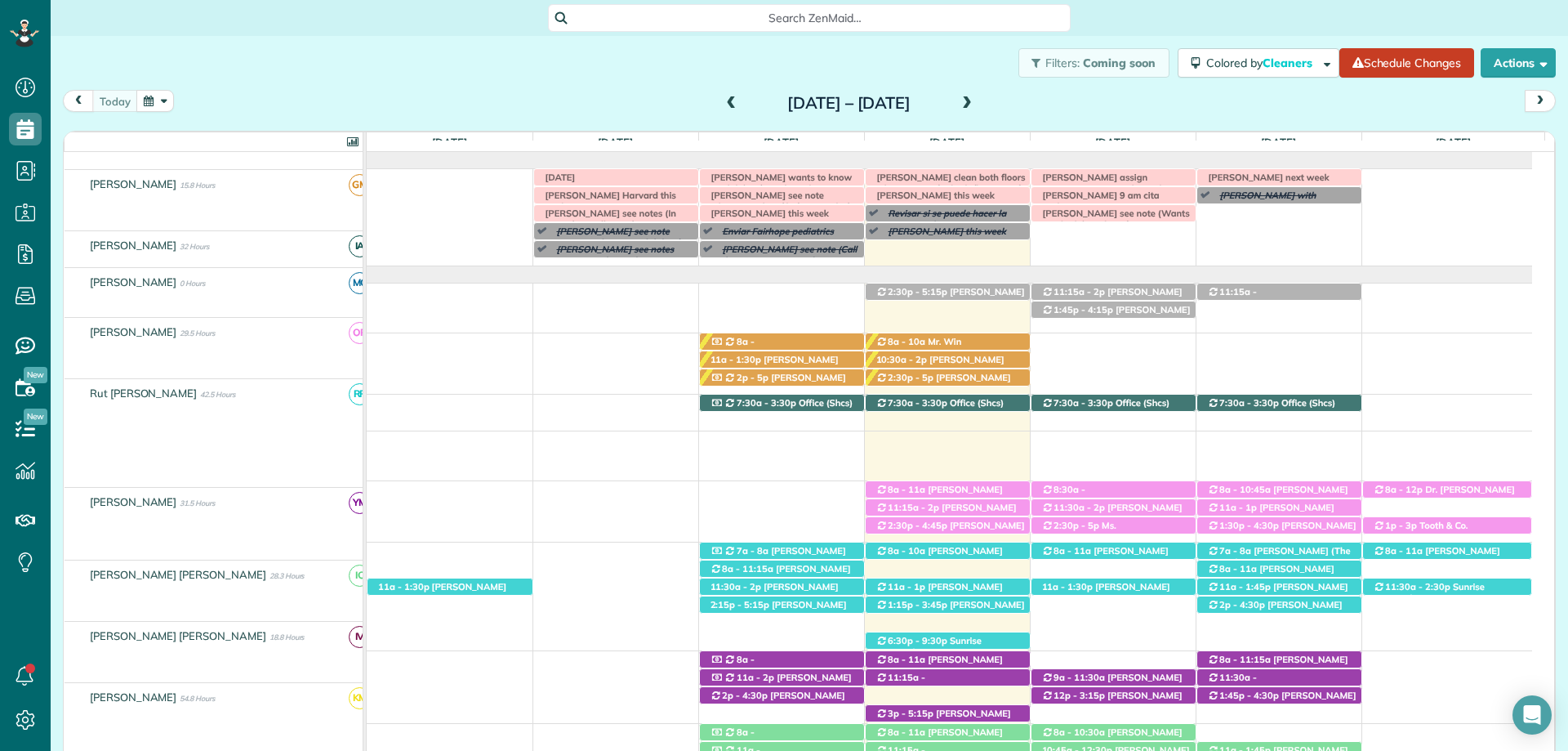
scroll to position [163, 0]
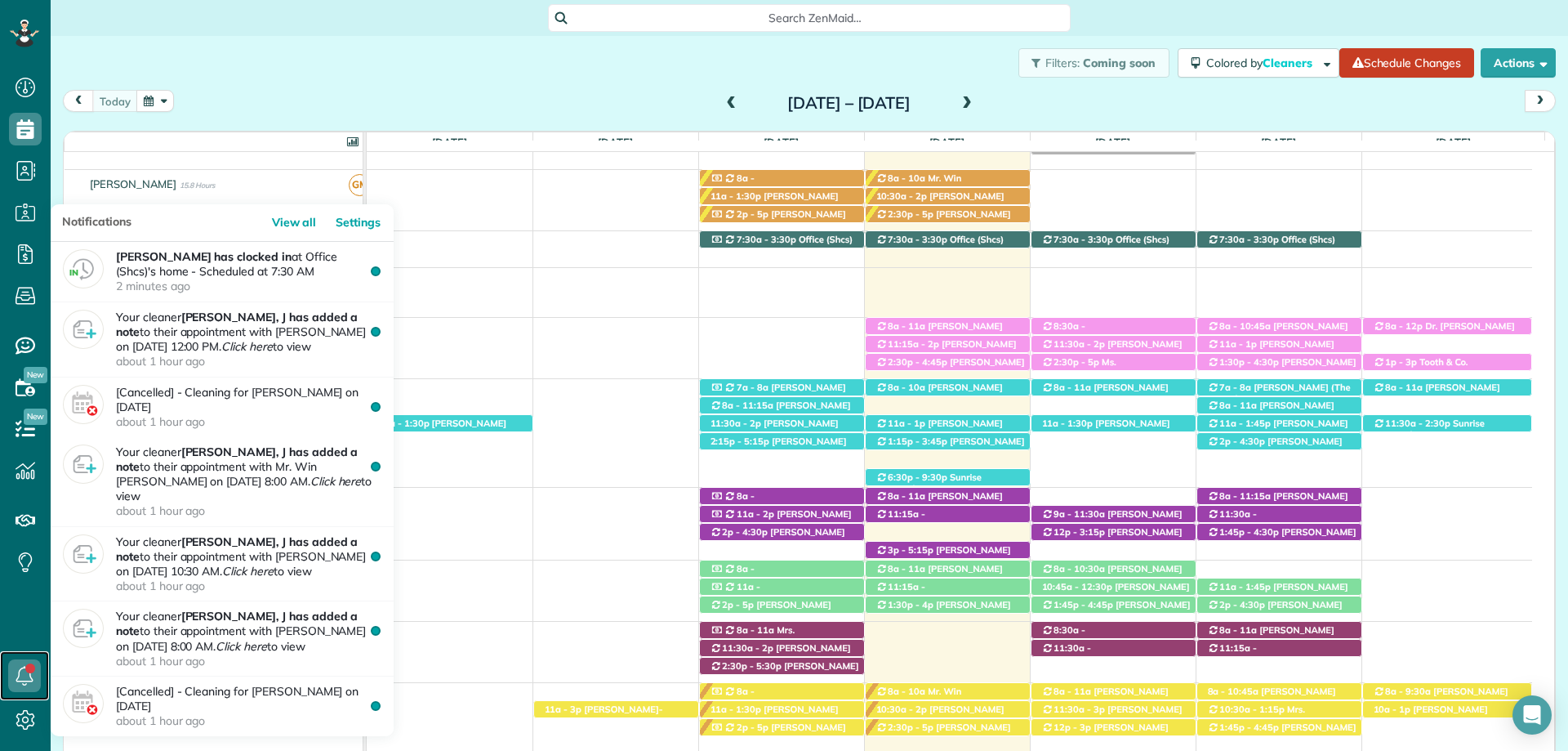
click at [27, 673] on icon at bounding box center [25, 676] width 33 height 33
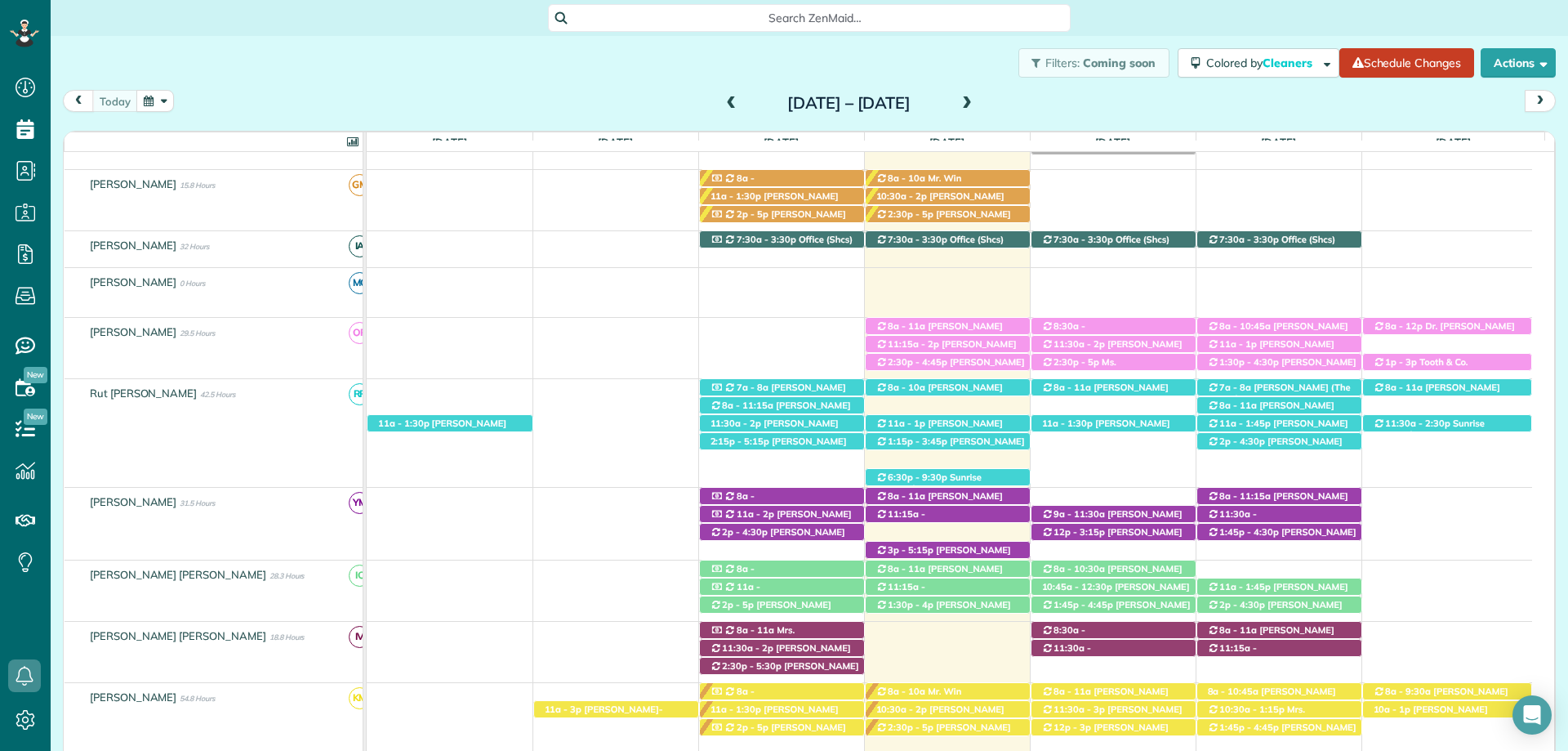
click at [858, 44] on div "Filters: Coming soon Colored by Cleaners Color by Cleaner Color by Team Color b…" at bounding box center [809, 63] width 1517 height 54
click at [895, 30] on div "Search ZenMaid…" at bounding box center [809, 18] width 522 height 28
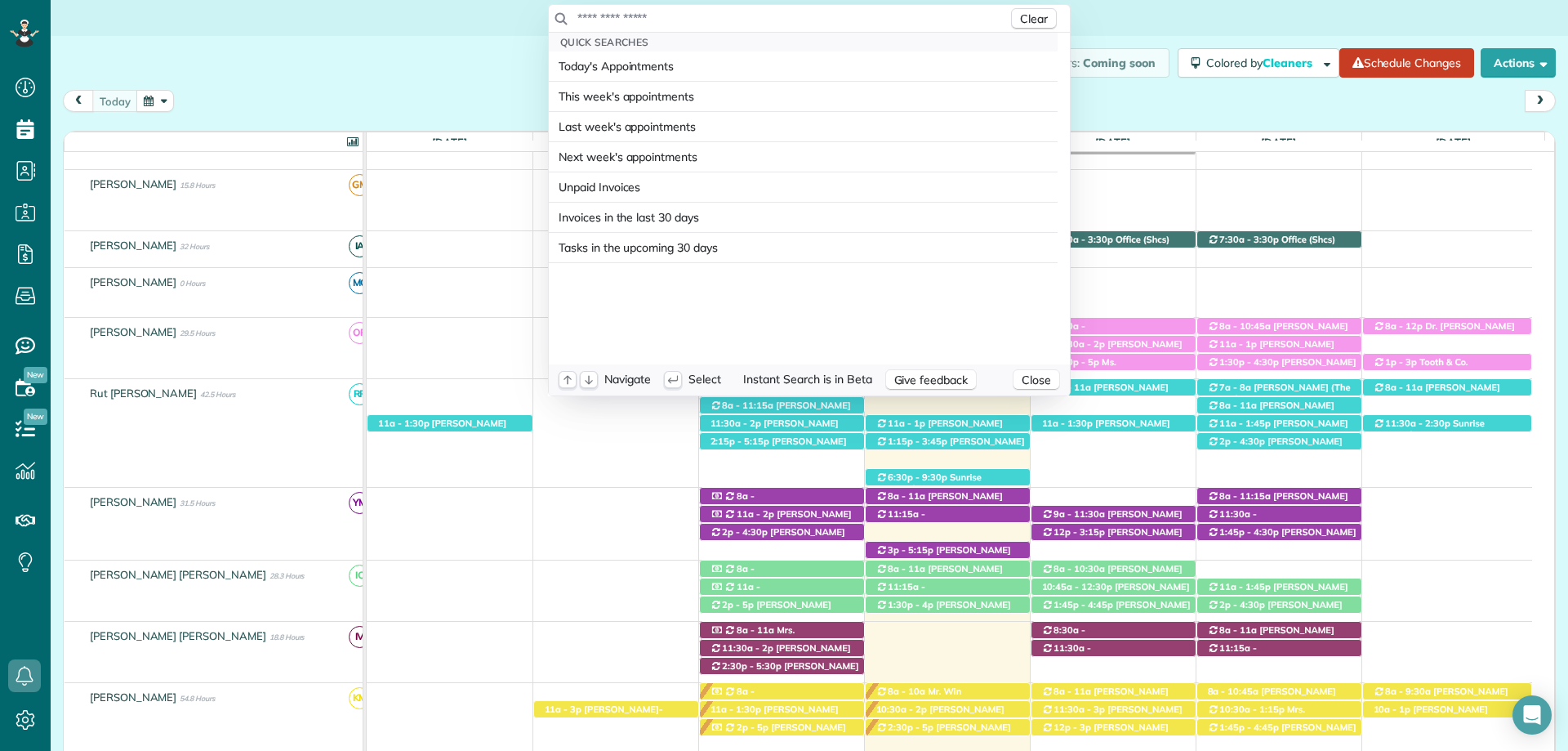
click at [365, 58] on html "Dashboard Scheduling Calendar View List View Dispatch View - Weekly scheduling …" at bounding box center [784, 376] width 1568 height 751
